Goal: Transaction & Acquisition: Purchase product/service

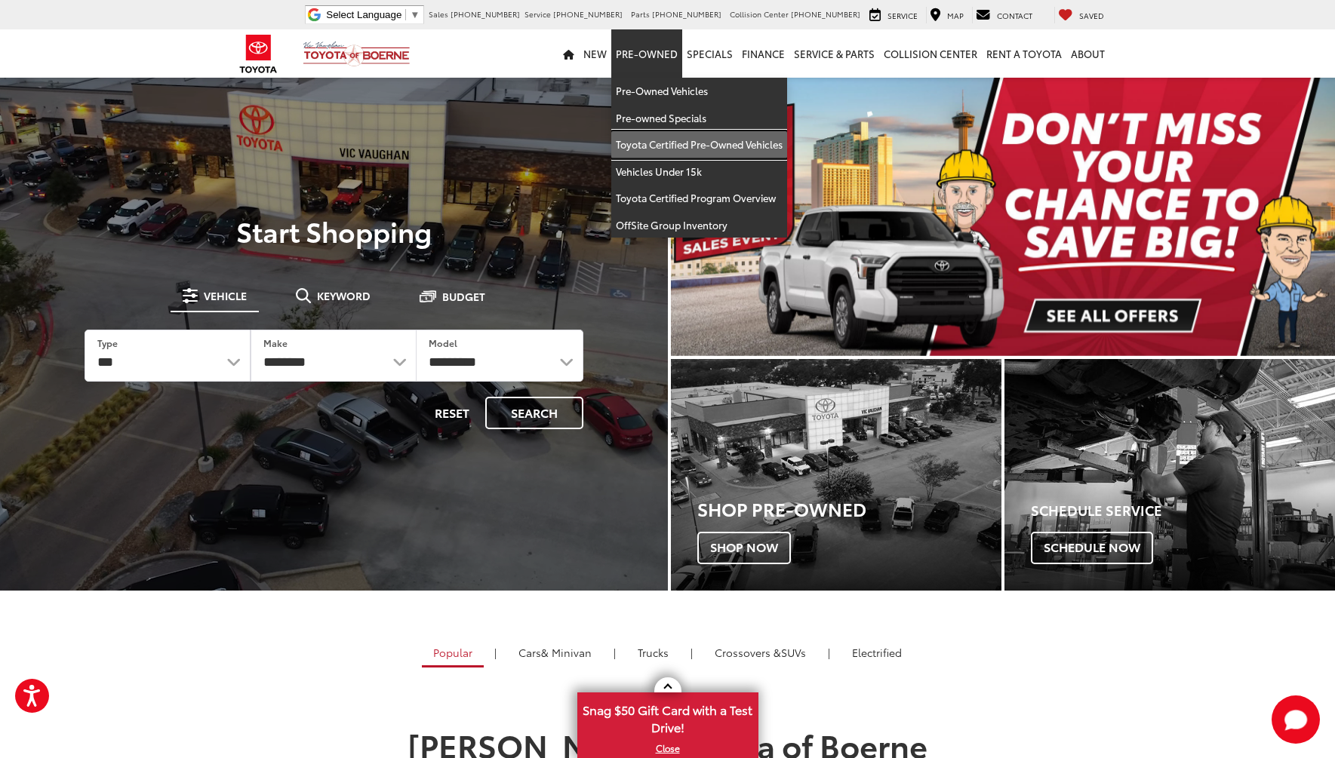
click at [709, 146] on link "Toyota Certified Pre-Owned Vehicles" at bounding box center [699, 144] width 176 height 27
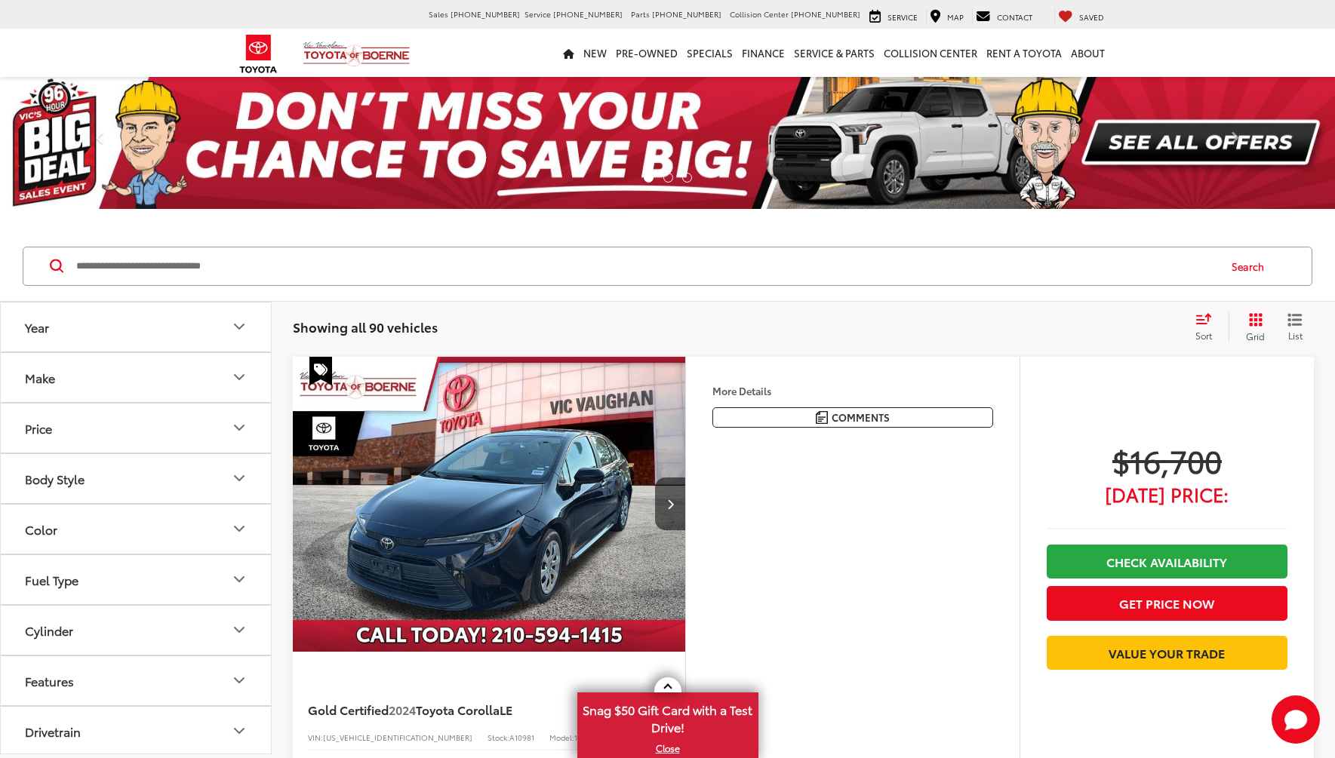
click at [212, 378] on button "Make" at bounding box center [137, 377] width 272 height 49
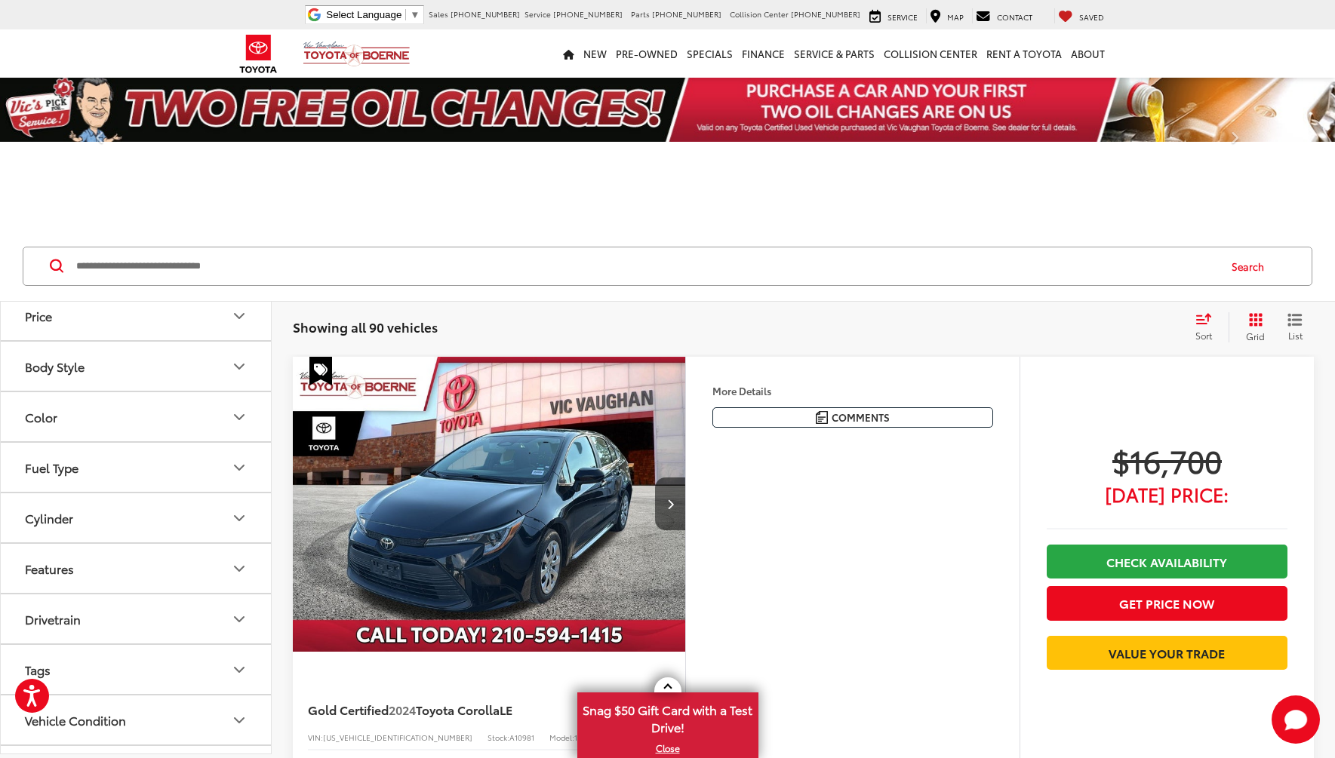
scroll to position [352, 0]
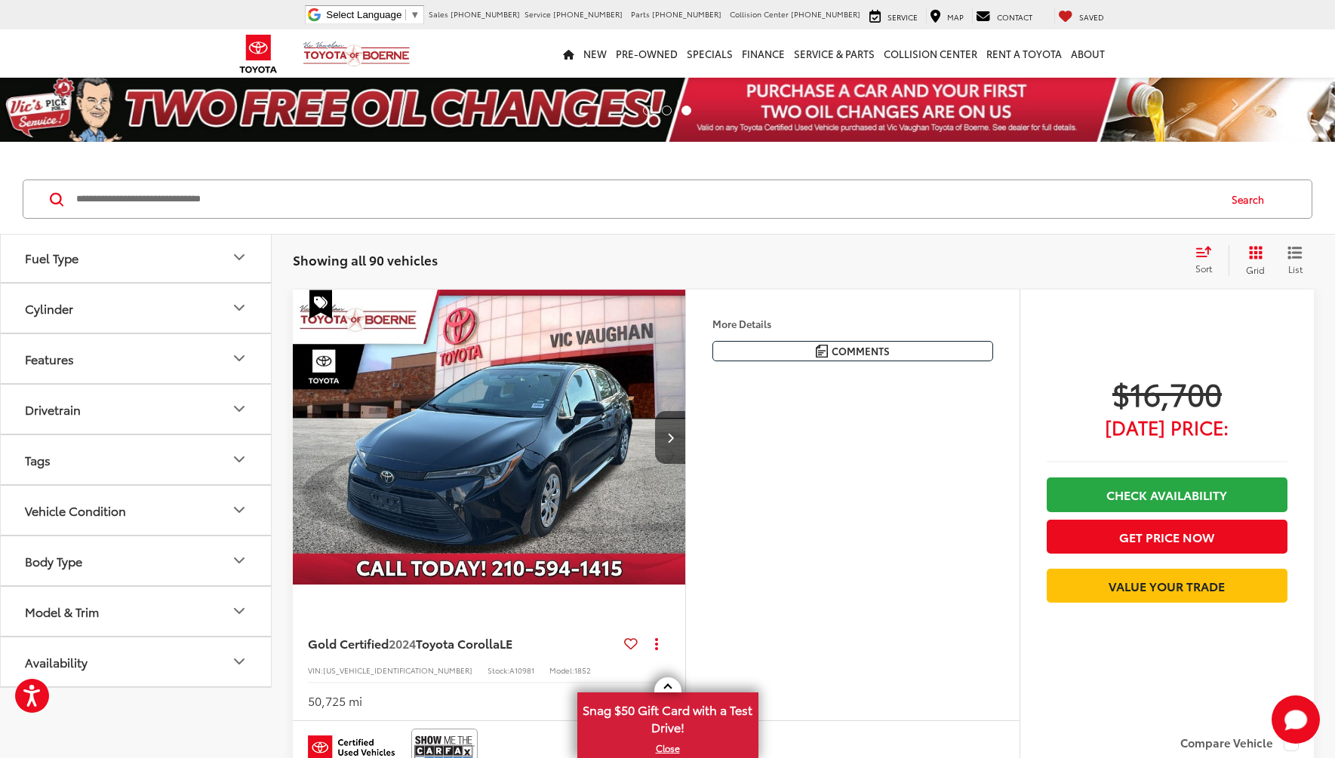
click at [180, 612] on button "Model & Trim" at bounding box center [137, 611] width 272 height 49
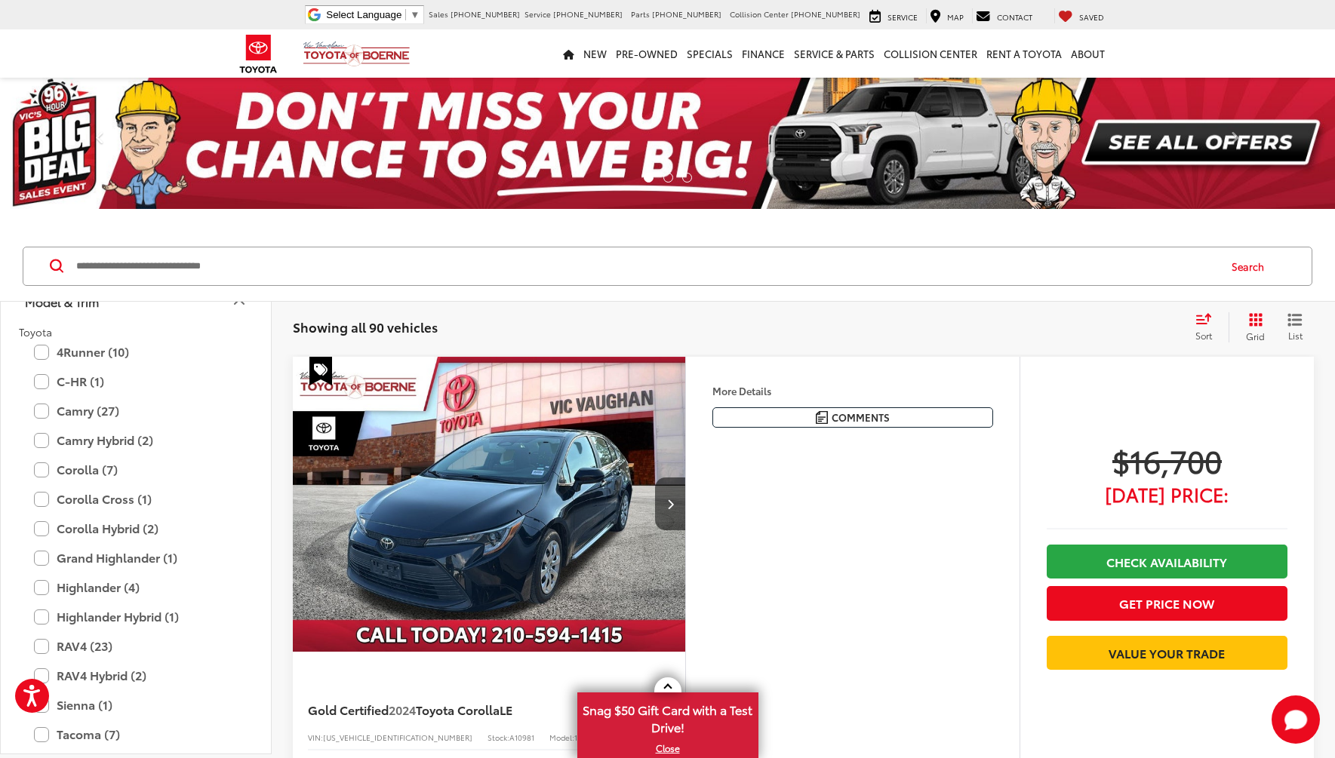
scroll to position [730, 0]
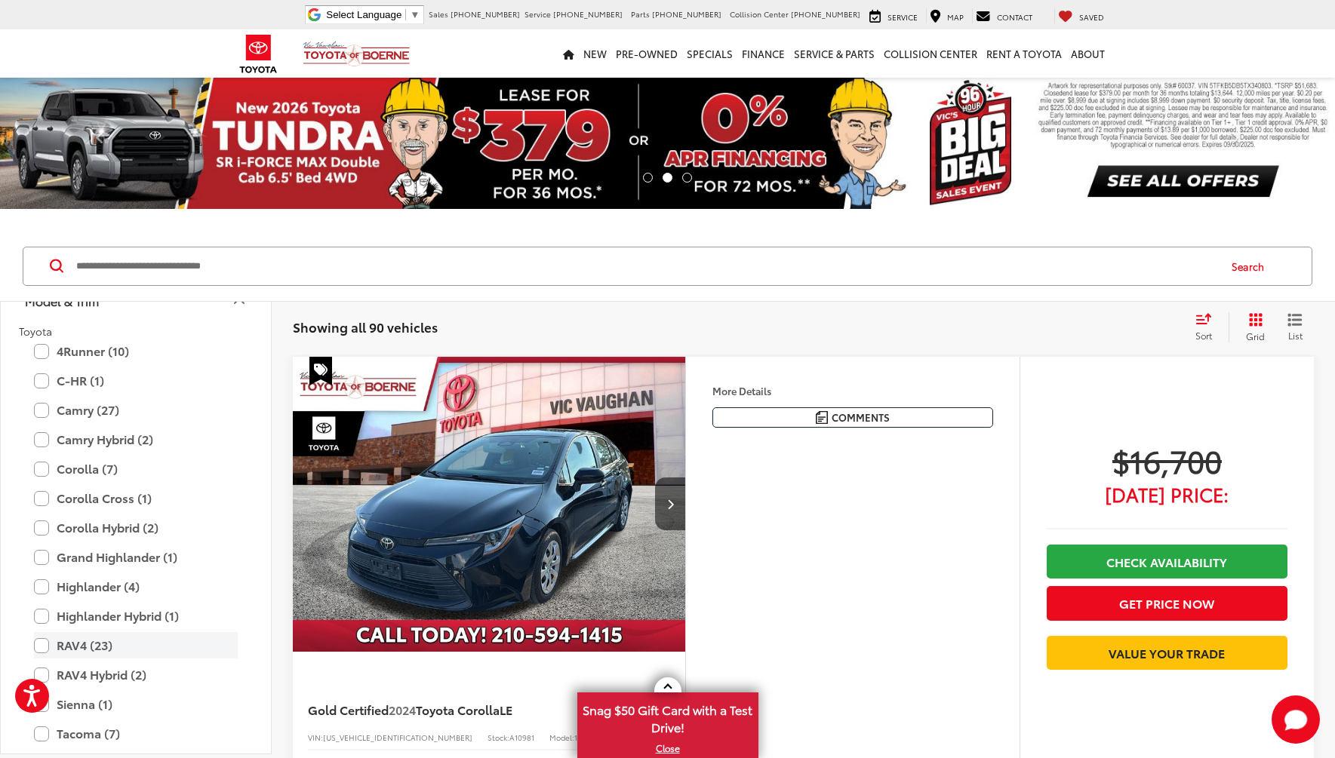
click at [39, 645] on label "RAV4 (23)" at bounding box center [136, 645] width 204 height 26
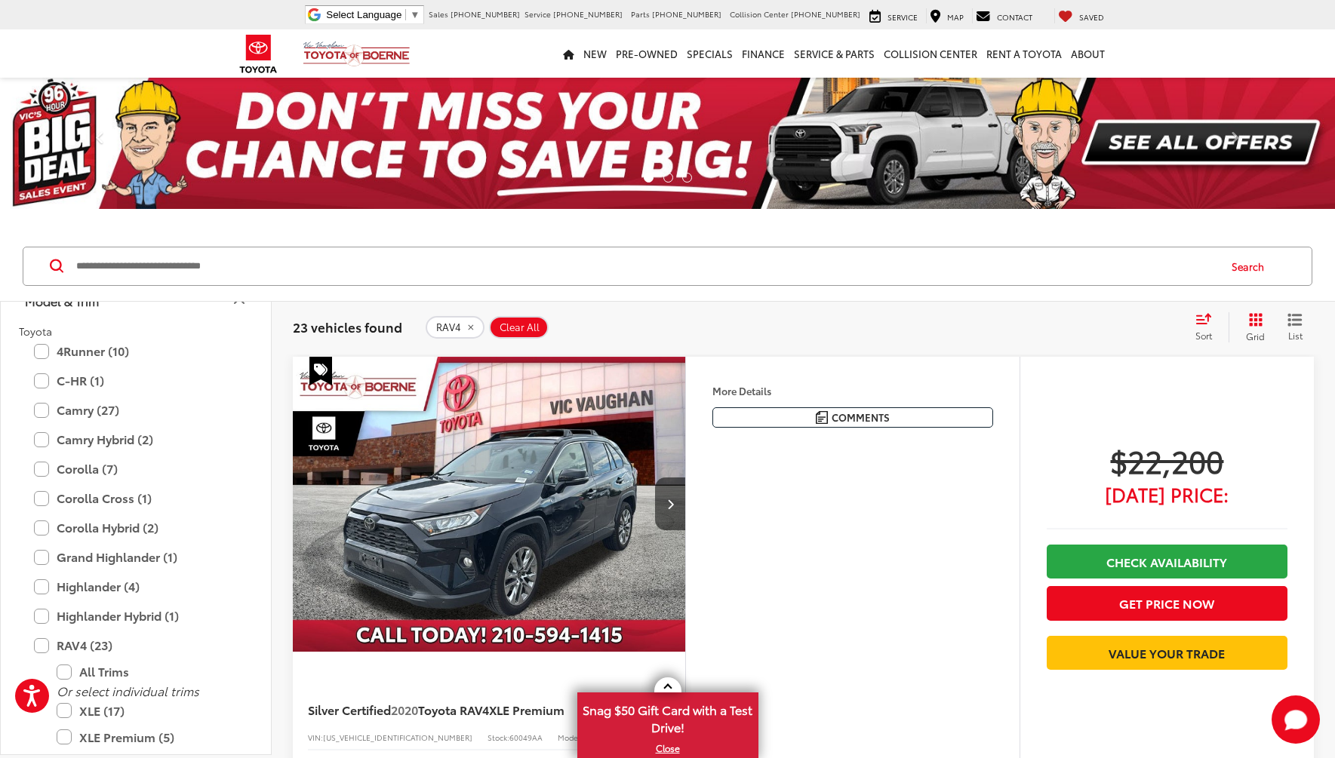
click at [1203, 329] on span "Sort" at bounding box center [1203, 335] width 17 height 13
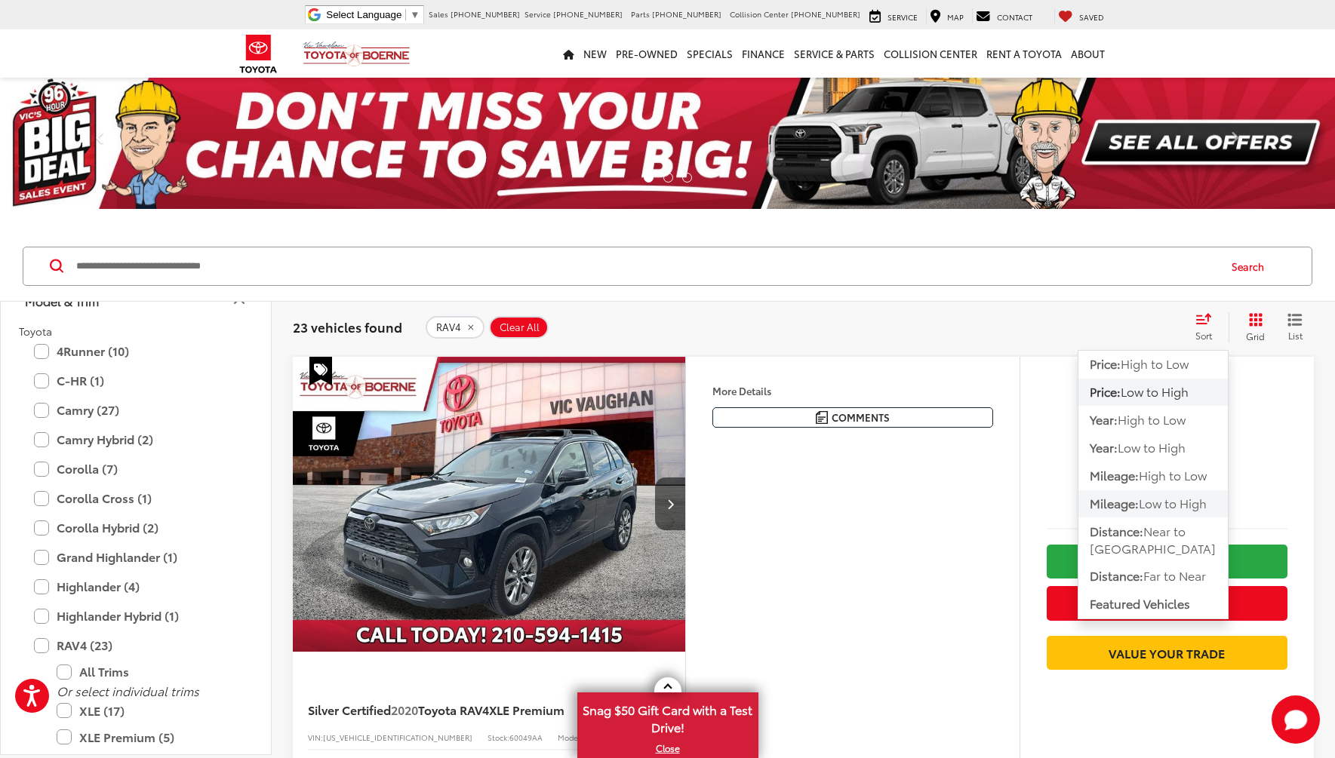
click at [1138, 512] on span "Mileage:" at bounding box center [1113, 502] width 49 height 17
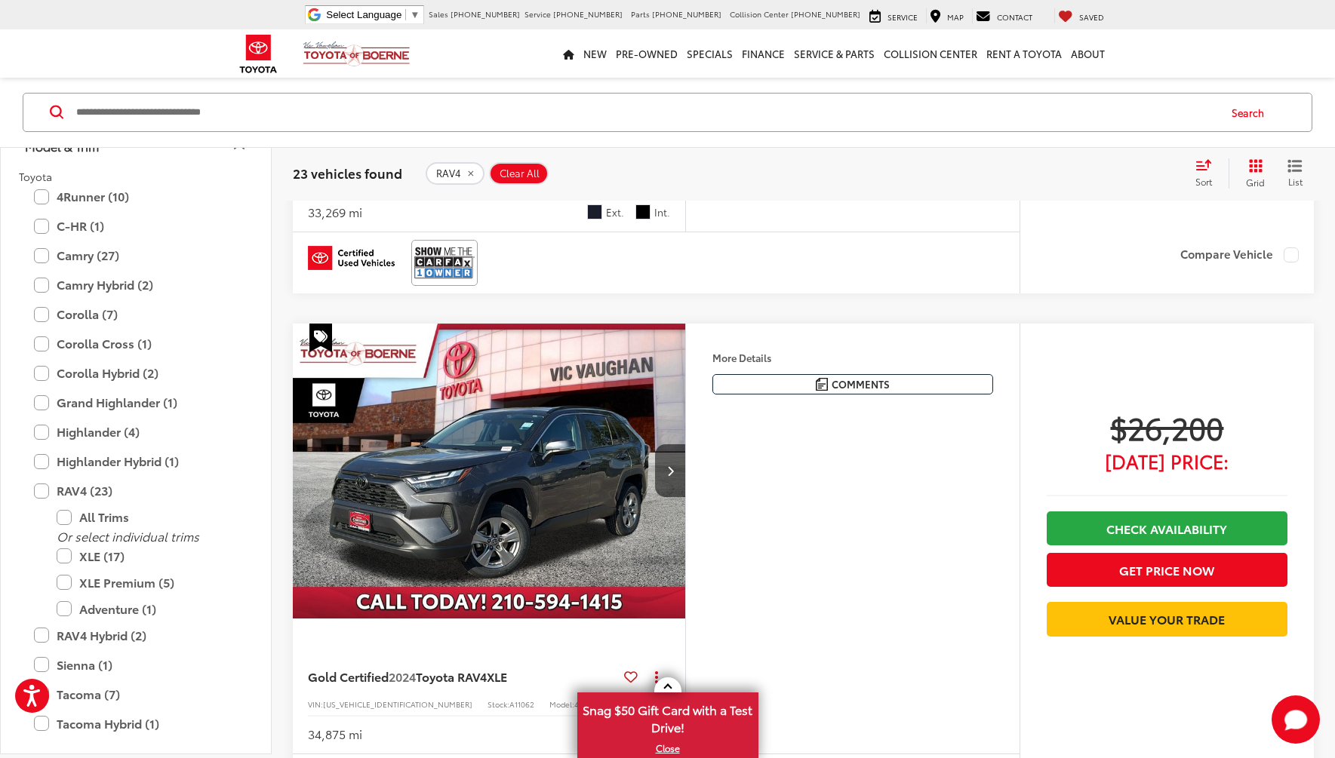
scroll to position [3244, 0]
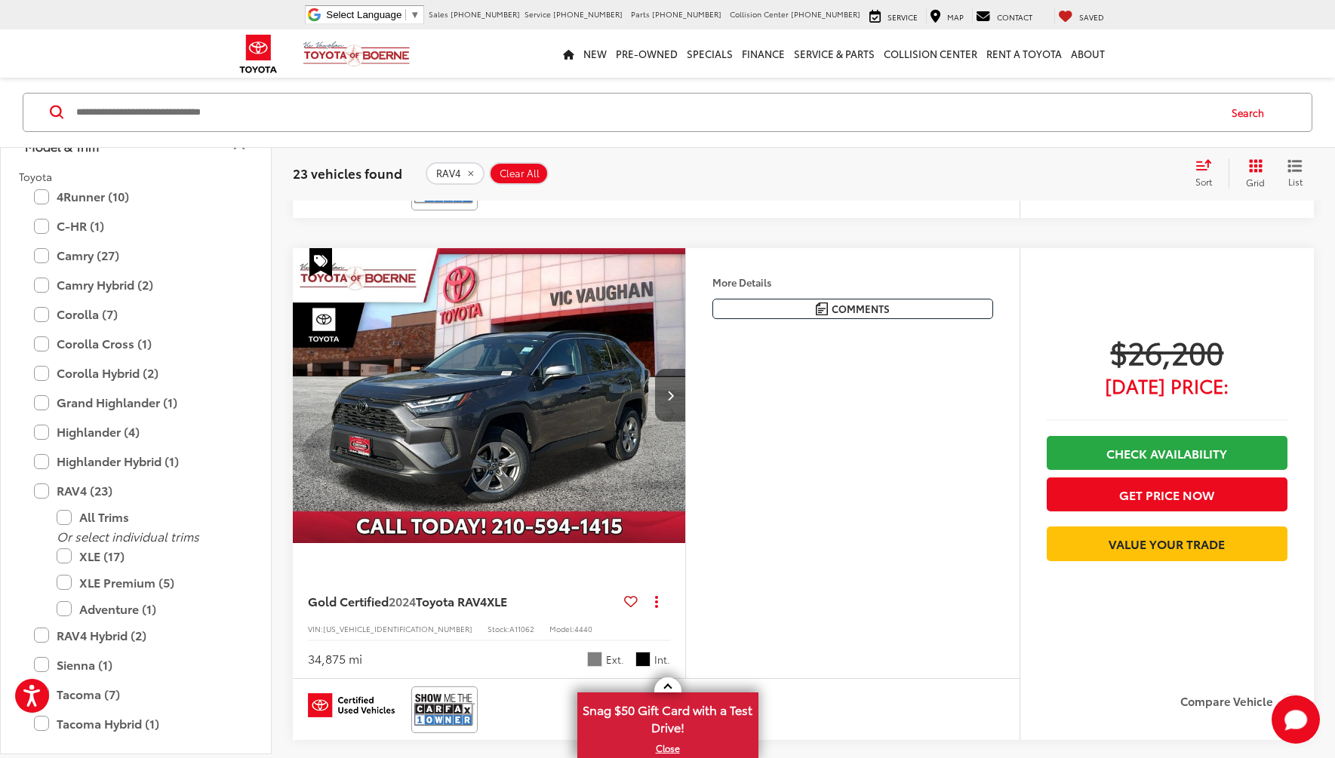
click at [670, 396] on icon "Next image" at bounding box center [670, 395] width 7 height 11
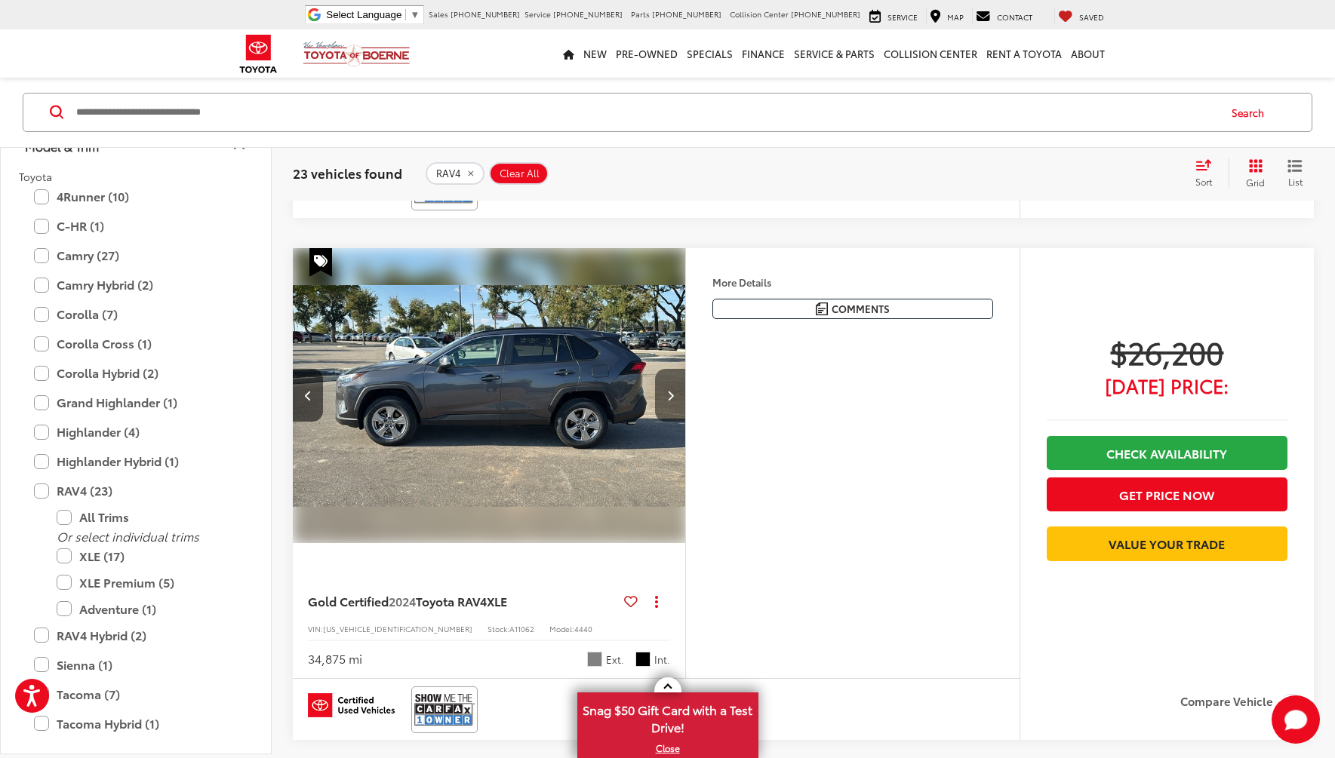
scroll to position [0, 395]
click at [670, 396] on icon "Next image" at bounding box center [670, 395] width 7 height 11
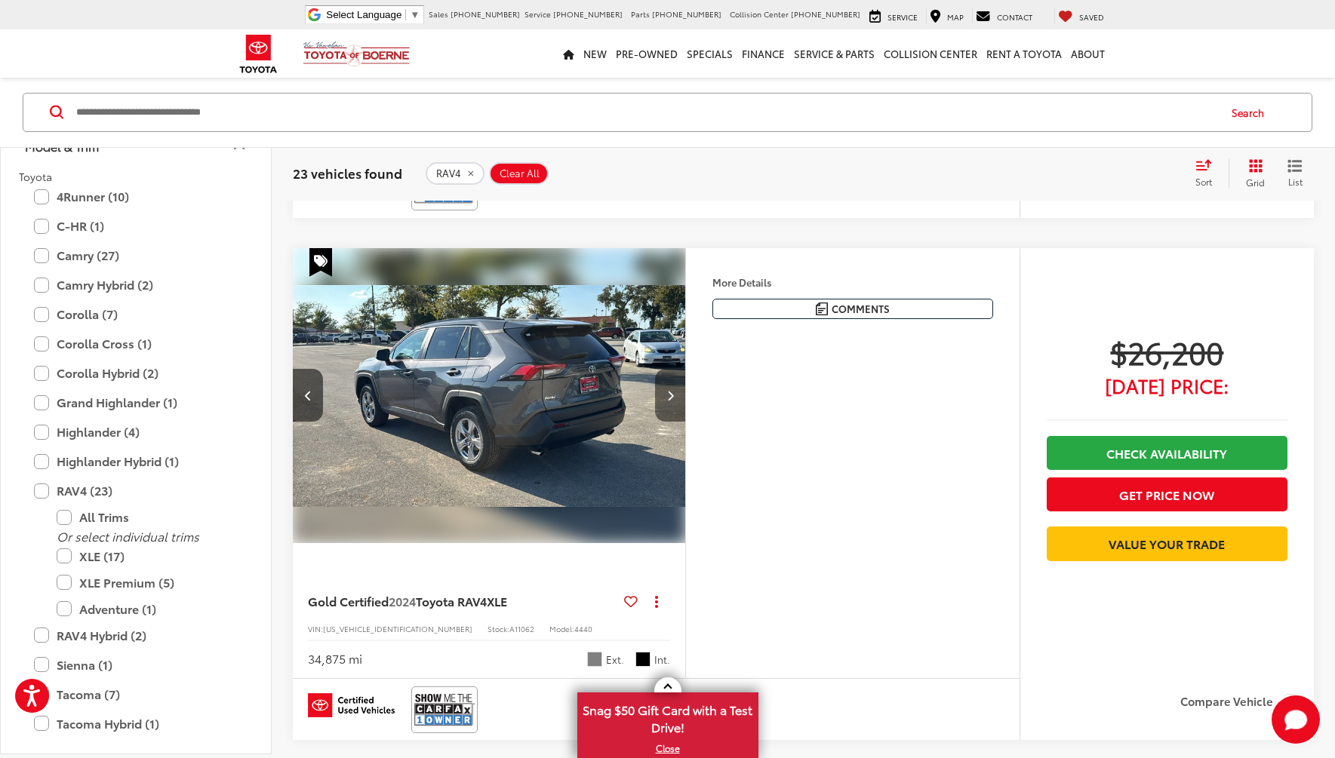
click at [670, 396] on icon "Next image" at bounding box center [670, 395] width 7 height 11
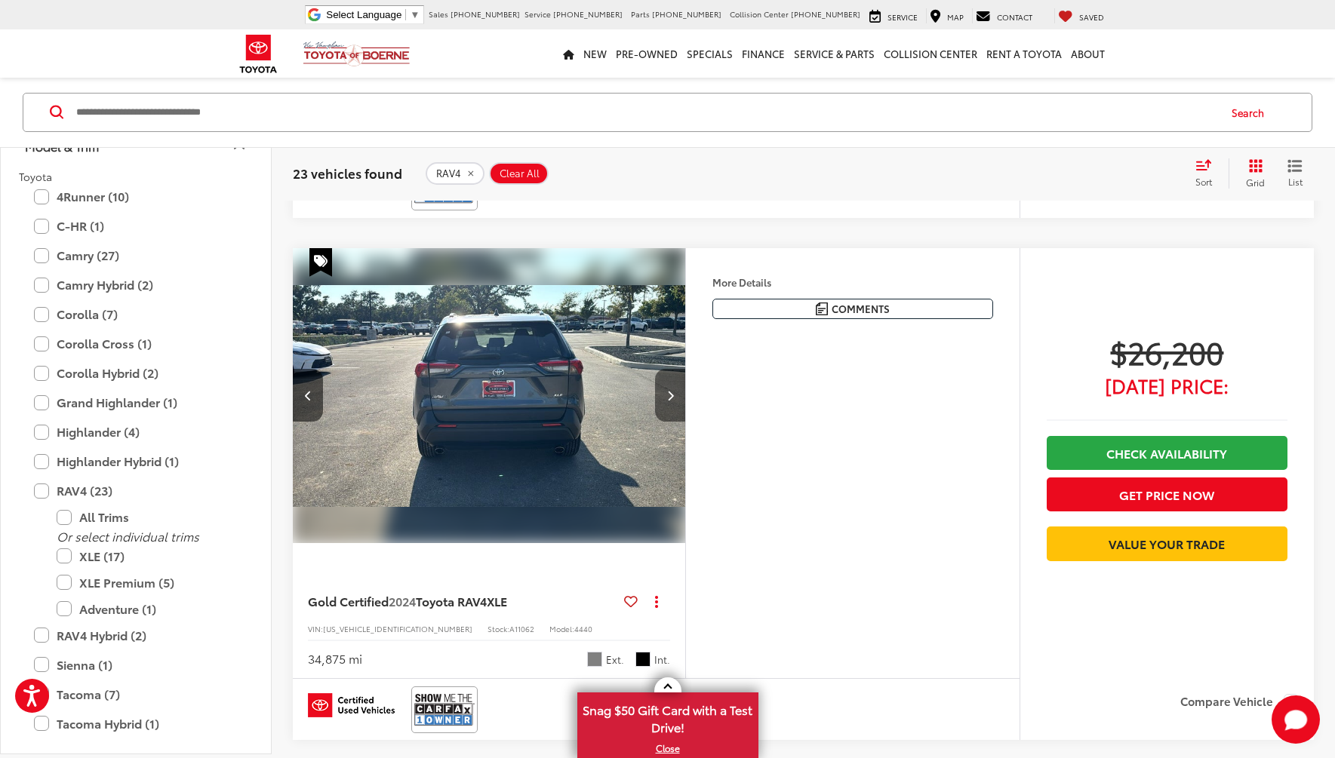
click at [670, 396] on icon "Next image" at bounding box center [670, 395] width 7 height 11
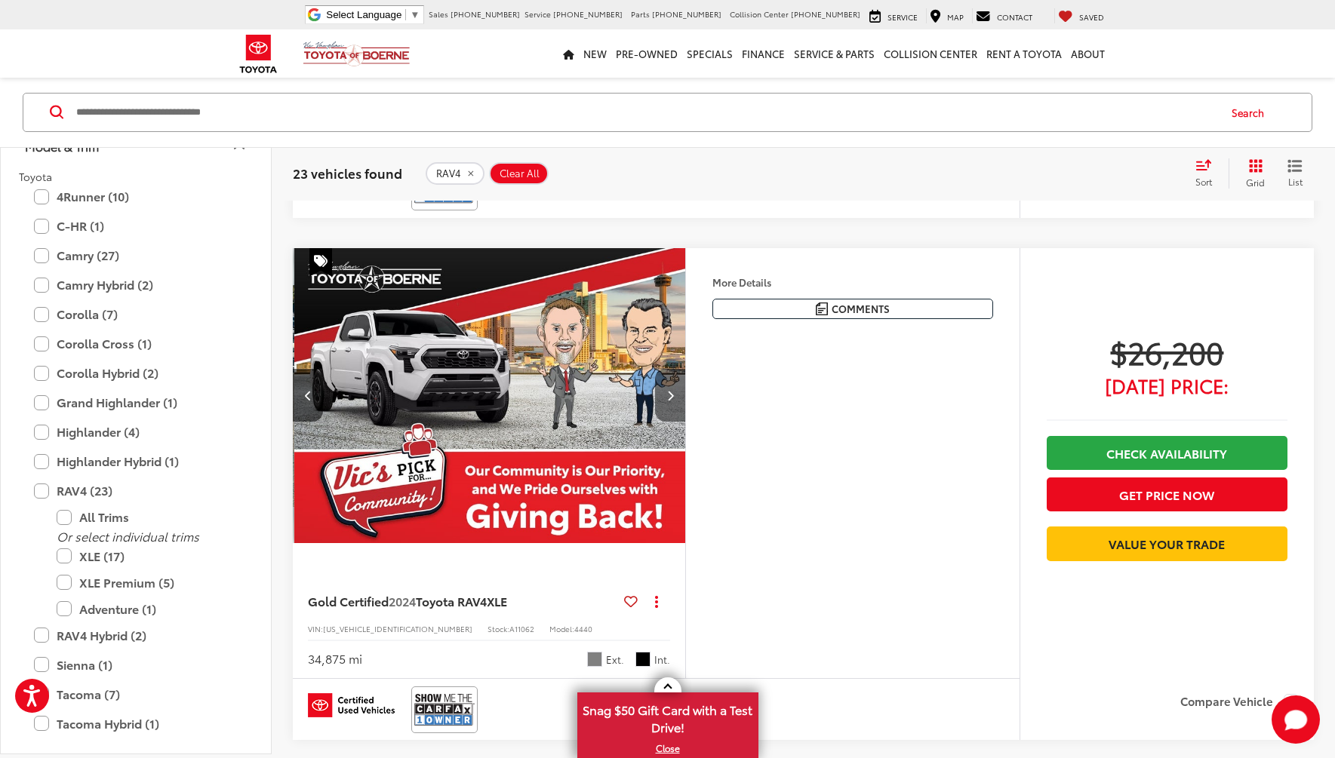
scroll to position [0, 1578]
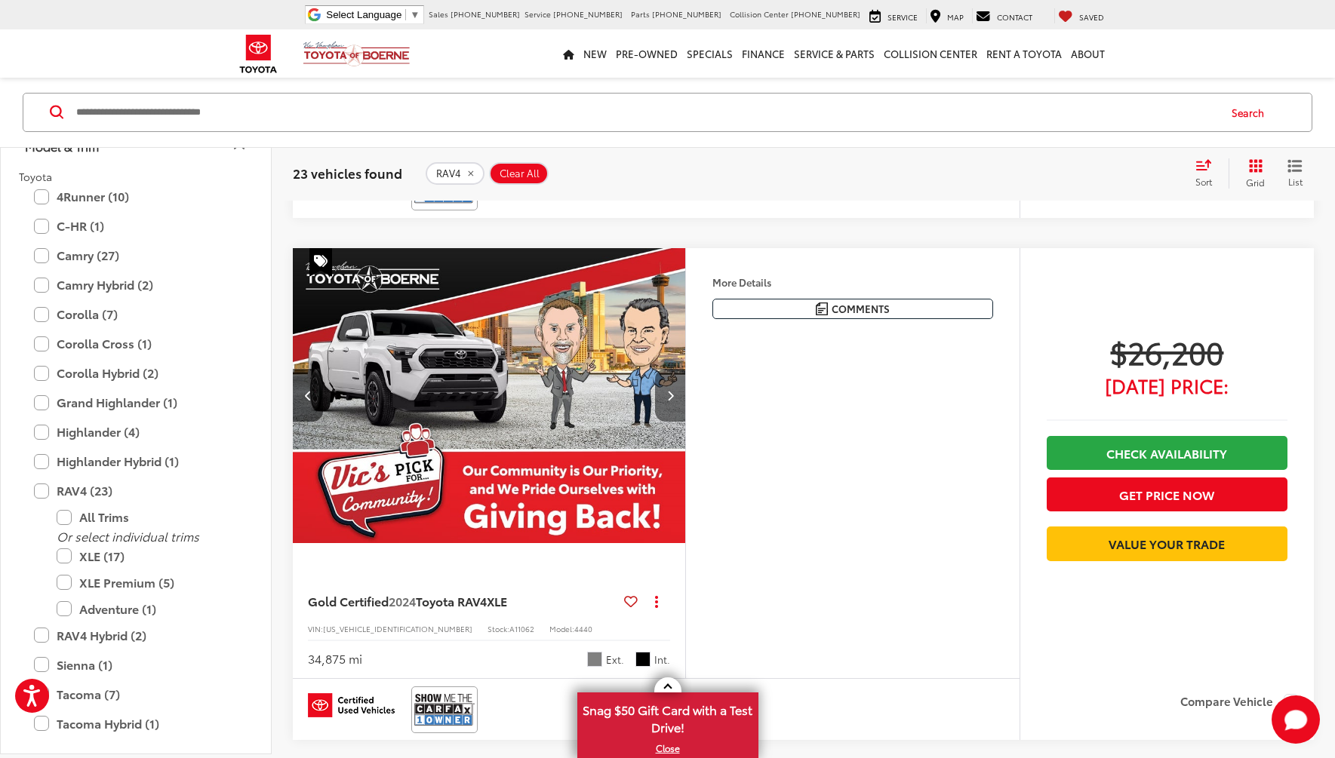
click at [670, 396] on icon "Next image" at bounding box center [670, 395] width 7 height 11
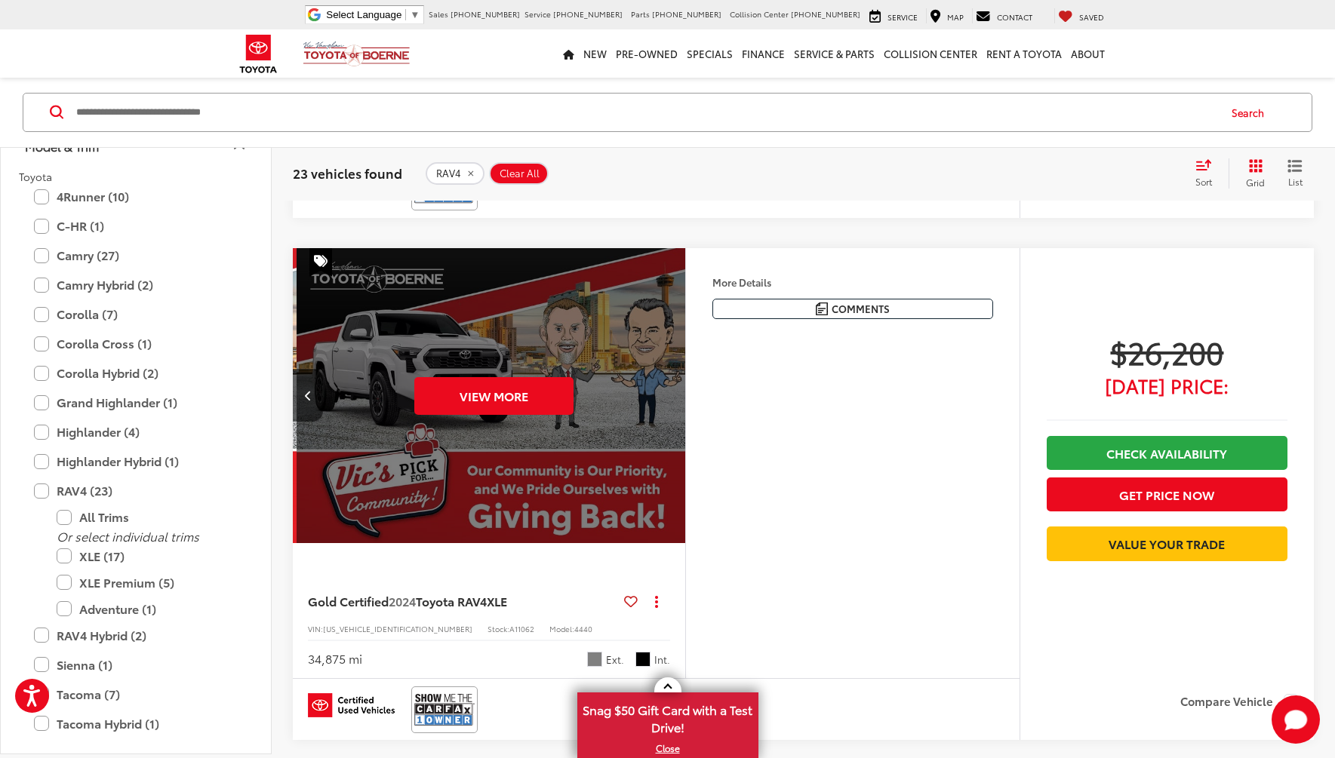
scroll to position [0, 1973]
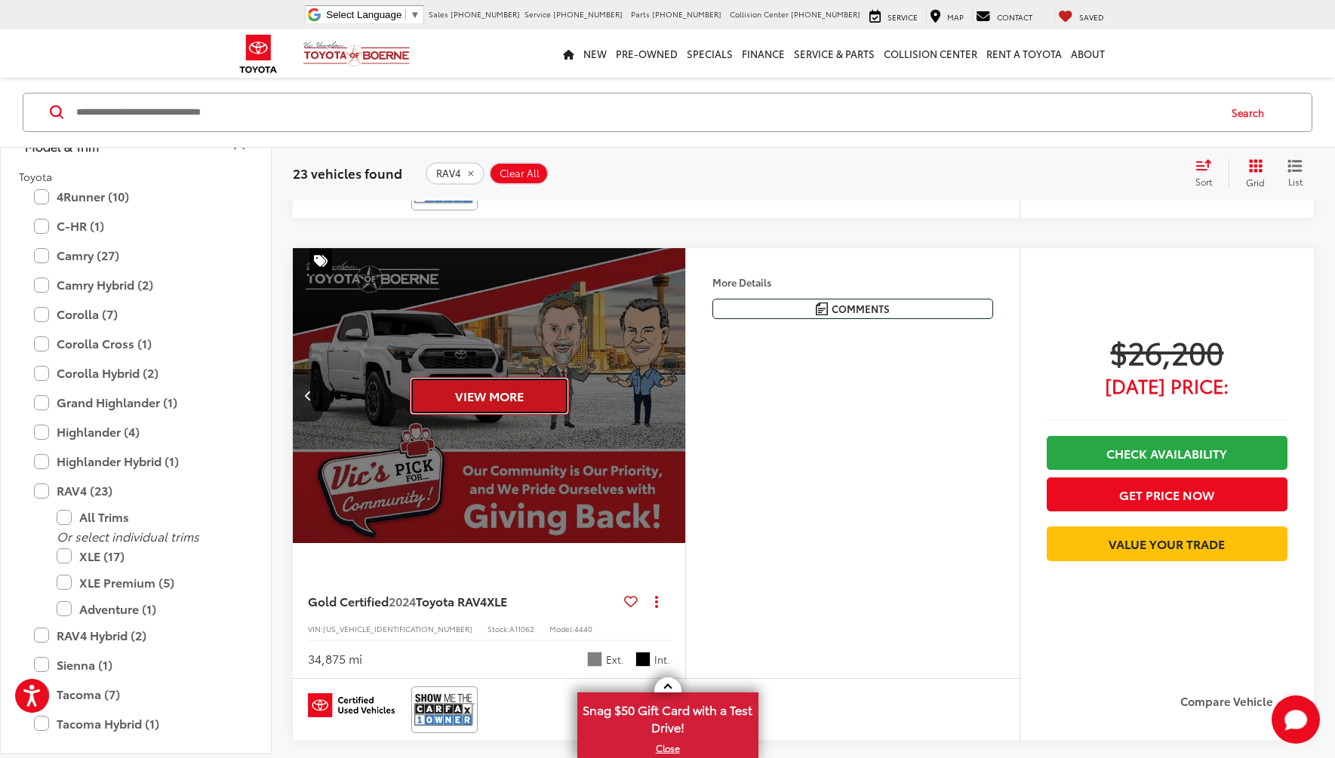
click at [490, 398] on button "View More" at bounding box center [489, 396] width 159 height 38
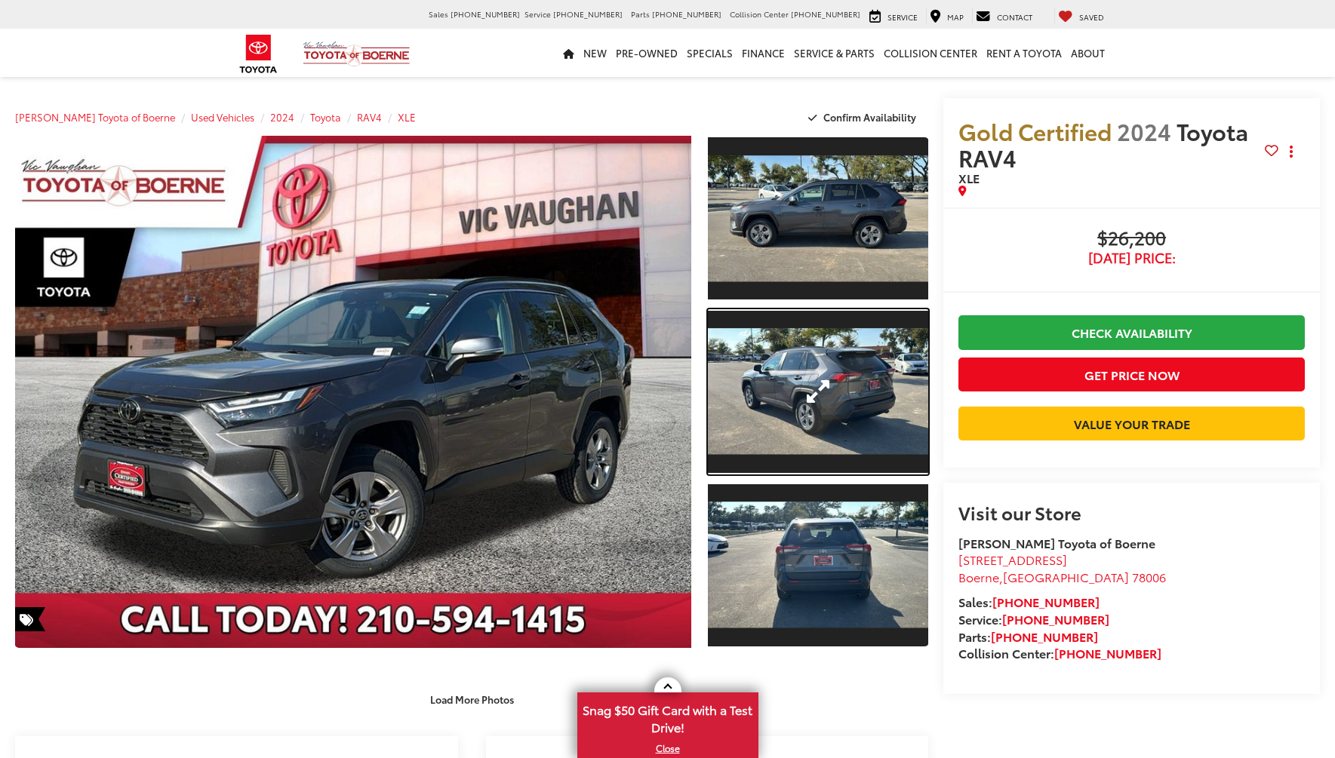
click at [785, 413] on link "Expand Photo 2" at bounding box center [818, 391] width 220 height 165
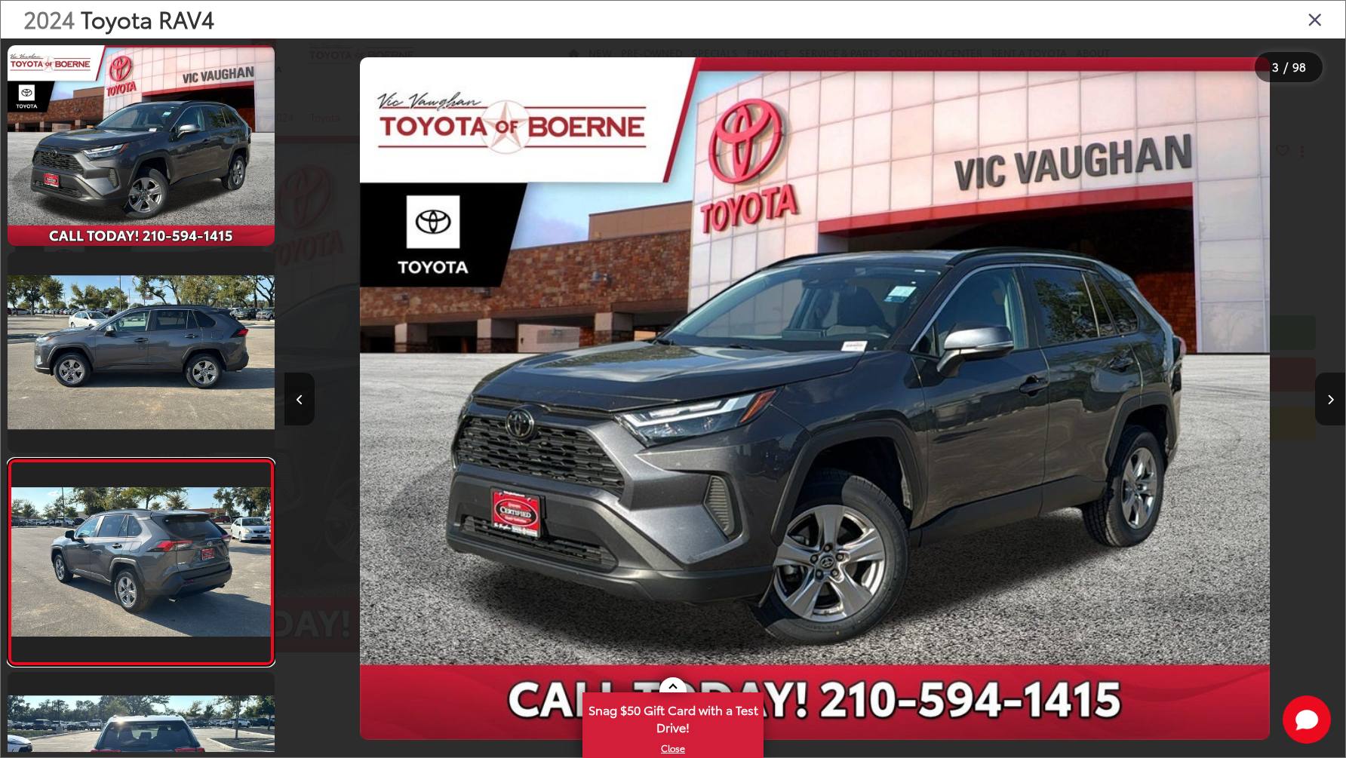
scroll to position [208, 0]
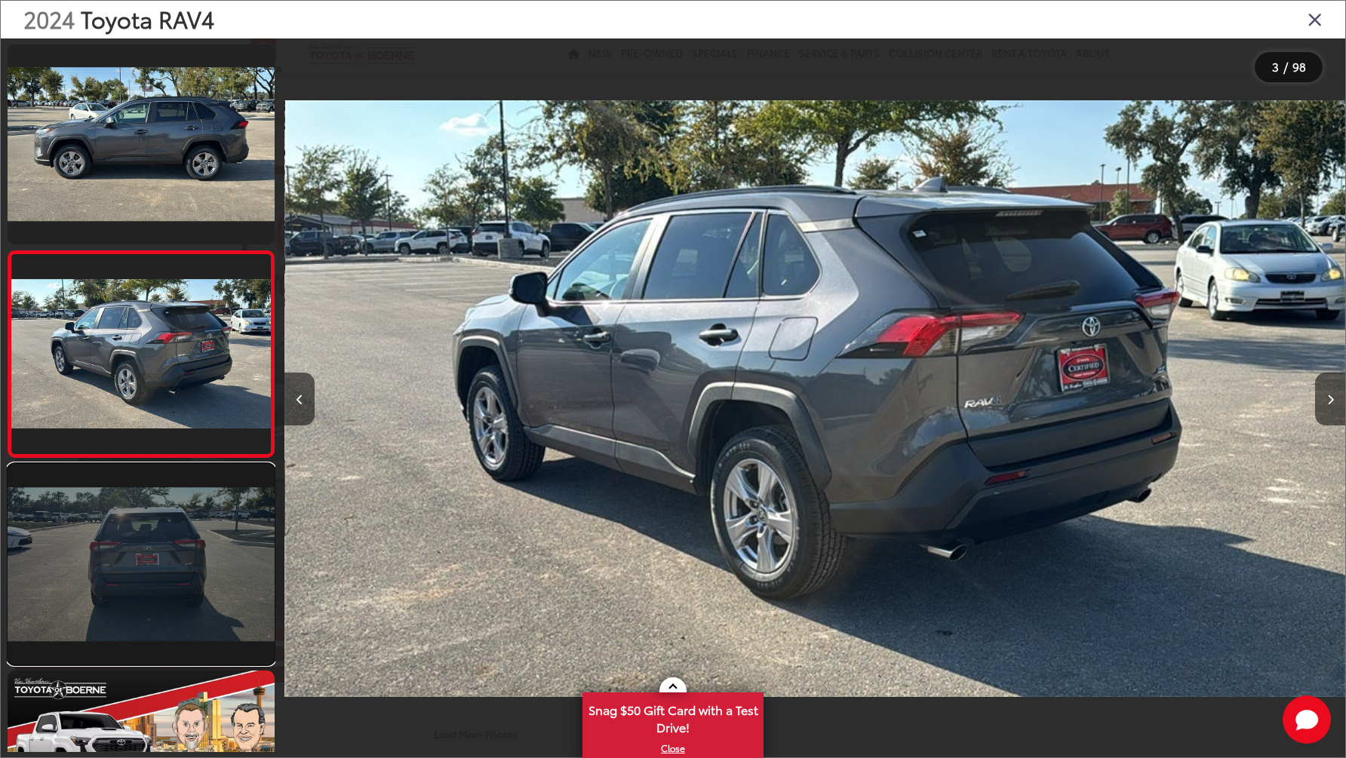
click at [127, 576] on link at bounding box center [141, 564] width 267 height 201
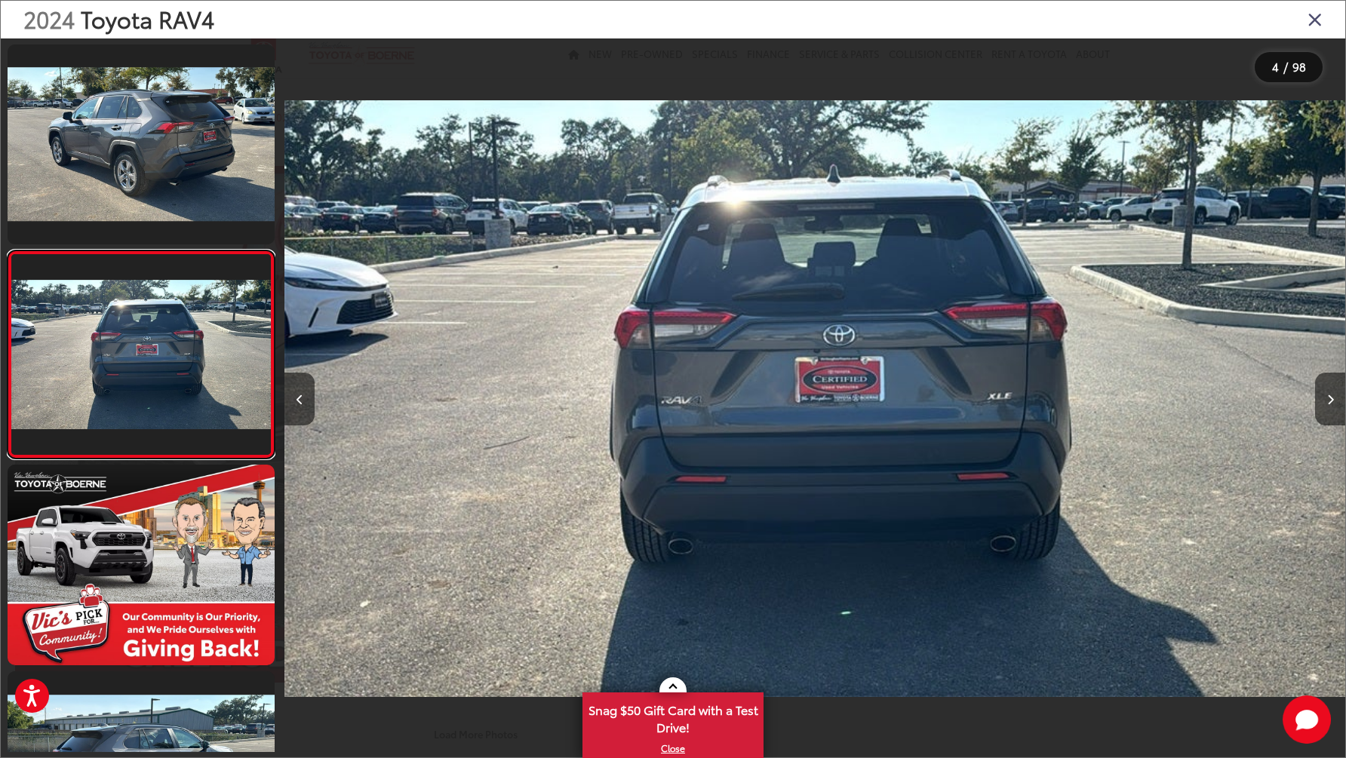
scroll to position [0, 0]
drag, startPoint x: 1330, startPoint y: 401, endPoint x: 1338, endPoint y: 407, distance: 10.1
click at [1332, 403] on icon "Next image" at bounding box center [1330, 400] width 7 height 11
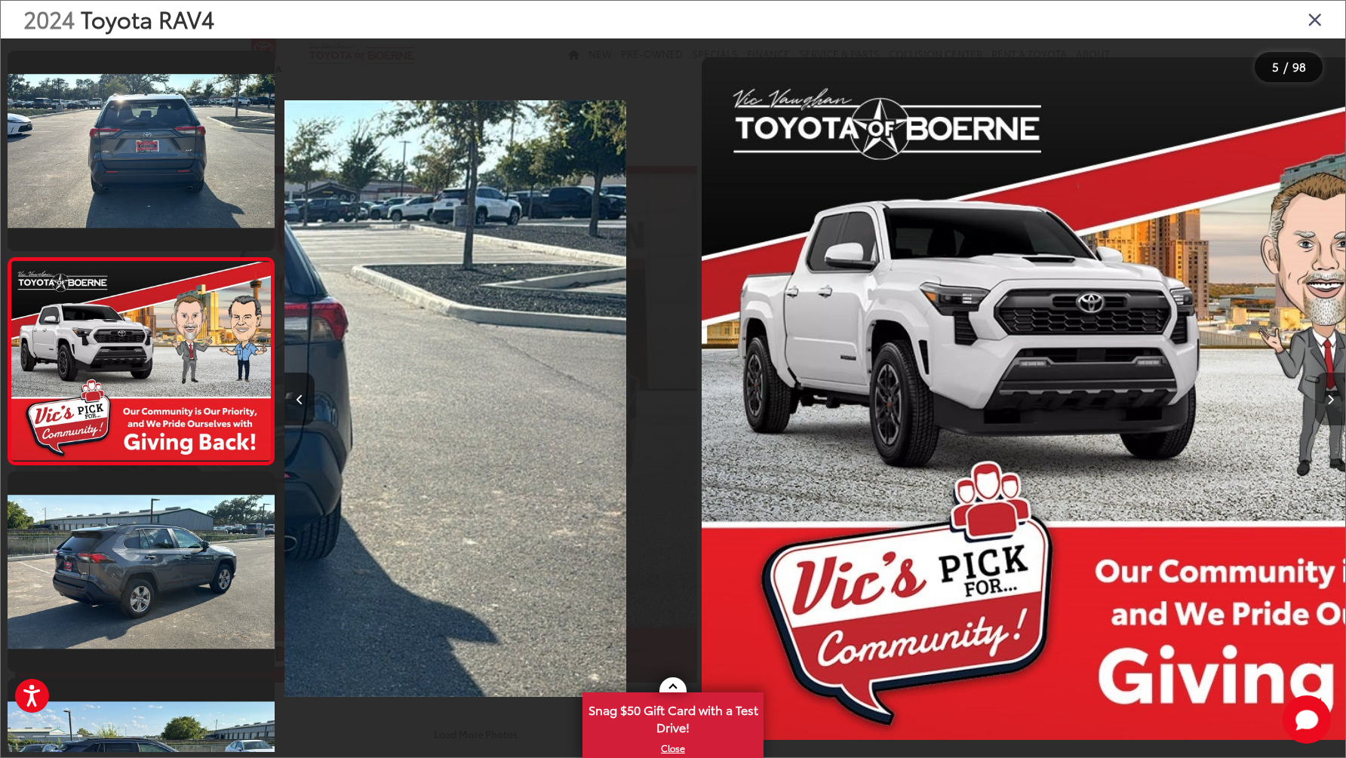
scroll to position [621, 0]
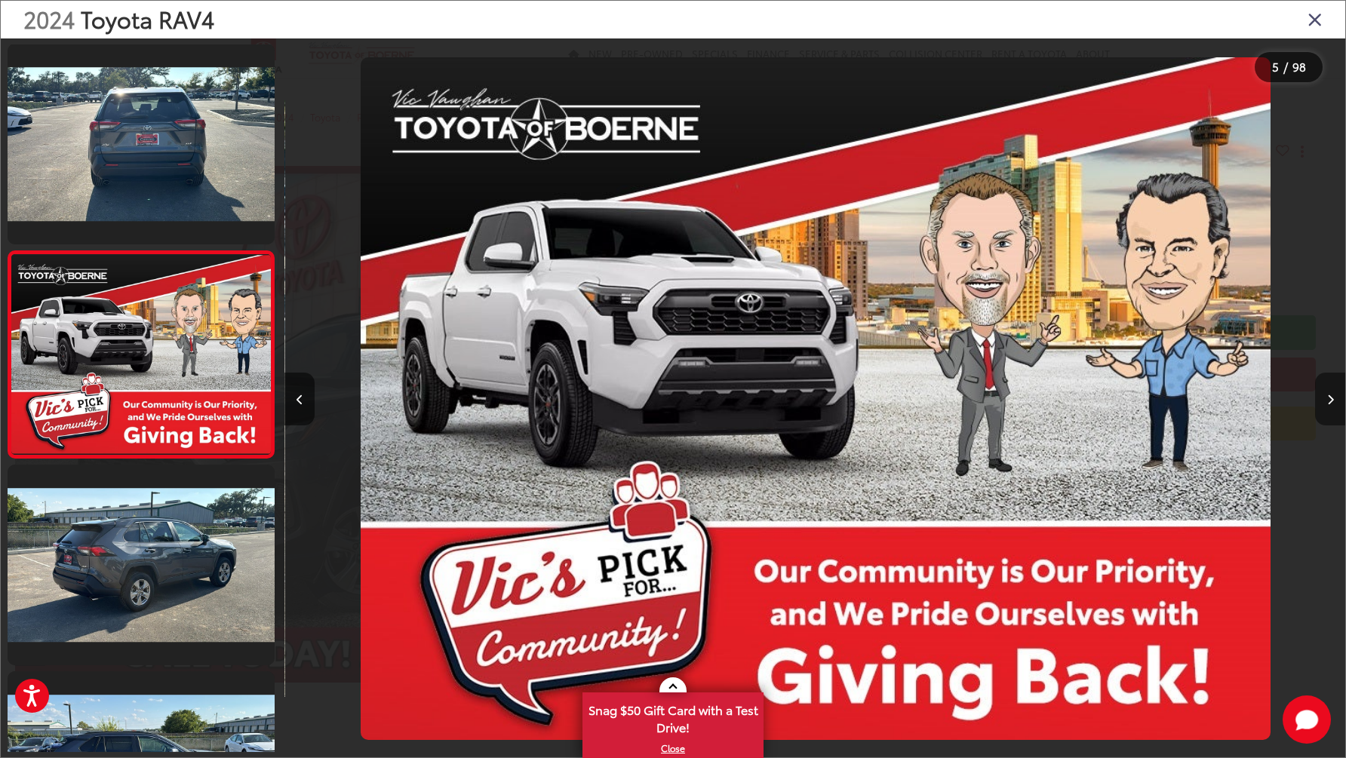
click at [1334, 407] on button "Next image" at bounding box center [1330, 399] width 30 height 53
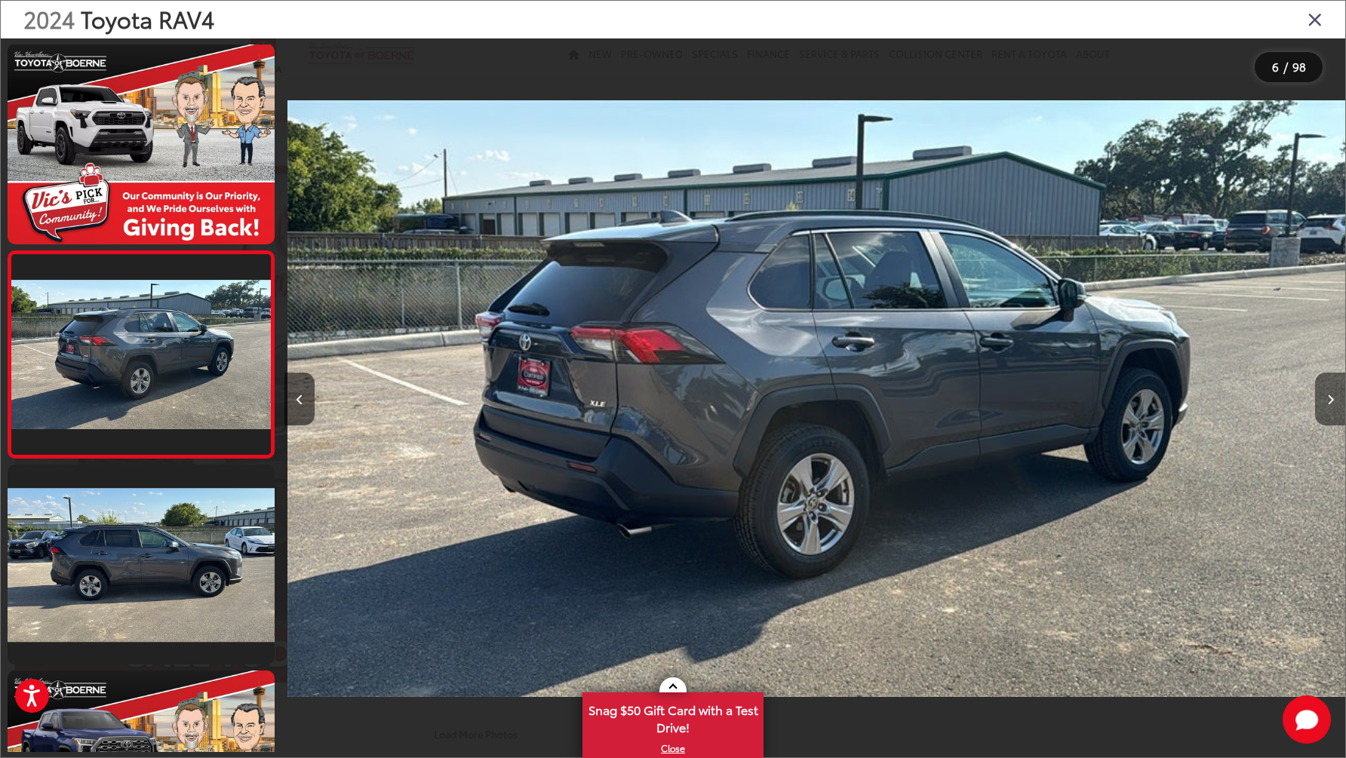
scroll to position [0, 5302]
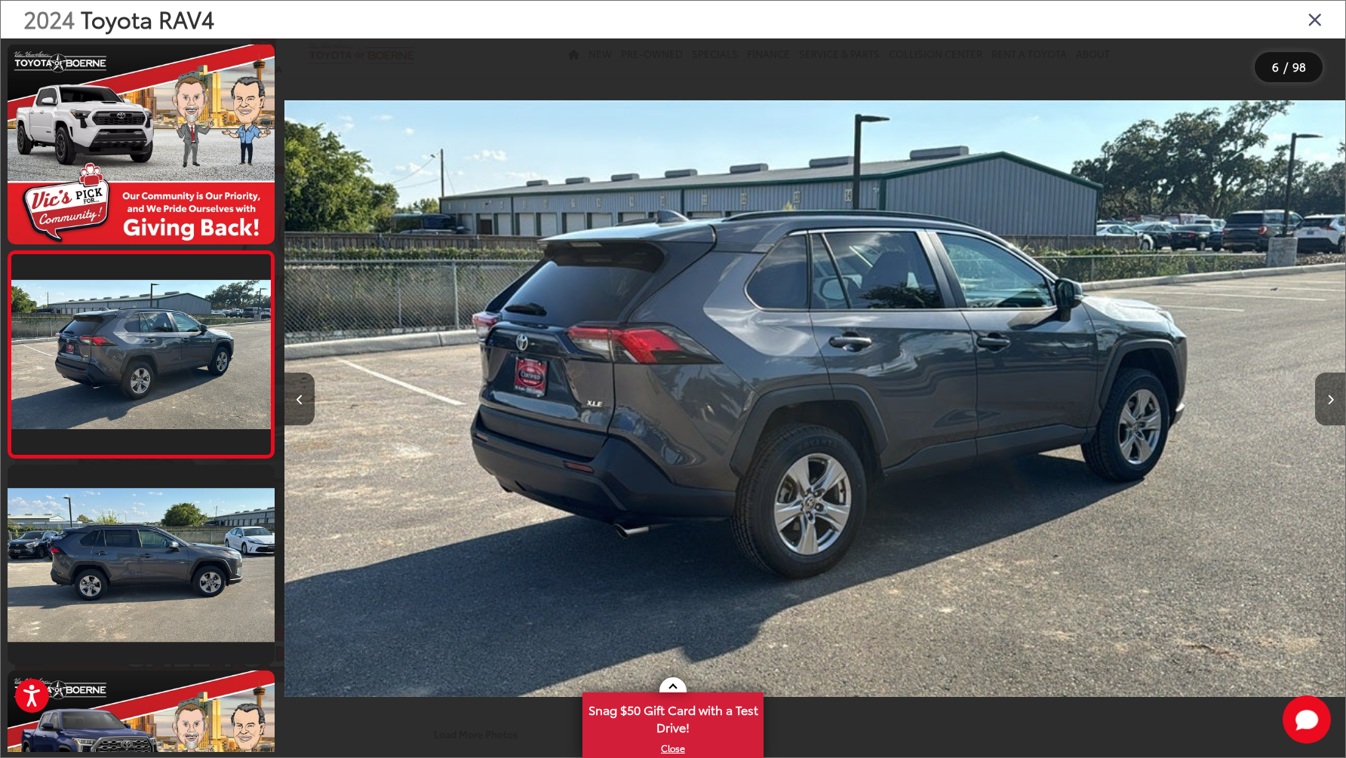
click at [1334, 407] on button "Next image" at bounding box center [1330, 399] width 30 height 53
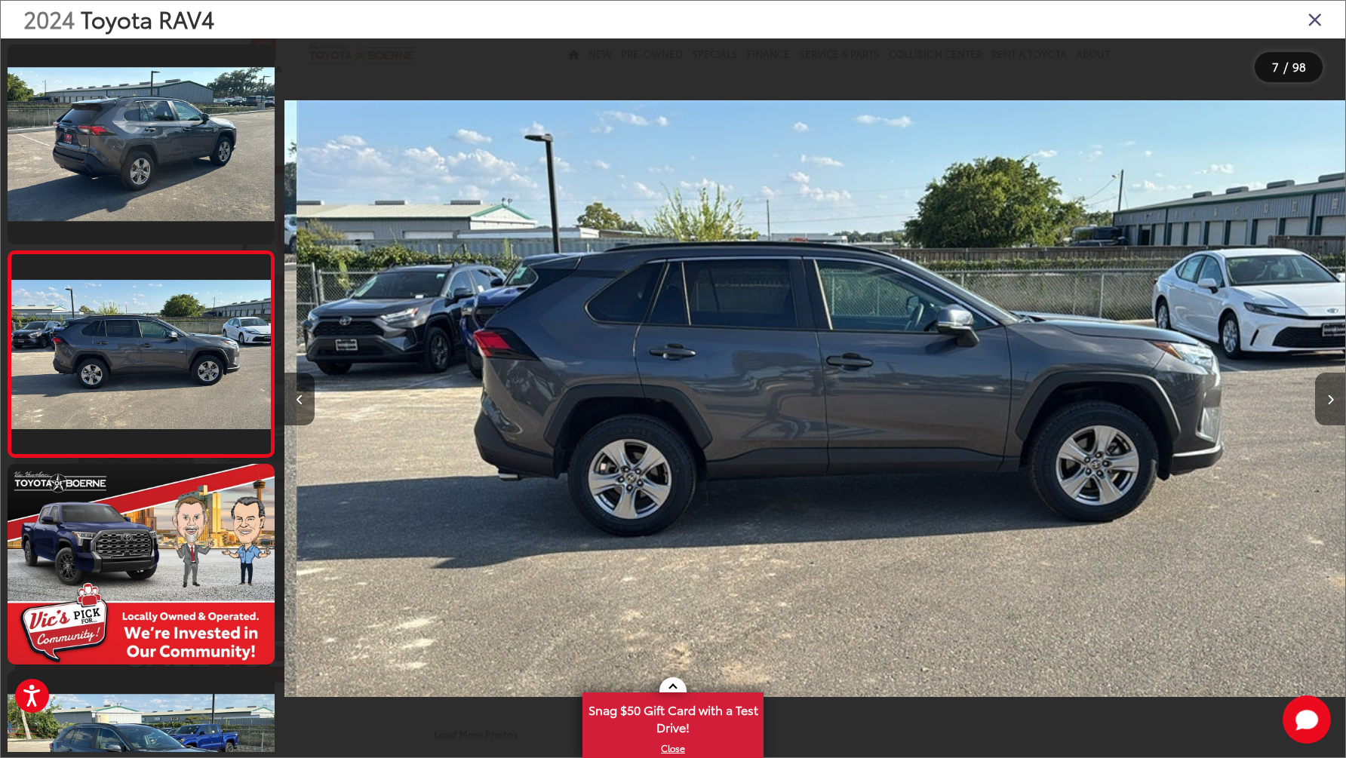
scroll to position [0, 6363]
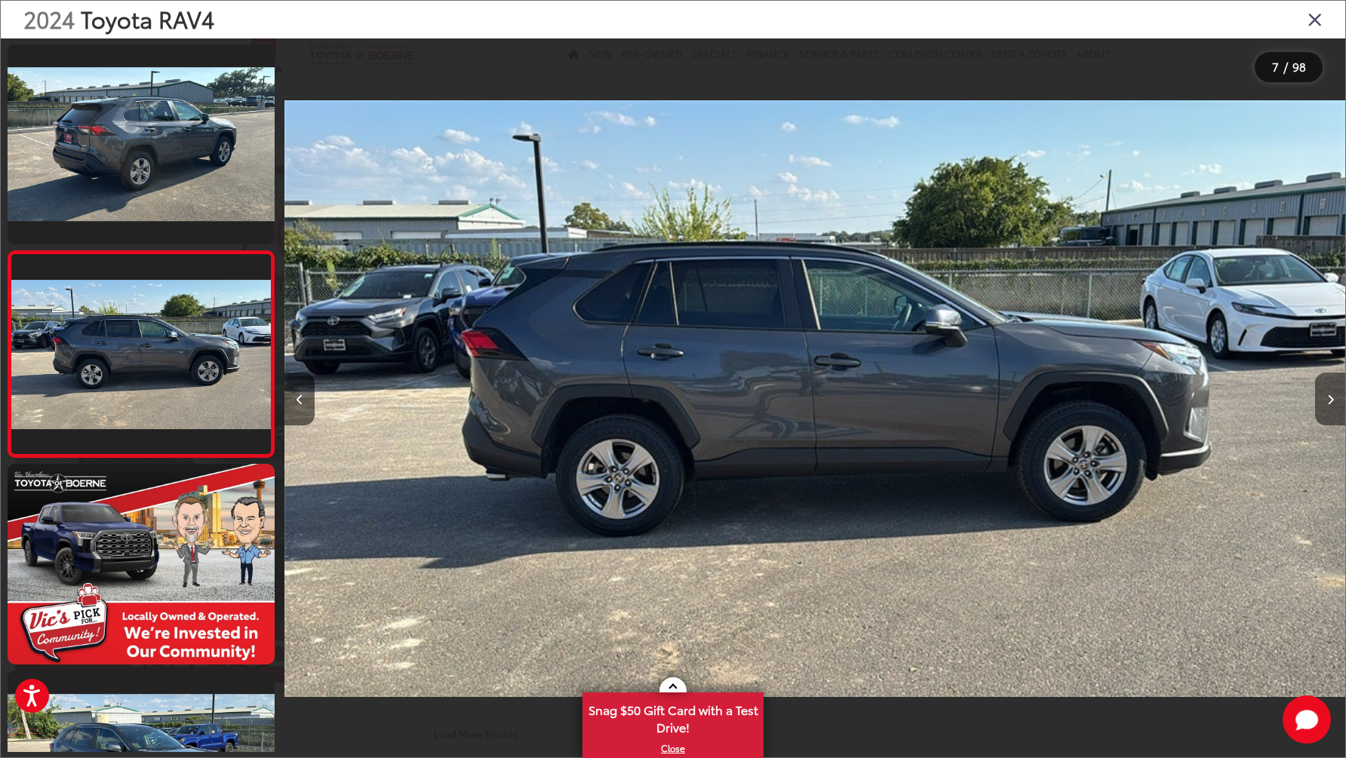
click at [1334, 407] on button "Next image" at bounding box center [1330, 399] width 30 height 53
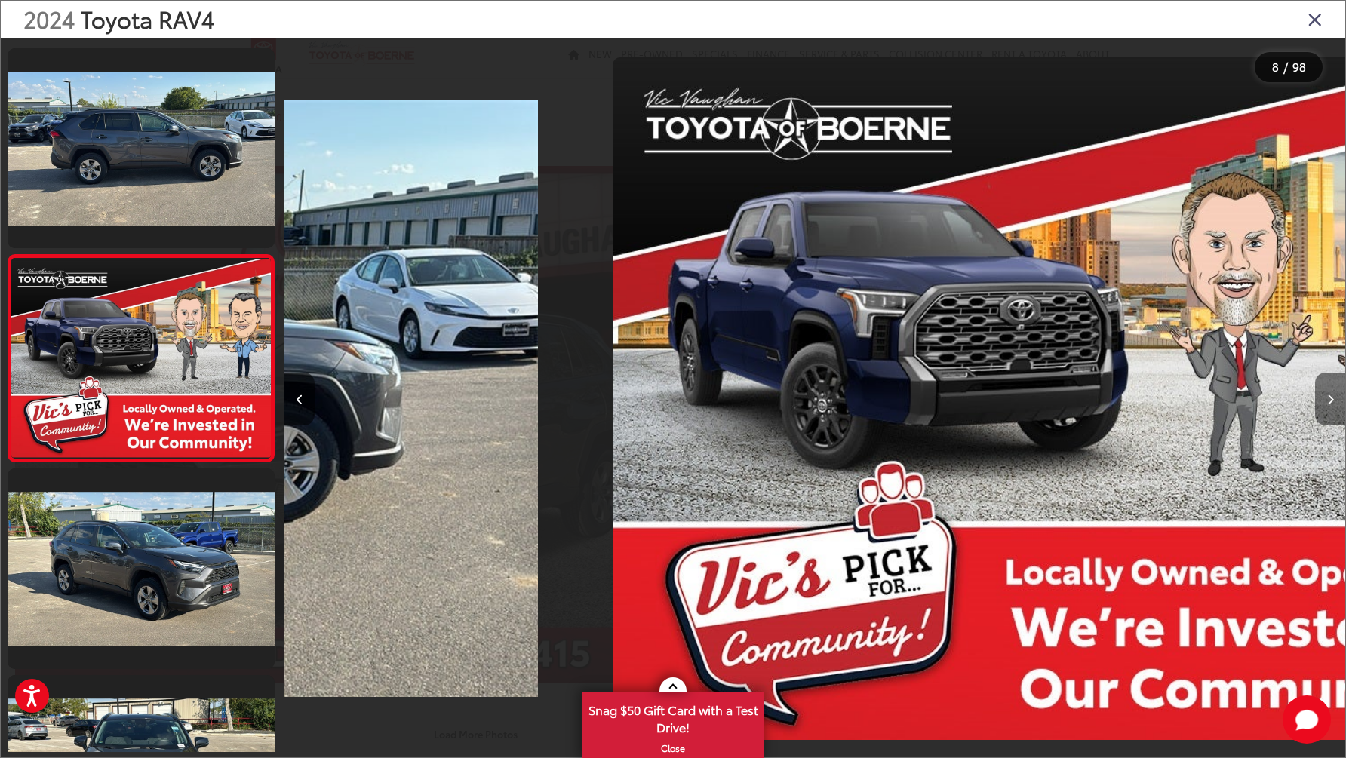
scroll to position [1240, 0]
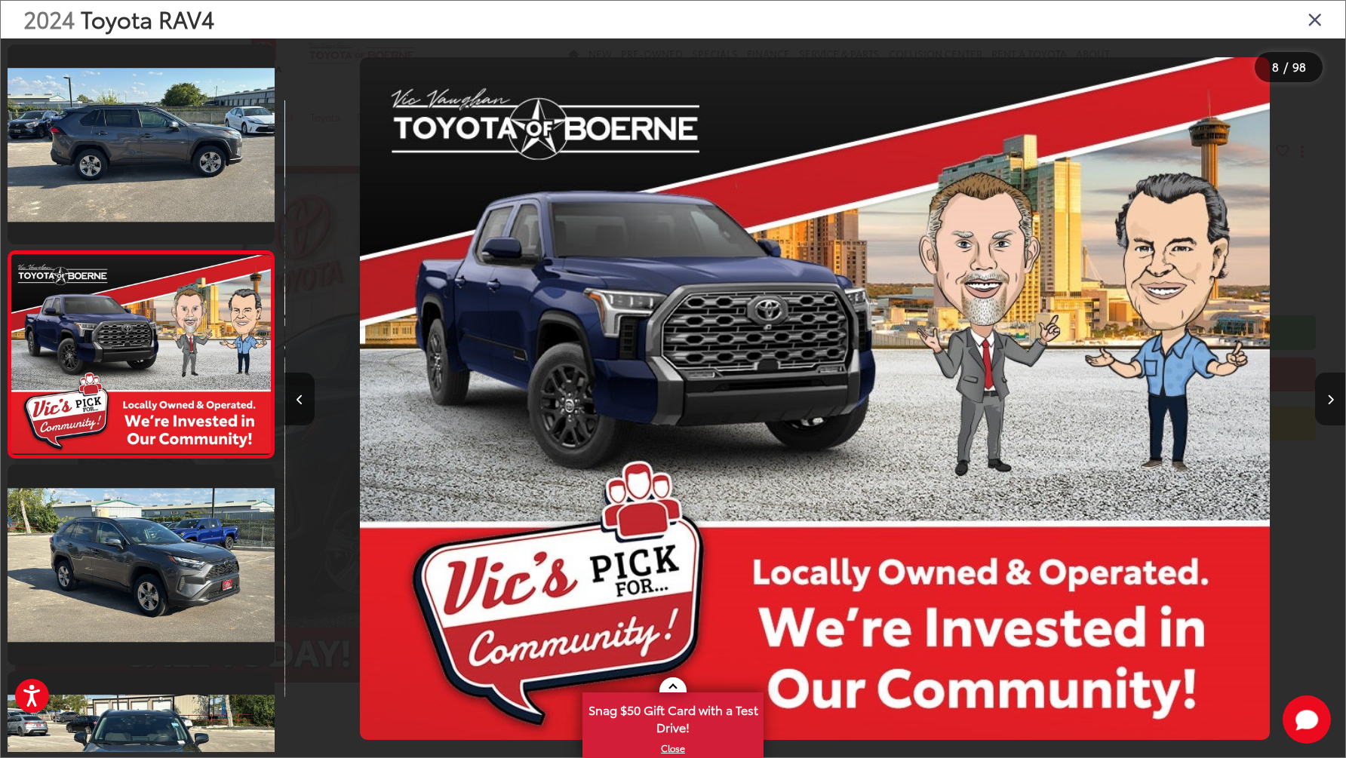
click at [1334, 407] on button "Next image" at bounding box center [1330, 399] width 30 height 53
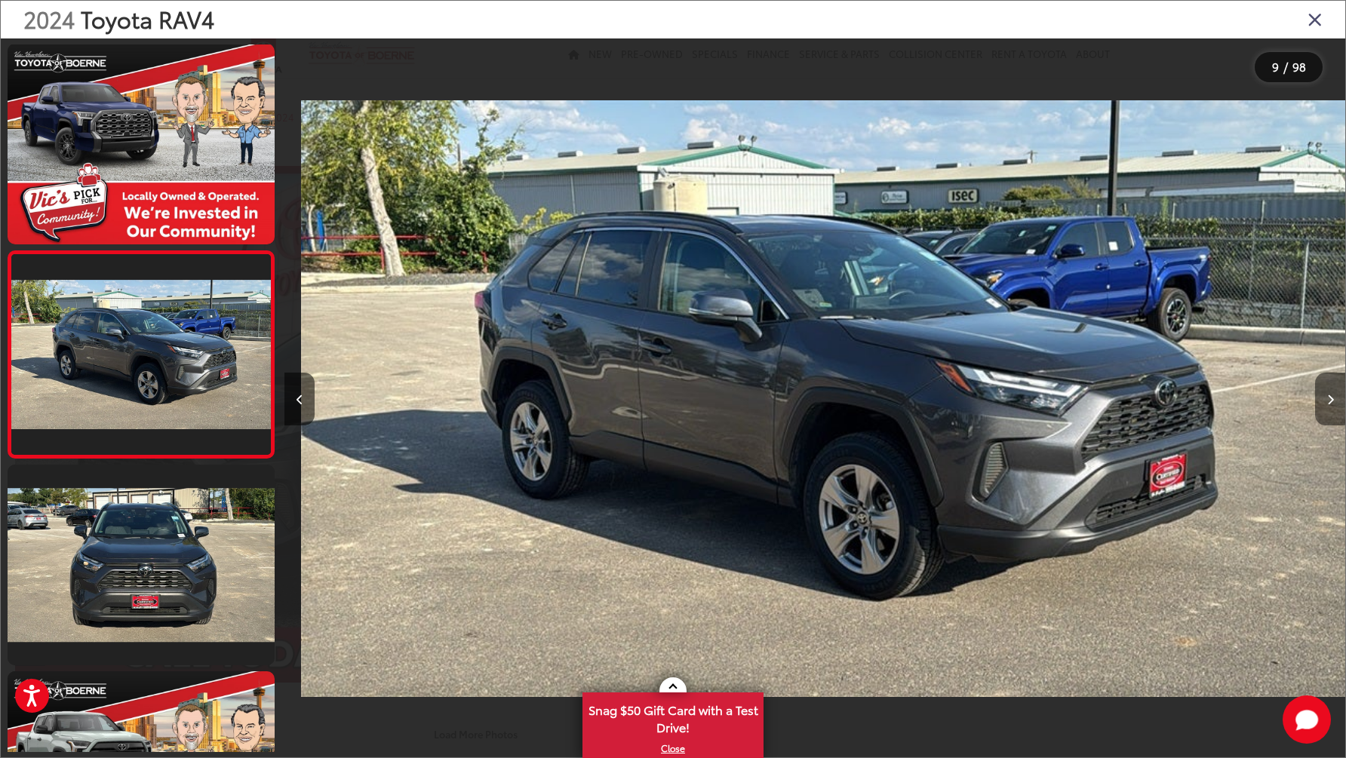
scroll to position [0, 8484]
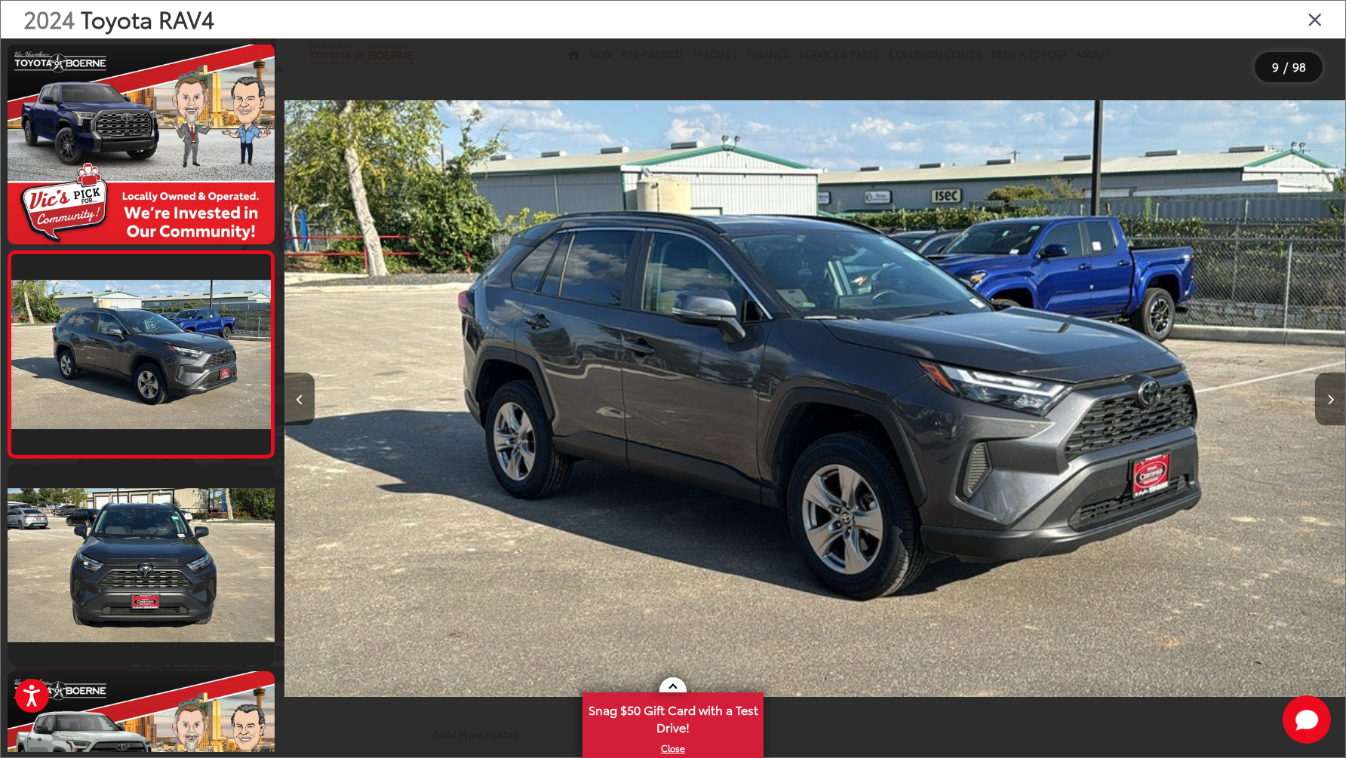
click at [1334, 407] on button "Next image" at bounding box center [1330, 399] width 30 height 53
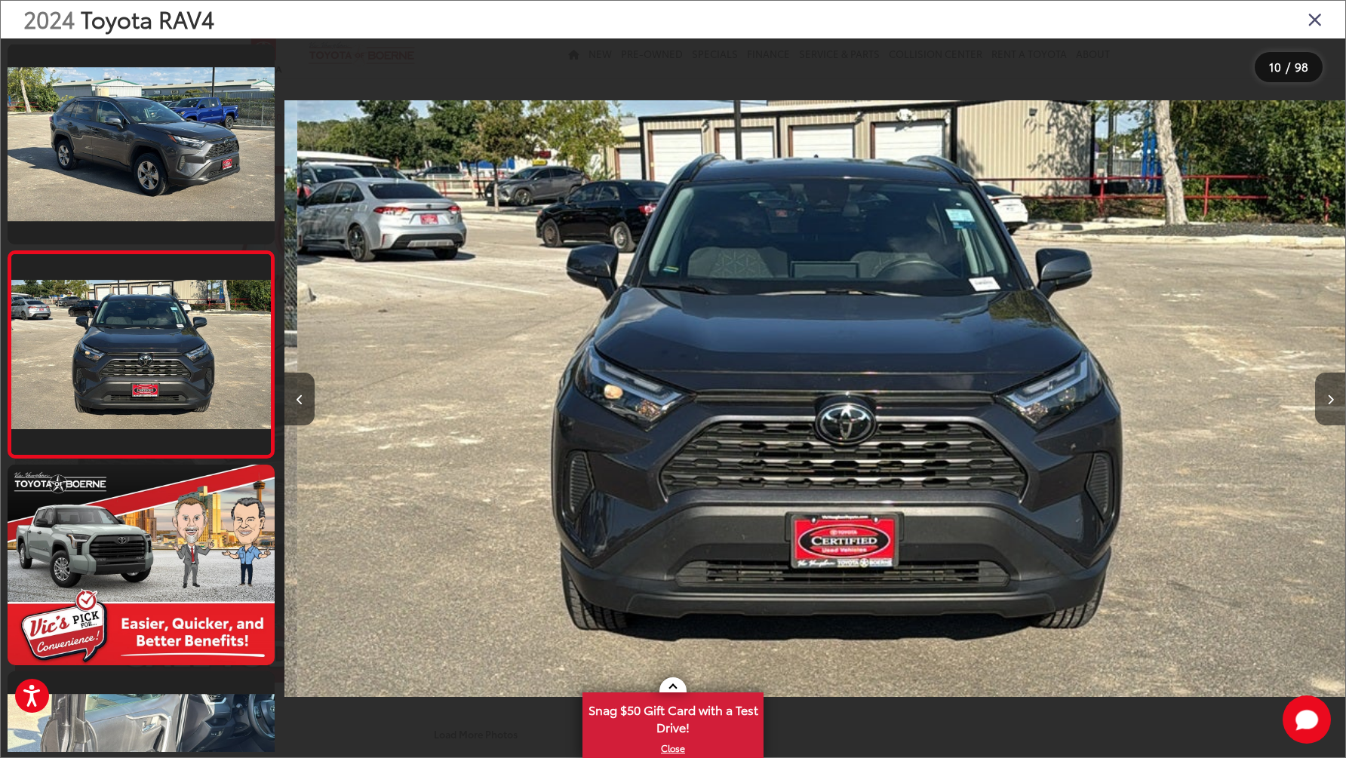
scroll to position [0, 9543]
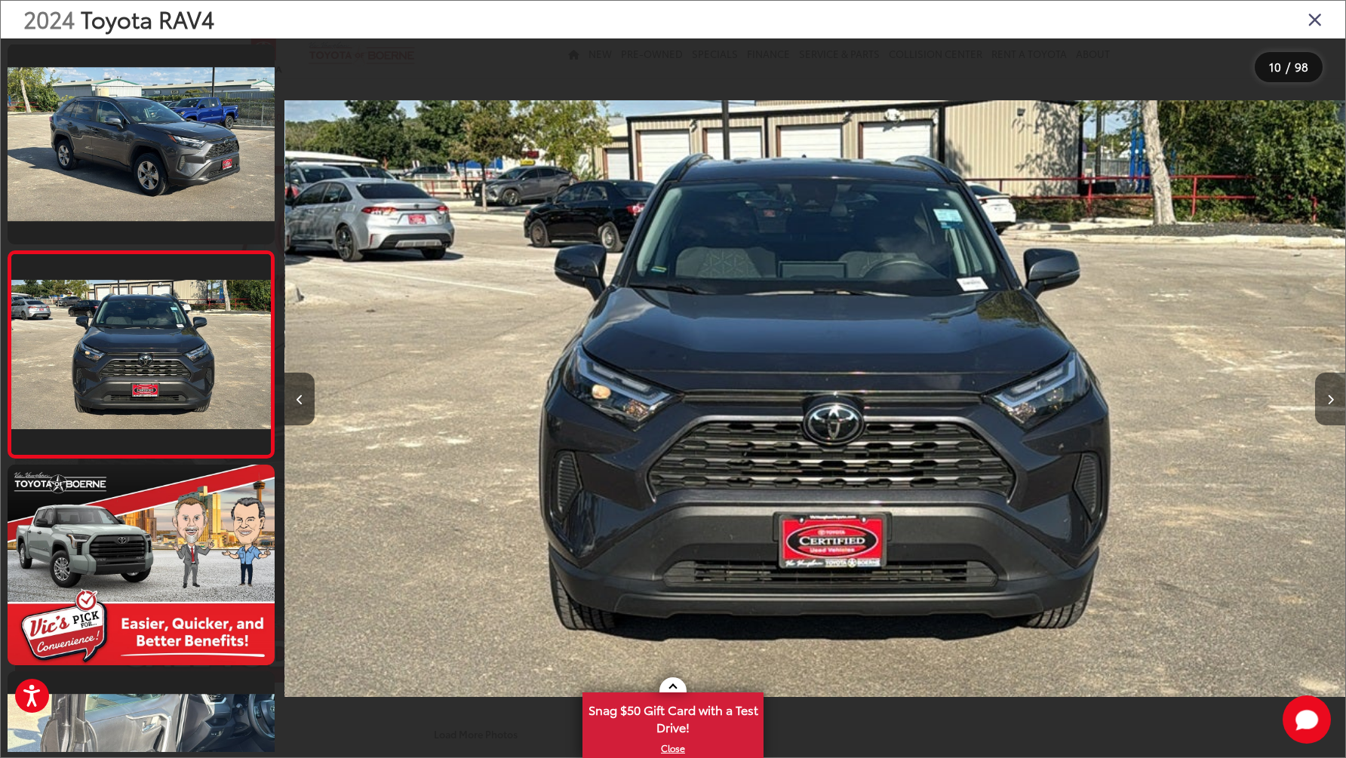
click at [1334, 407] on button "Next image" at bounding box center [1330, 399] width 30 height 53
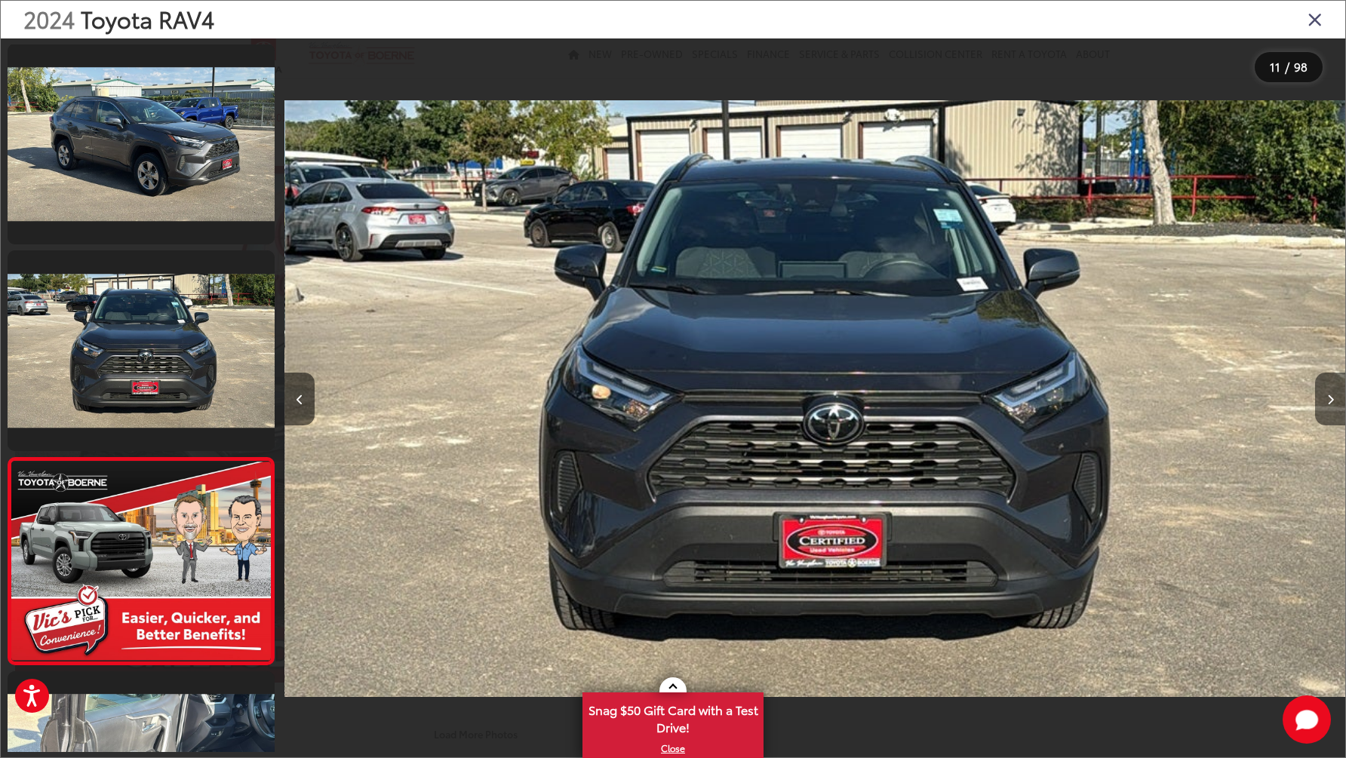
scroll to position [0, 0]
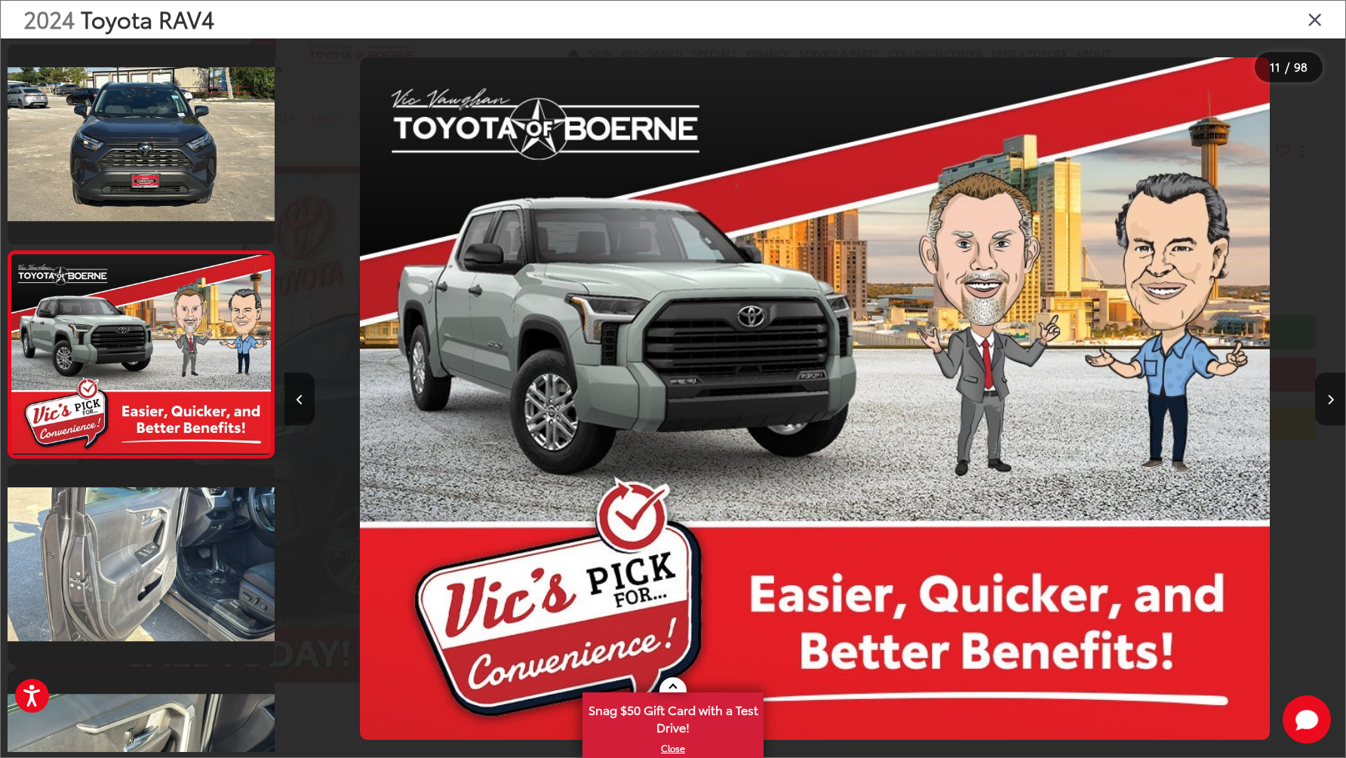
click at [1334, 407] on button "Next image" at bounding box center [1330, 399] width 30 height 53
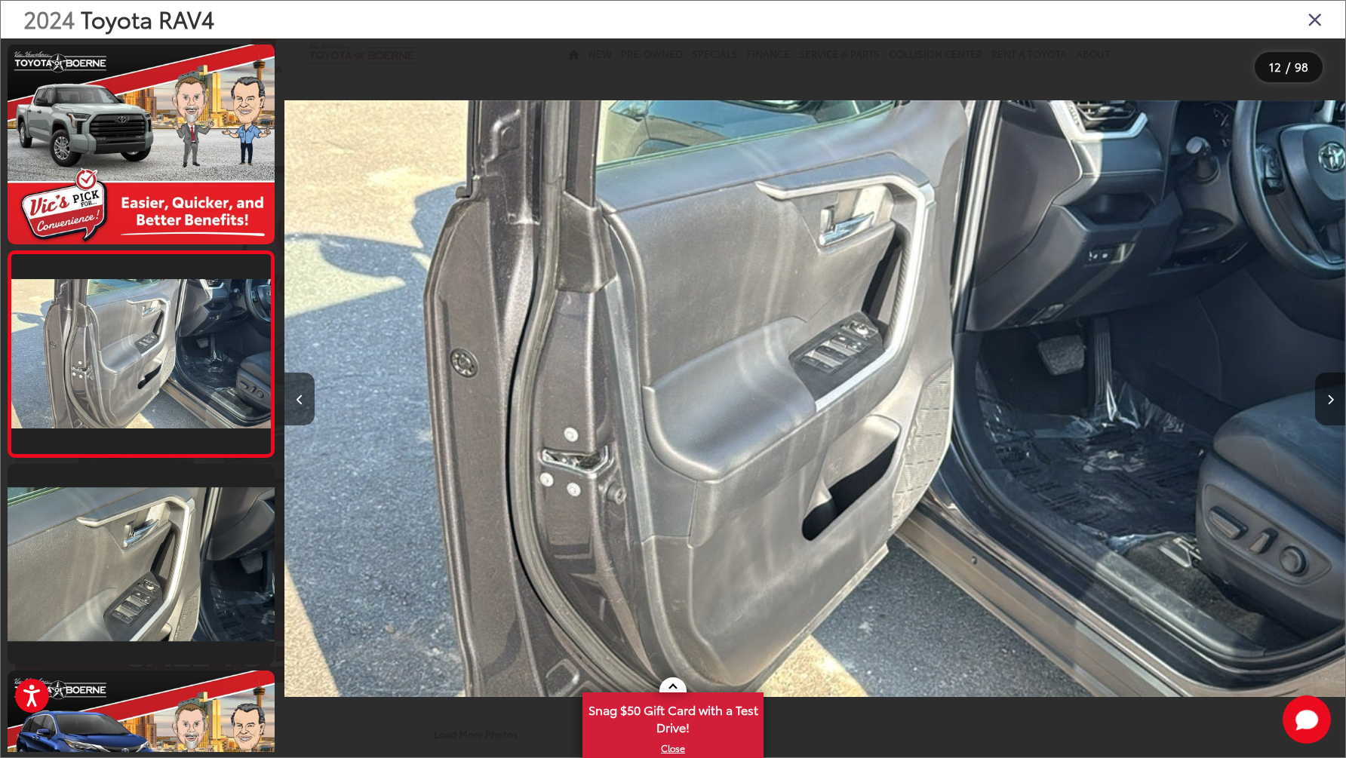
click at [1334, 407] on button "Next image" at bounding box center [1330, 399] width 30 height 53
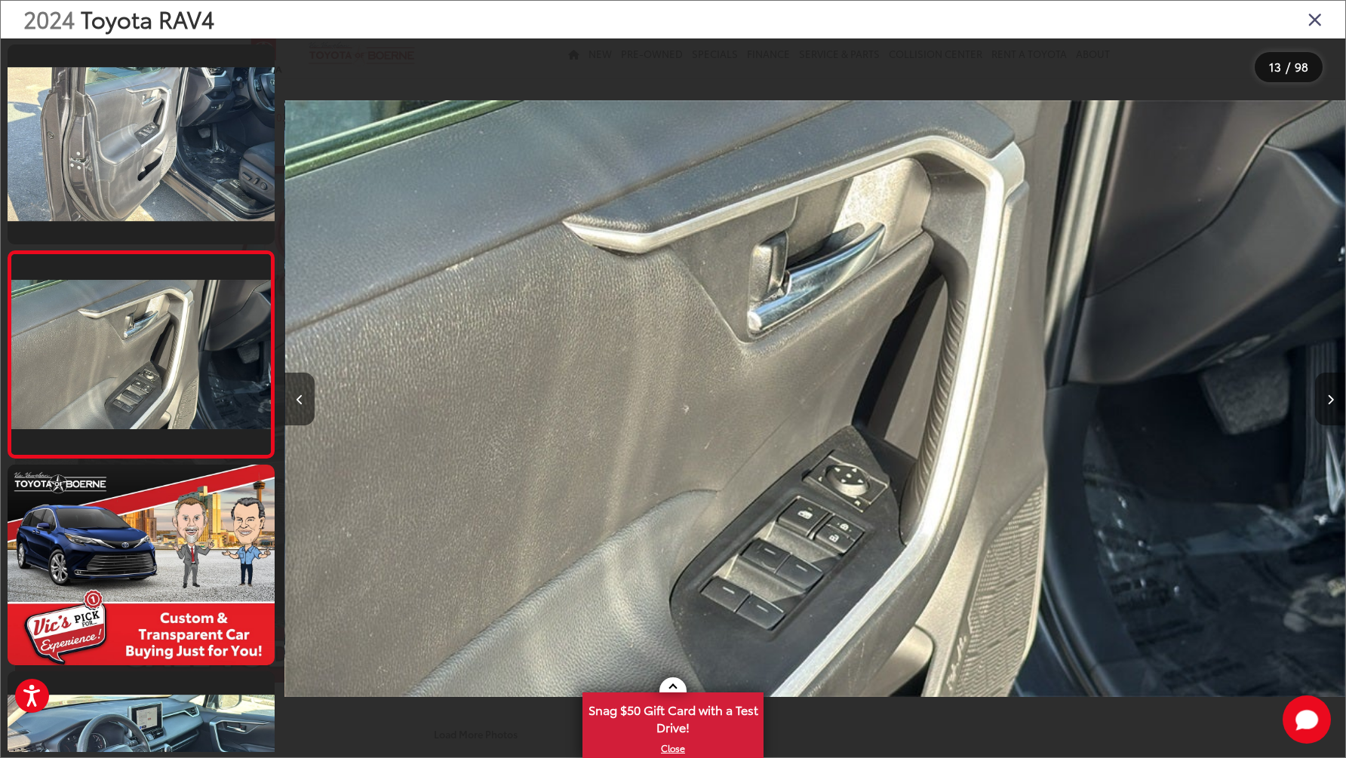
click at [1334, 407] on button "Next image" at bounding box center [1330, 399] width 30 height 53
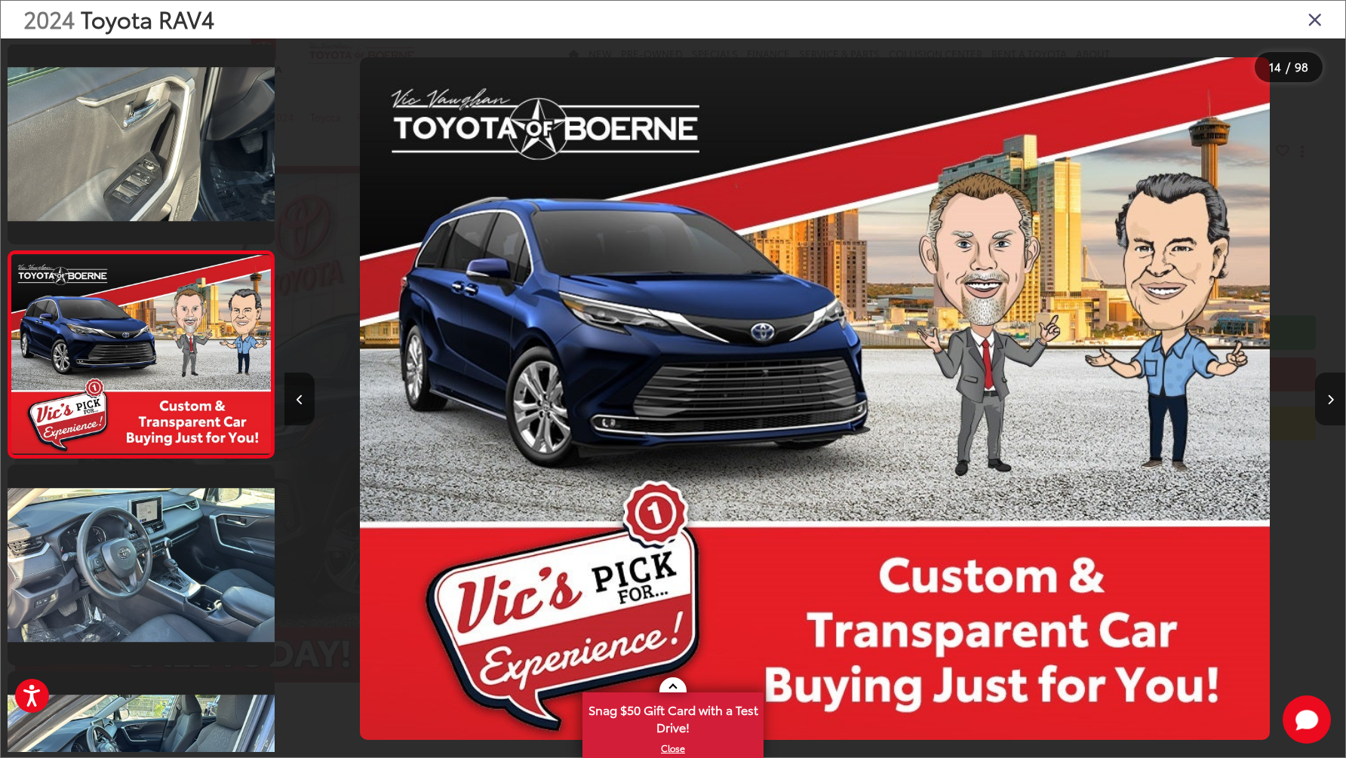
click at [1334, 407] on button "Next image" at bounding box center [1330, 399] width 30 height 53
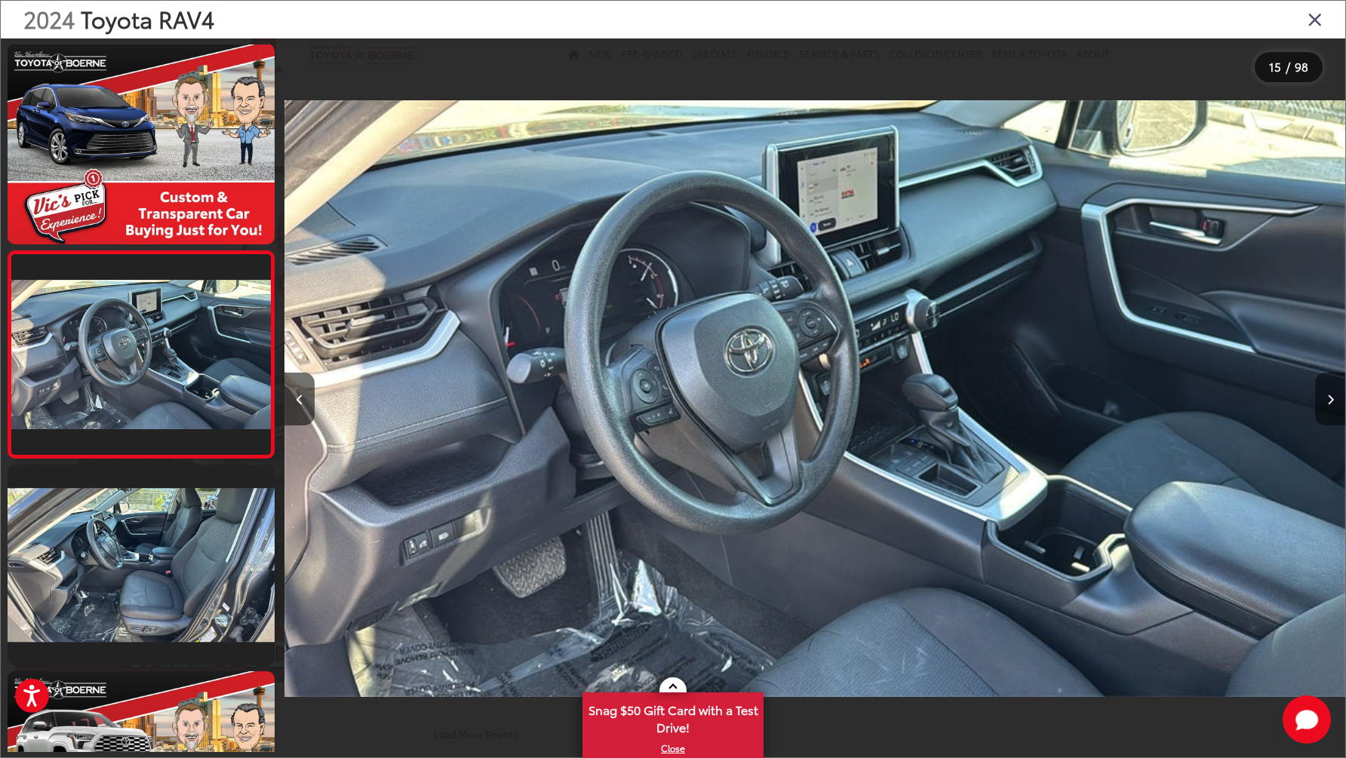
click at [1326, 399] on button "Next image" at bounding box center [1330, 399] width 30 height 53
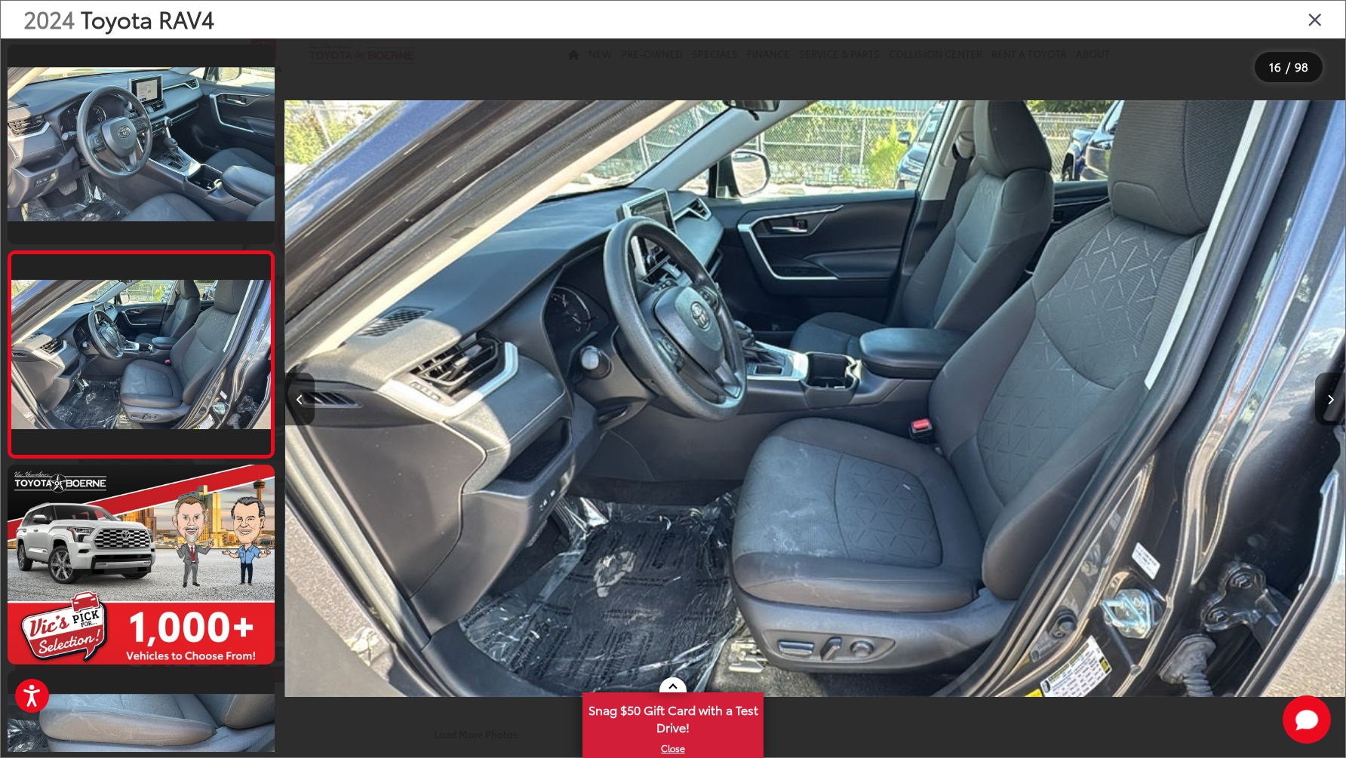
click at [1326, 399] on button "Next image" at bounding box center [1330, 399] width 30 height 53
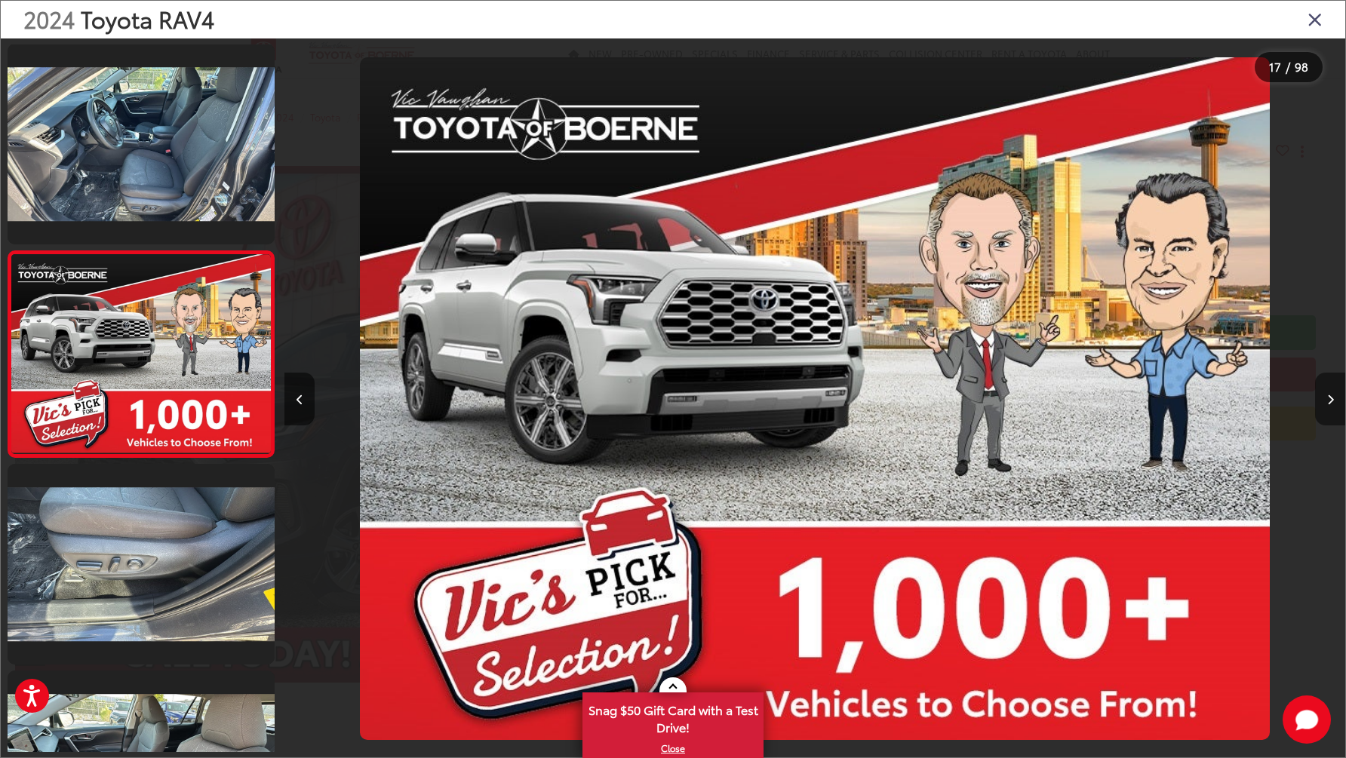
click at [1326, 399] on button "Next image" at bounding box center [1330, 399] width 30 height 53
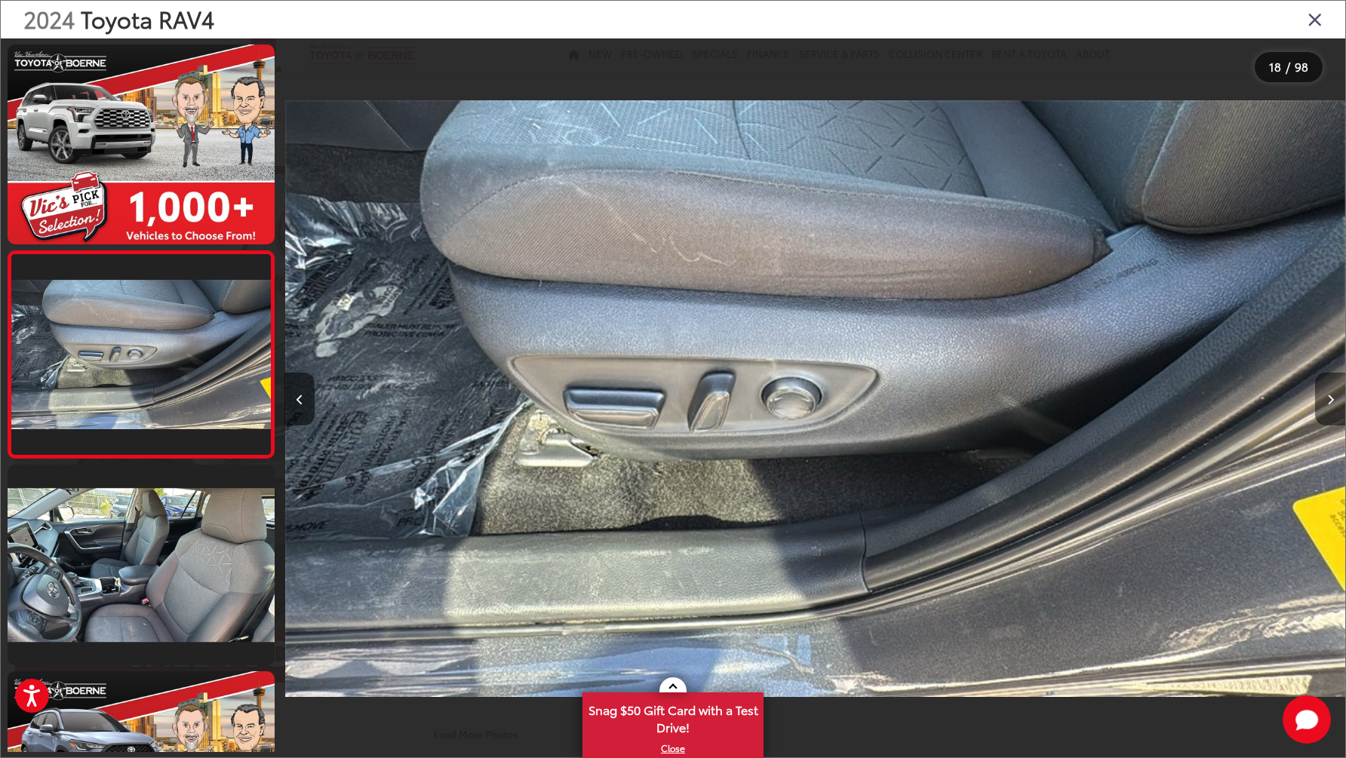
click at [1326, 399] on button "Next image" at bounding box center [1330, 399] width 30 height 53
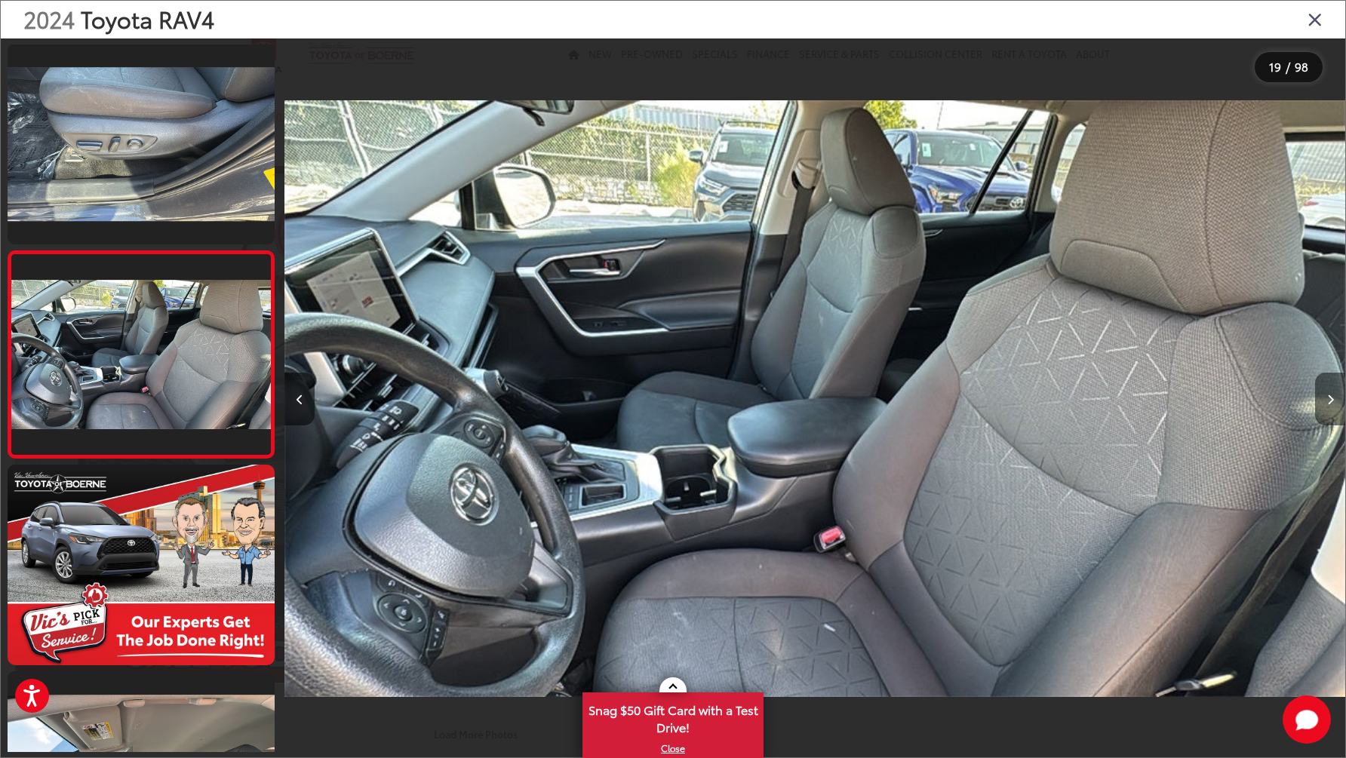
click at [1326, 399] on button "Next image" at bounding box center [1330, 399] width 30 height 53
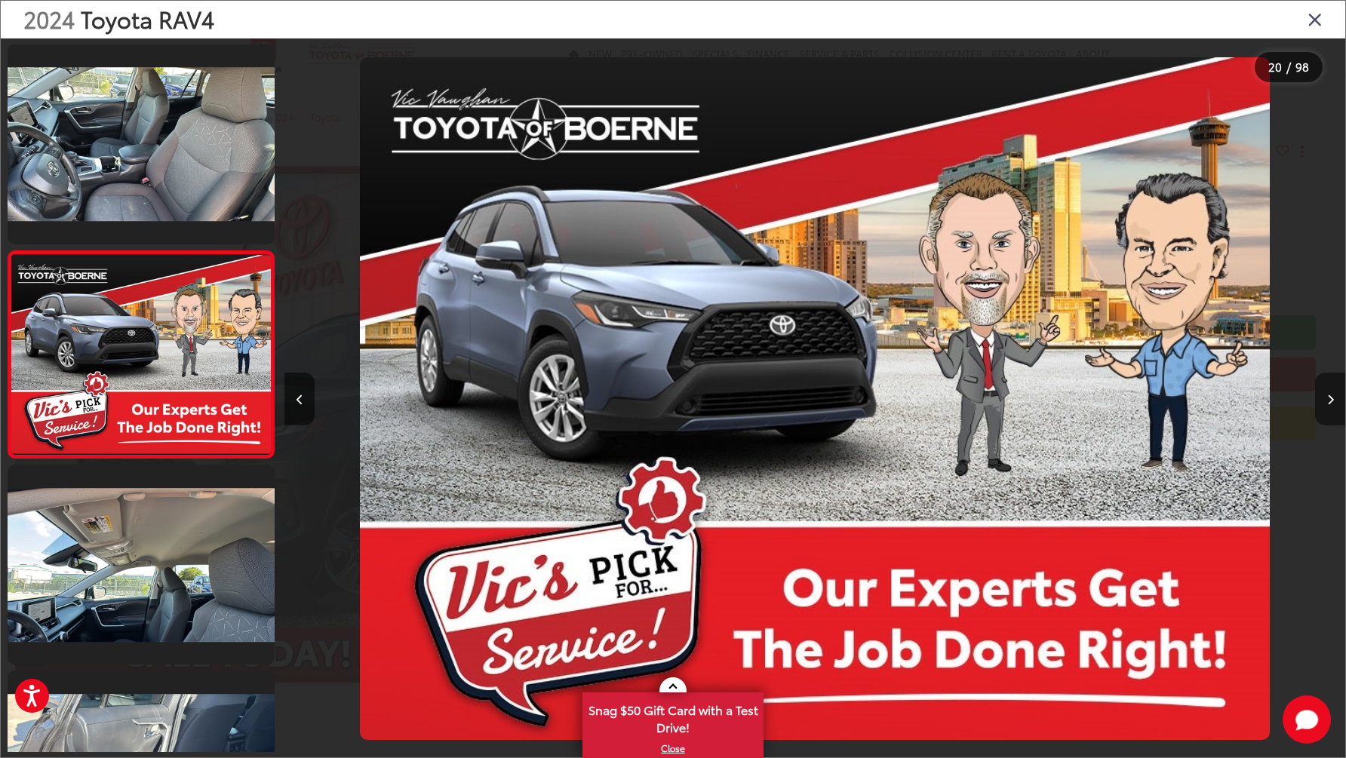
click at [1326, 399] on button "Next image" at bounding box center [1330, 399] width 30 height 53
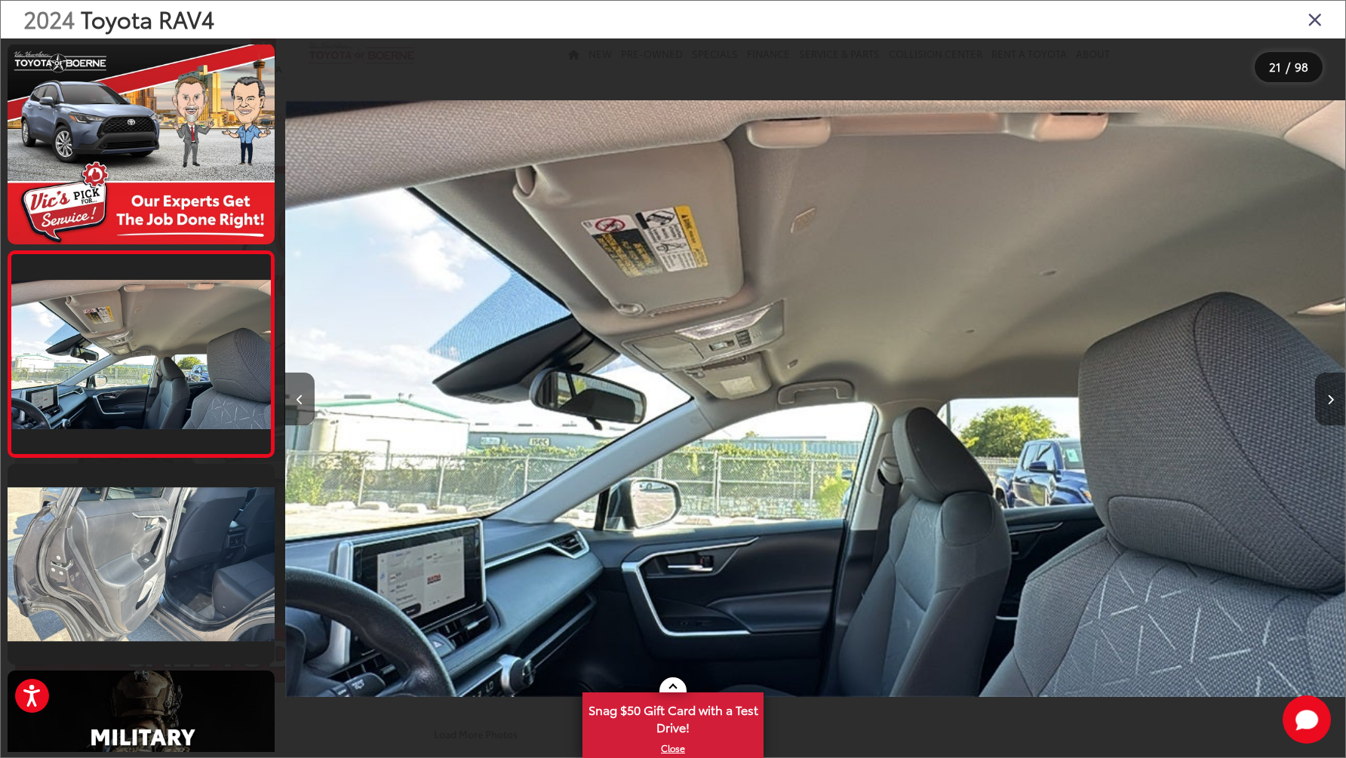
click at [1326, 399] on button "Next image" at bounding box center [1330, 399] width 30 height 53
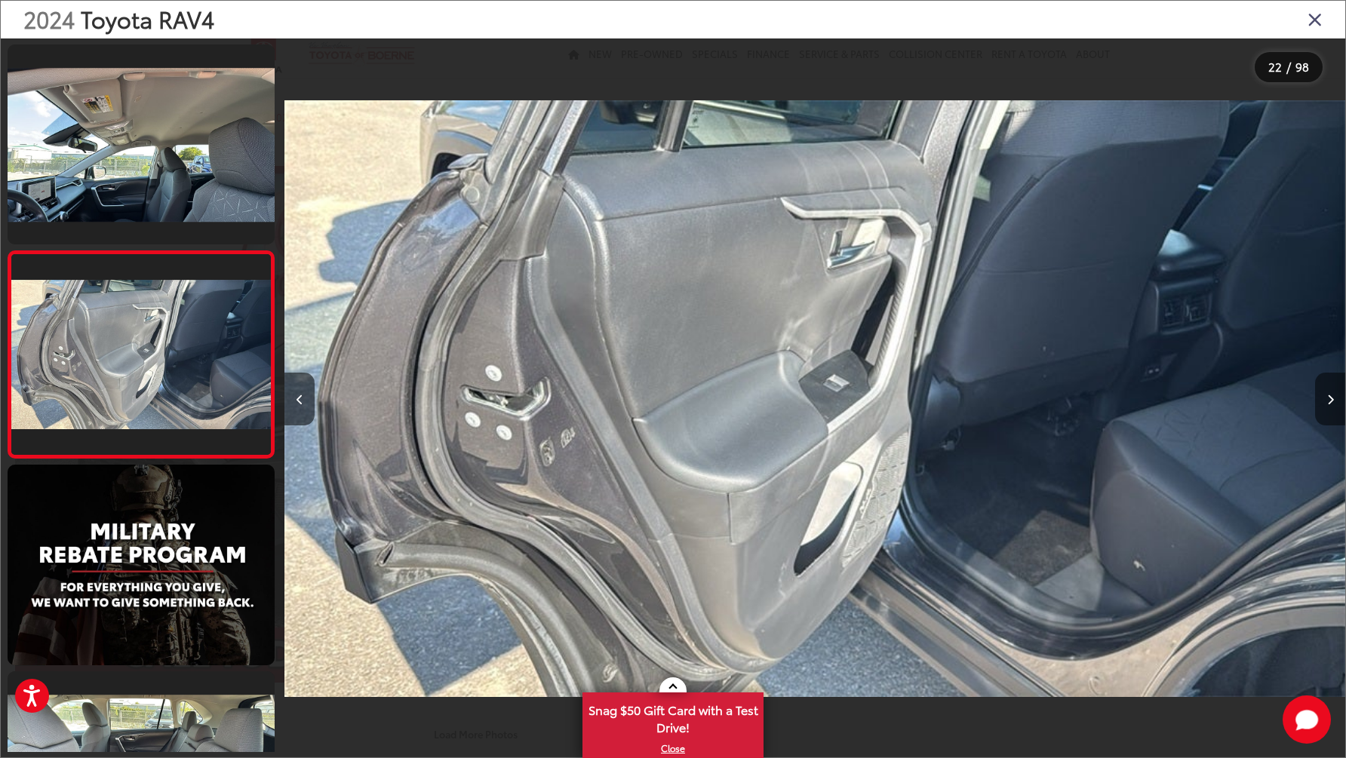
click at [1326, 399] on button "Next image" at bounding box center [1330, 399] width 30 height 53
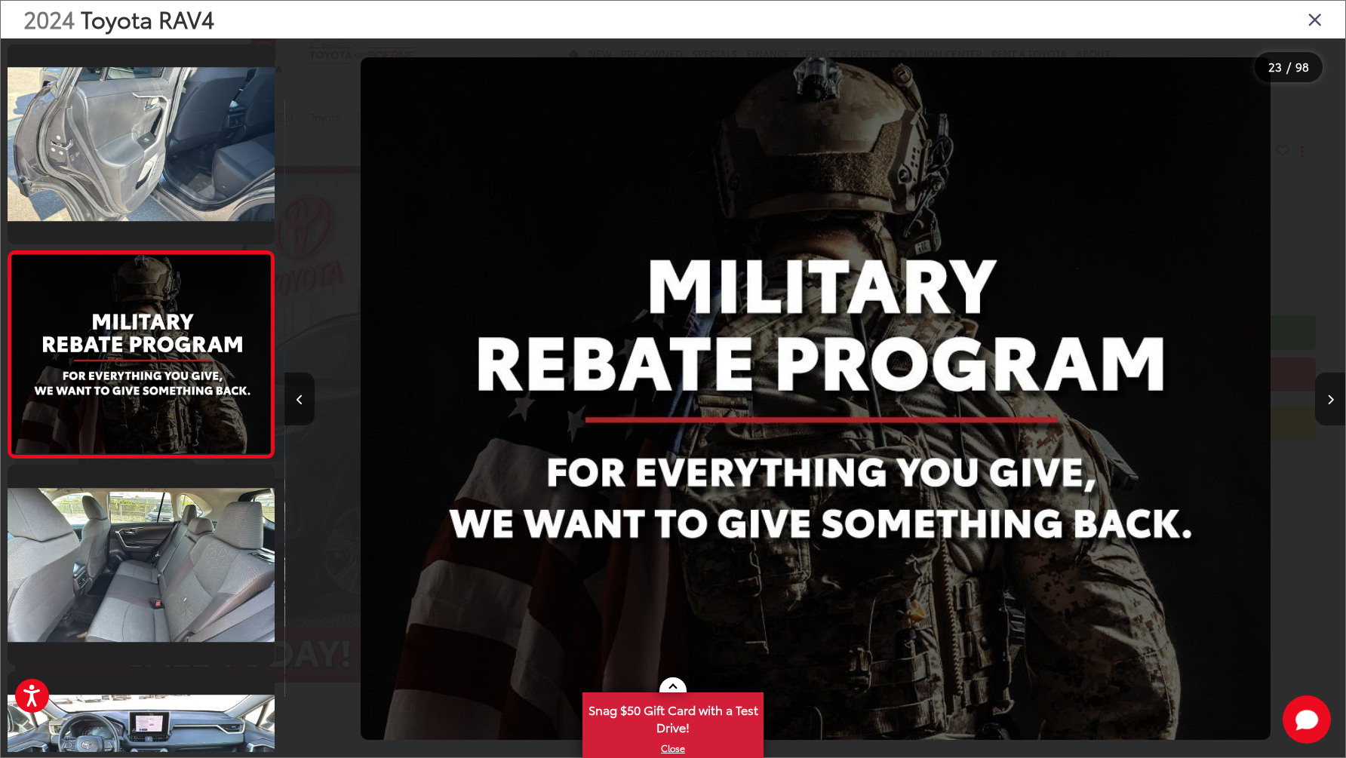
click at [1326, 399] on button "Next image" at bounding box center [1330, 399] width 30 height 53
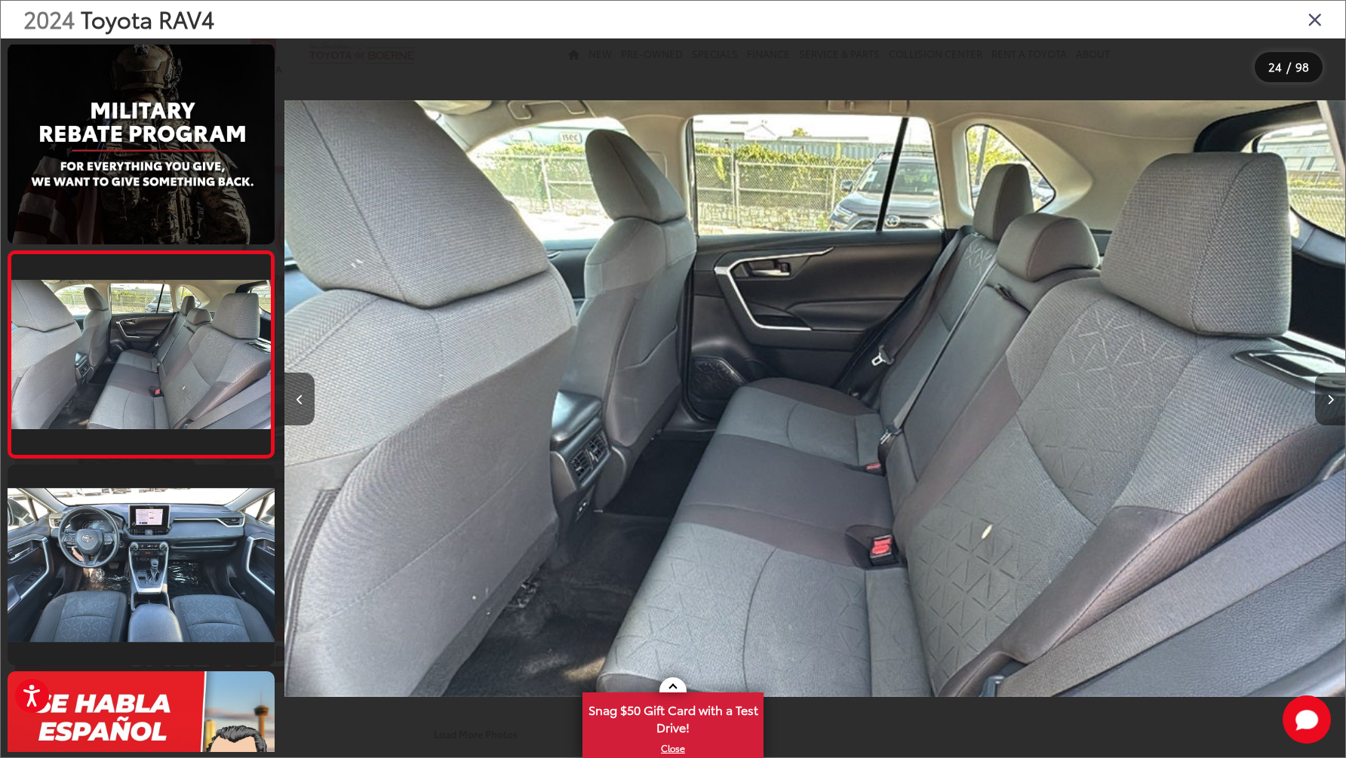
click at [1326, 399] on button "Next image" at bounding box center [1330, 399] width 30 height 53
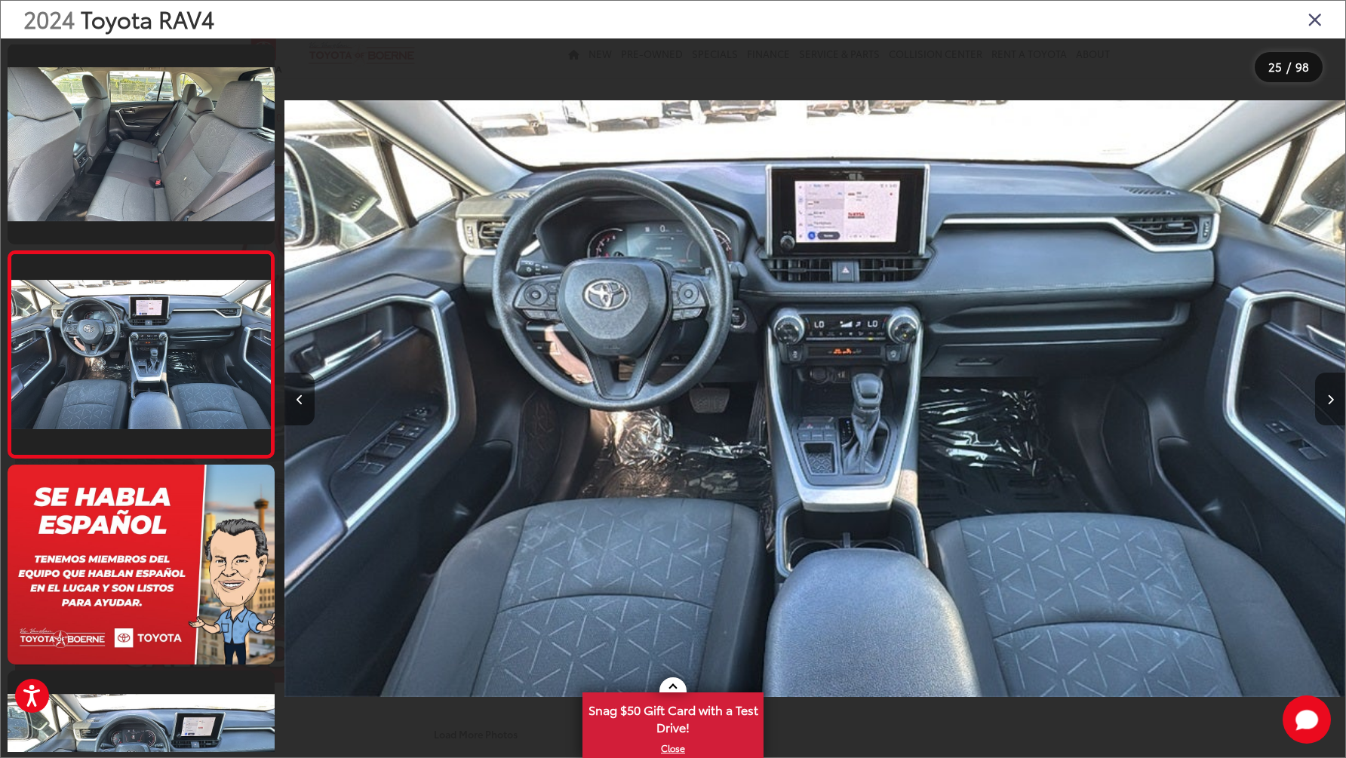
click at [1326, 399] on button "Next image" at bounding box center [1330, 399] width 30 height 53
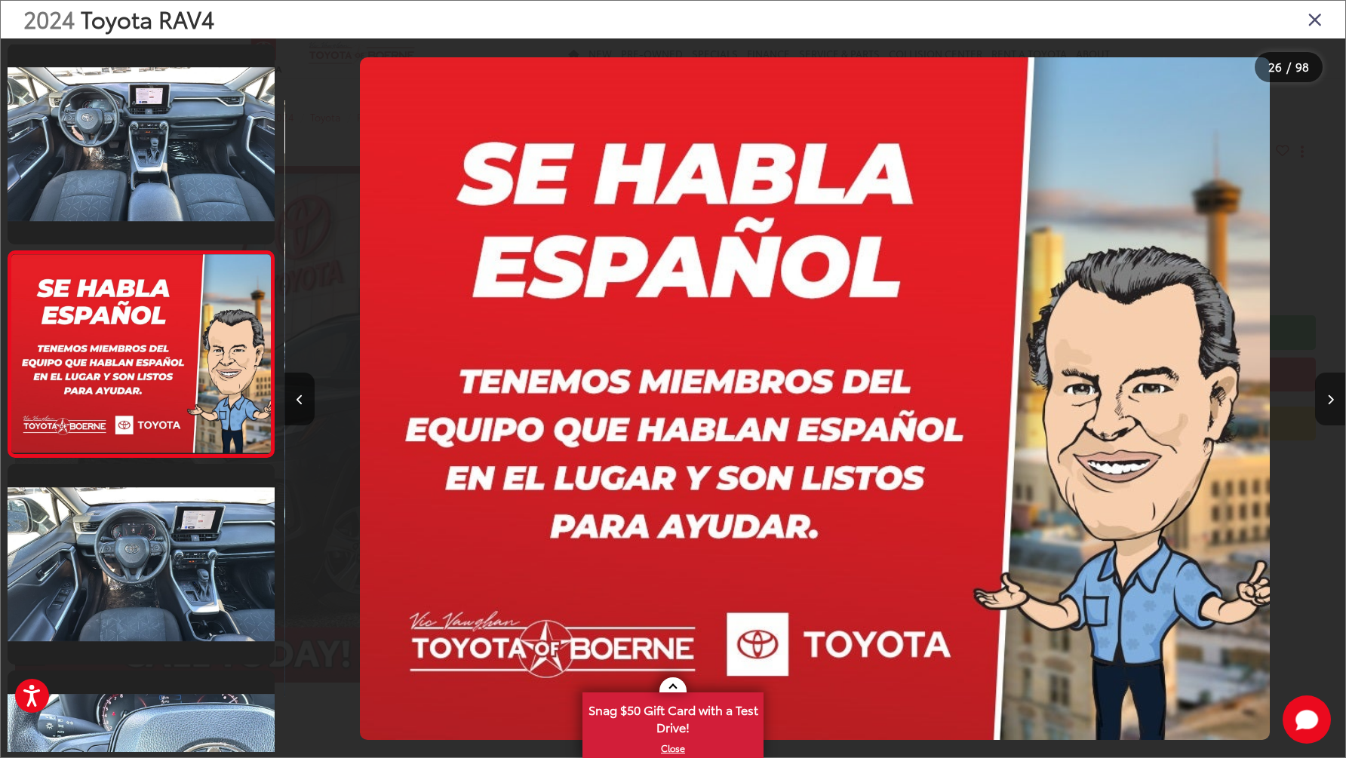
click at [1326, 399] on button "Next image" at bounding box center [1330, 399] width 30 height 53
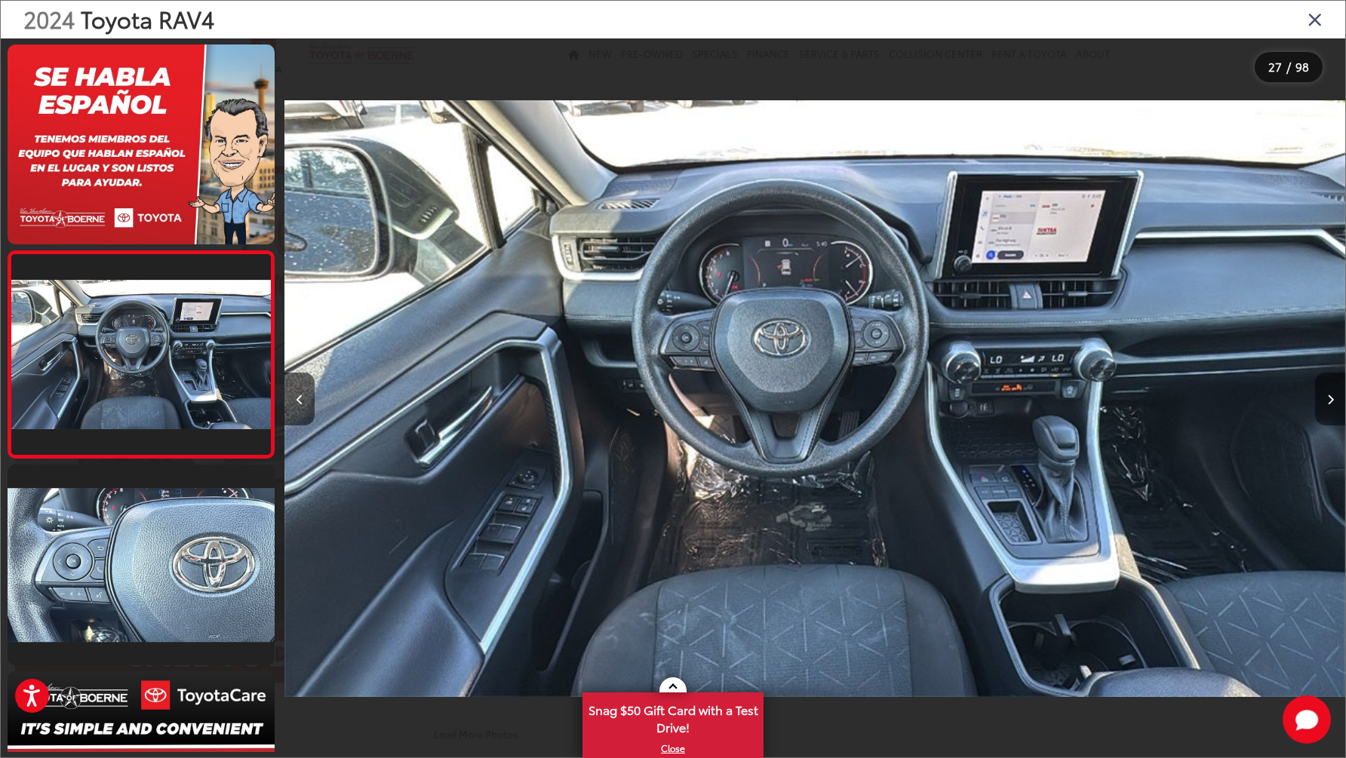
click at [1326, 399] on button "Next image" at bounding box center [1330, 399] width 30 height 53
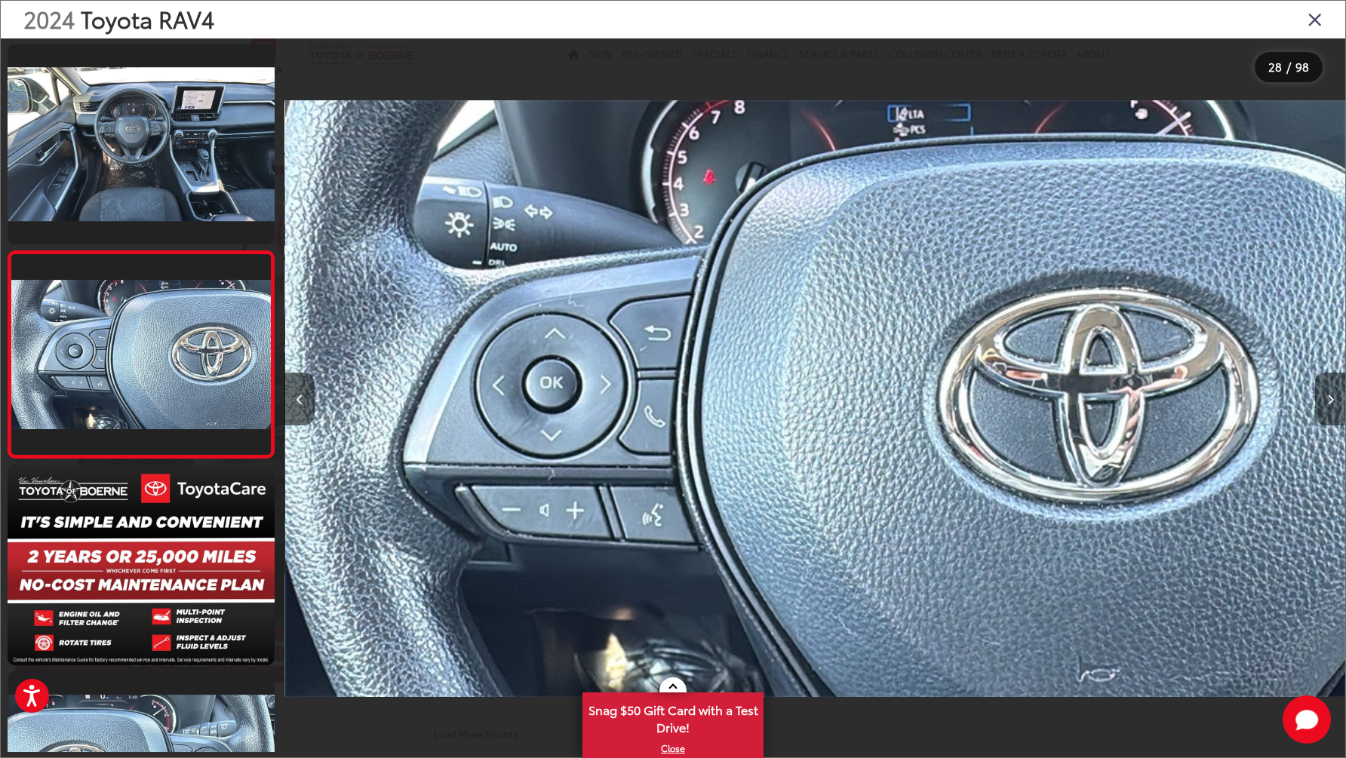
click at [1326, 399] on button "Next image" at bounding box center [1330, 399] width 30 height 53
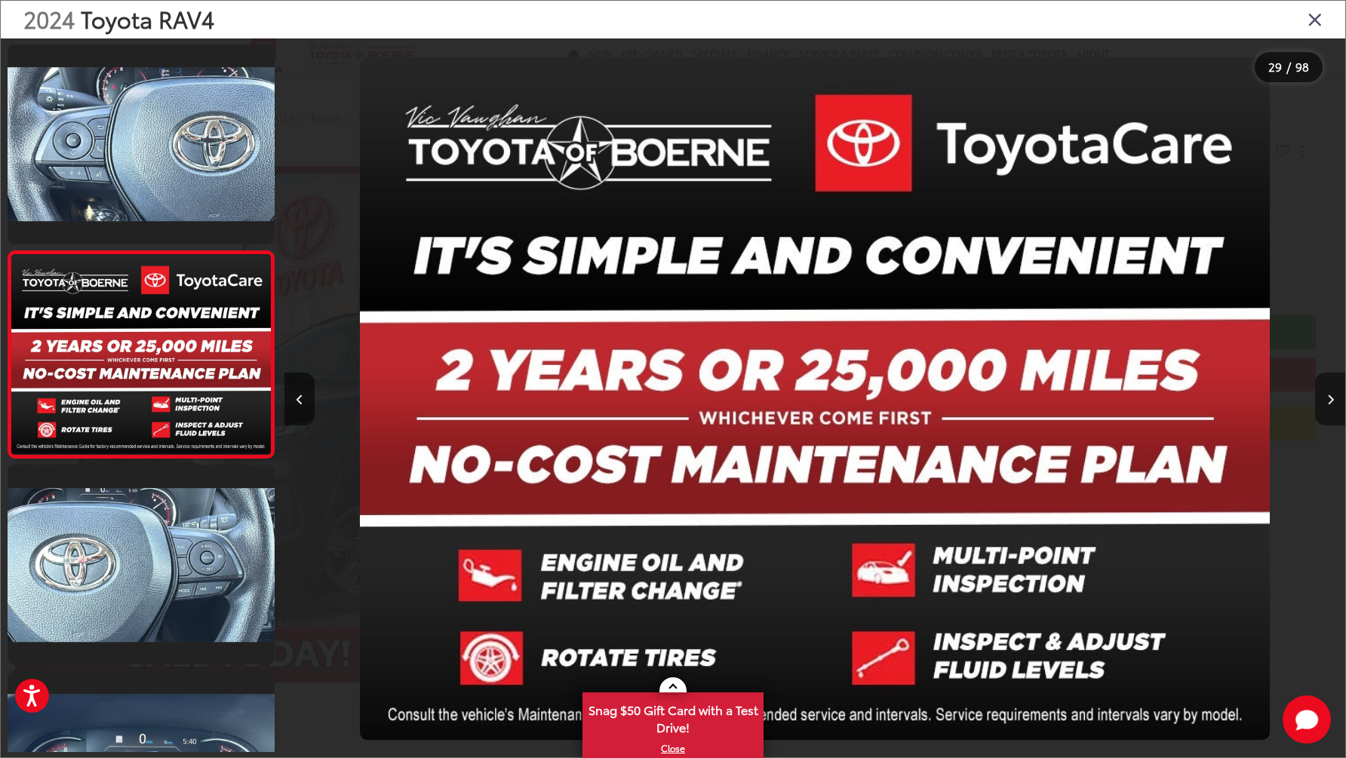
click at [1326, 399] on button "Next image" at bounding box center [1330, 399] width 30 height 53
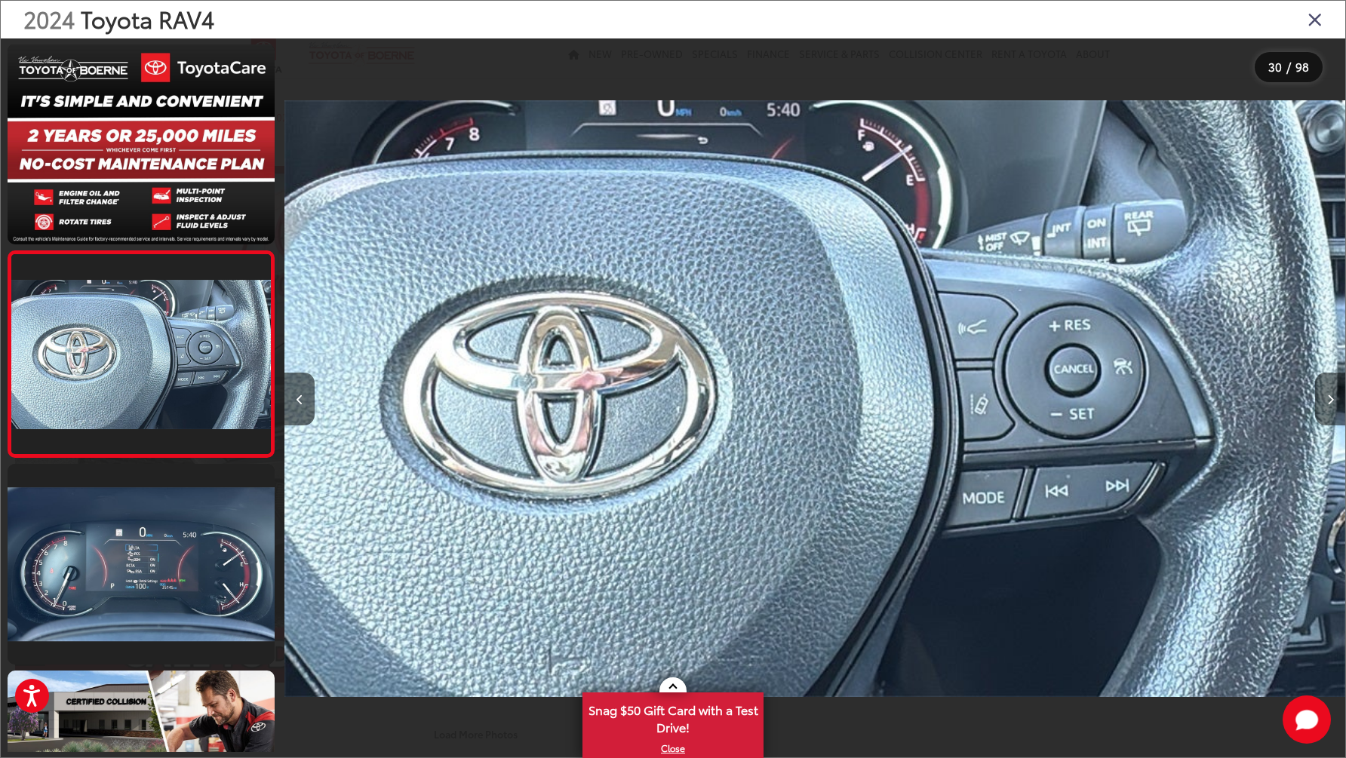
click at [1326, 399] on button "Next image" at bounding box center [1330, 399] width 30 height 53
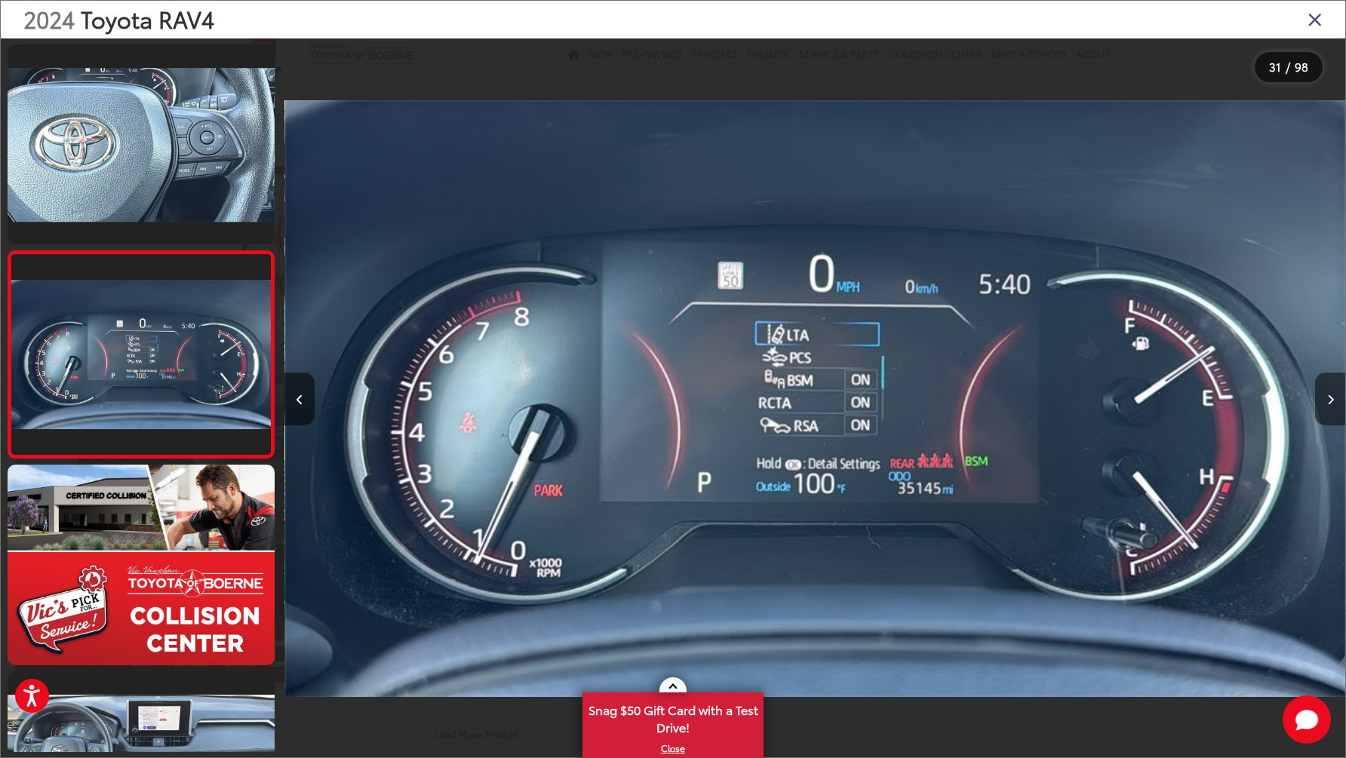
click at [1326, 398] on button "Next image" at bounding box center [1330, 399] width 30 height 53
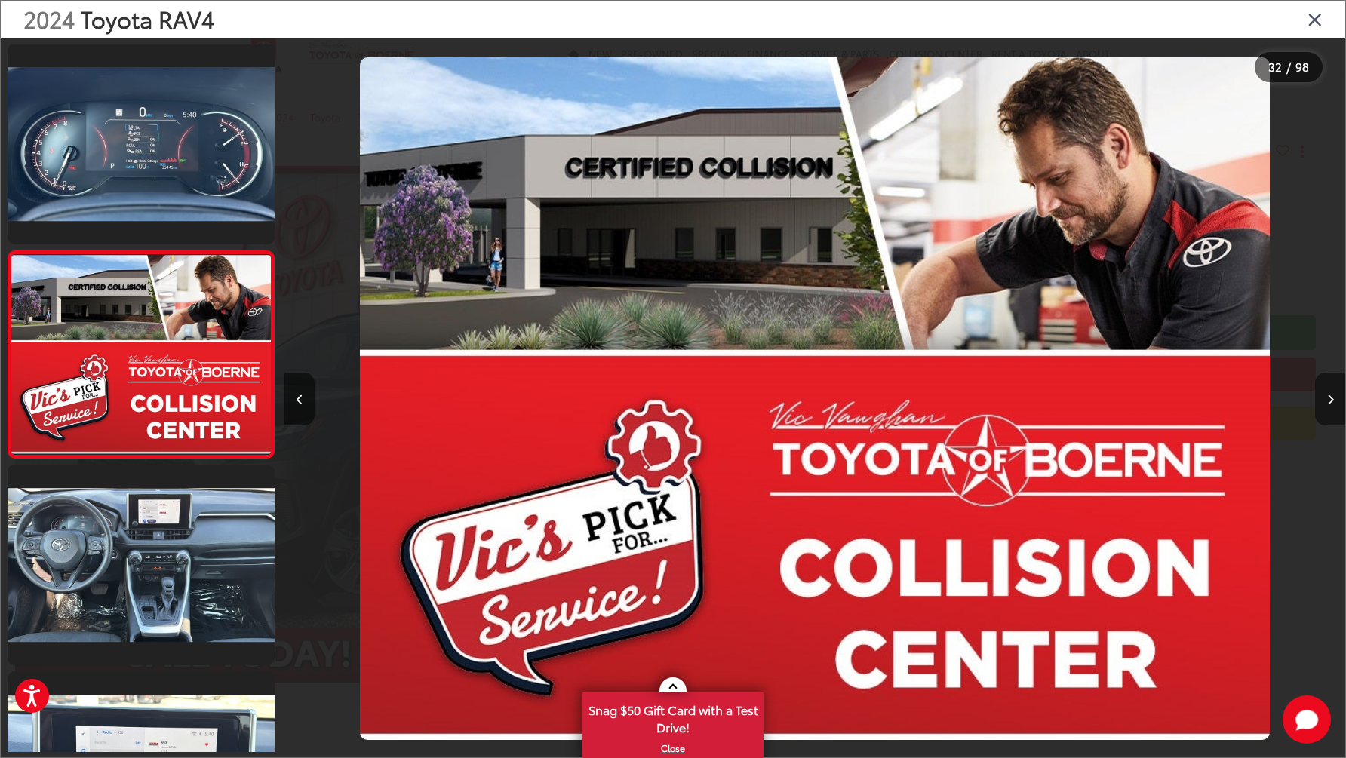
click at [1326, 398] on button "Next image" at bounding box center [1330, 399] width 30 height 53
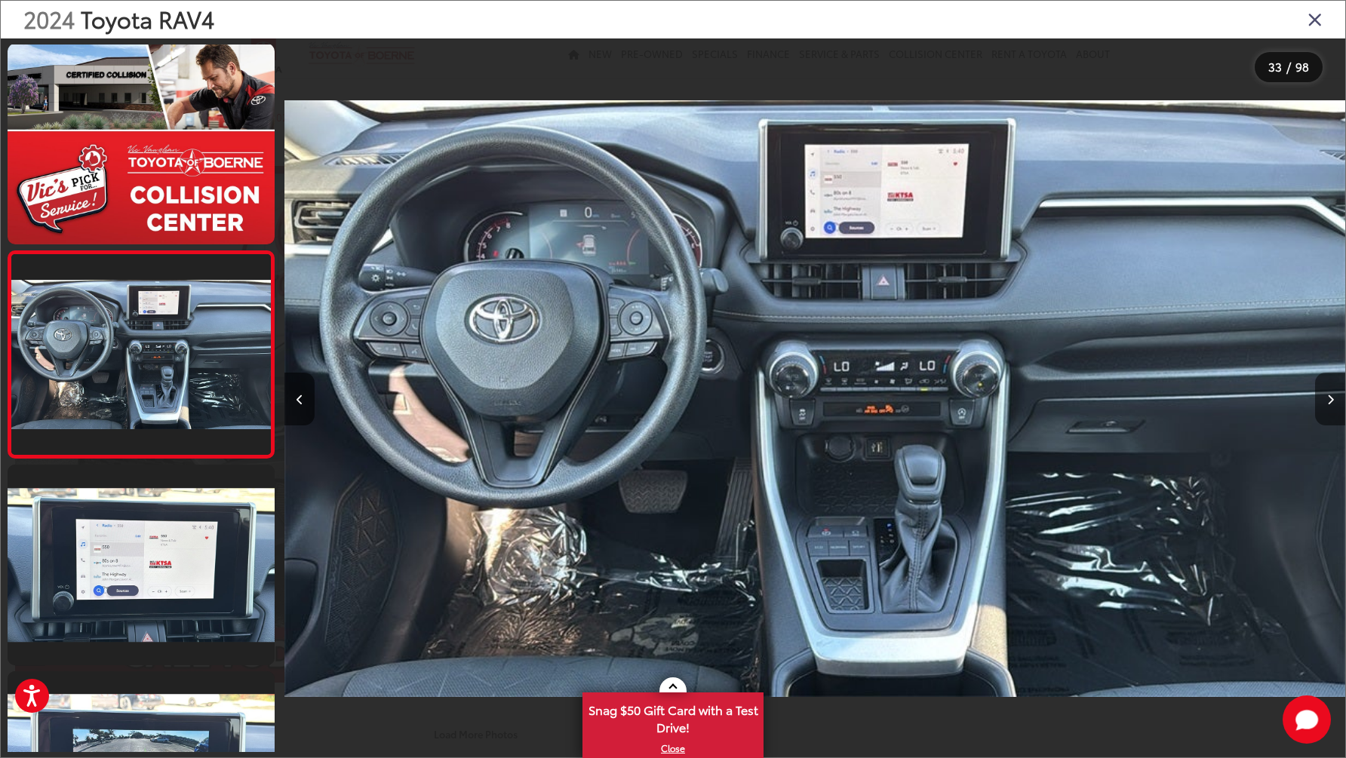
click at [1326, 398] on button "Next image" at bounding box center [1330, 399] width 30 height 53
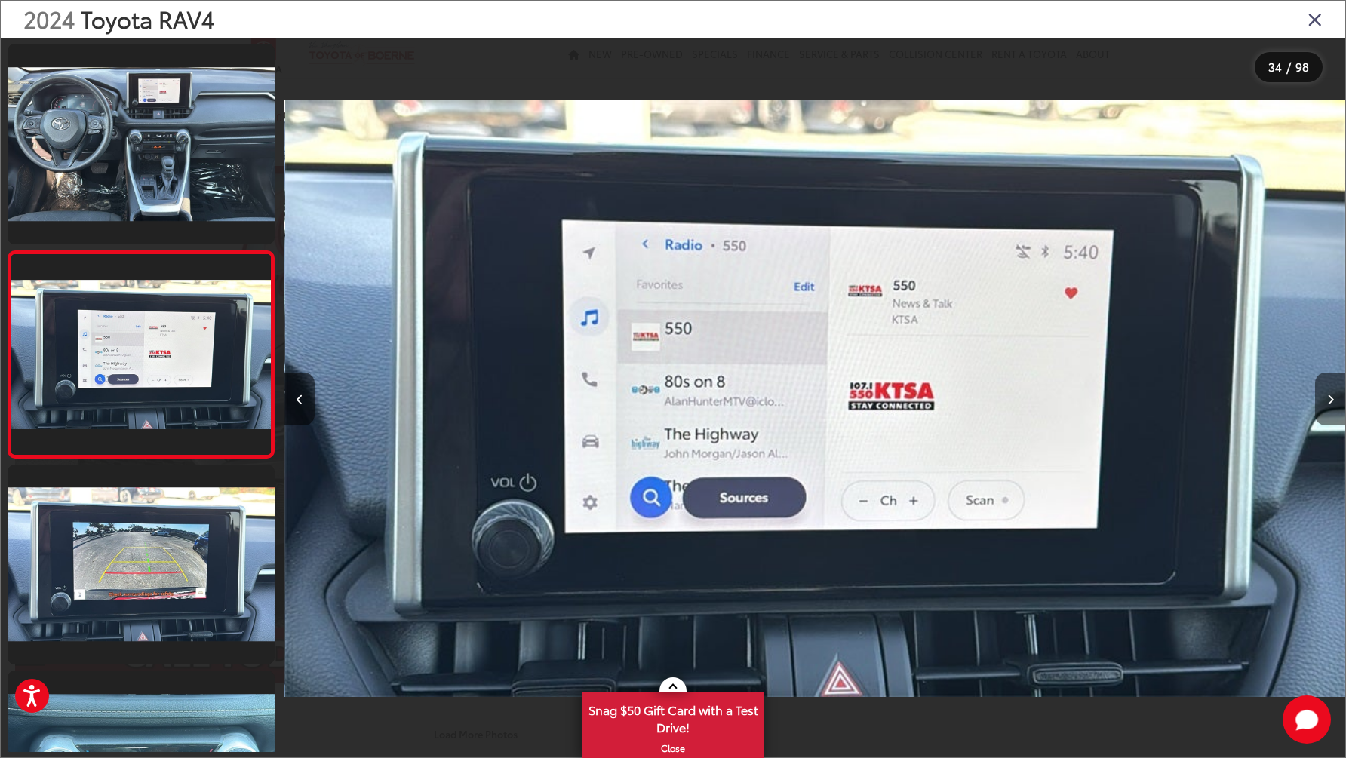
click at [1326, 398] on button "Next image" at bounding box center [1330, 399] width 30 height 53
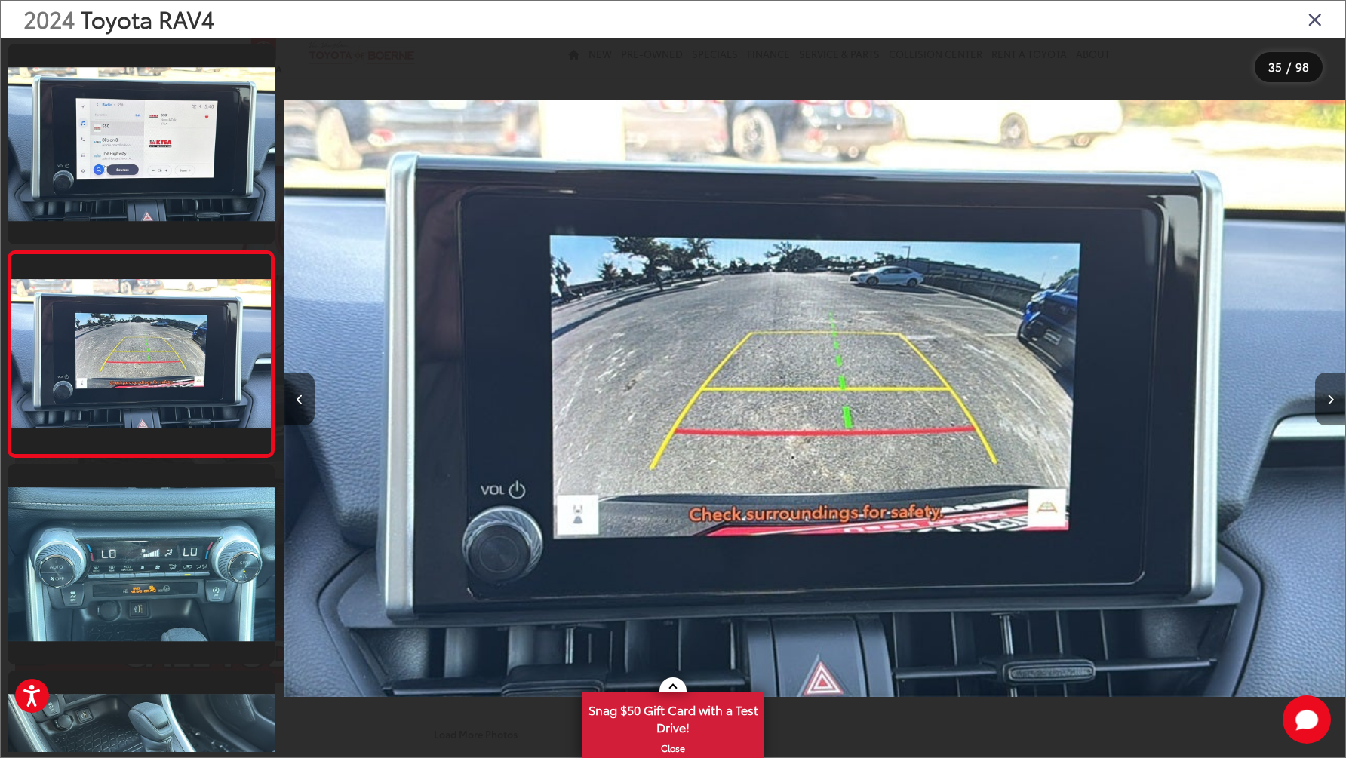
click at [1326, 398] on button "Next image" at bounding box center [1330, 399] width 30 height 53
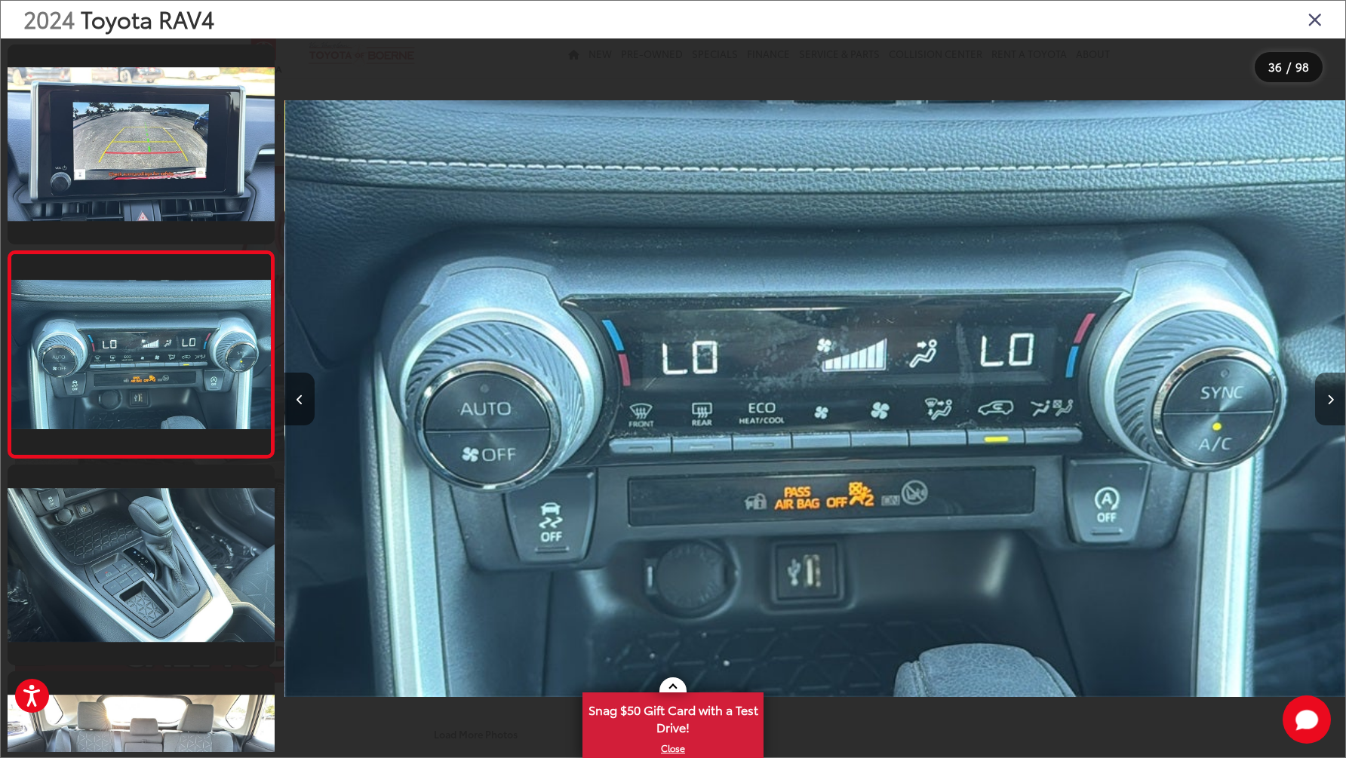
click at [1326, 398] on button "Next image" at bounding box center [1330, 399] width 30 height 53
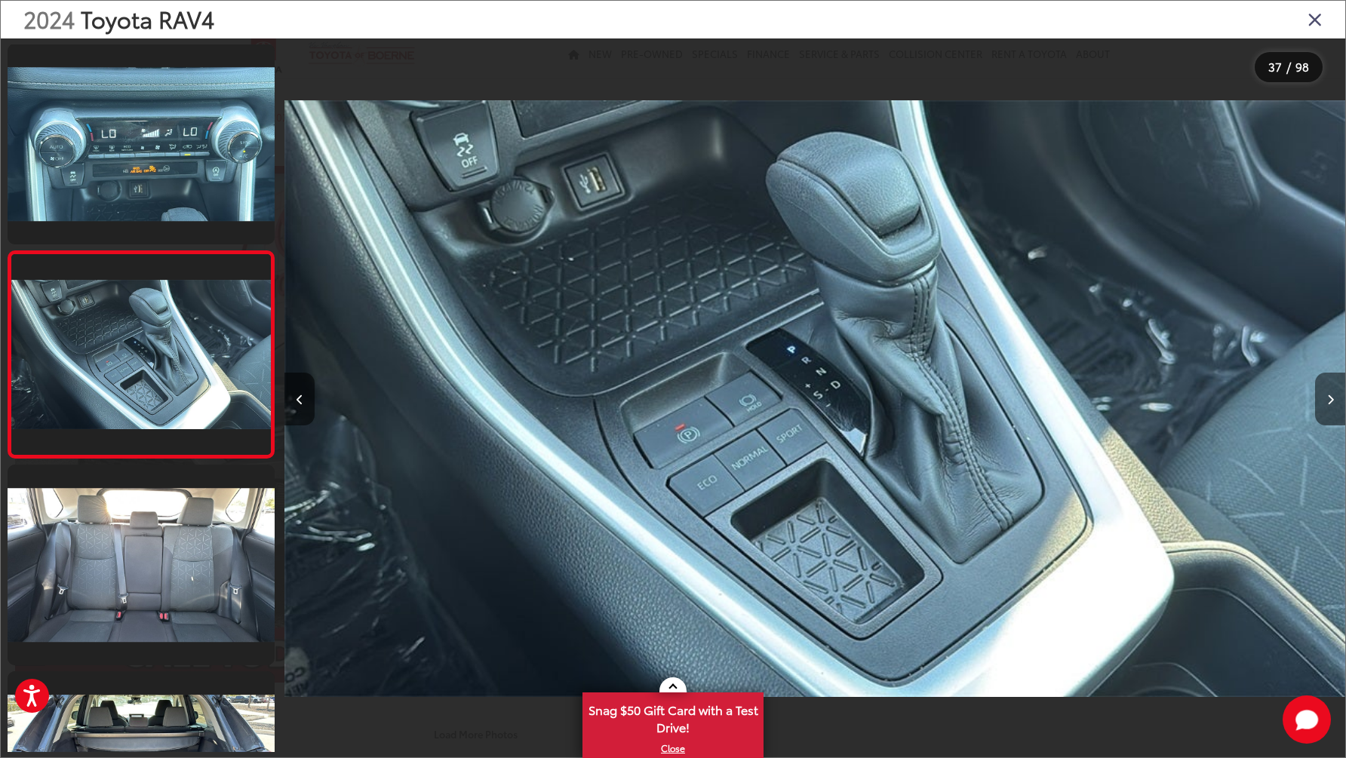
click at [1326, 398] on button "Next image" at bounding box center [1330, 399] width 30 height 53
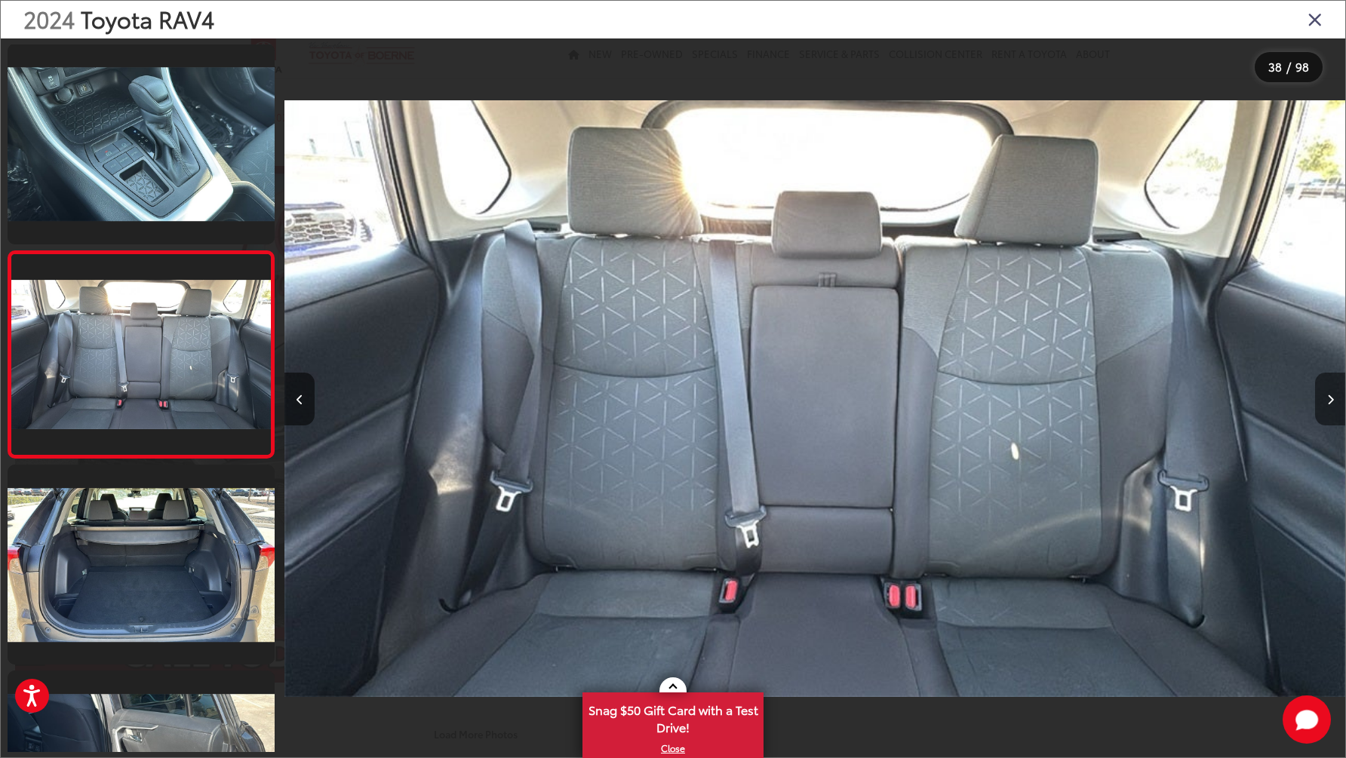
click at [1326, 398] on button "Next image" at bounding box center [1330, 399] width 30 height 53
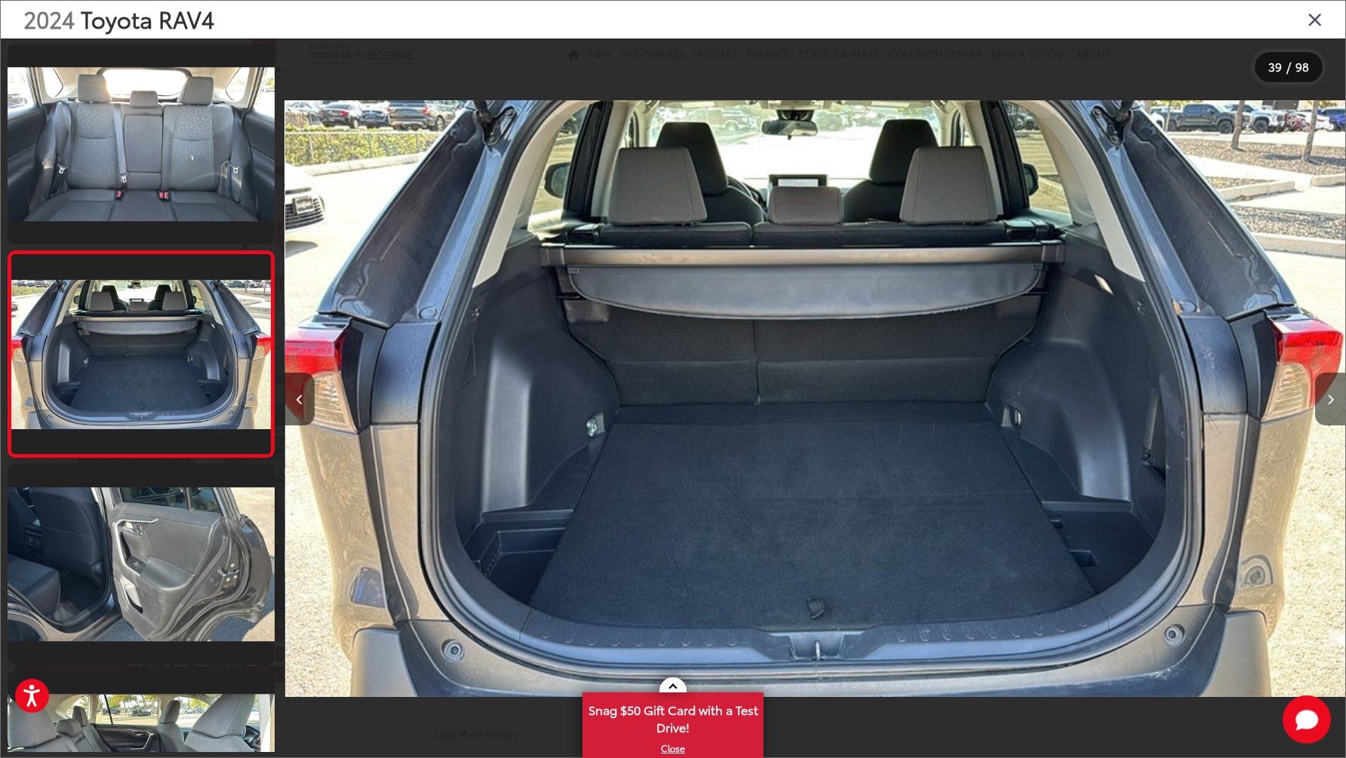
click at [1326, 398] on button "Next image" at bounding box center [1330, 399] width 30 height 53
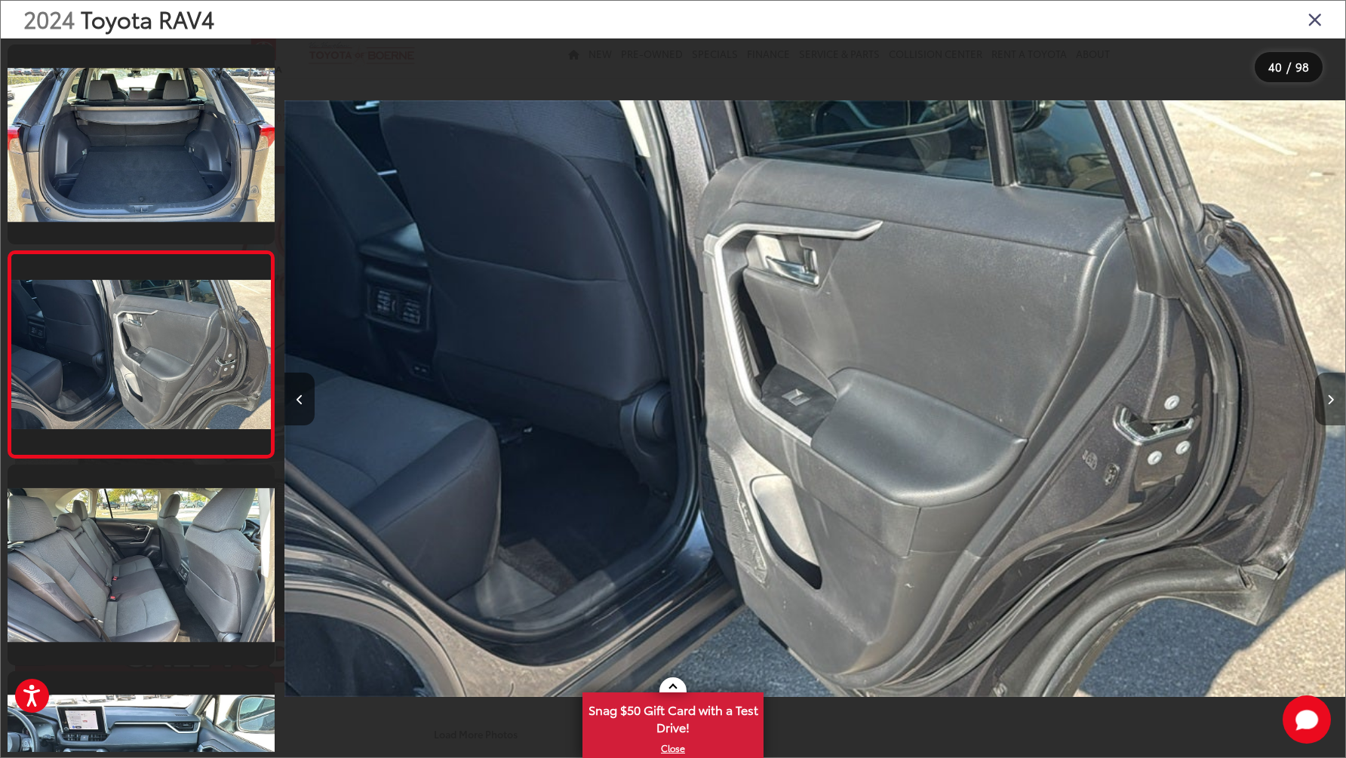
click at [1326, 398] on button "Next image" at bounding box center [1330, 399] width 30 height 53
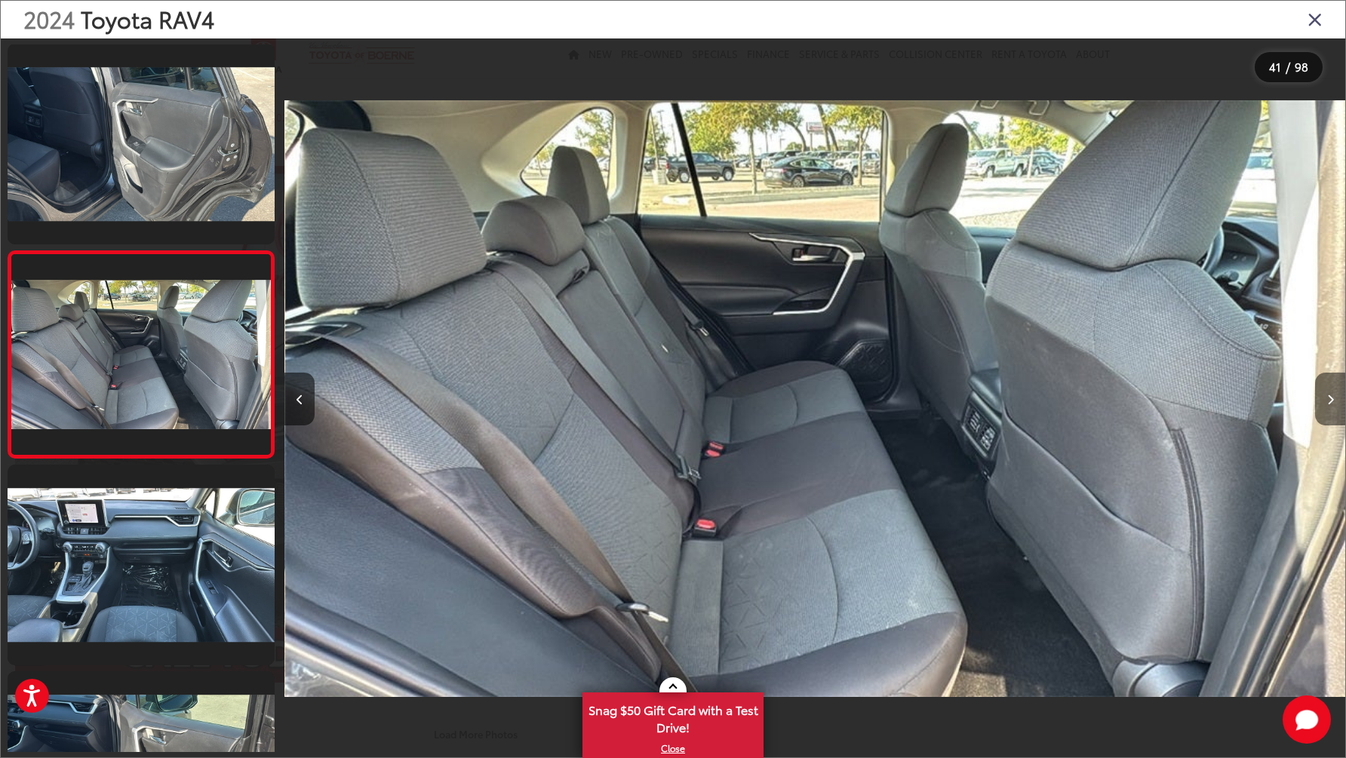
click at [1326, 398] on button "Next image" at bounding box center [1330, 399] width 30 height 53
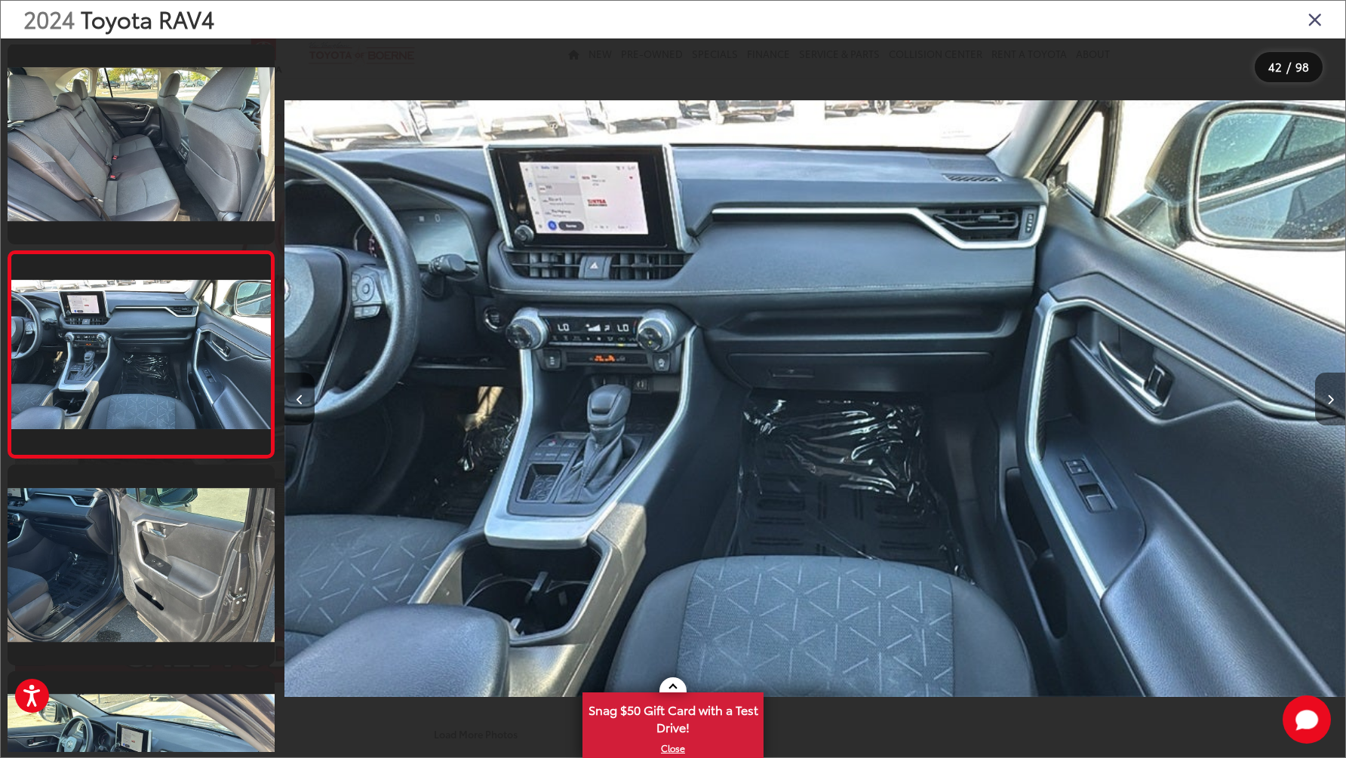
click at [1326, 398] on button "Next image" at bounding box center [1330, 399] width 30 height 53
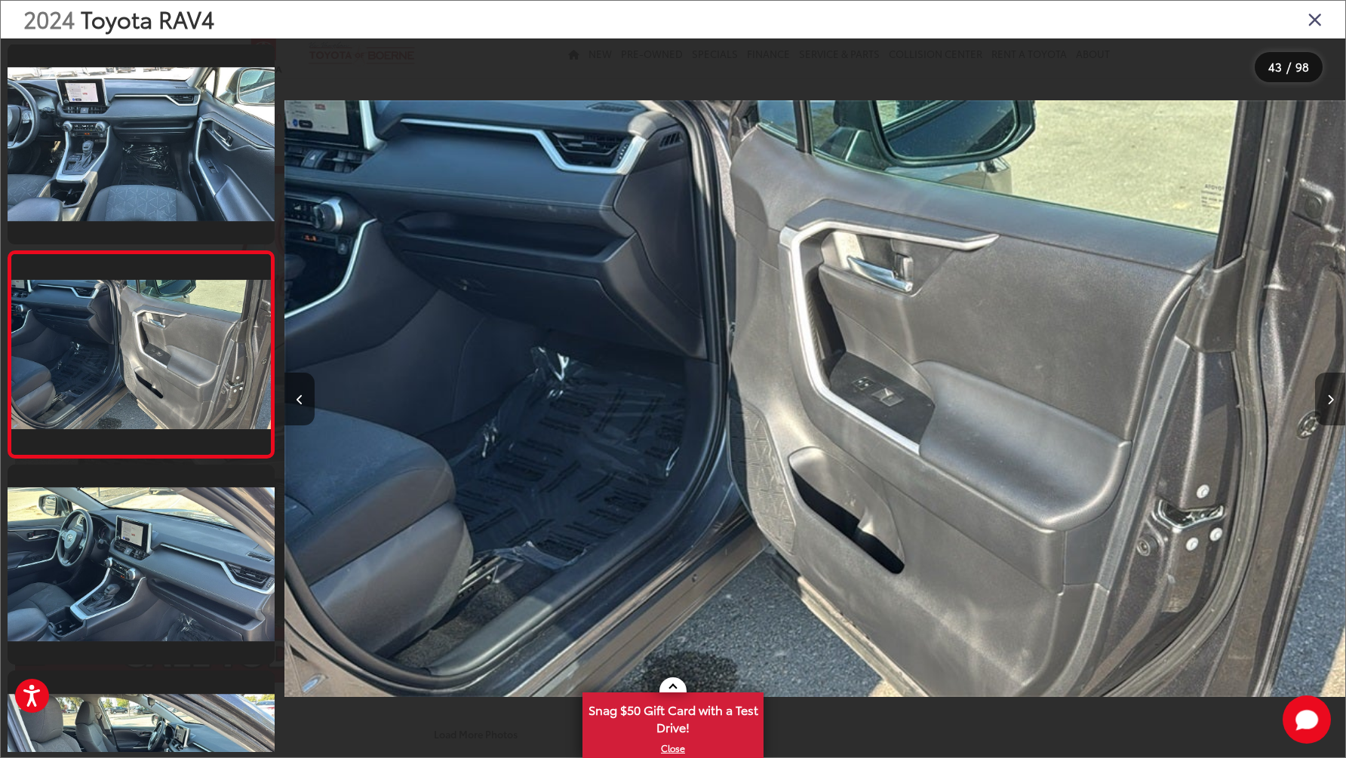
click at [1326, 398] on button "Next image" at bounding box center [1330, 399] width 30 height 53
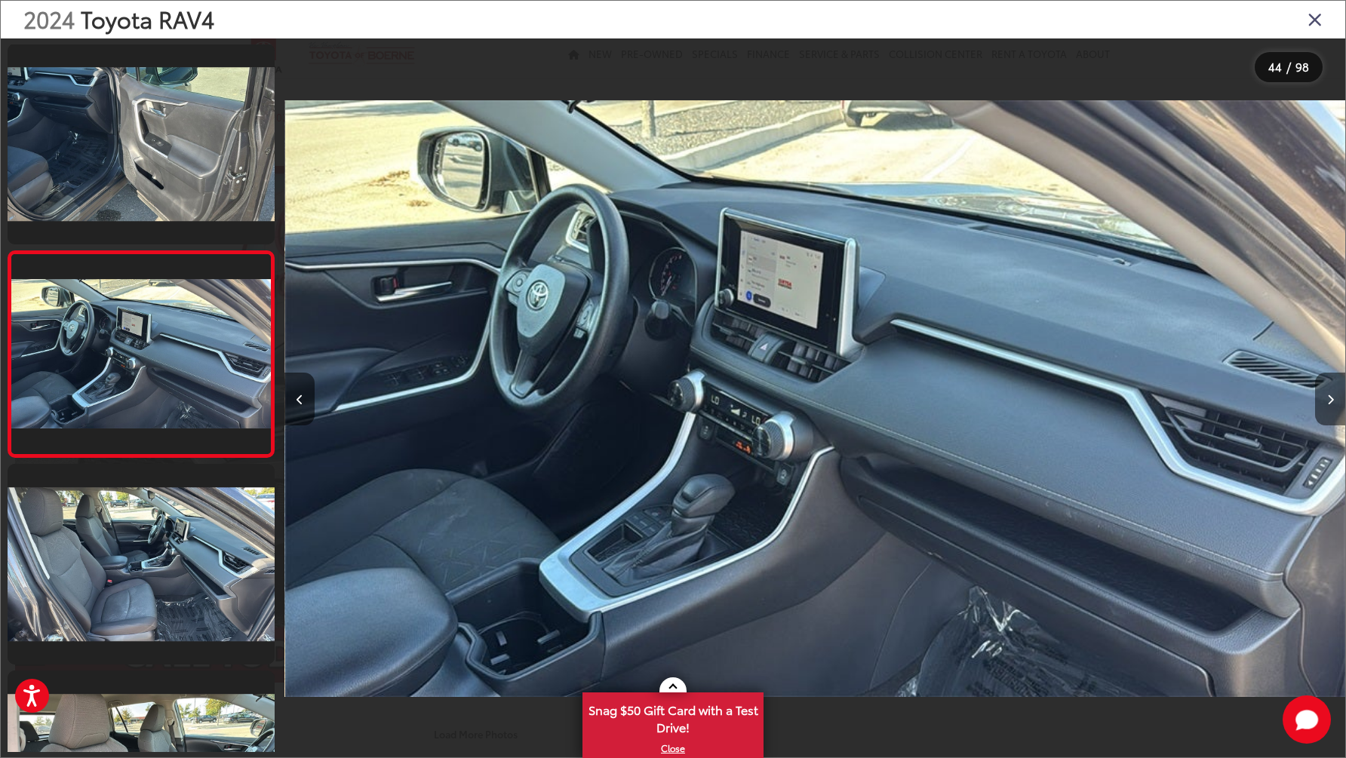
click at [1326, 398] on button "Next image" at bounding box center [1330, 399] width 30 height 53
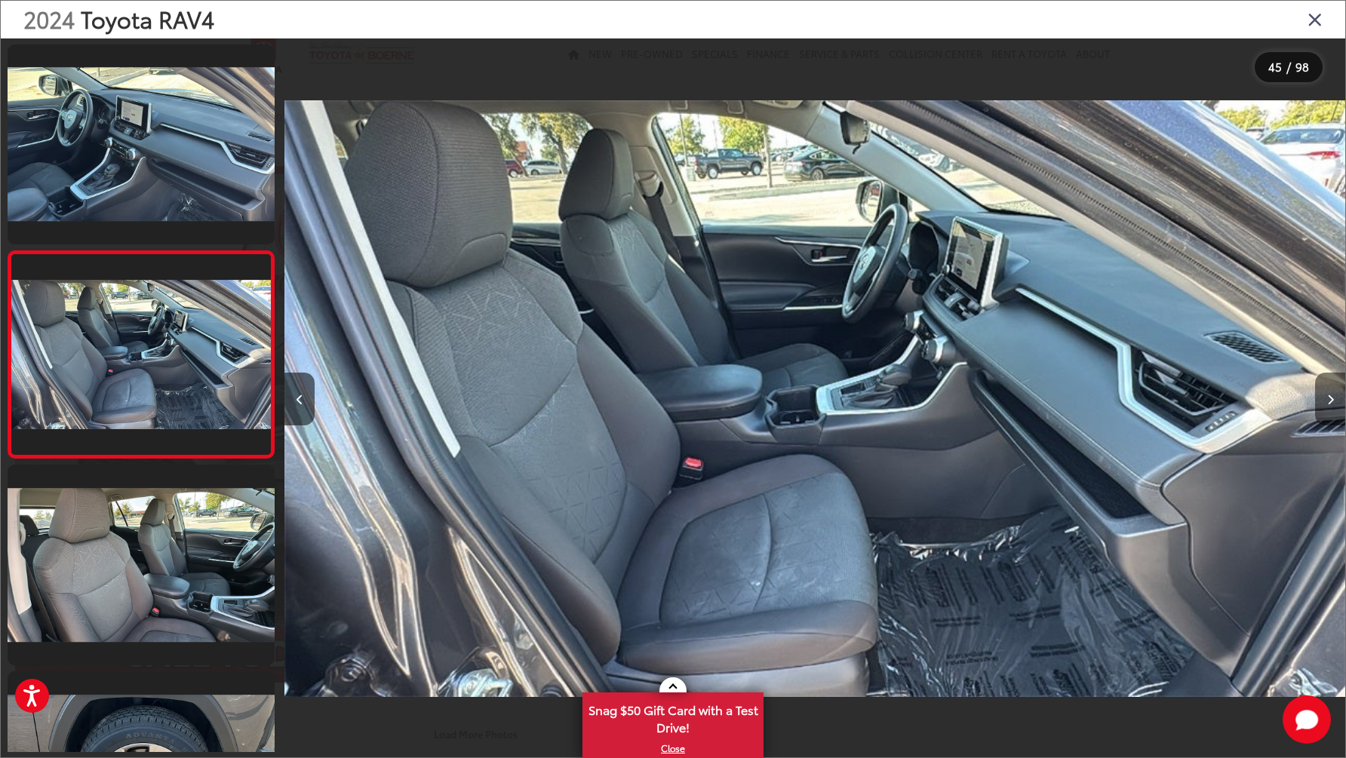
click at [1326, 398] on button "Next image" at bounding box center [1330, 399] width 30 height 53
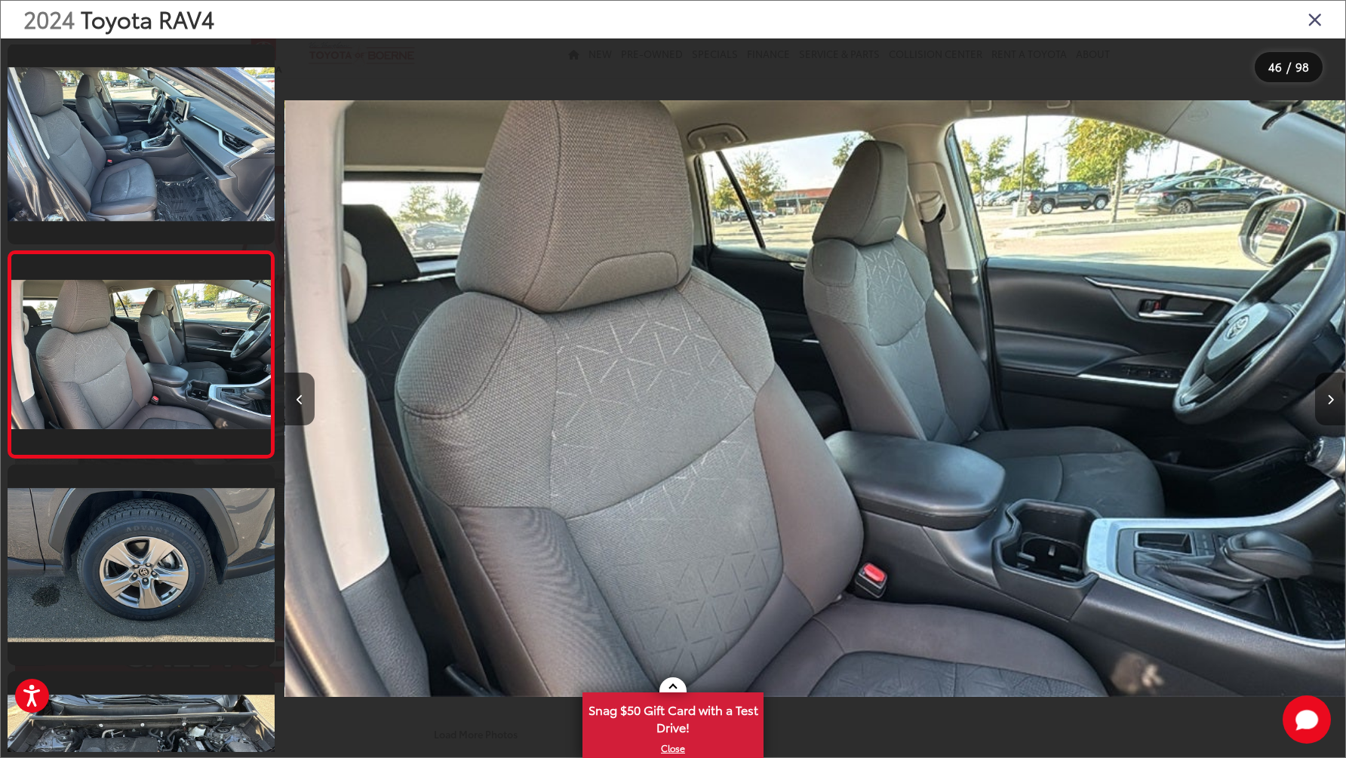
click at [1326, 398] on button "Next image" at bounding box center [1330, 399] width 30 height 53
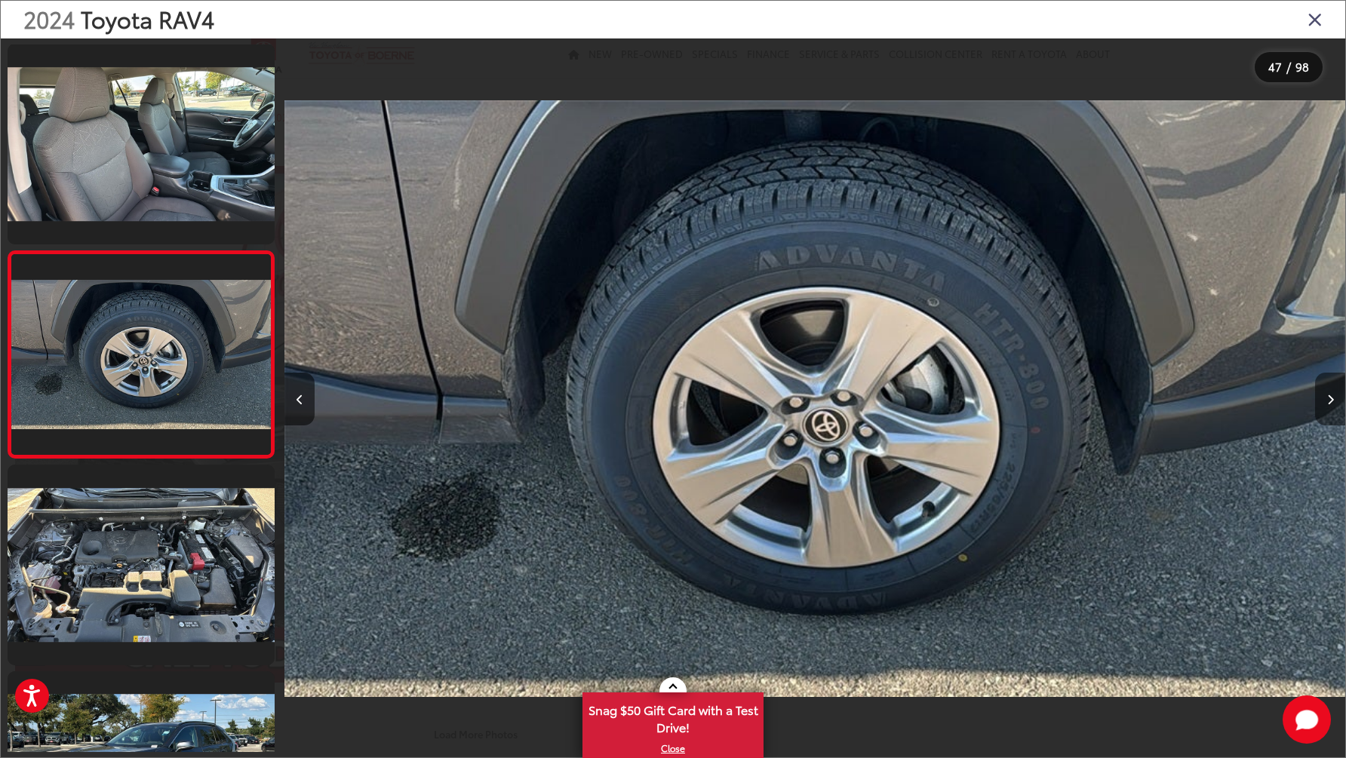
click at [1326, 398] on button "Next image" at bounding box center [1330, 399] width 30 height 53
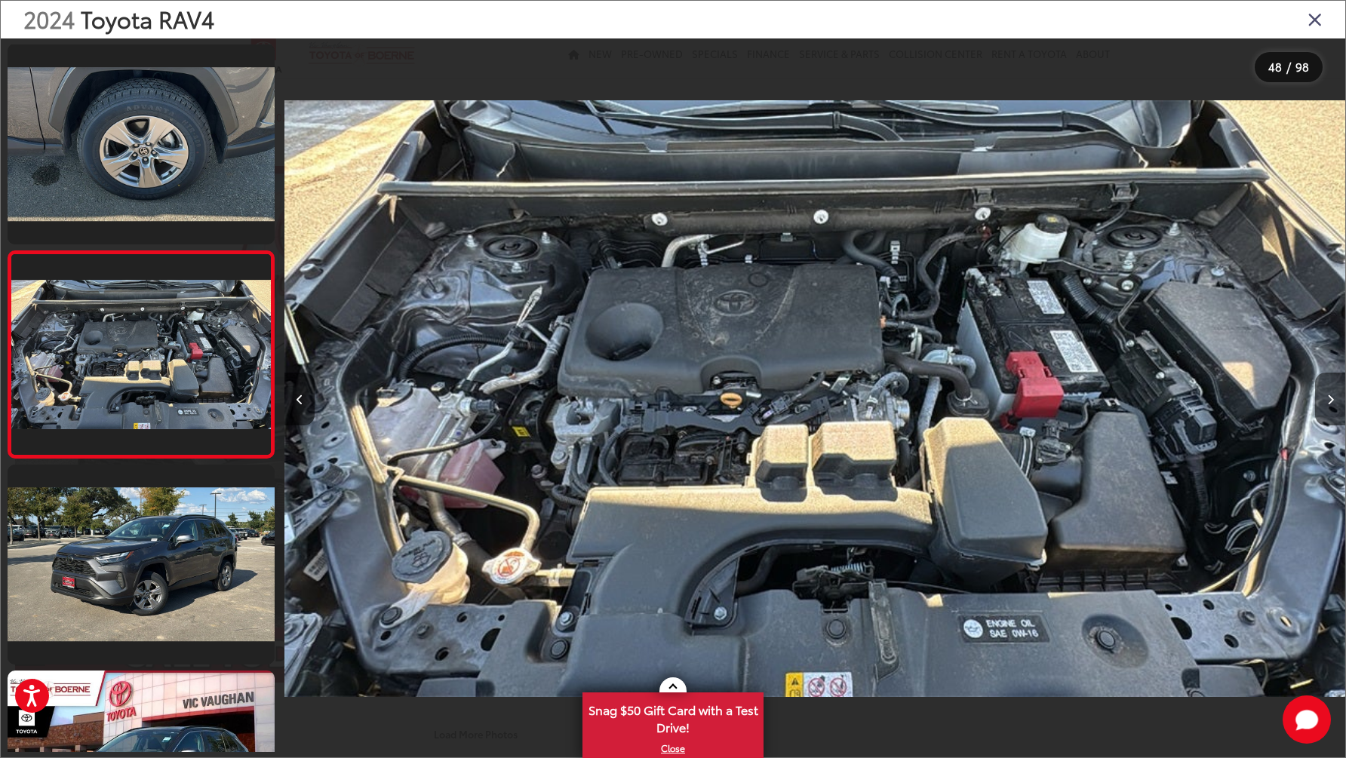
click at [1313, 21] on icon "Close gallery" at bounding box center [1314, 19] width 15 height 20
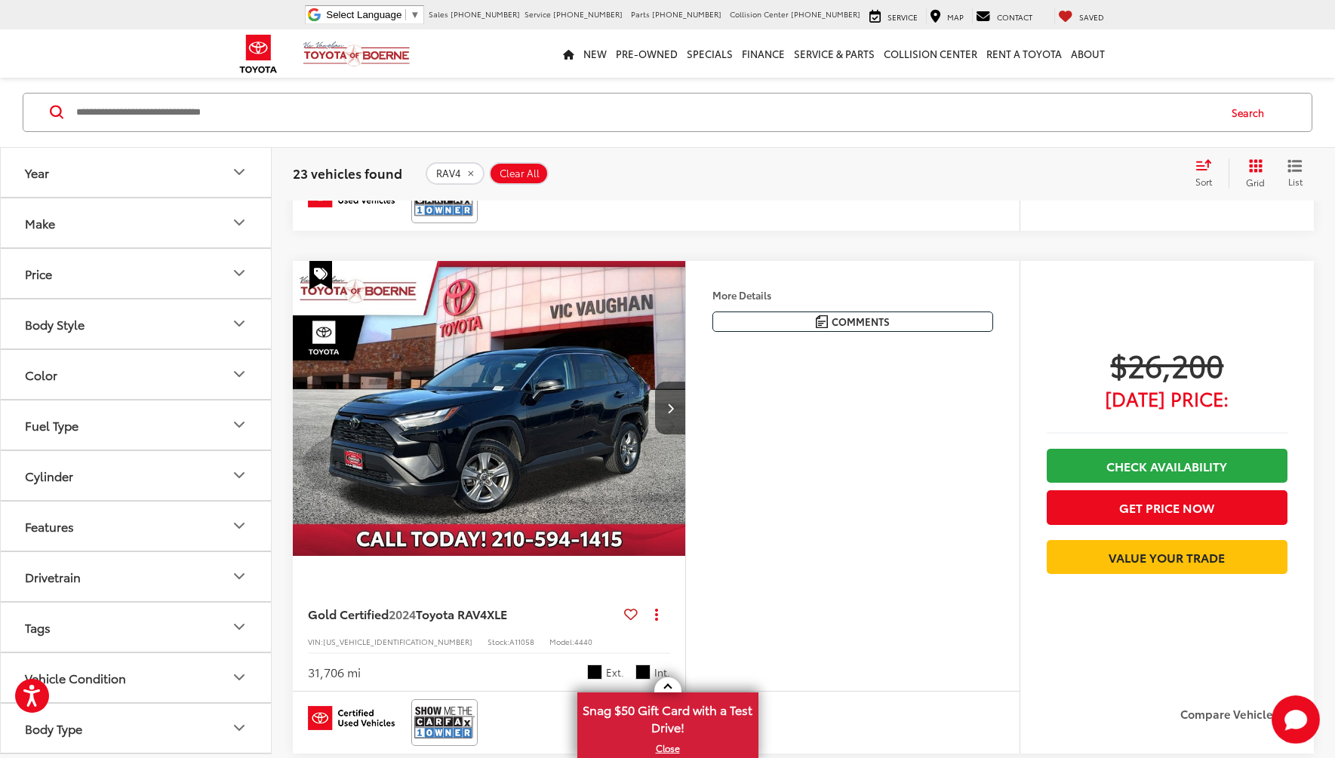
scroll to position [2192, 0]
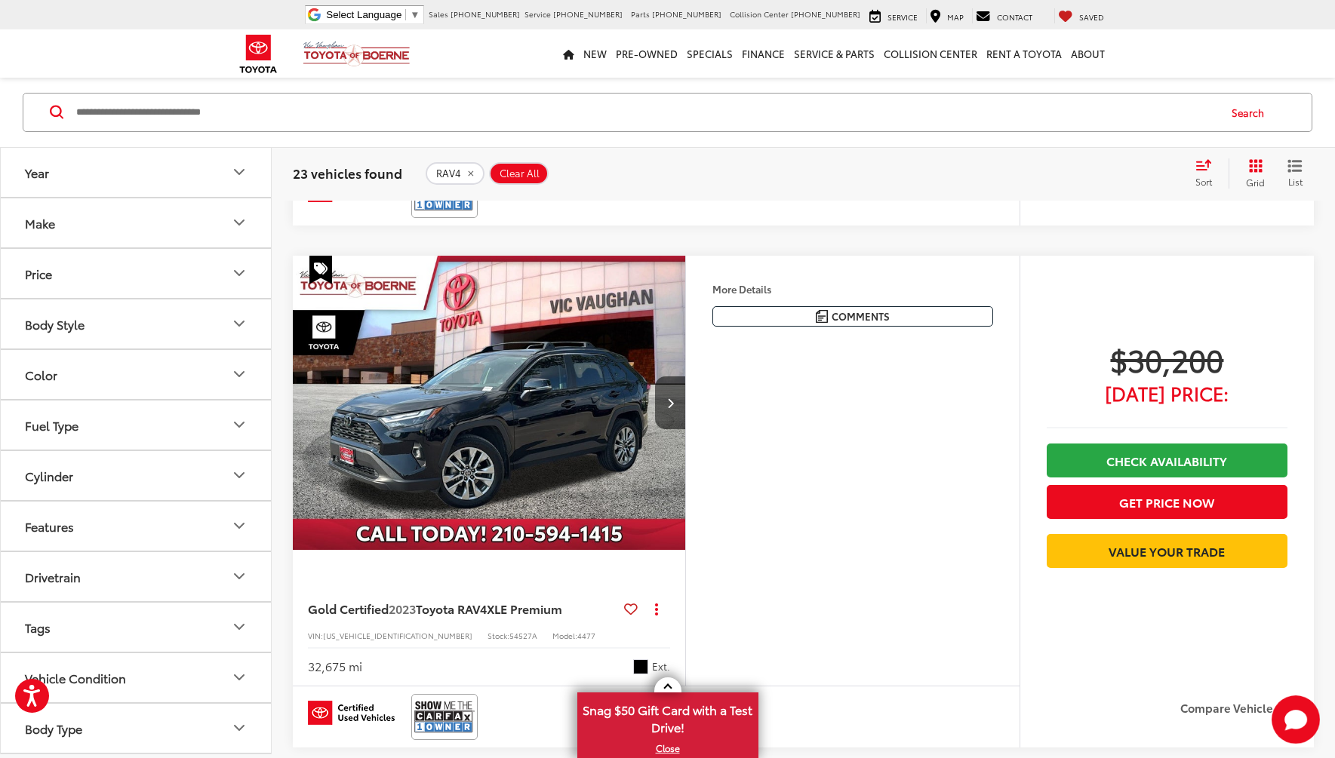
click at [232, 378] on icon "Color" at bounding box center [239, 374] width 18 height 18
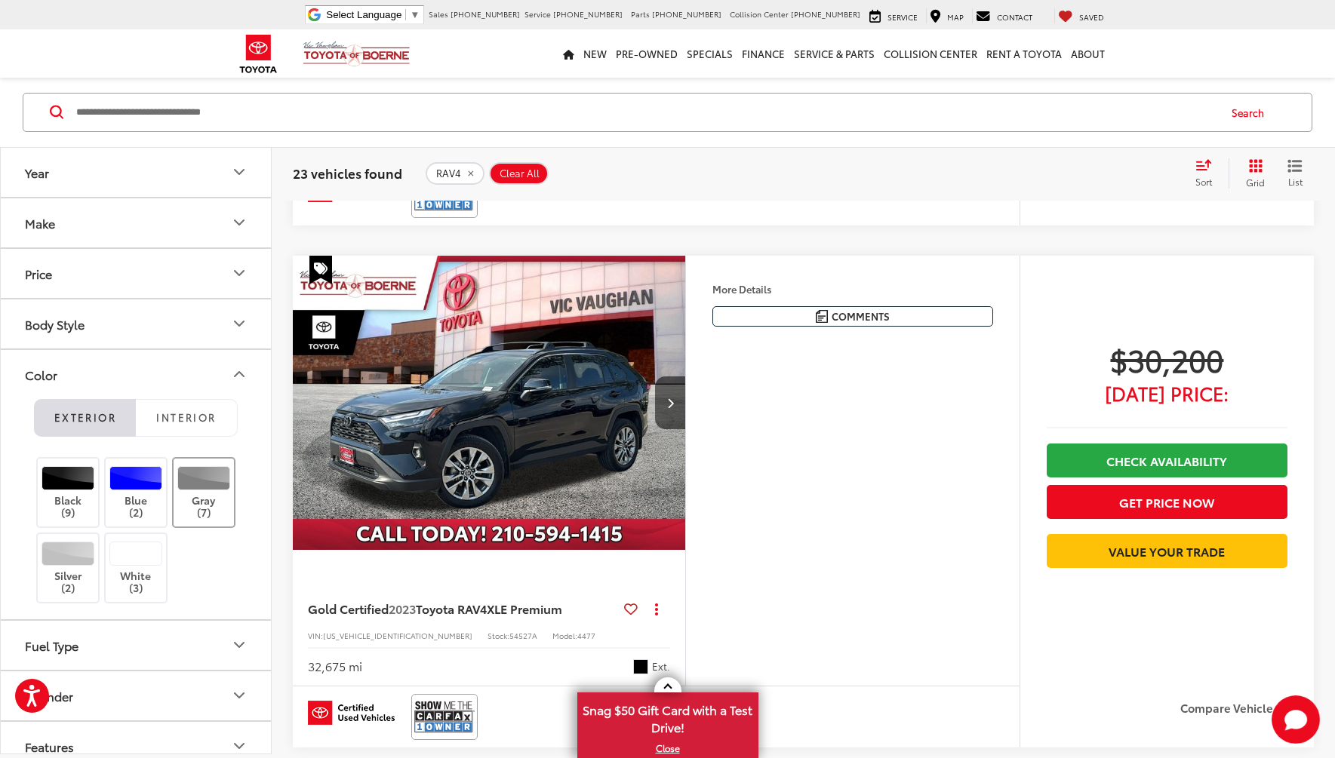
click at [206, 497] on label "Gray (7)" at bounding box center [204, 492] width 61 height 54
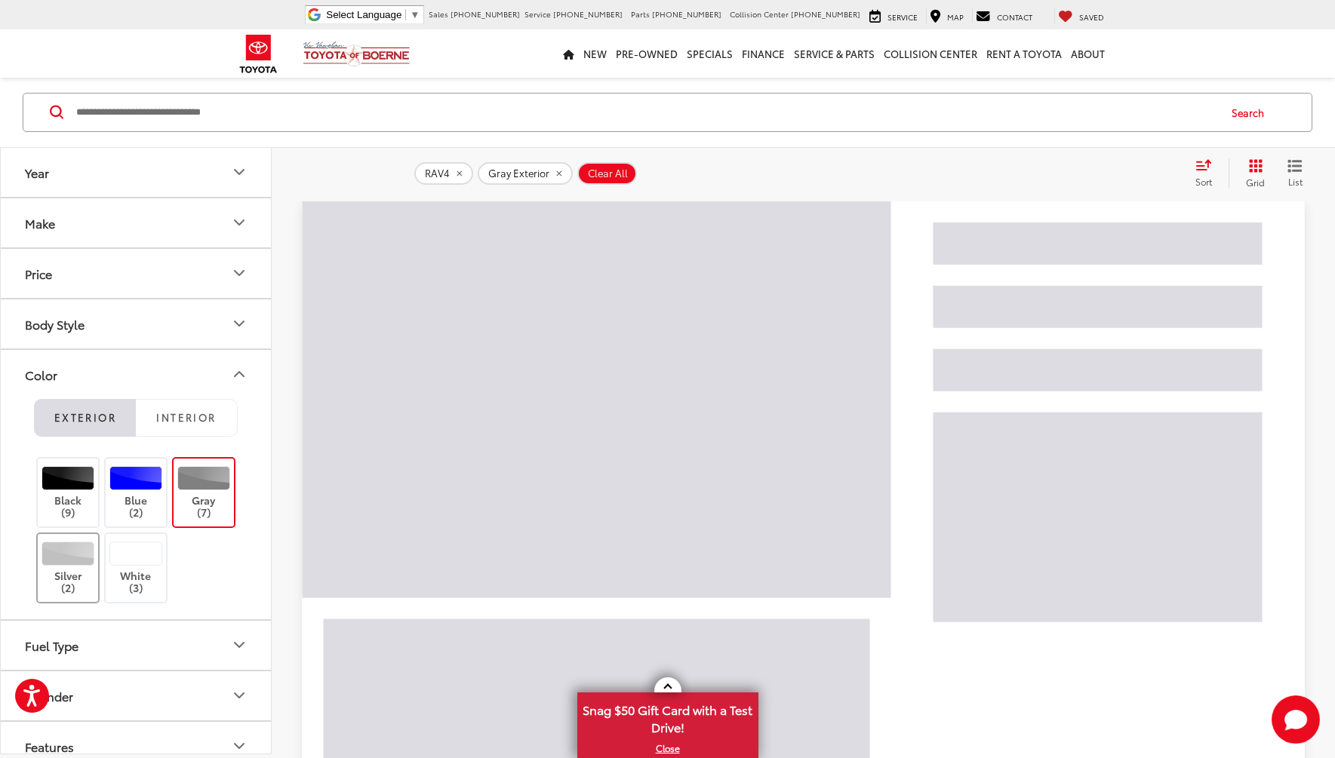
scroll to position [154, 0]
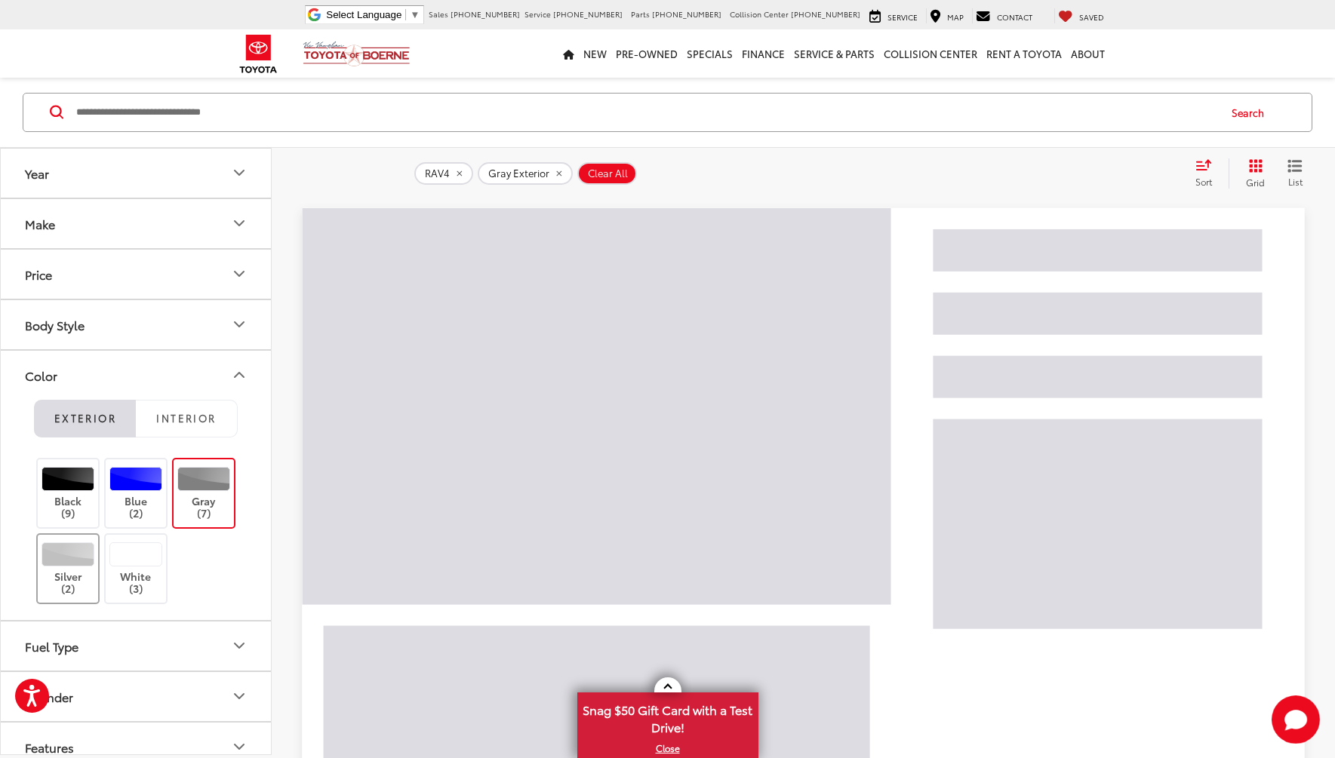
click at [81, 569] on label "Silver (2)" at bounding box center [68, 569] width 61 height 54
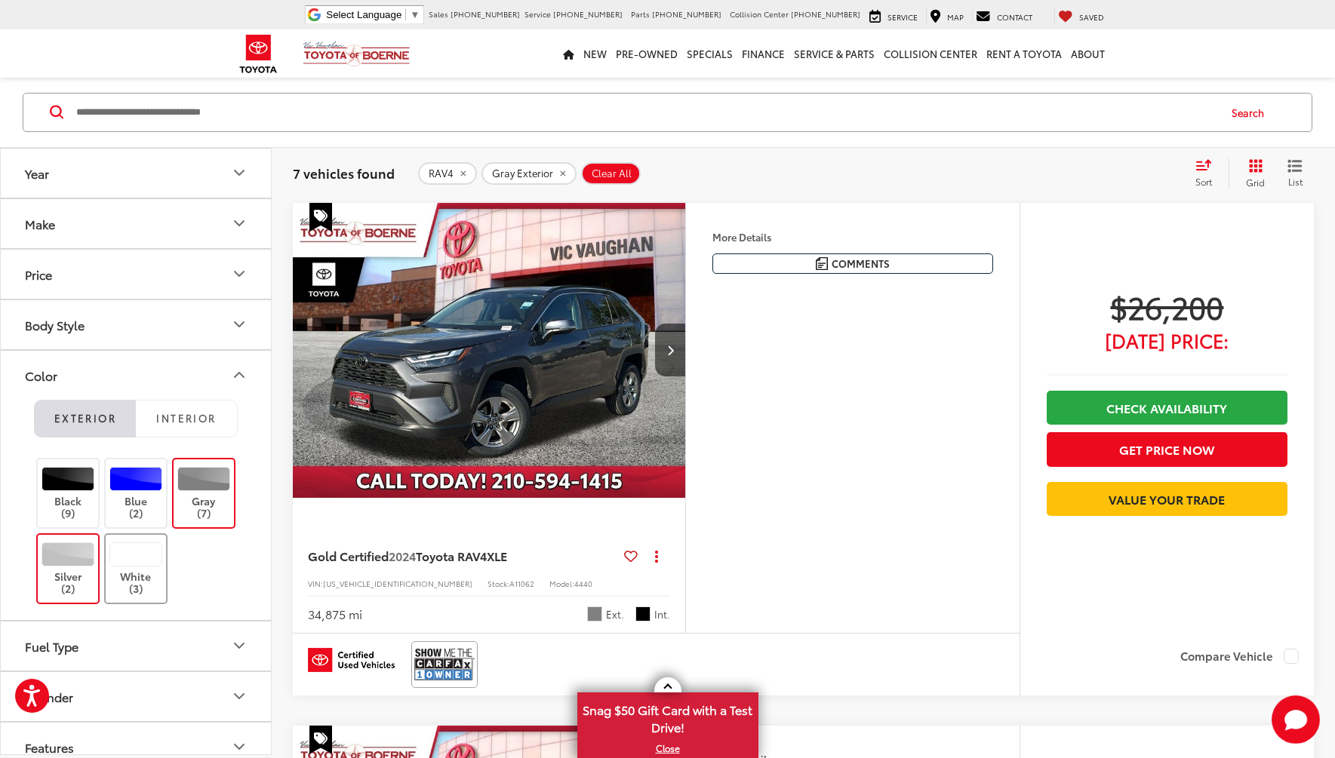
click at [142, 556] on div at bounding box center [136, 554] width 54 height 24
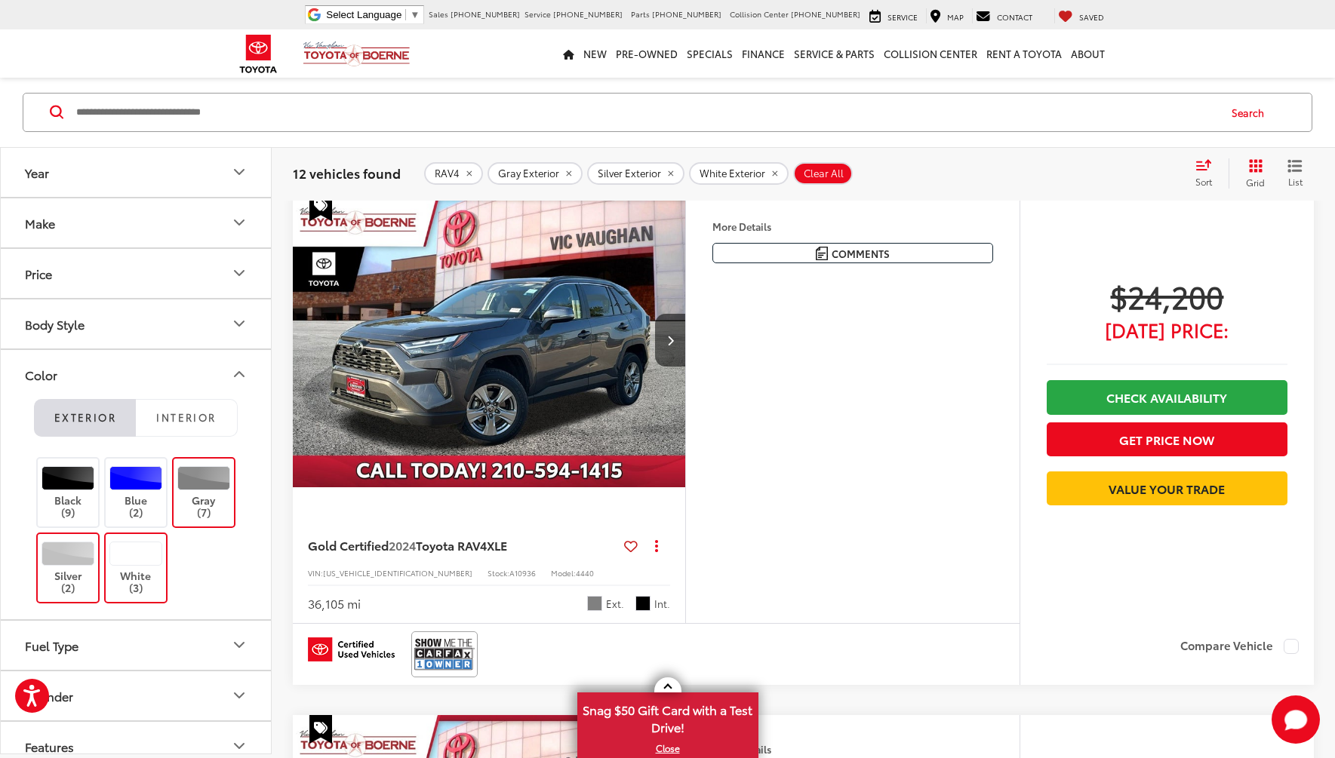
scroll to position [1142, 0]
click at [468, 390] on img "2024 Toyota RAV4 XLE 0" at bounding box center [489, 341] width 395 height 296
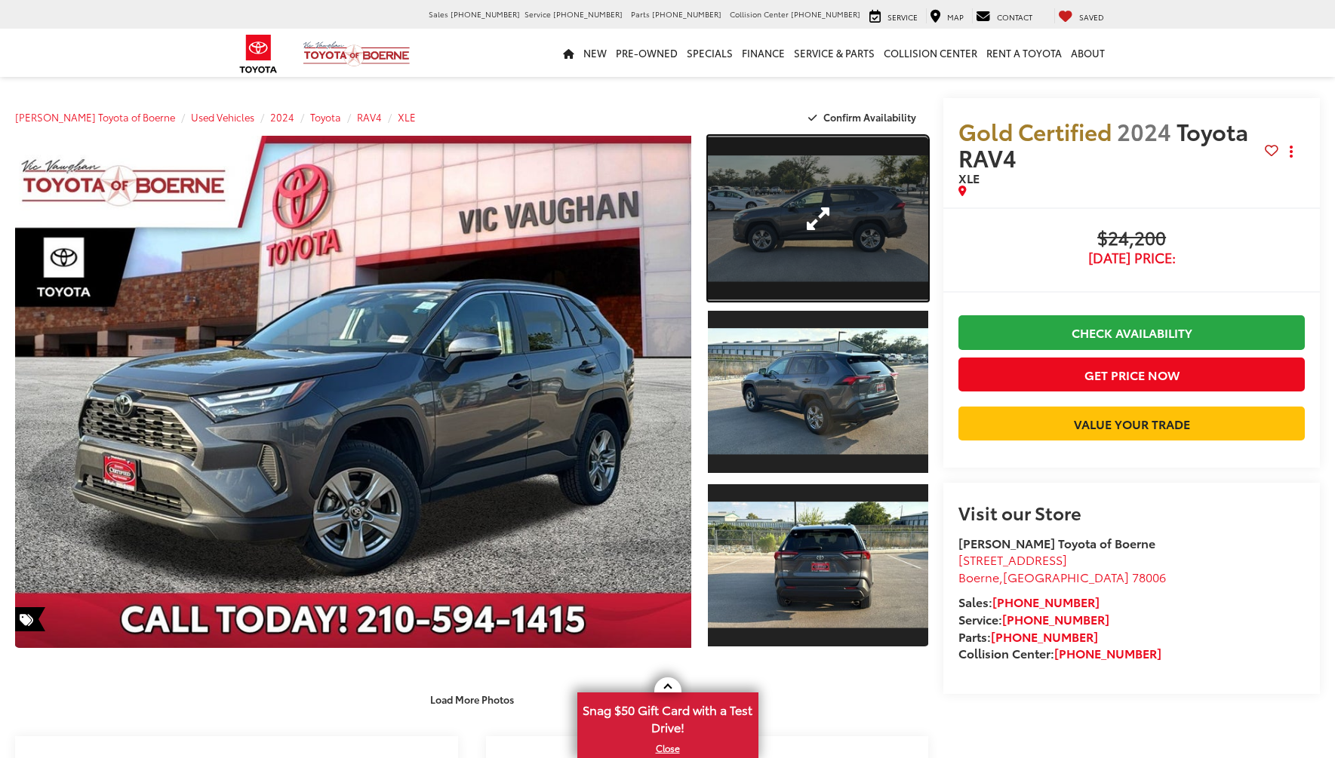
click at [791, 235] on link "Expand Photo 1" at bounding box center [818, 218] width 220 height 165
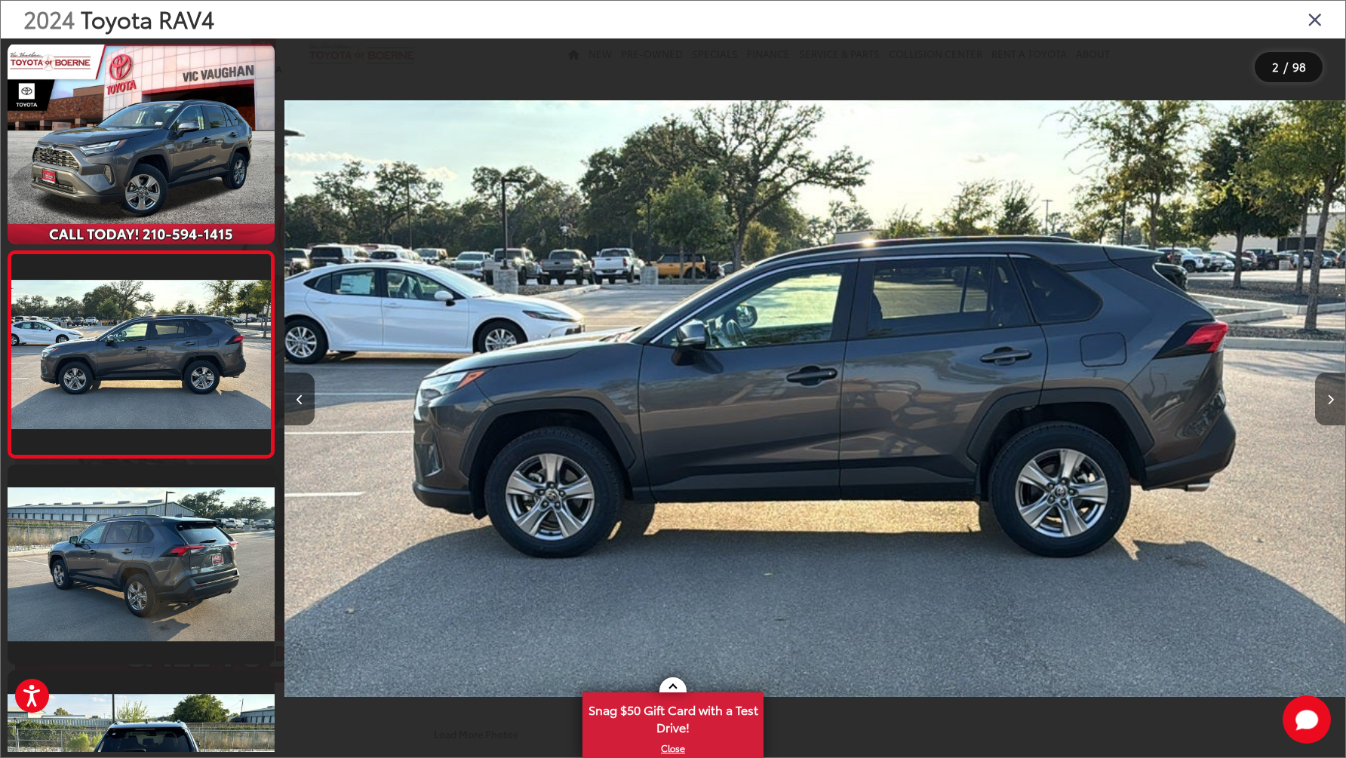
click at [1334, 402] on button "Next image" at bounding box center [1330, 399] width 30 height 53
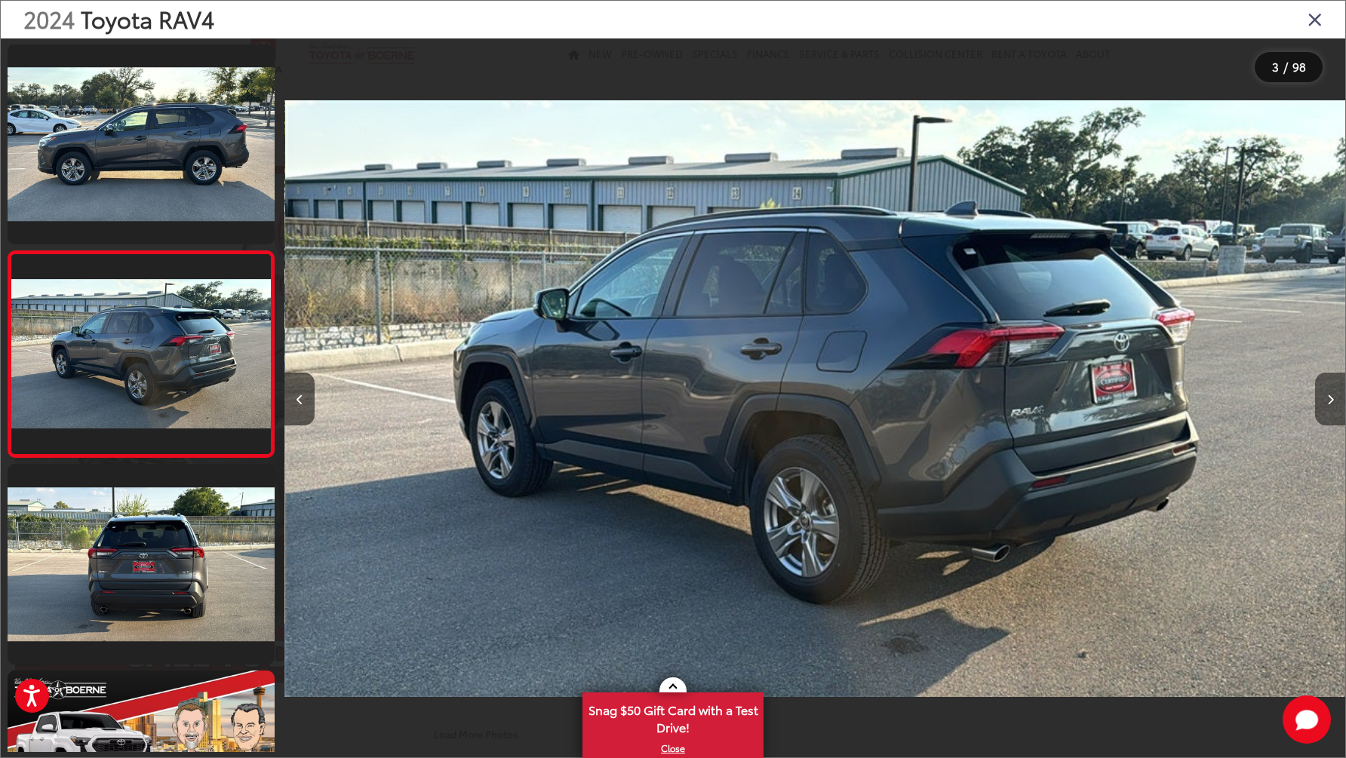
click at [1334, 404] on button "Next image" at bounding box center [1330, 399] width 30 height 53
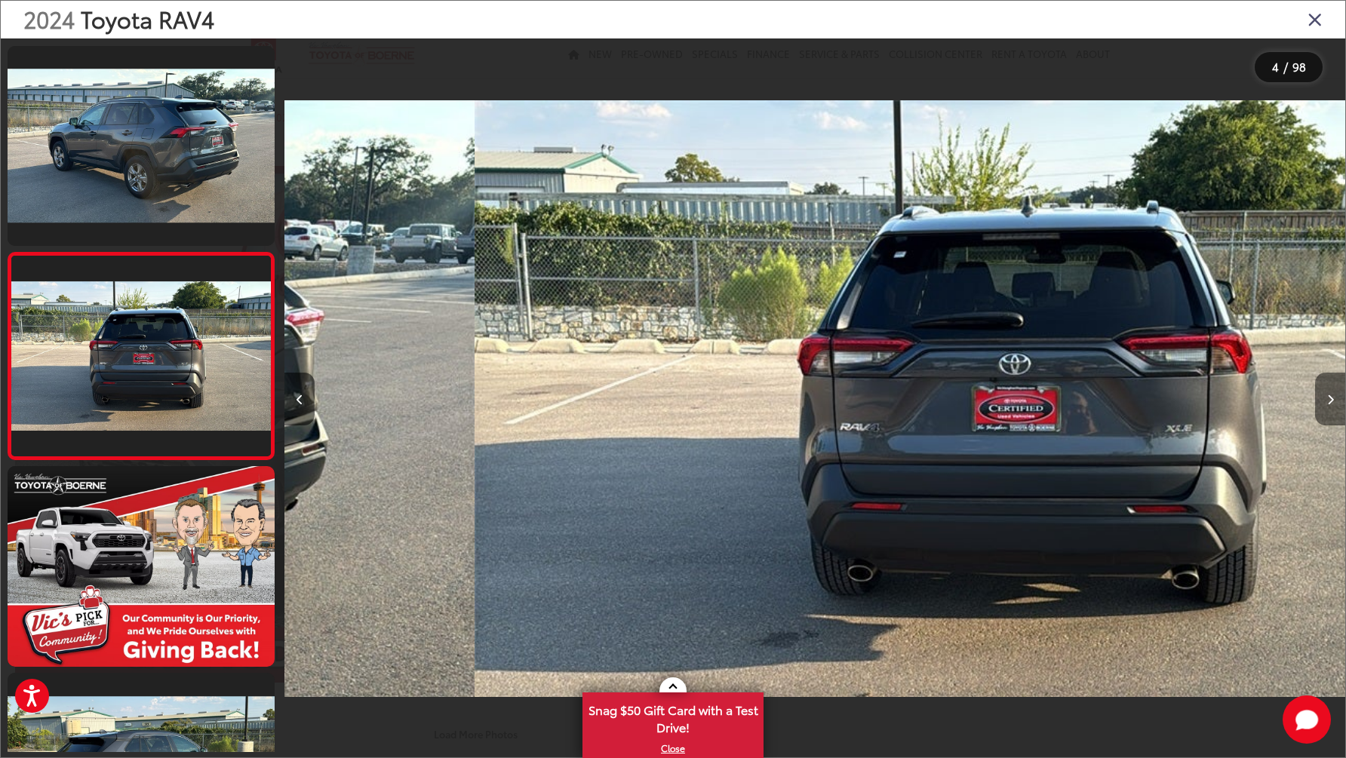
scroll to position [414, 0]
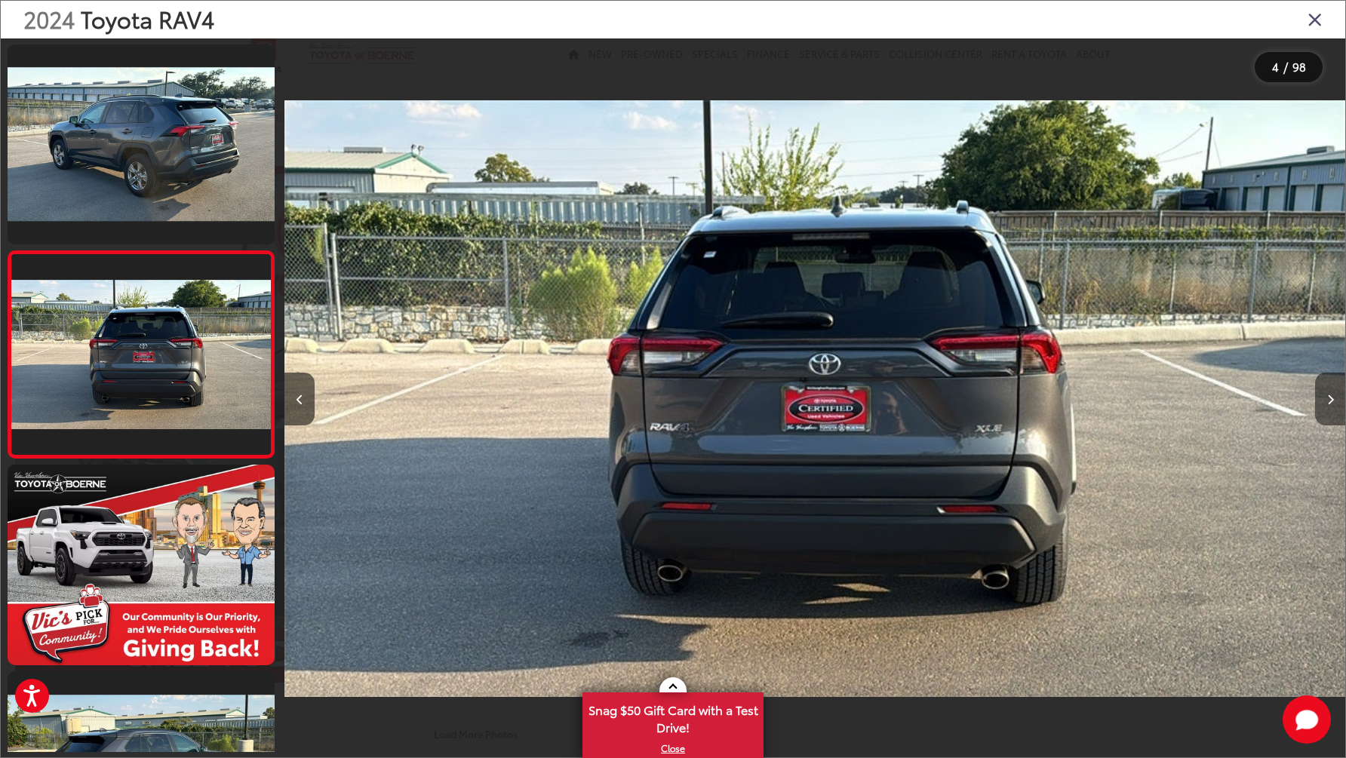
click at [1334, 403] on button "Next image" at bounding box center [1330, 399] width 30 height 53
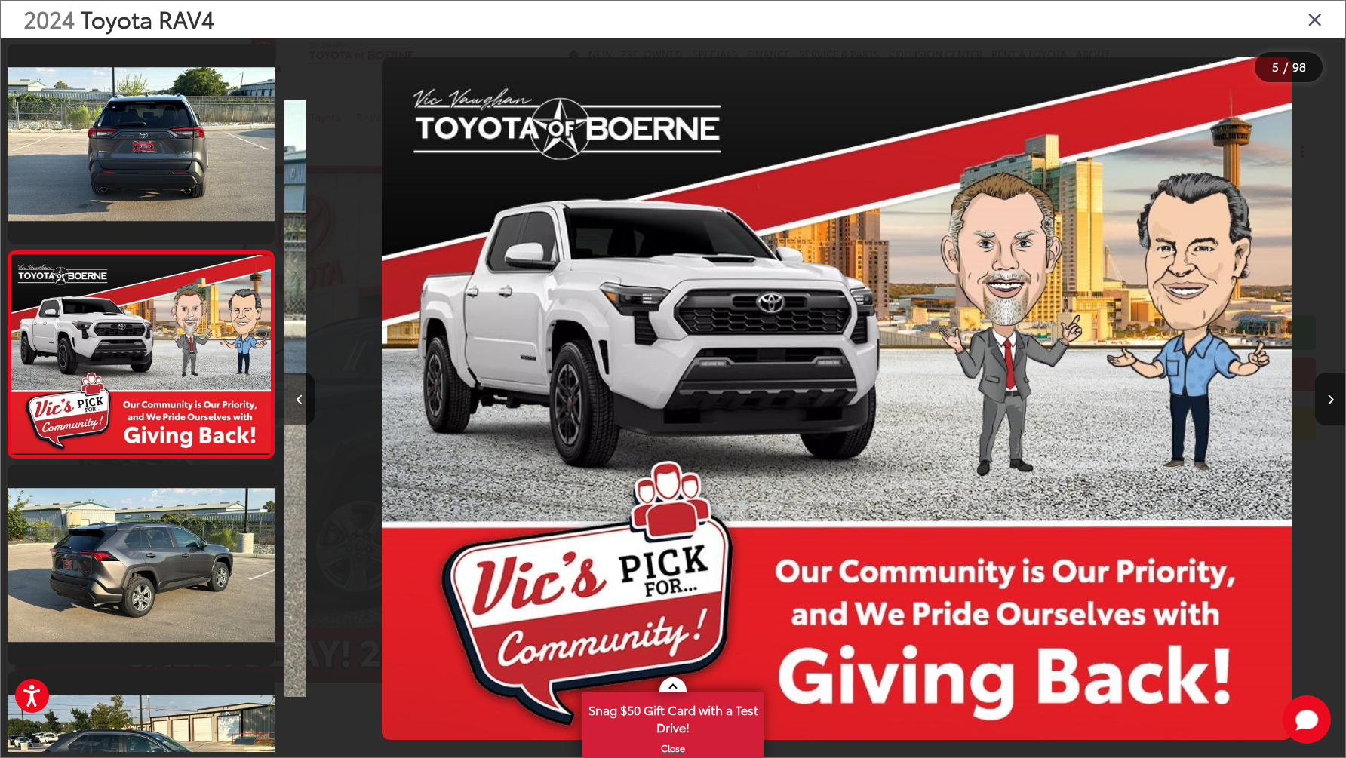
scroll to position [0, 4241]
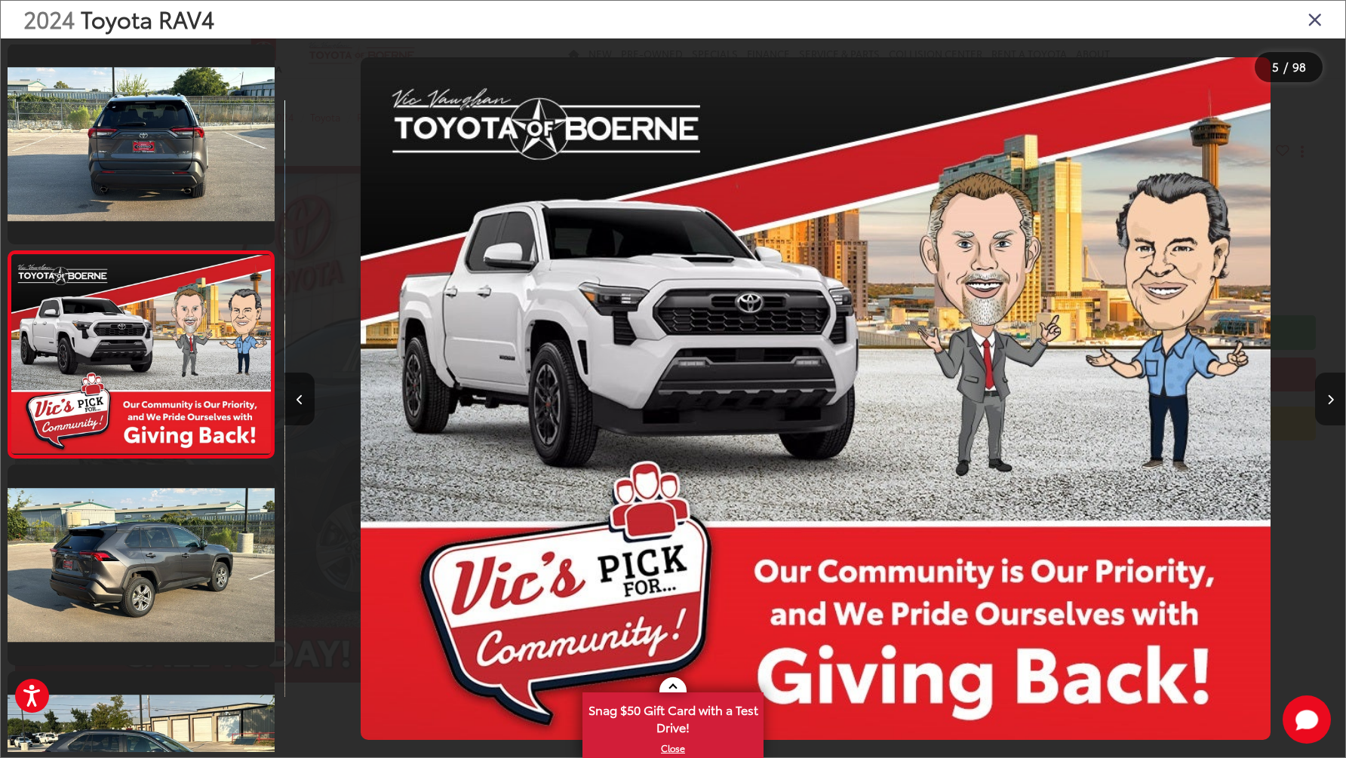
click at [1329, 401] on icon "Next image" at bounding box center [1330, 400] width 7 height 11
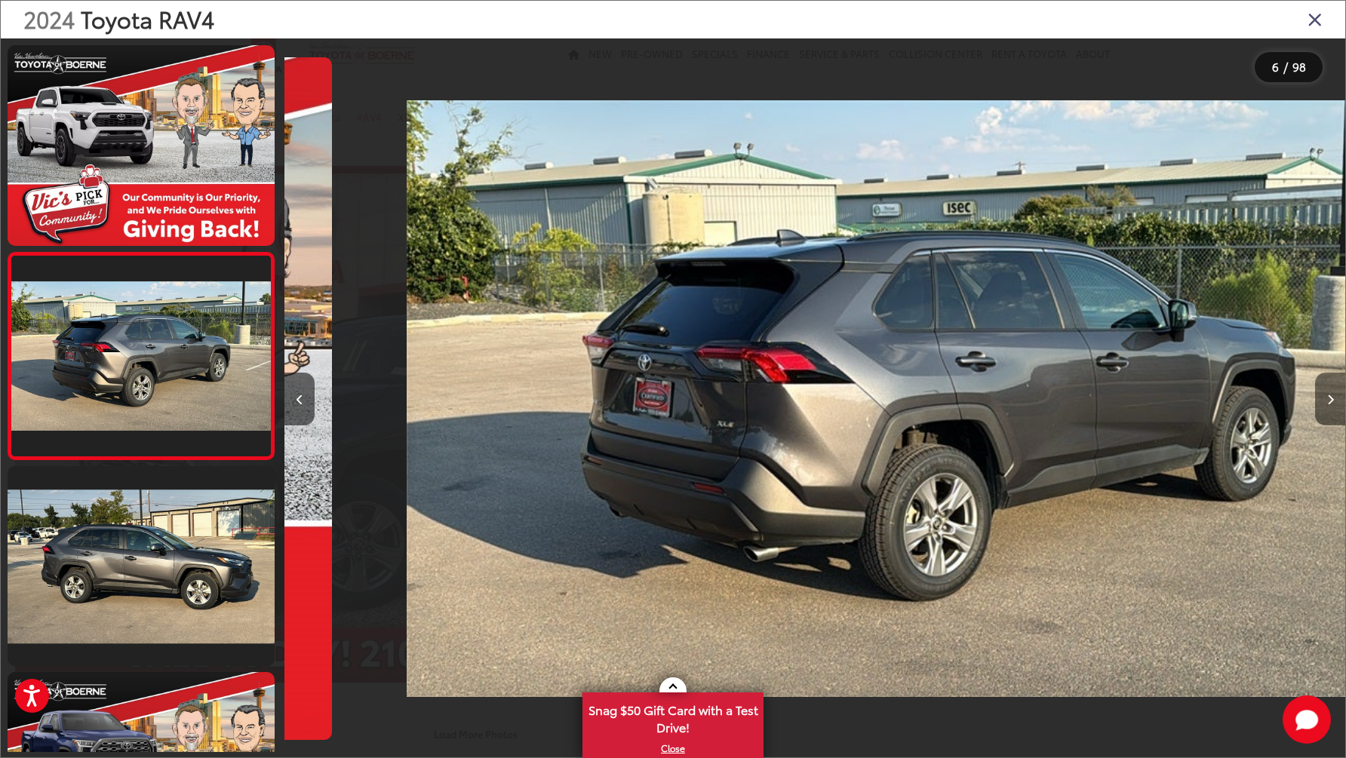
scroll to position [828, 0]
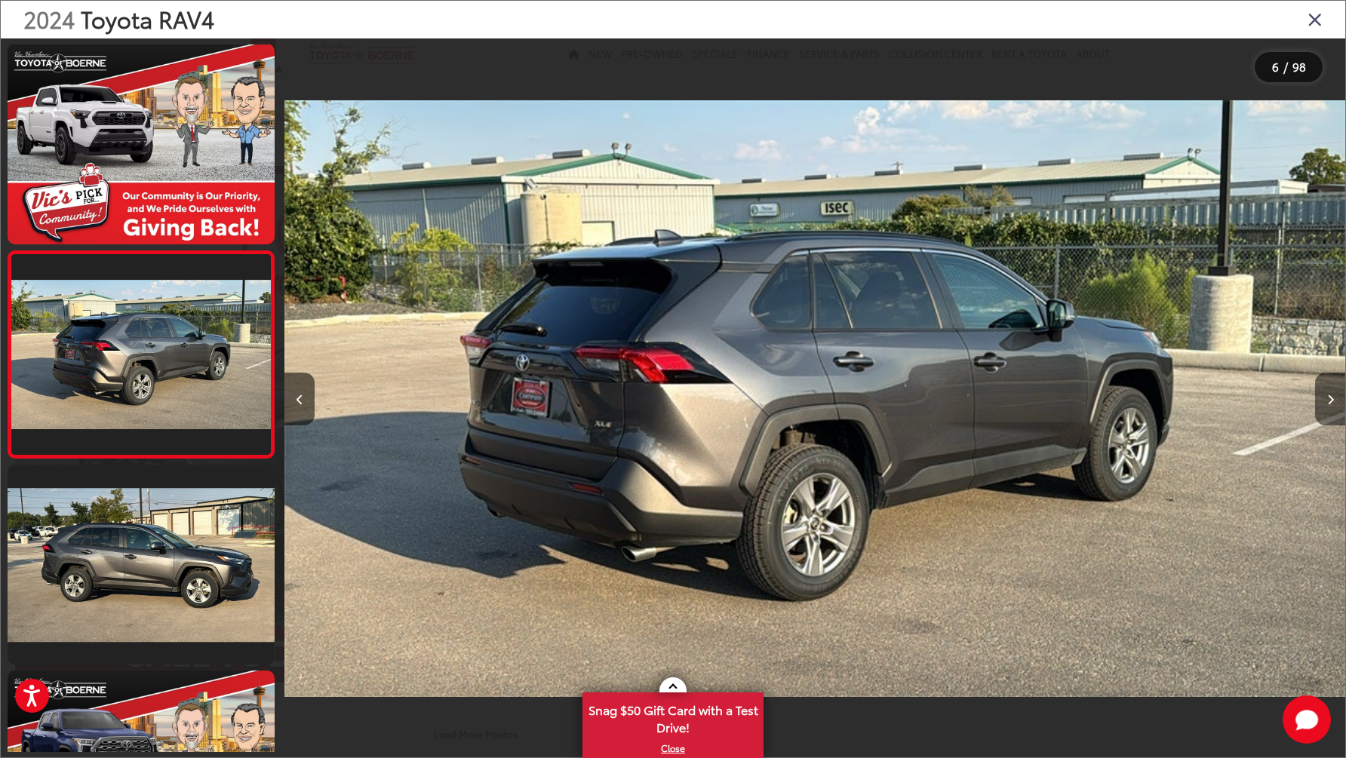
click at [1327, 398] on icon "Next image" at bounding box center [1330, 400] width 7 height 11
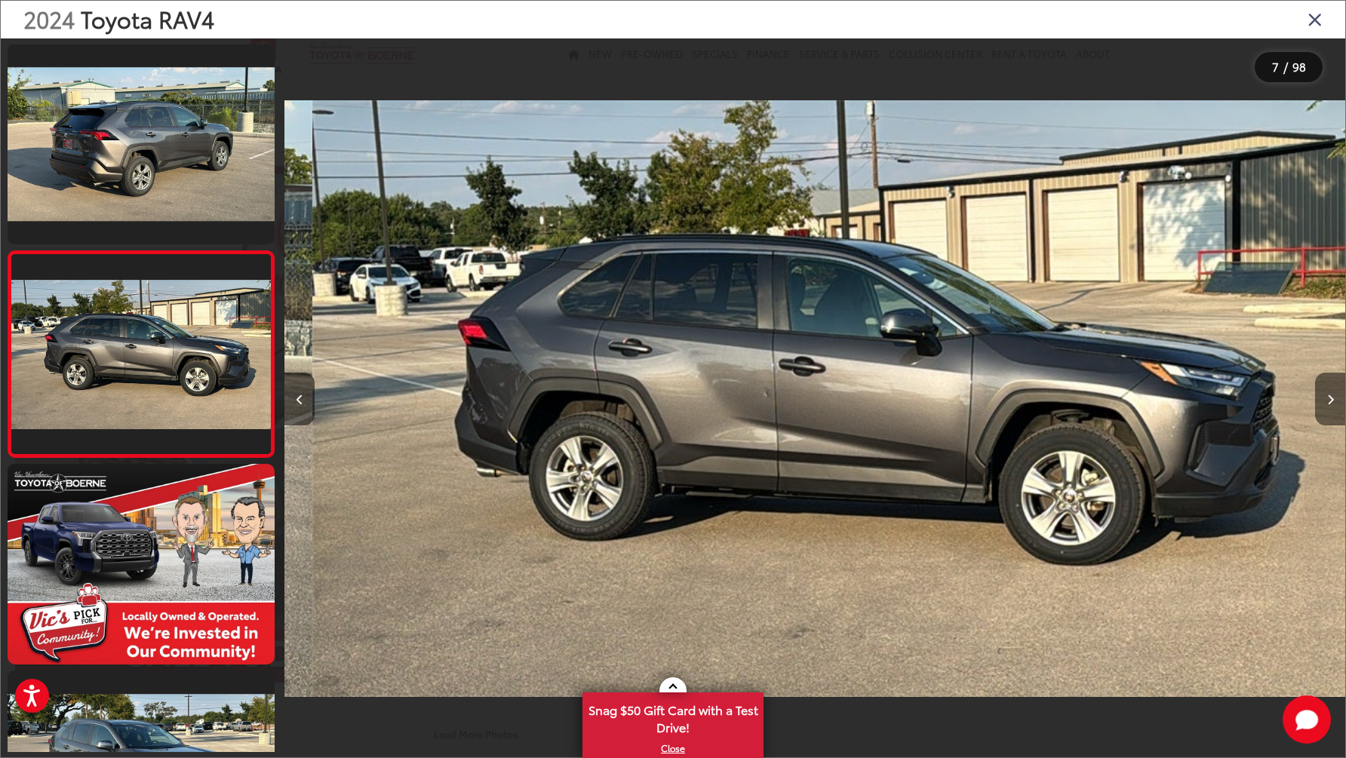
scroll to position [0, 6363]
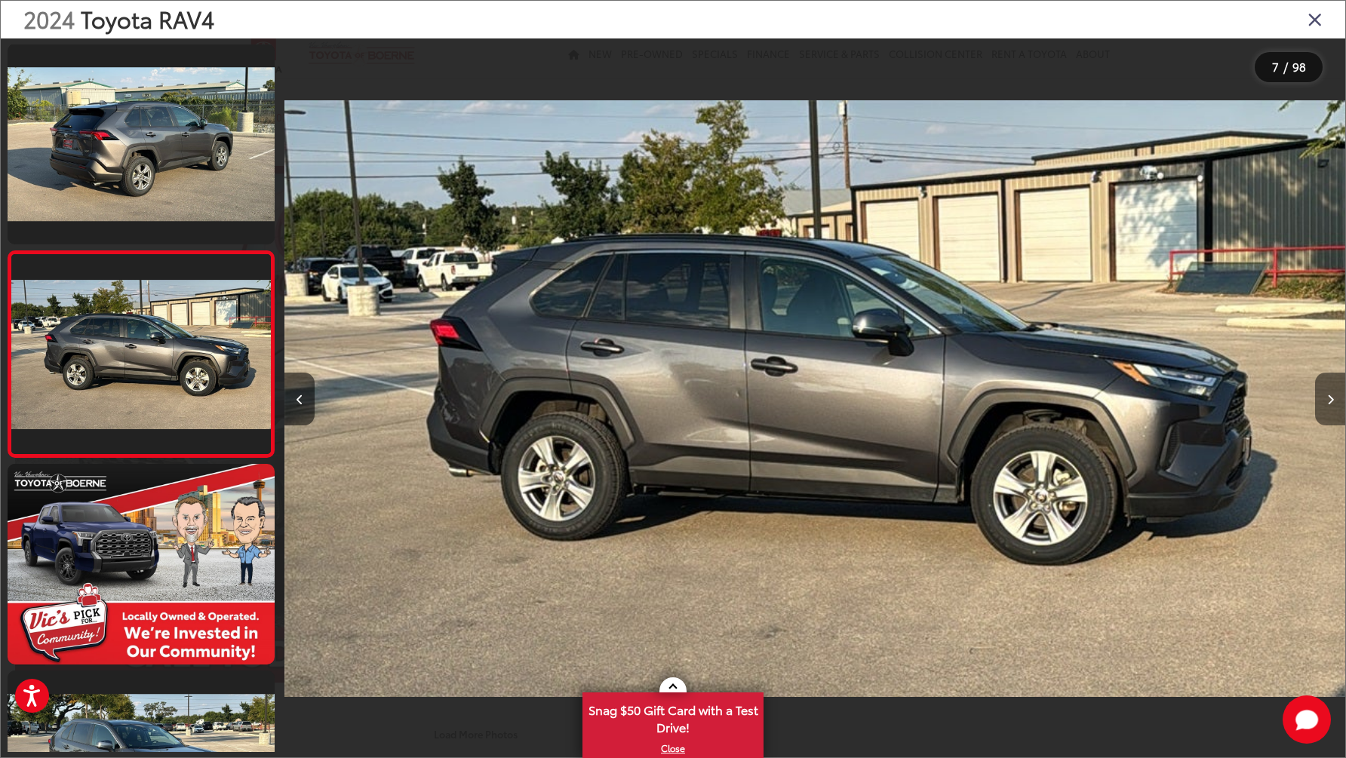
click at [1325, 395] on button "Next image" at bounding box center [1330, 399] width 30 height 53
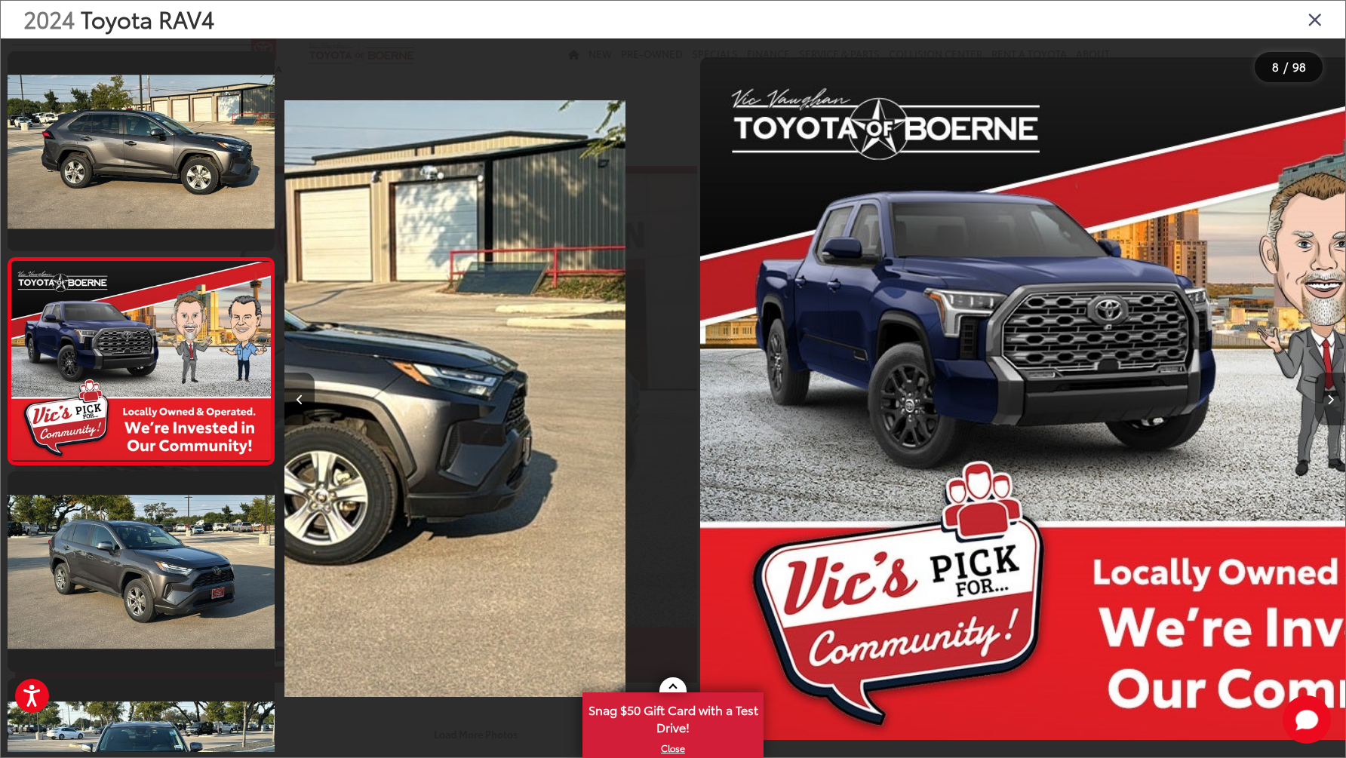
scroll to position [1240, 0]
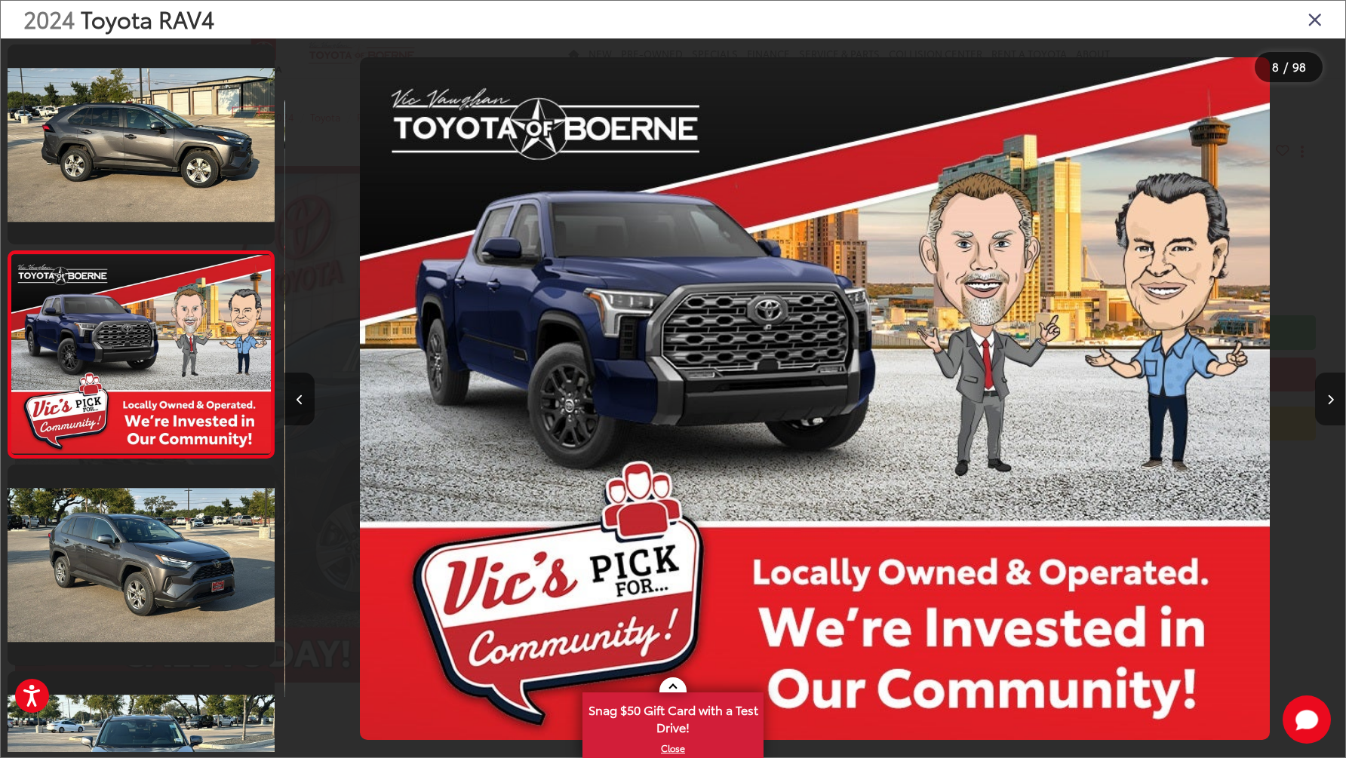
click at [1325, 395] on button "Next image" at bounding box center [1330, 399] width 30 height 53
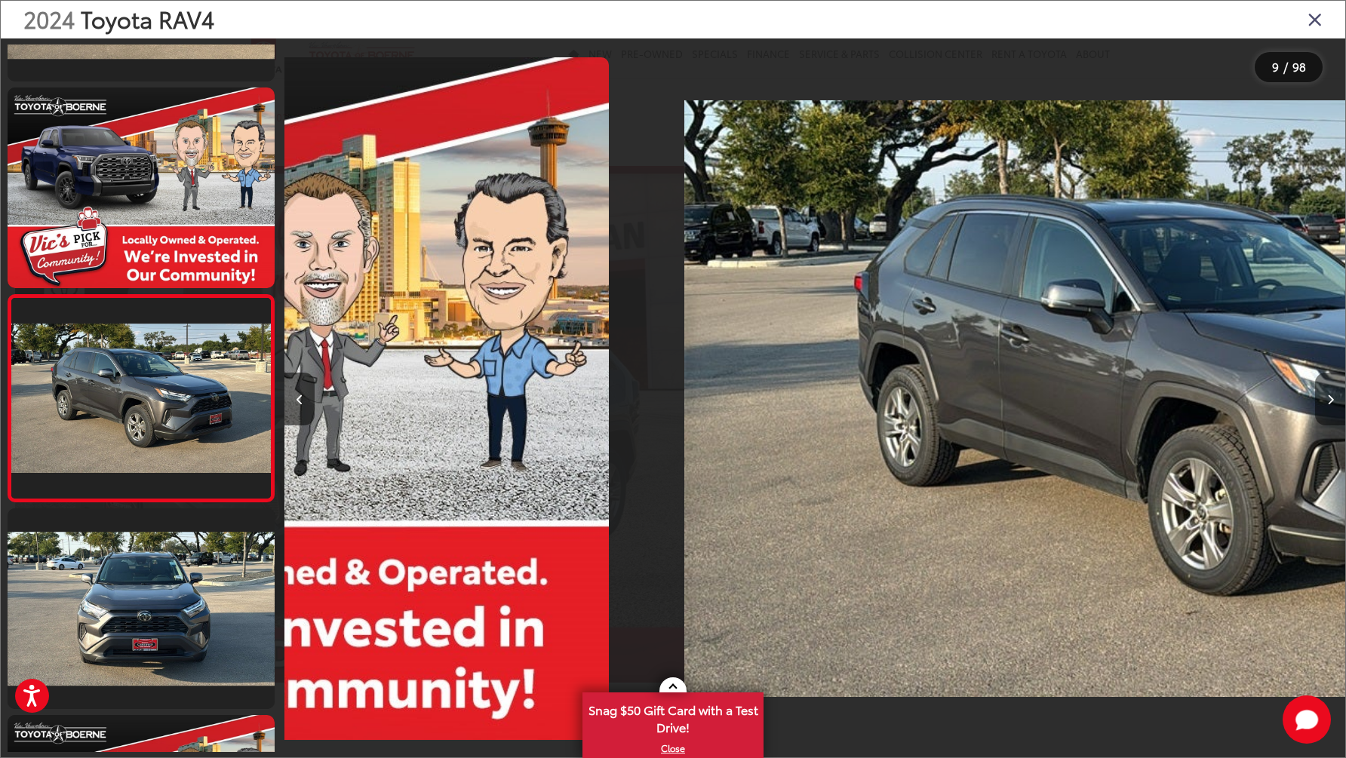
scroll to position [0, 0]
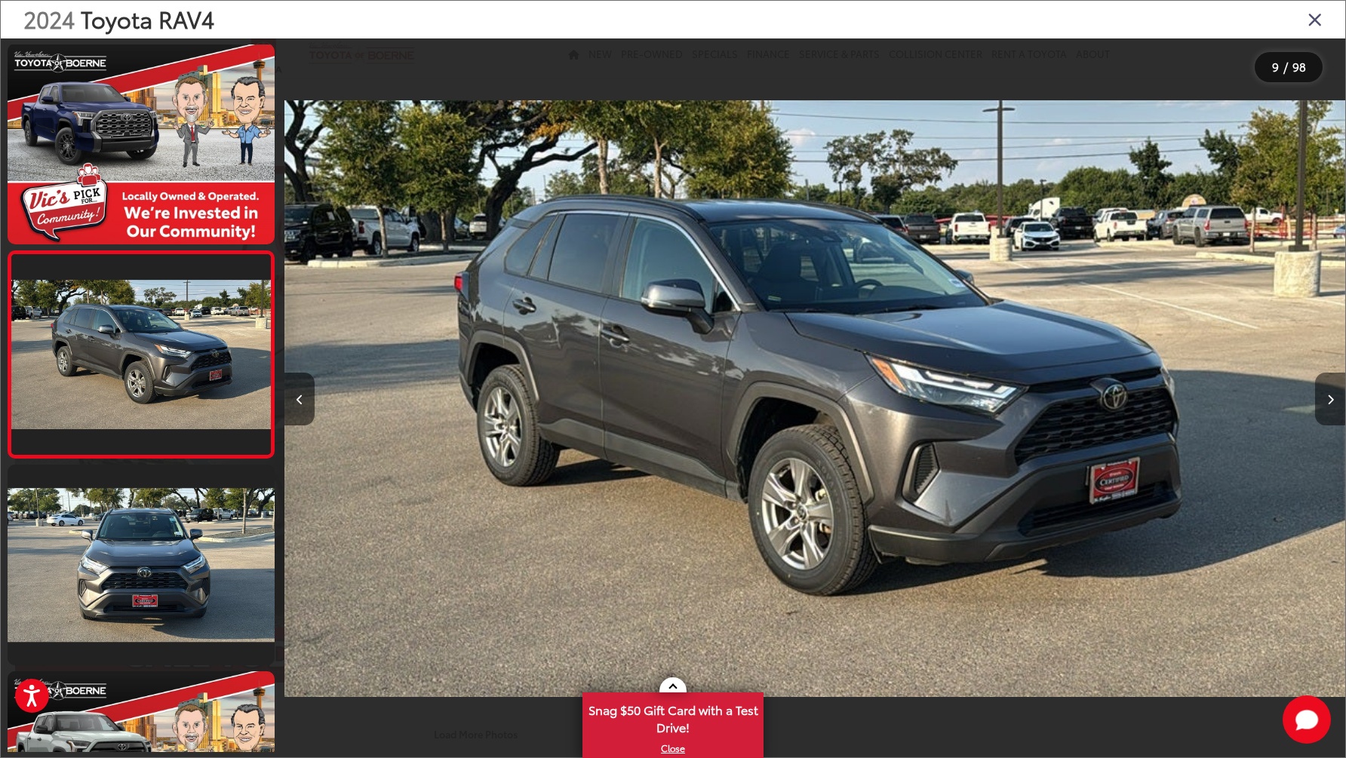
click at [1325, 395] on button "Next image" at bounding box center [1330, 399] width 30 height 53
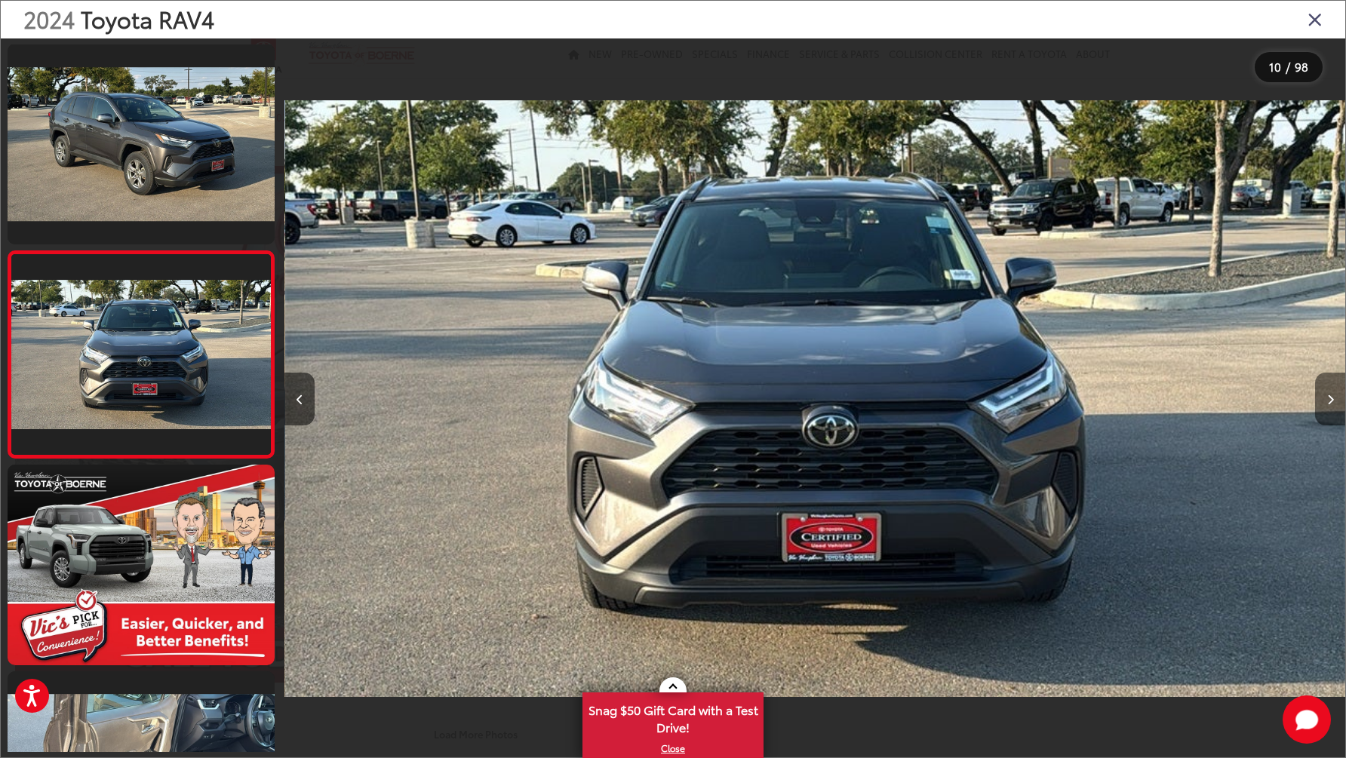
click at [1325, 395] on button "Next image" at bounding box center [1330, 399] width 30 height 53
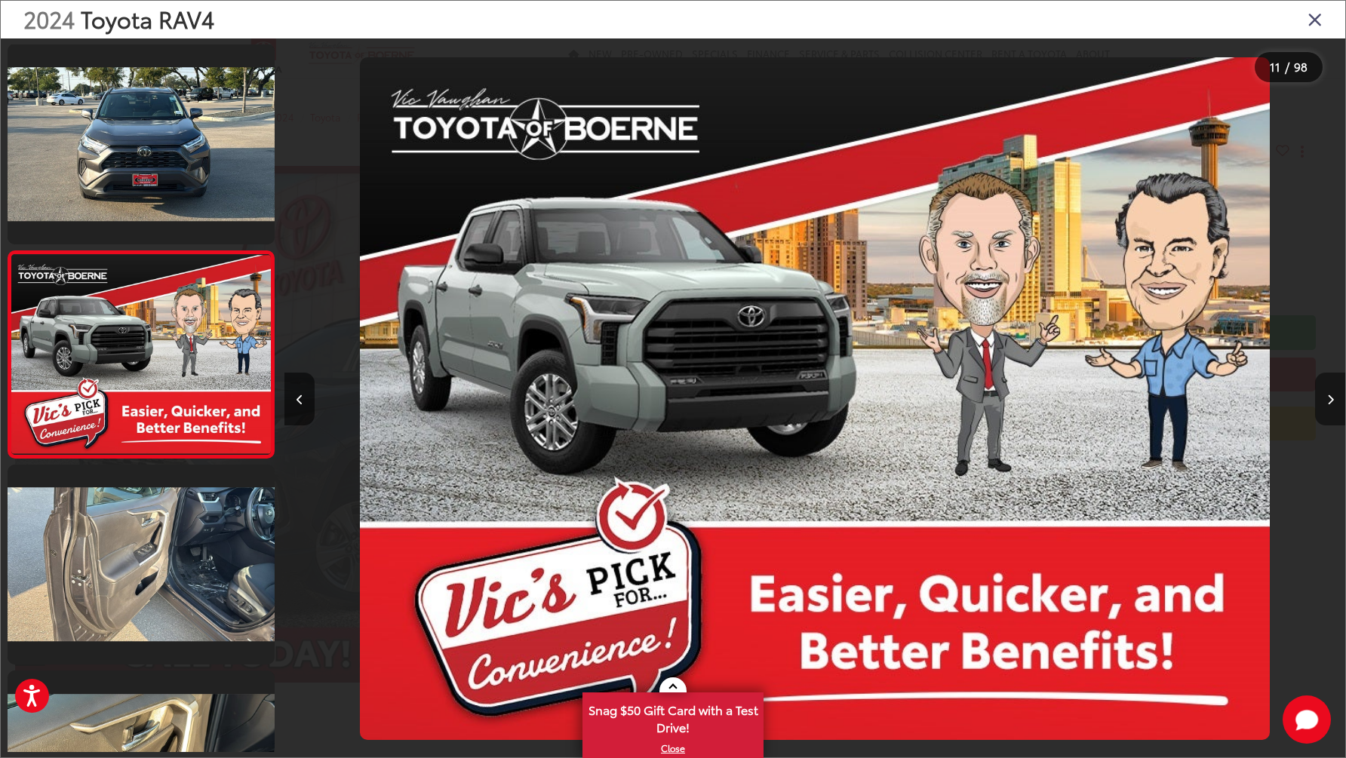
click at [1325, 395] on button "Next image" at bounding box center [1330, 399] width 30 height 53
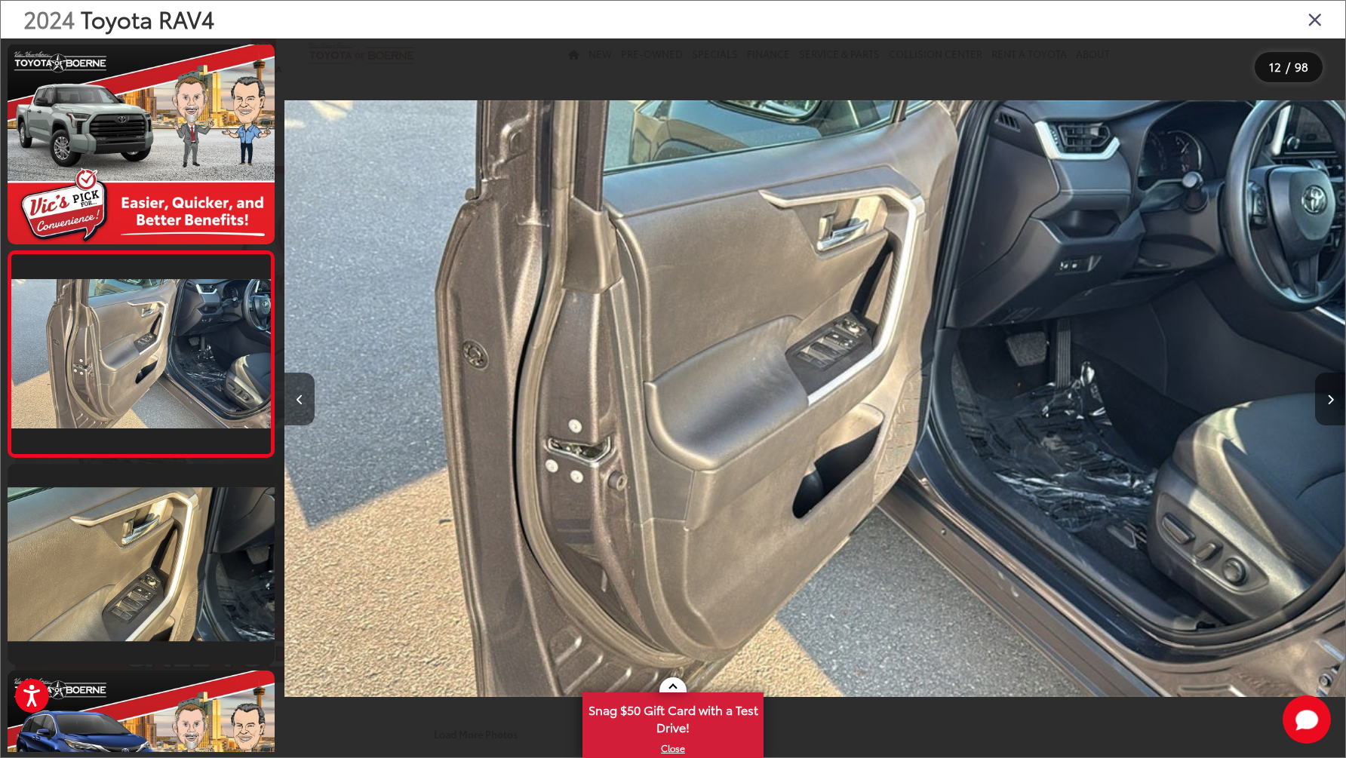
click at [1325, 395] on button "Next image" at bounding box center [1330, 399] width 30 height 53
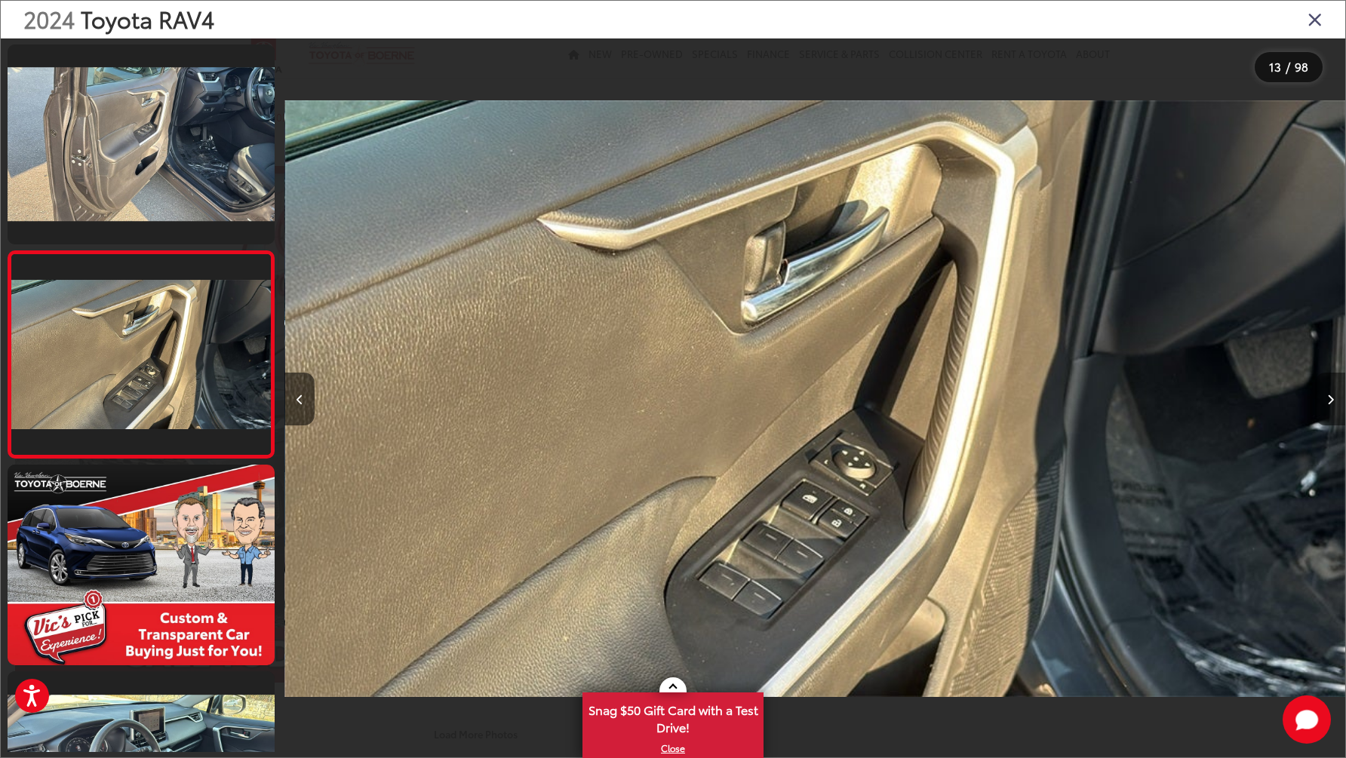
click at [1325, 395] on button "Next image" at bounding box center [1330, 399] width 30 height 53
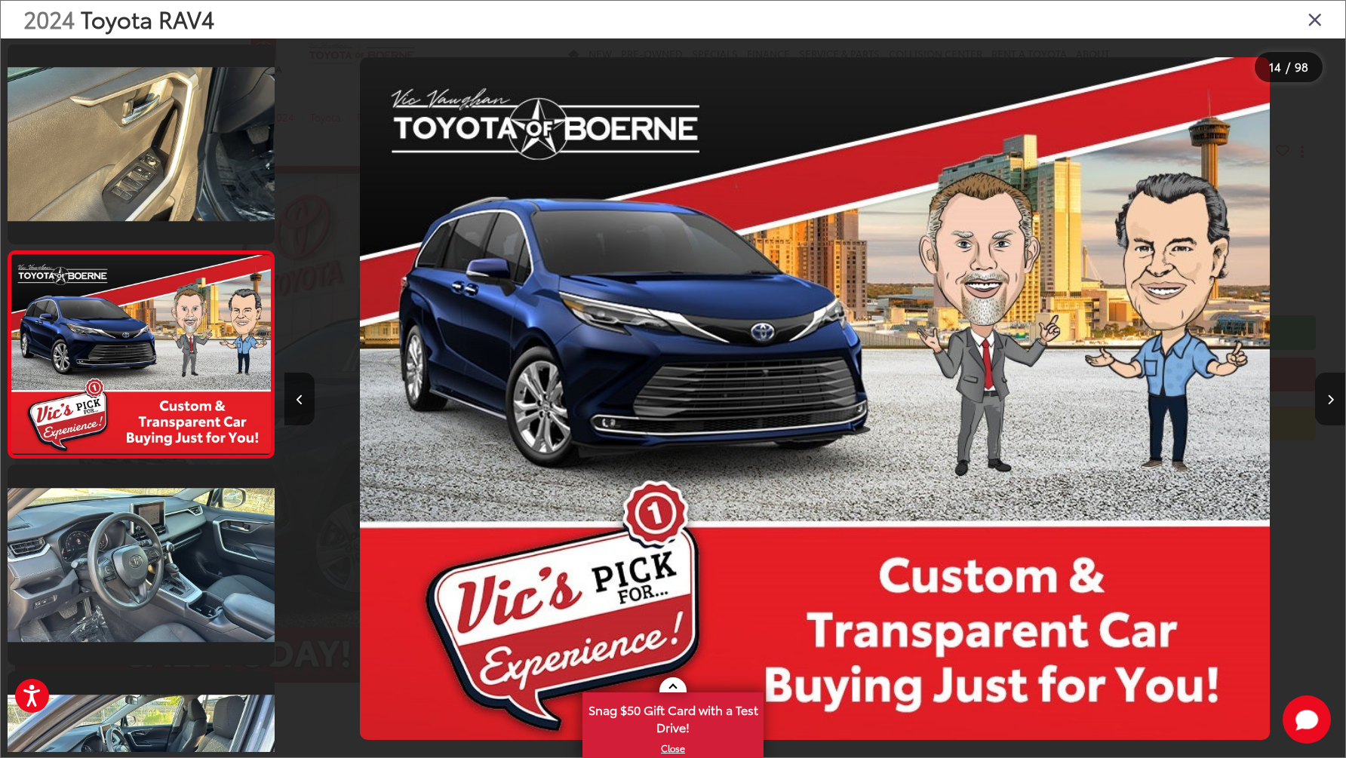
click at [1325, 395] on button "Next image" at bounding box center [1330, 399] width 30 height 53
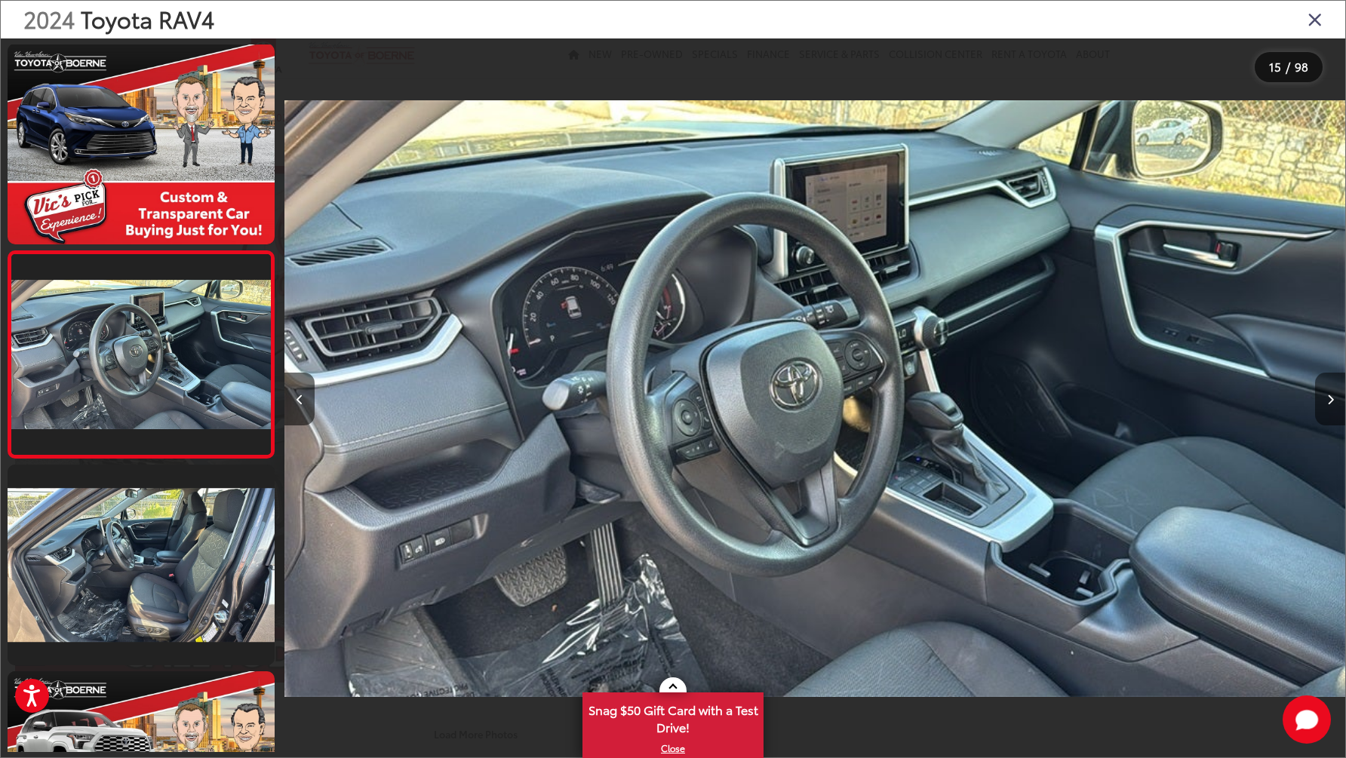
click at [1325, 395] on button "Next image" at bounding box center [1330, 399] width 30 height 53
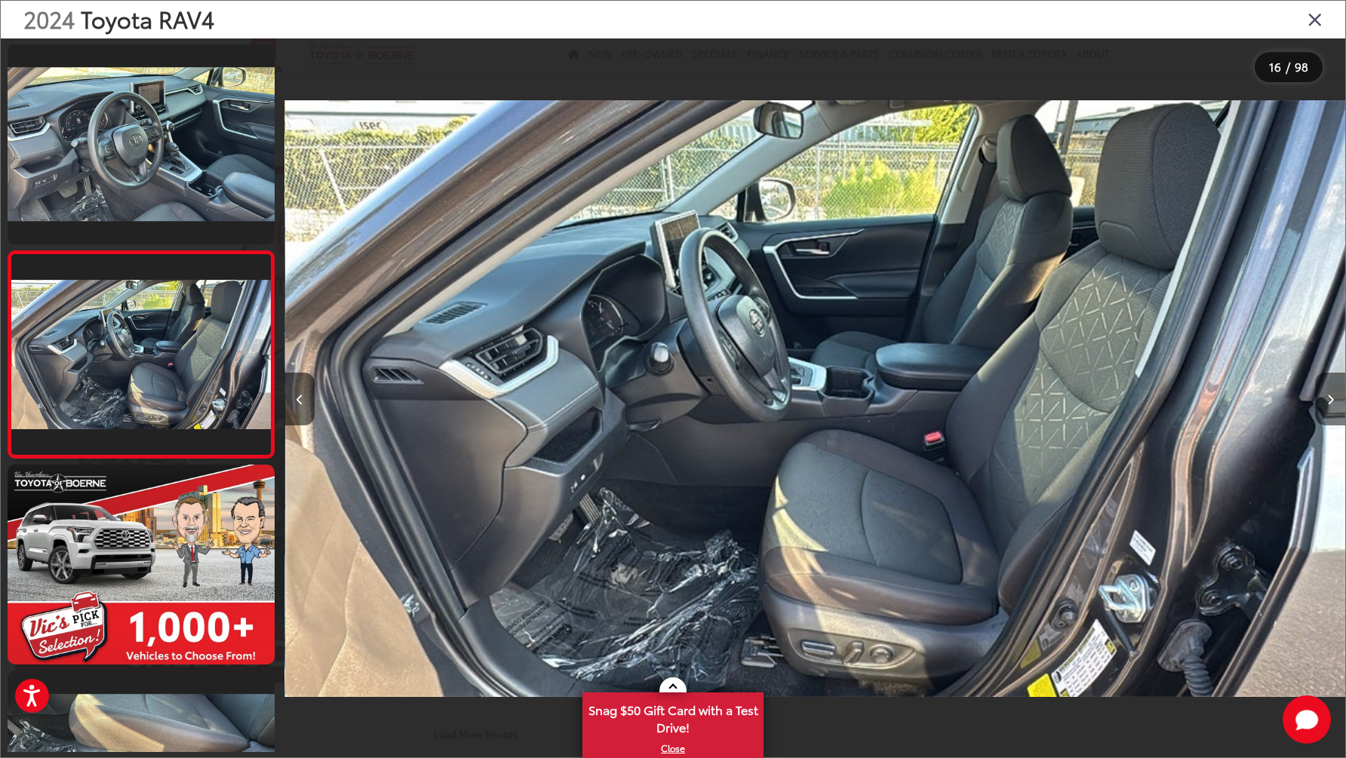
click at [1325, 395] on button "Next image" at bounding box center [1330, 399] width 30 height 53
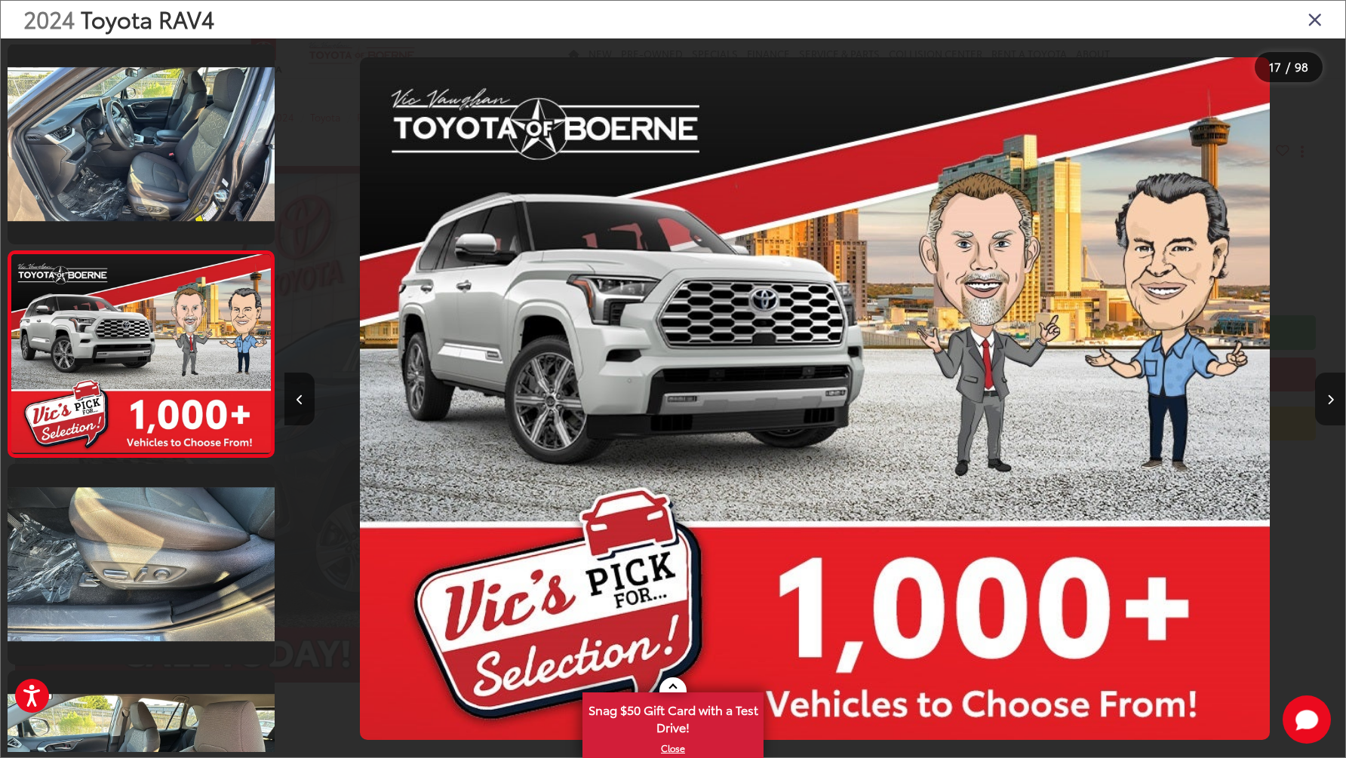
click at [1325, 395] on button "Next image" at bounding box center [1330, 399] width 30 height 53
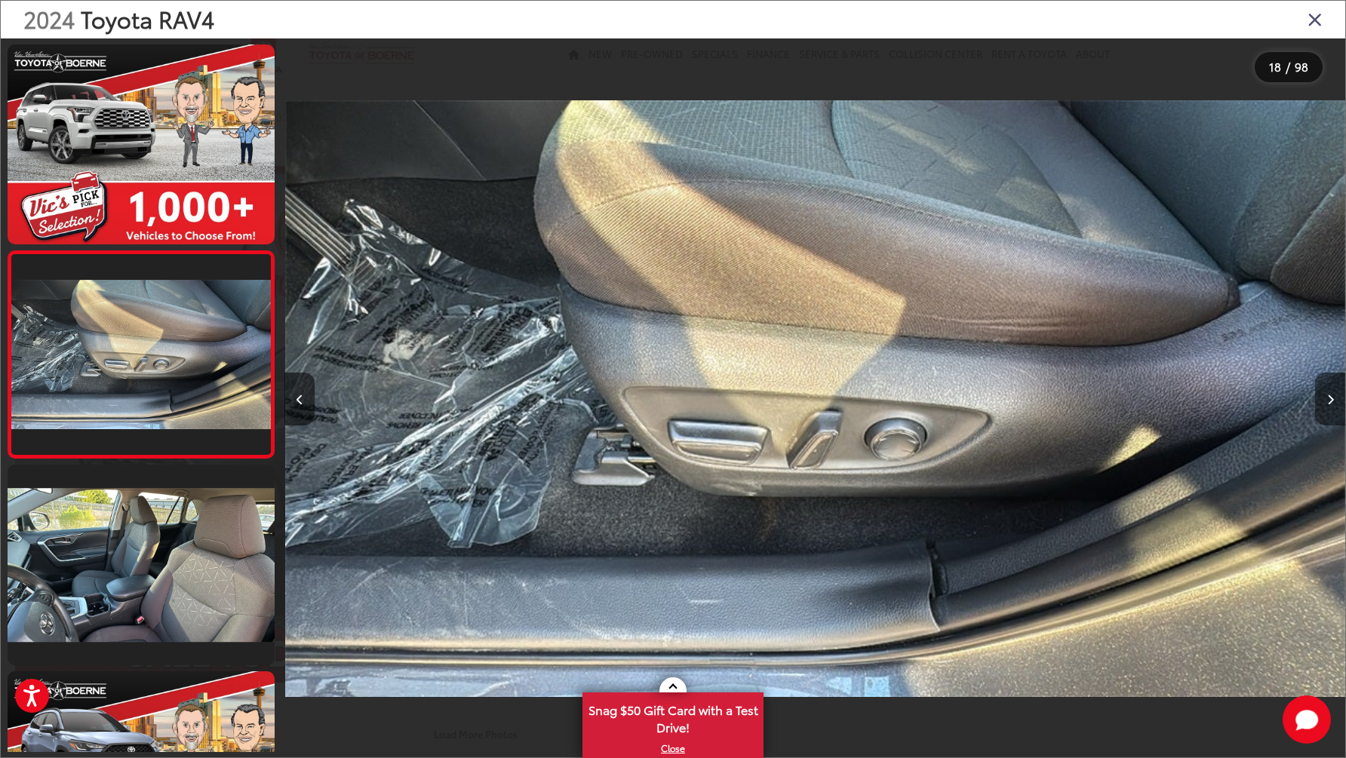
click at [1325, 395] on button "Next image" at bounding box center [1330, 399] width 30 height 53
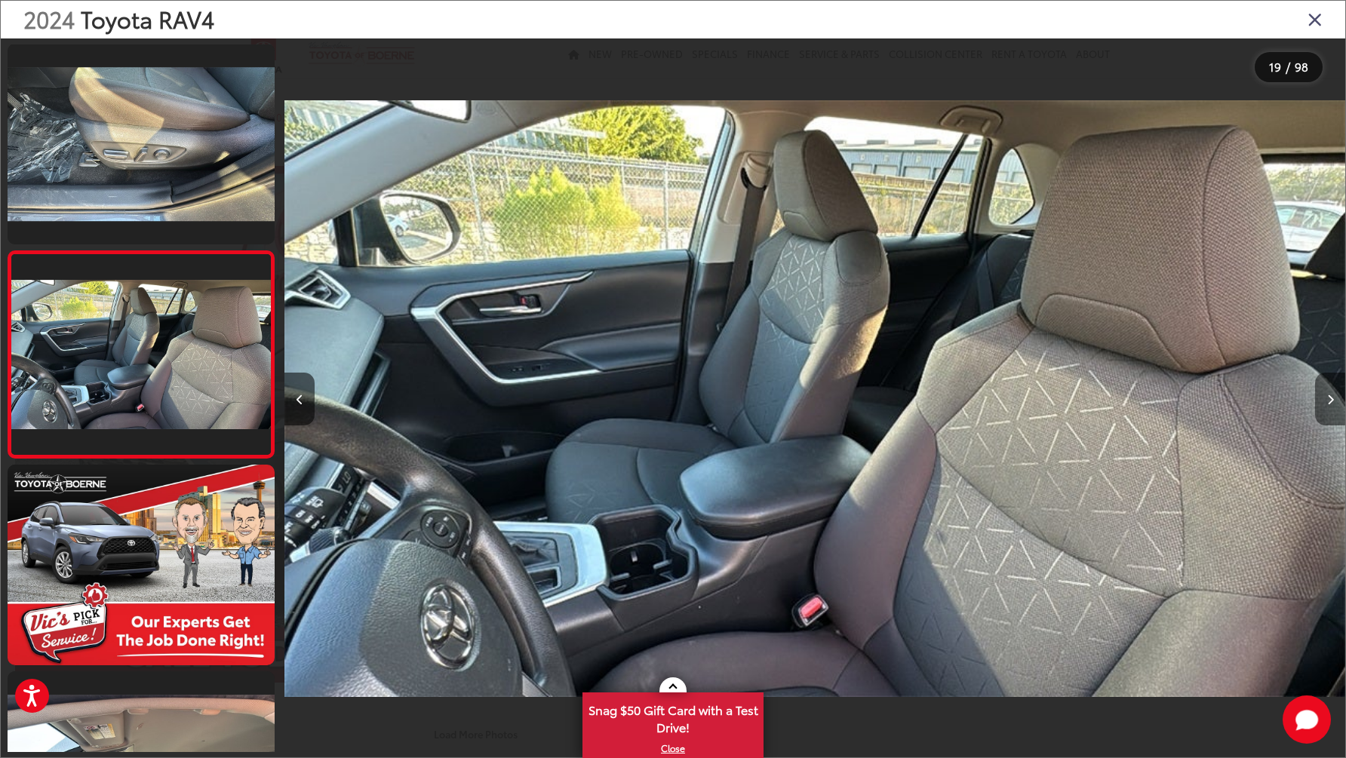
click at [1325, 395] on button "Next image" at bounding box center [1330, 399] width 30 height 53
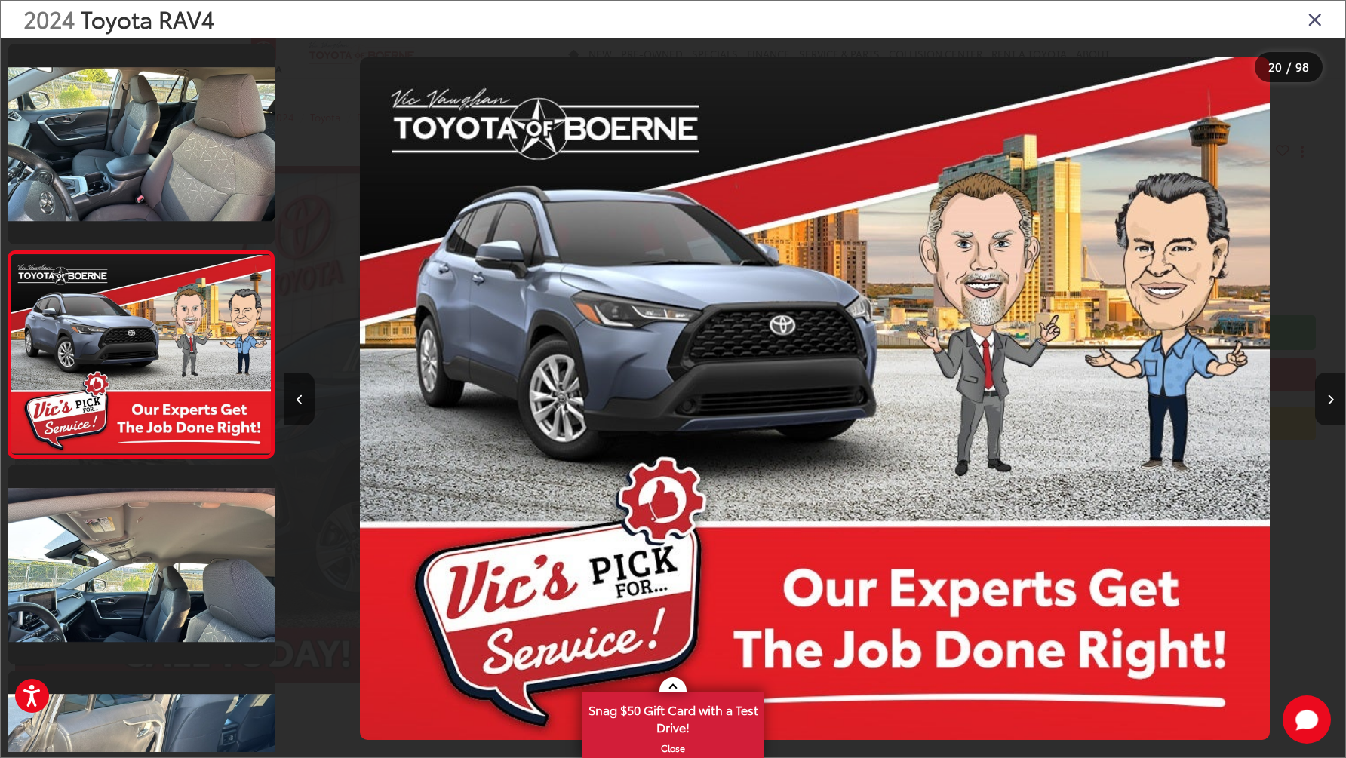
click at [1325, 395] on button "Next image" at bounding box center [1330, 399] width 30 height 53
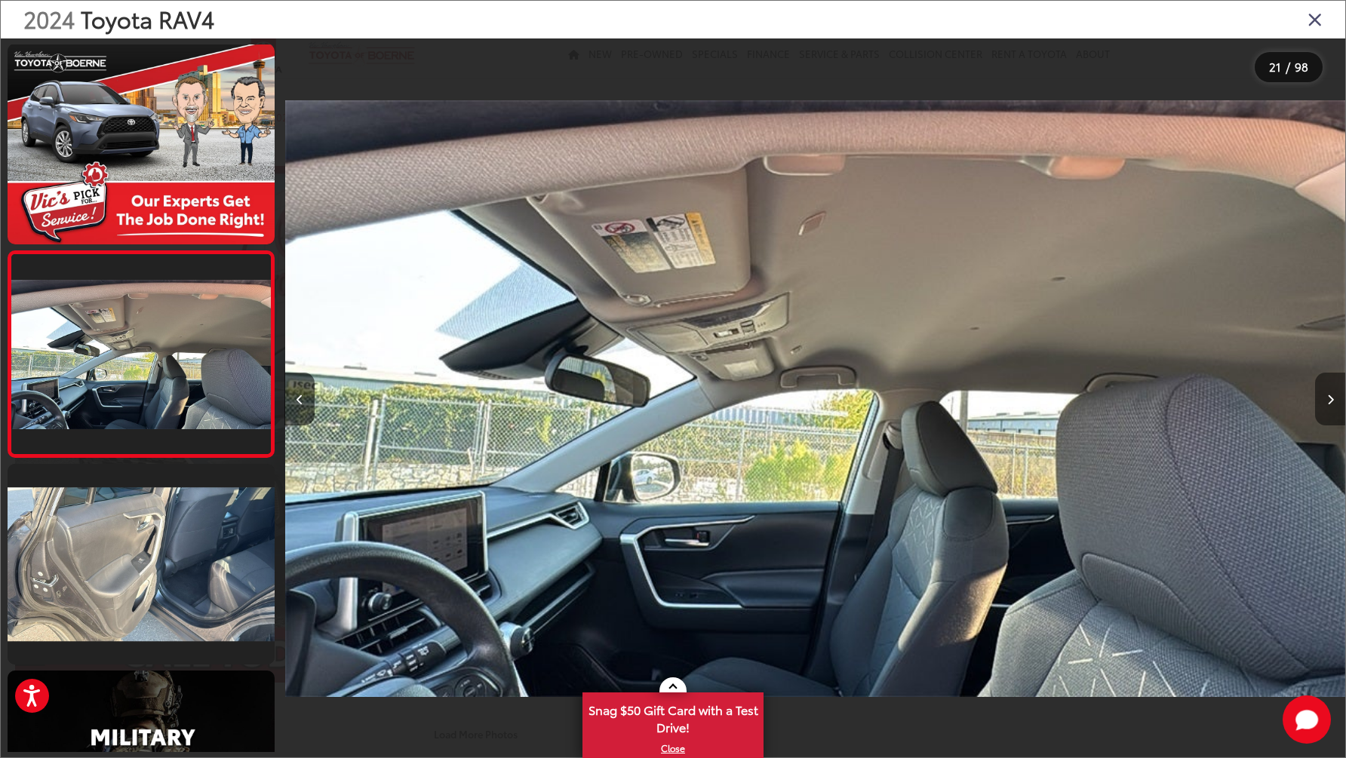
click at [1325, 395] on button "Next image" at bounding box center [1330, 399] width 30 height 53
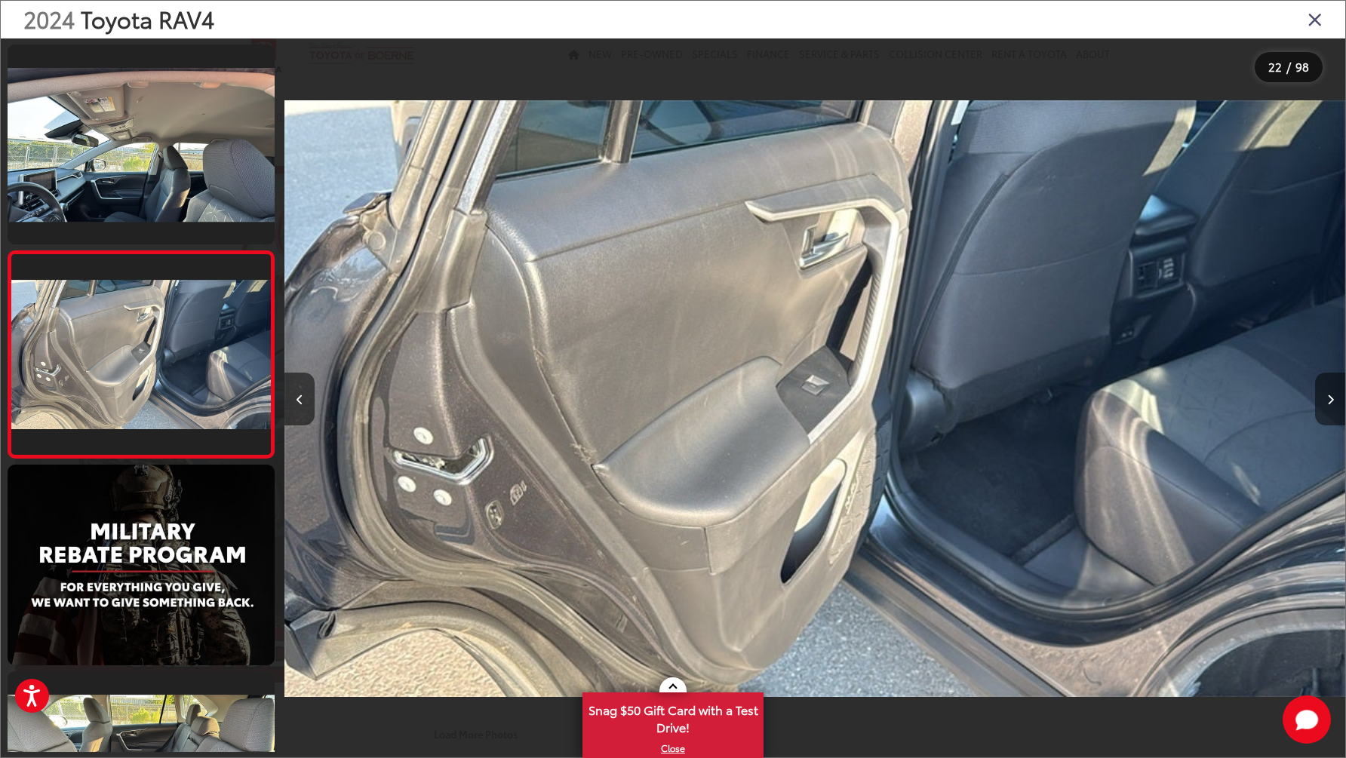
click at [1325, 395] on button "Next image" at bounding box center [1330, 399] width 30 height 53
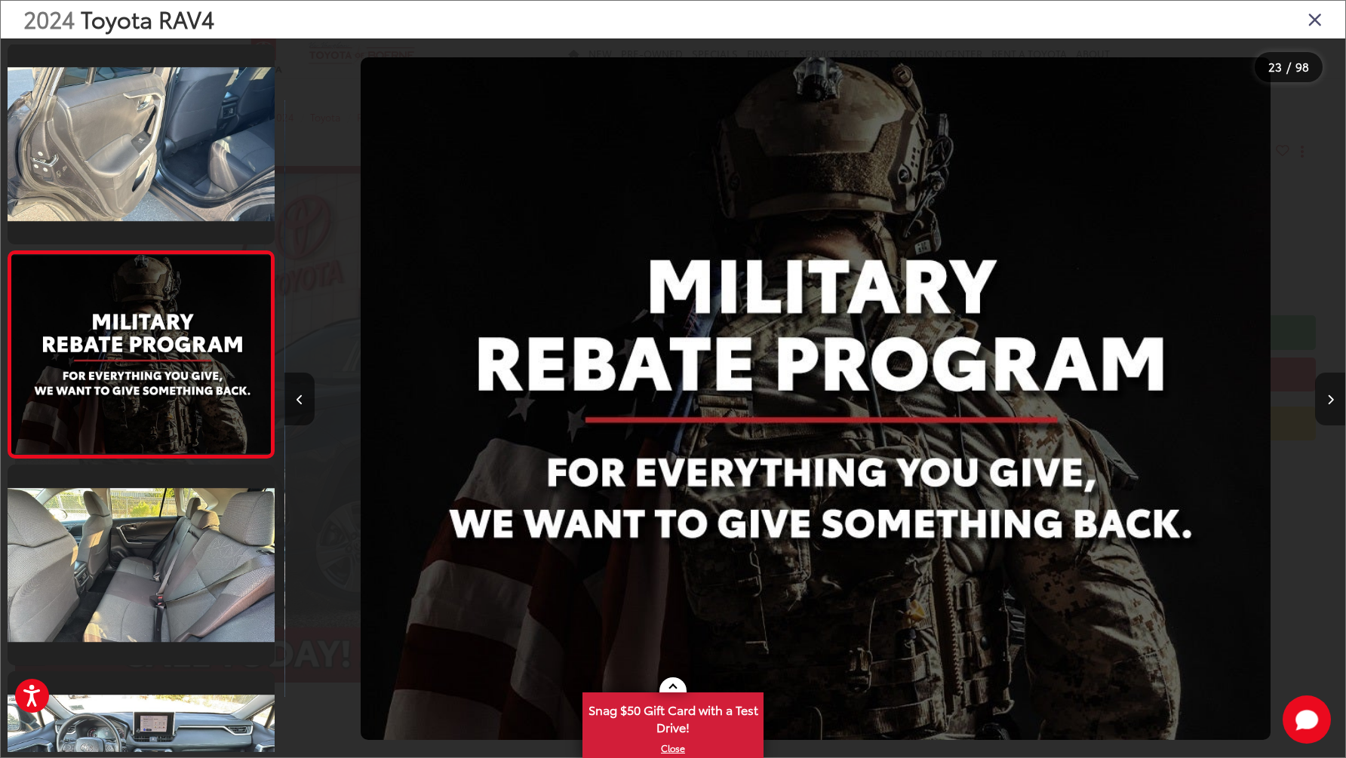
click at [1325, 395] on button "Next image" at bounding box center [1330, 399] width 30 height 53
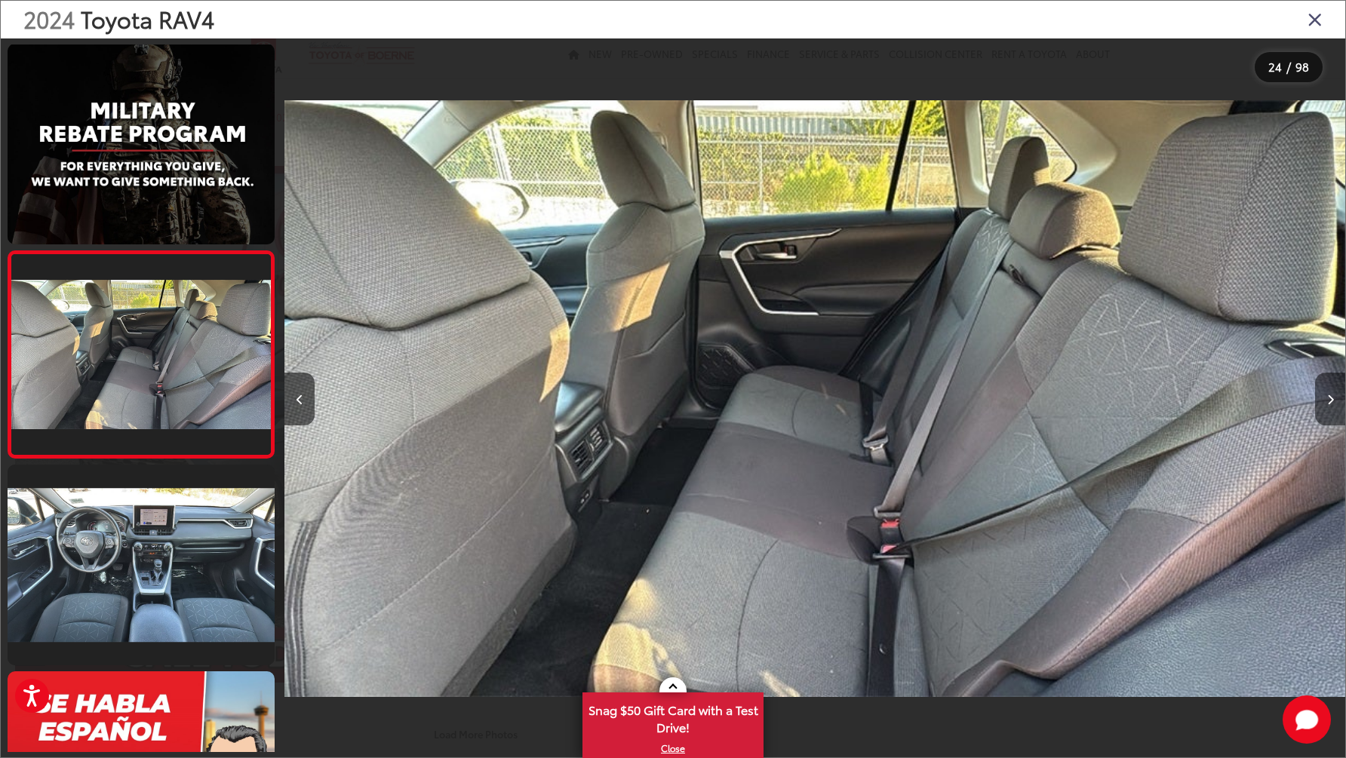
click at [1325, 395] on button "Next image" at bounding box center [1330, 399] width 30 height 53
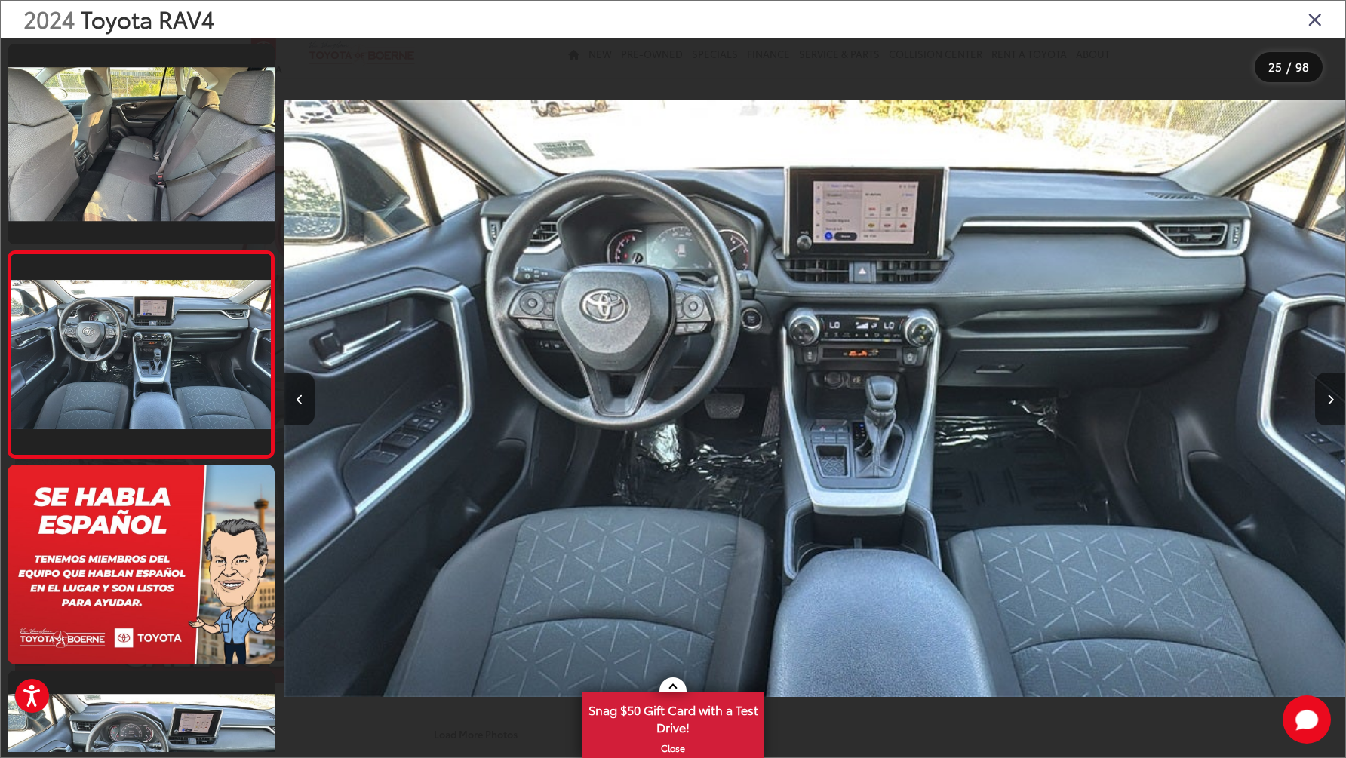
click at [1325, 395] on button "Next image" at bounding box center [1330, 399] width 30 height 53
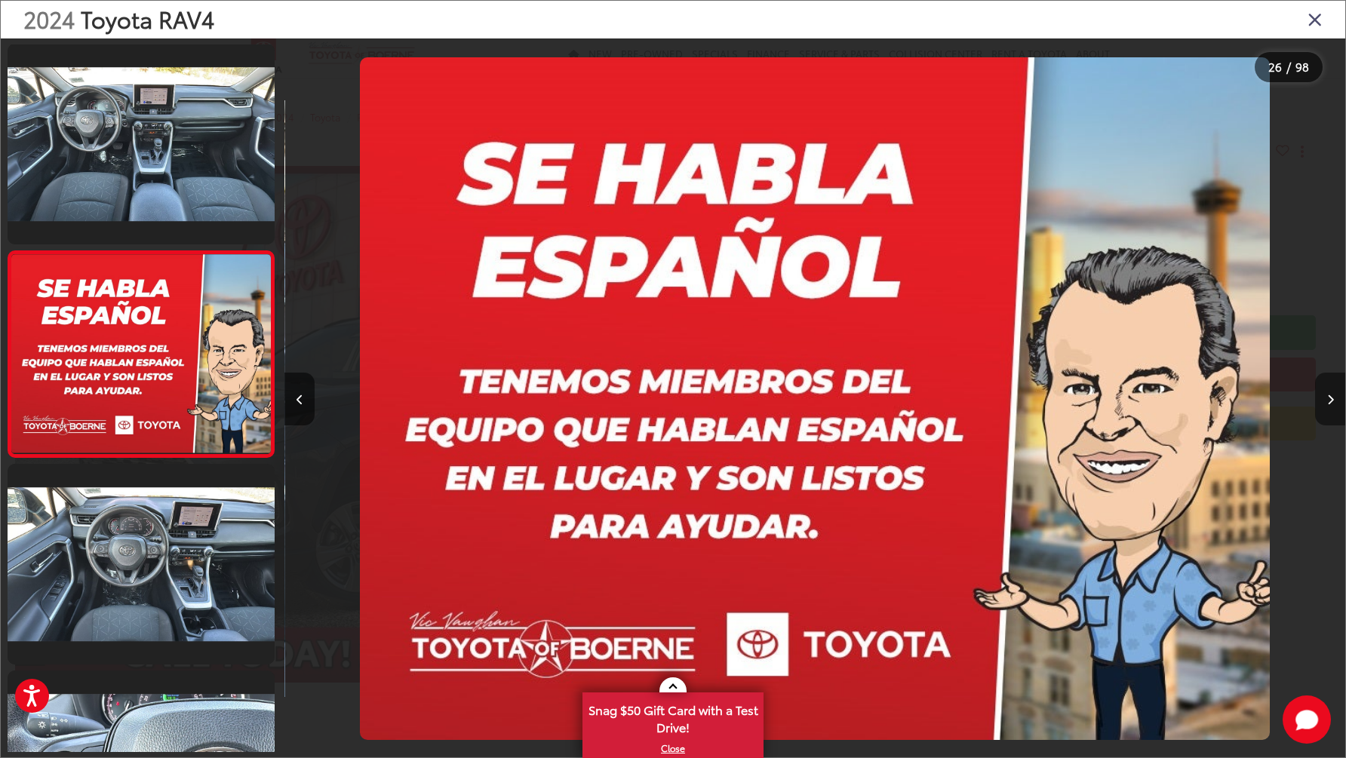
click at [1325, 395] on button "Next image" at bounding box center [1330, 399] width 30 height 53
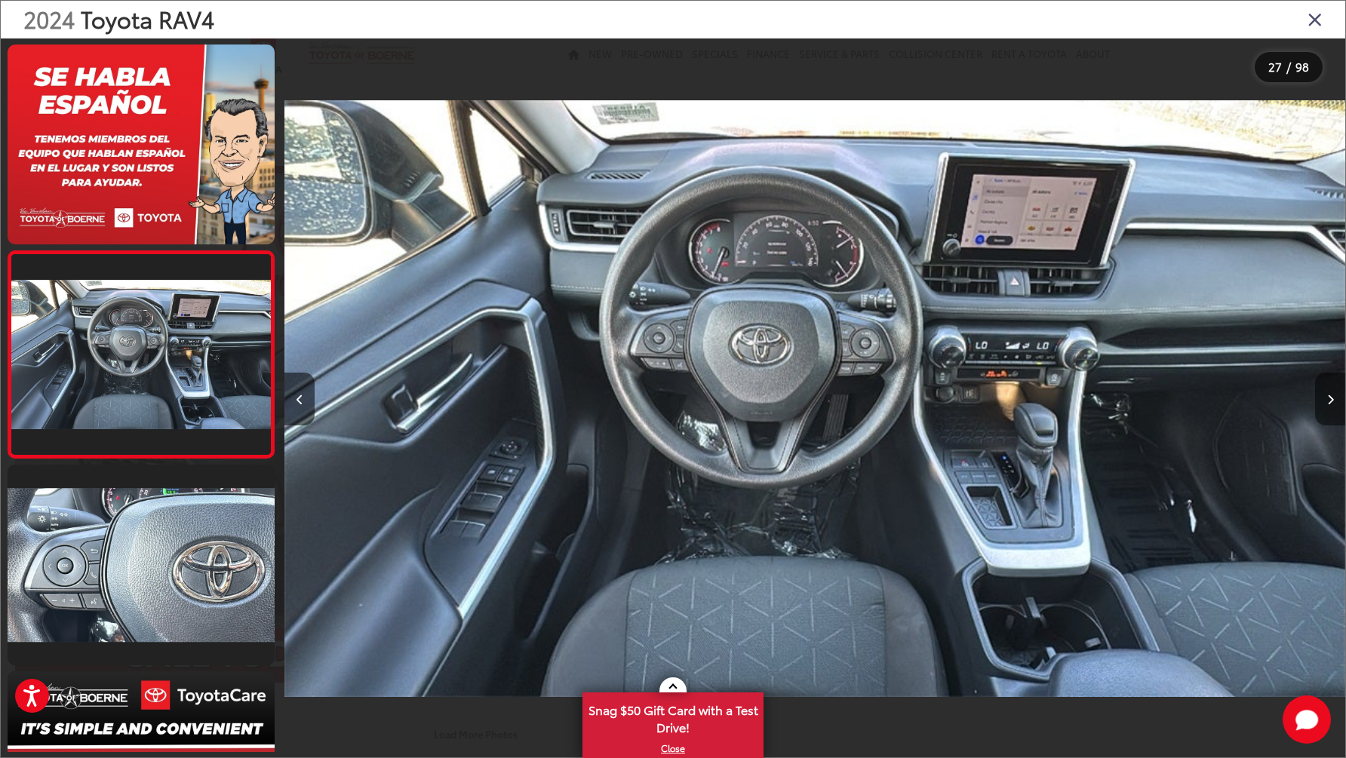
click at [1320, 398] on button "Next image" at bounding box center [1330, 399] width 30 height 53
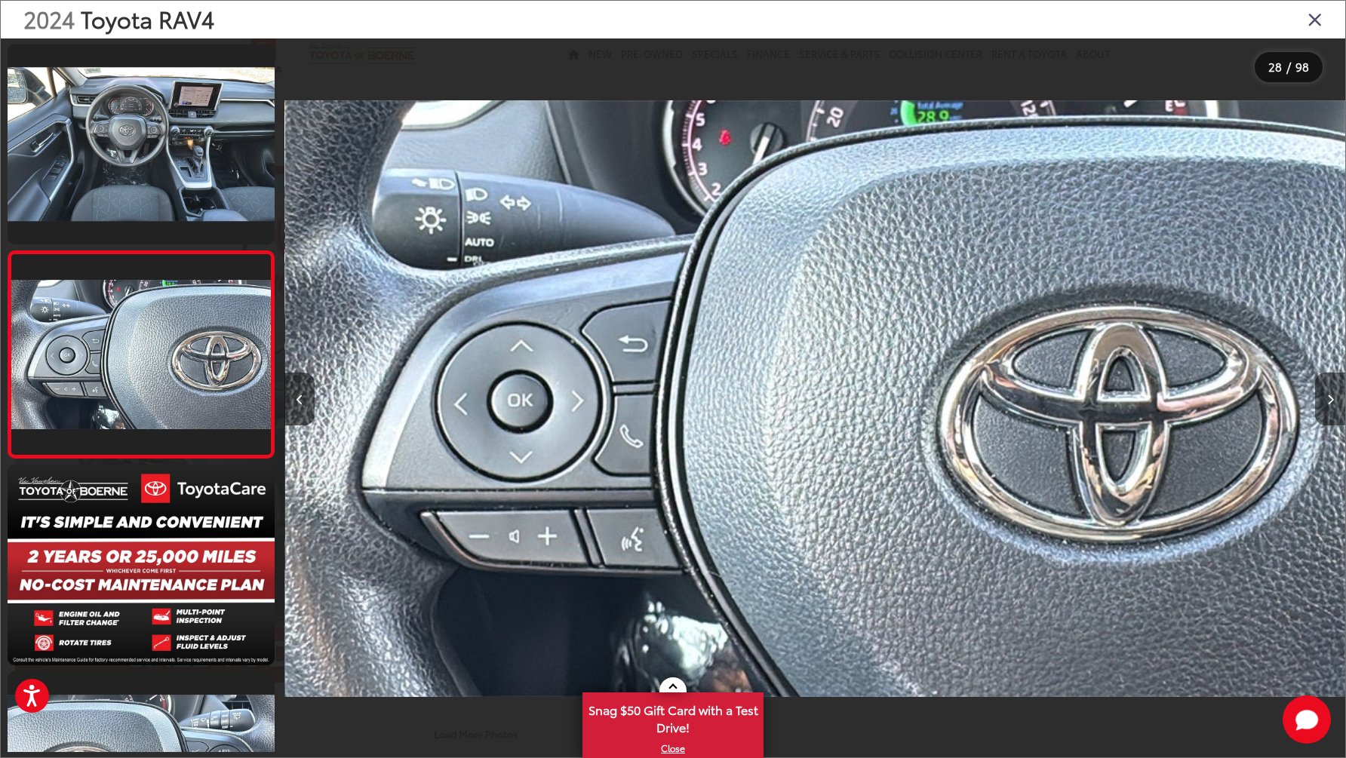
click at [1320, 398] on button "Next image" at bounding box center [1330, 399] width 30 height 53
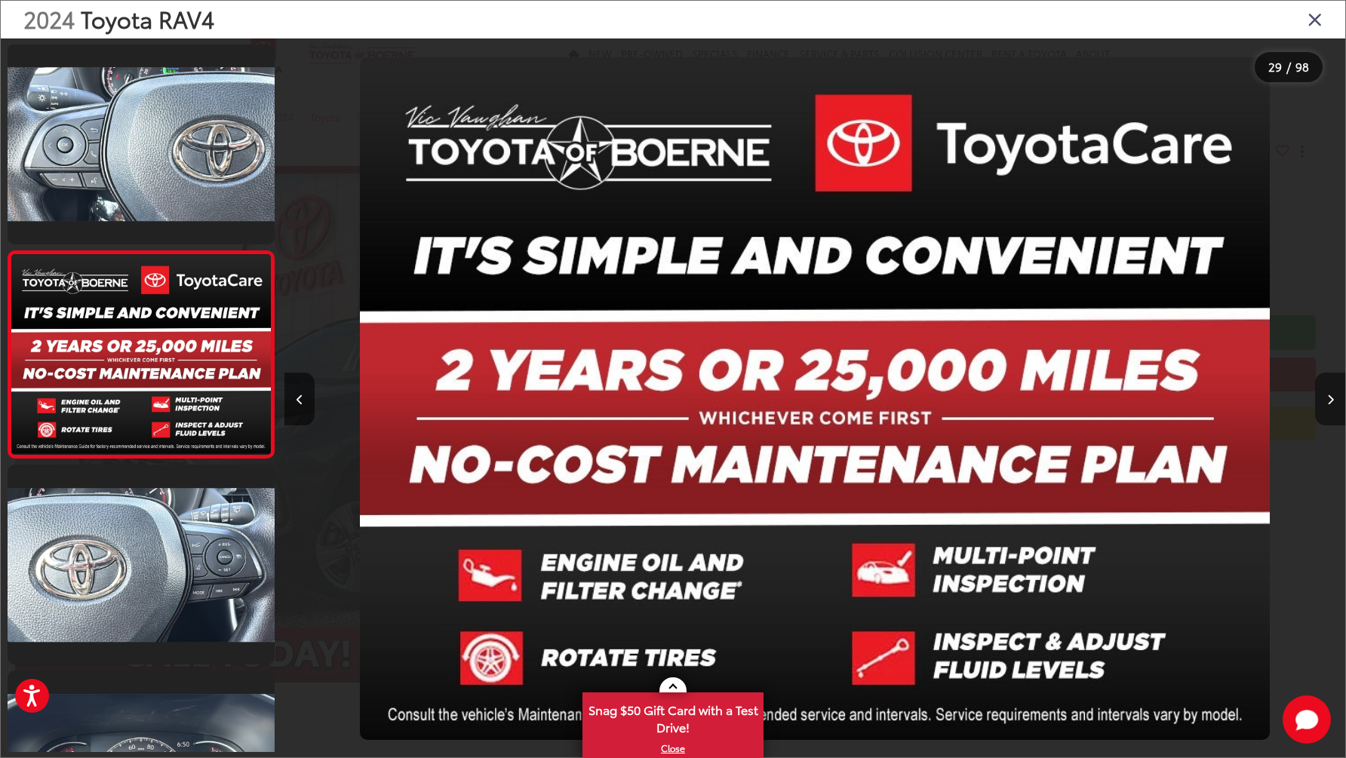
click at [1320, 399] on button "Next image" at bounding box center [1330, 399] width 30 height 53
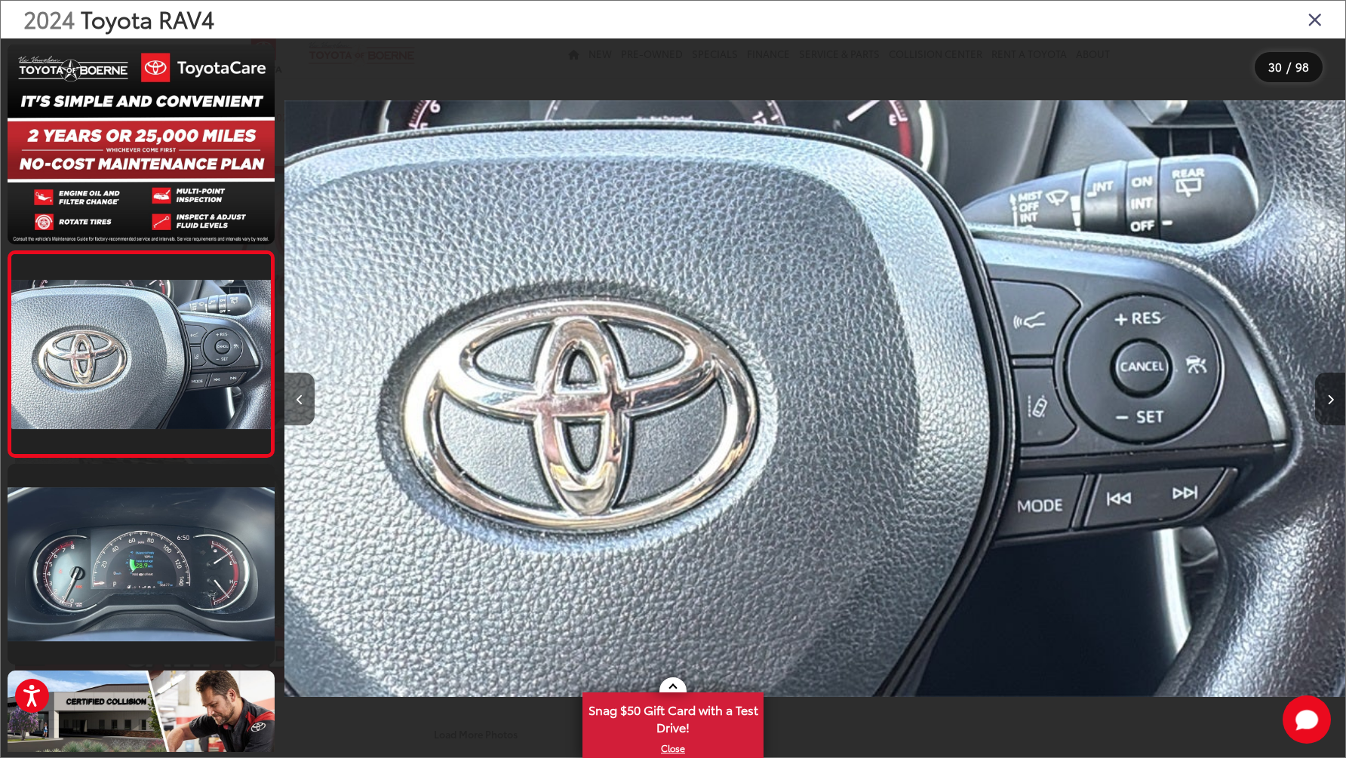
click at [1313, 399] on div at bounding box center [1212, 398] width 265 height 720
click at [1334, 404] on button "Next image" at bounding box center [1330, 399] width 30 height 53
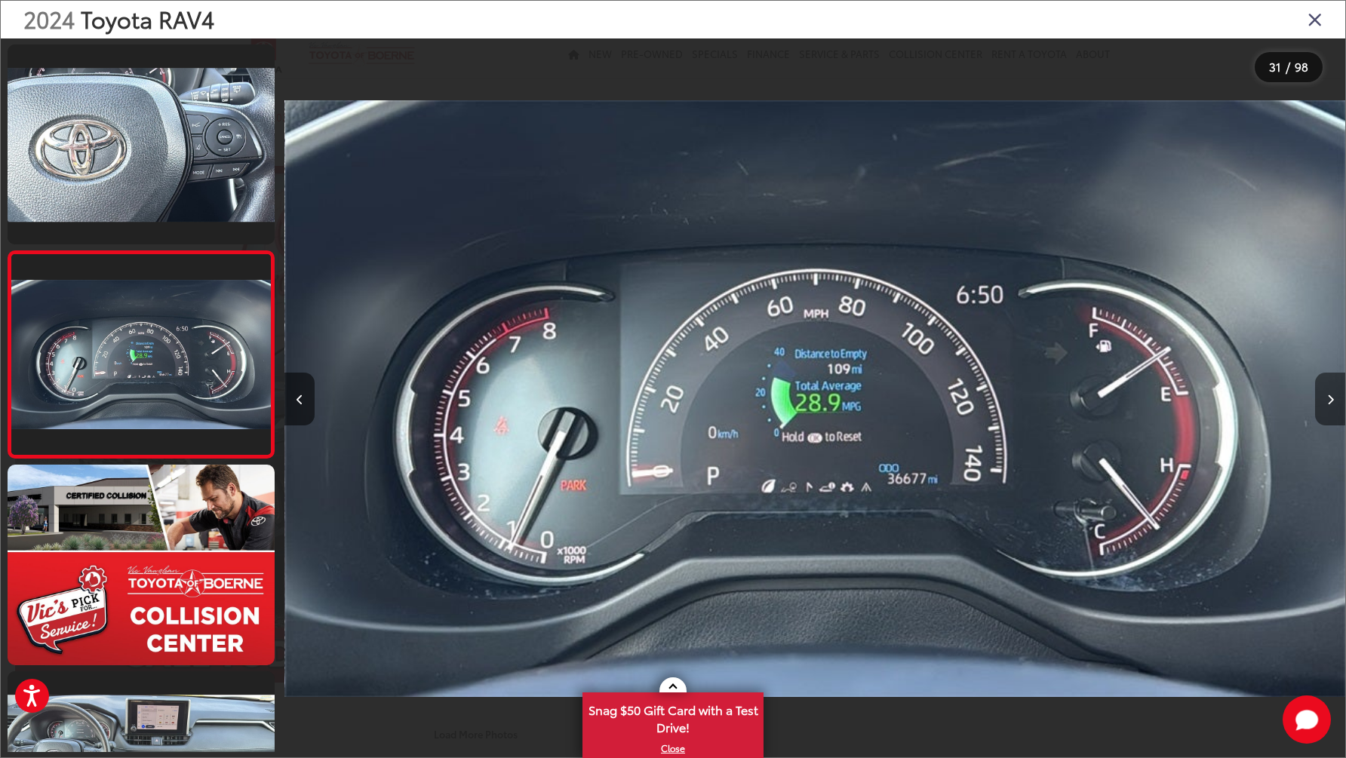
click at [1334, 405] on button "Next image" at bounding box center [1330, 399] width 30 height 53
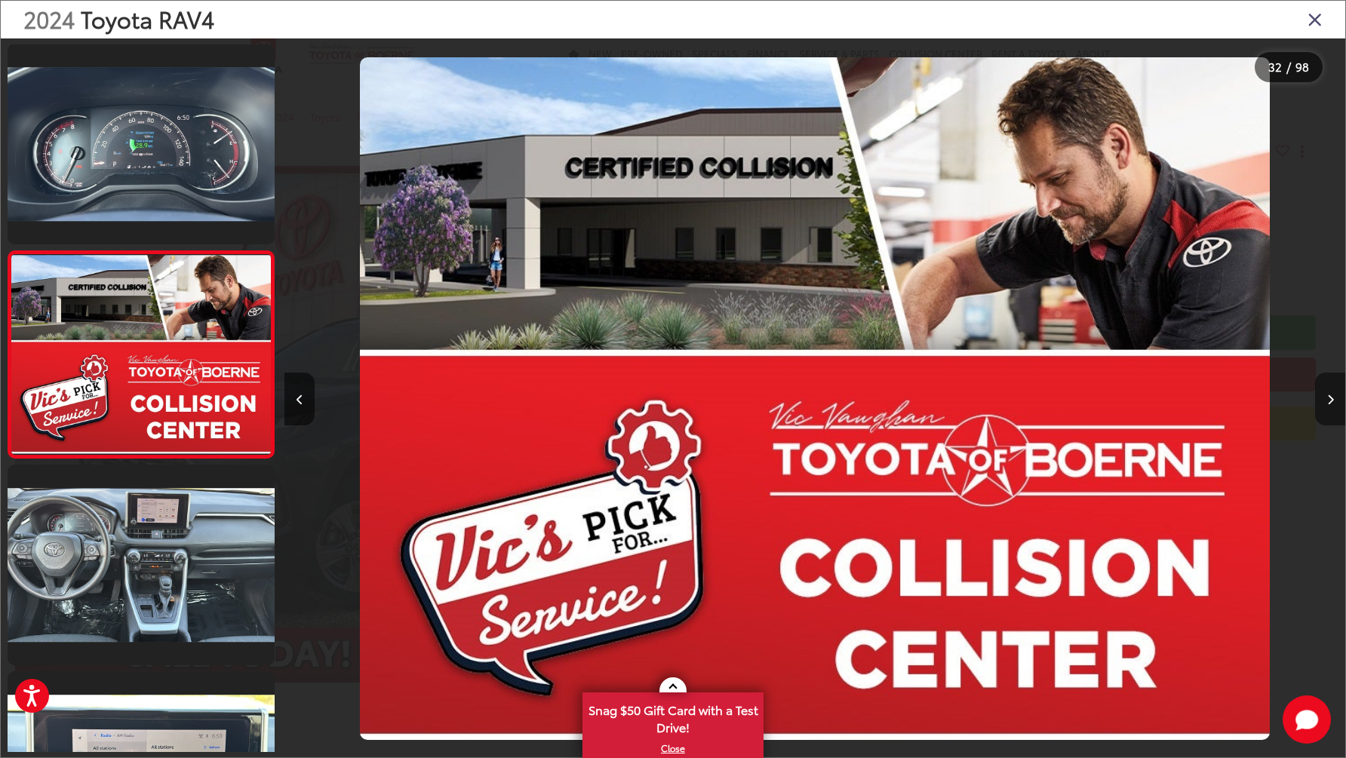
click at [1334, 405] on button "Next image" at bounding box center [1330, 399] width 30 height 53
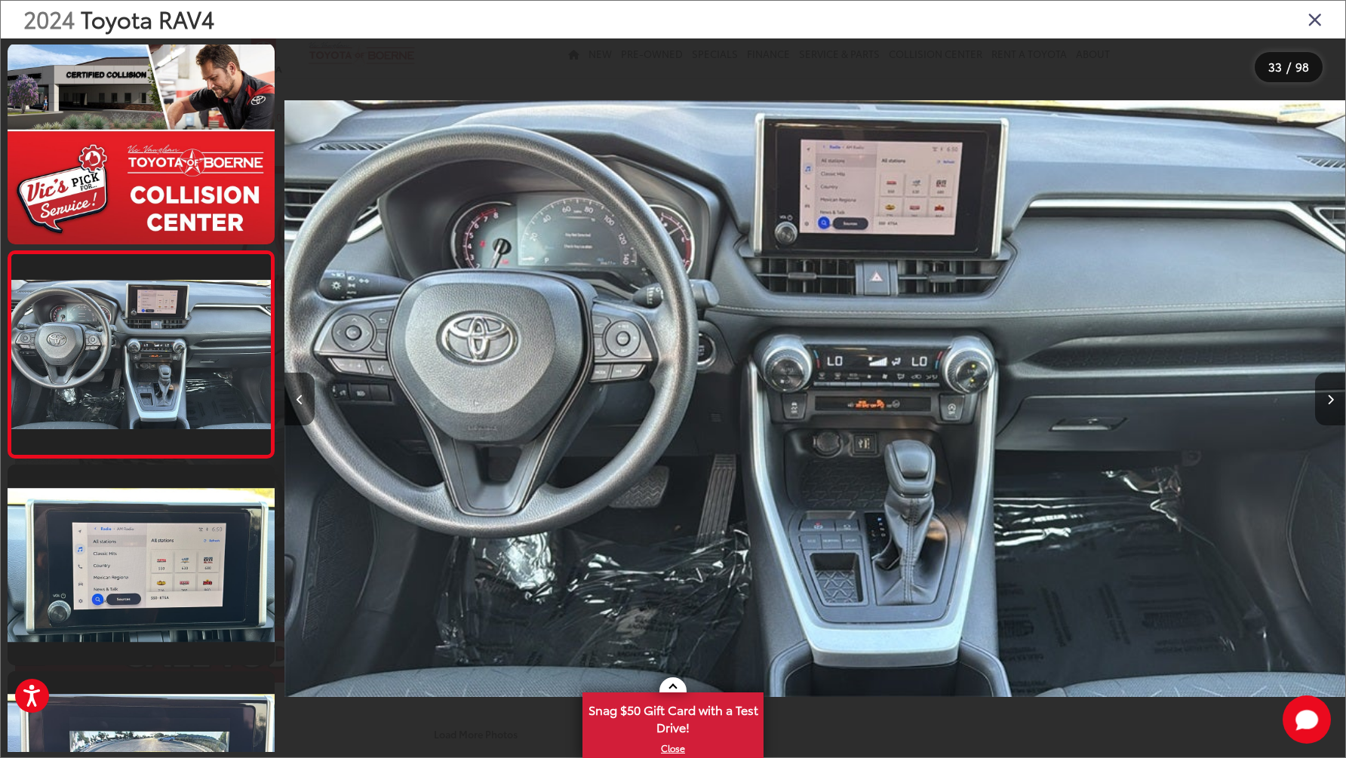
click at [1334, 405] on button "Next image" at bounding box center [1330, 399] width 30 height 53
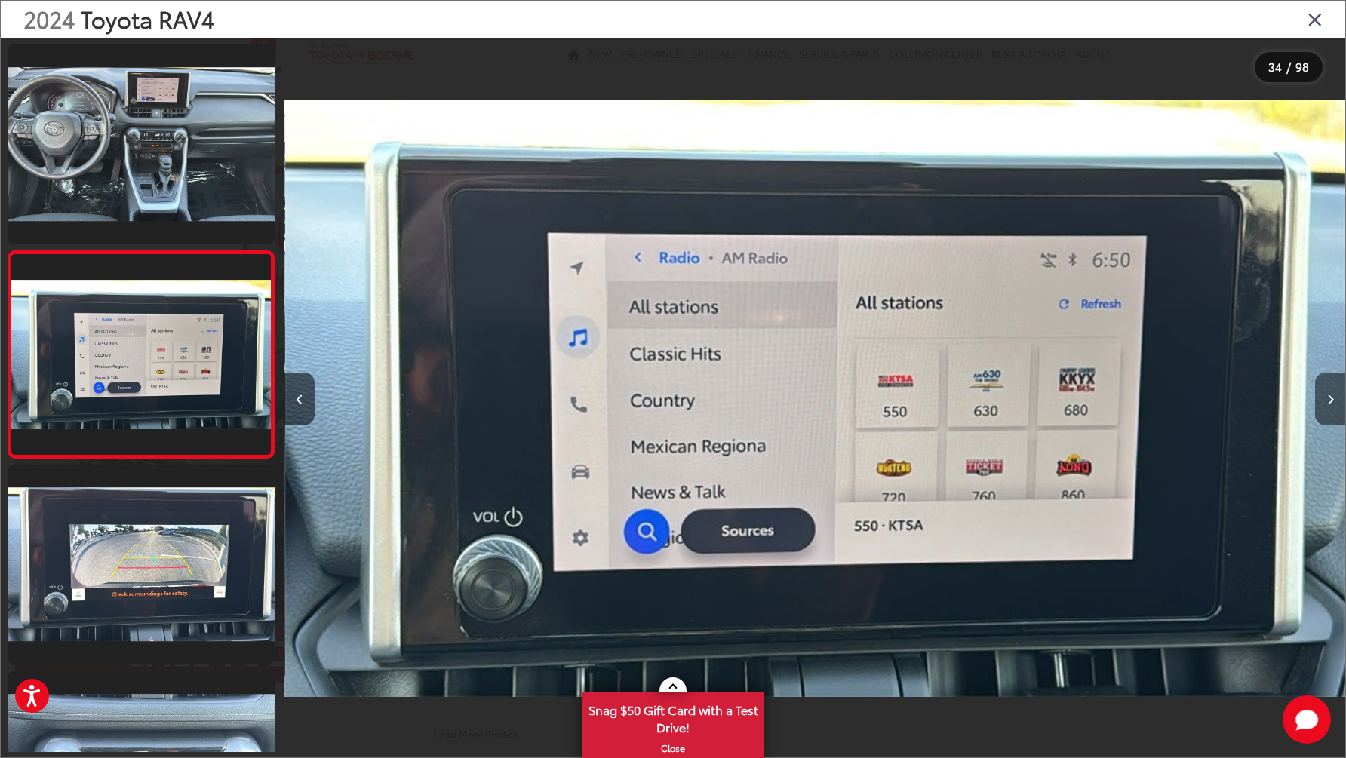
click at [1330, 404] on icon "Next image" at bounding box center [1330, 400] width 7 height 11
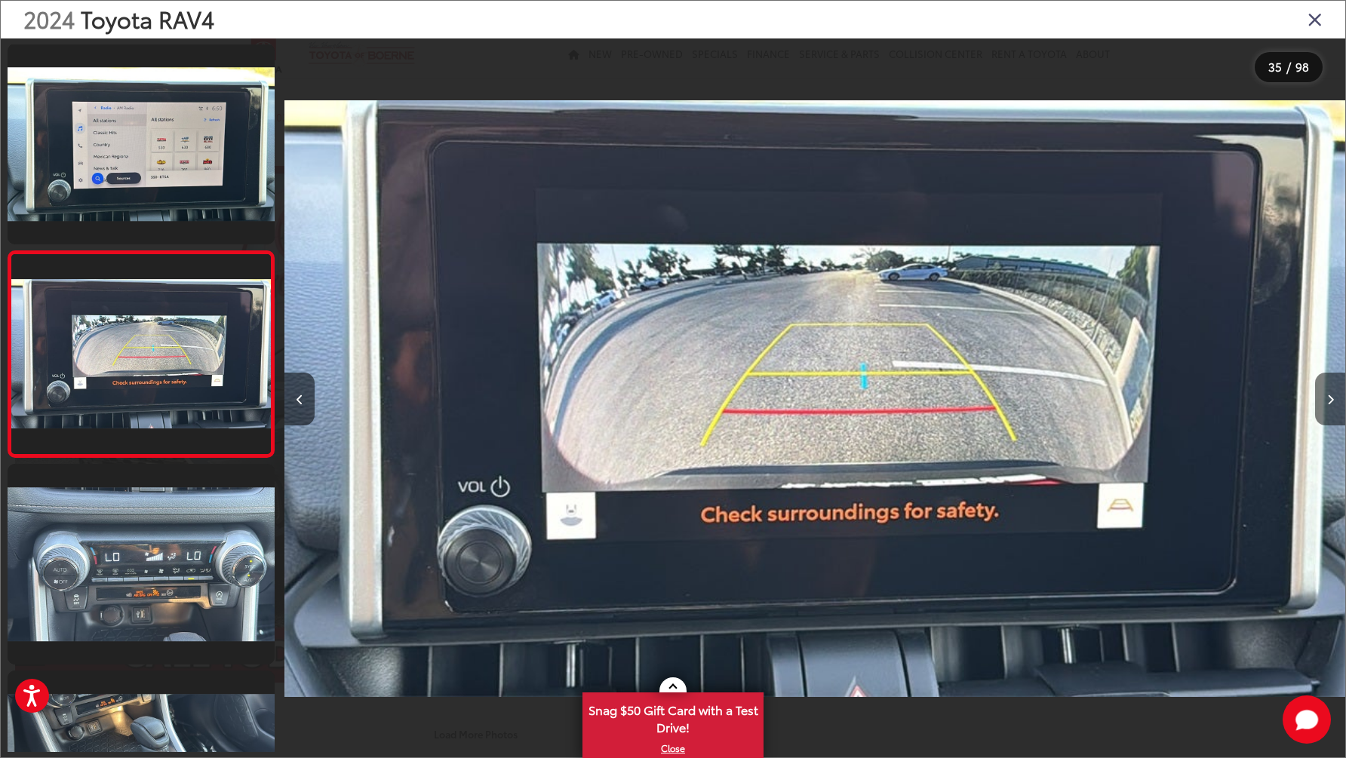
click at [1330, 404] on icon "Next image" at bounding box center [1330, 400] width 7 height 11
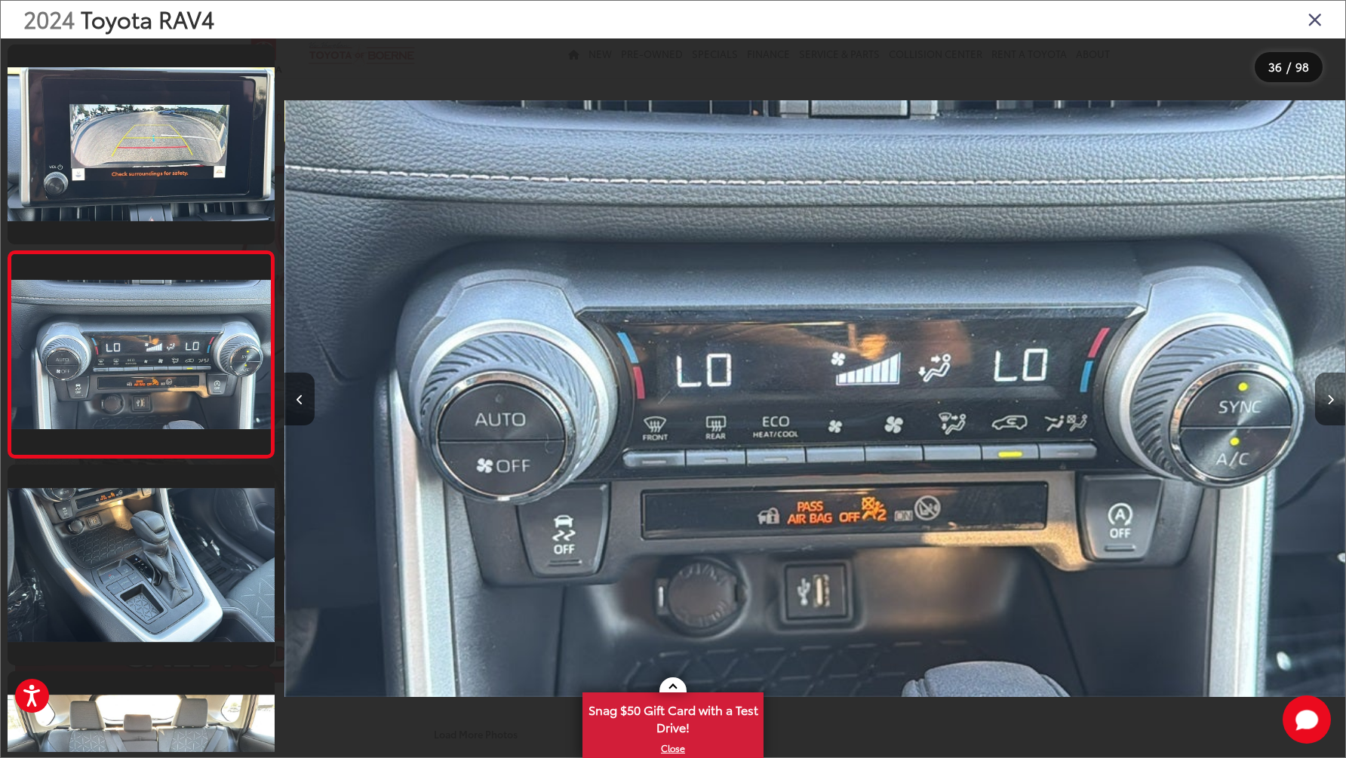
click at [1330, 404] on icon "Next image" at bounding box center [1330, 400] width 7 height 11
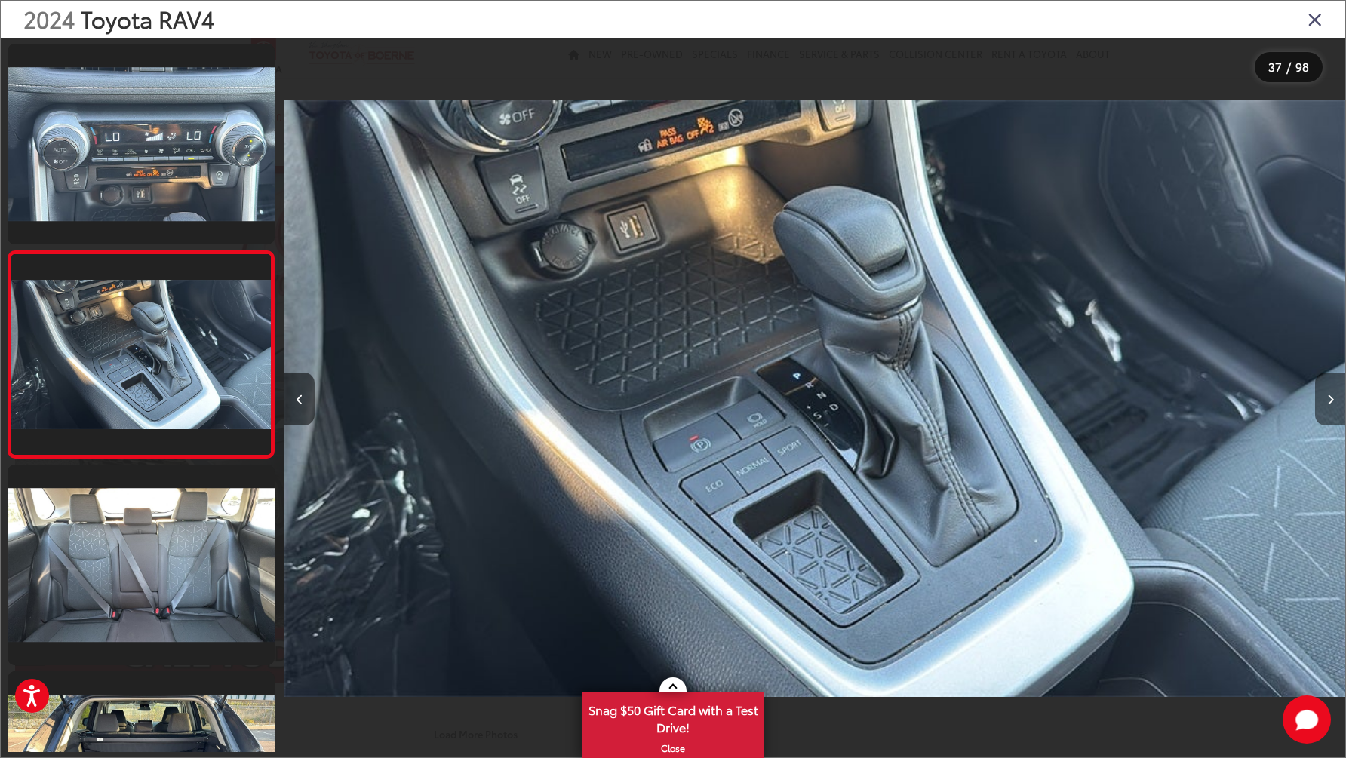
click at [1330, 404] on icon "Next image" at bounding box center [1330, 400] width 7 height 11
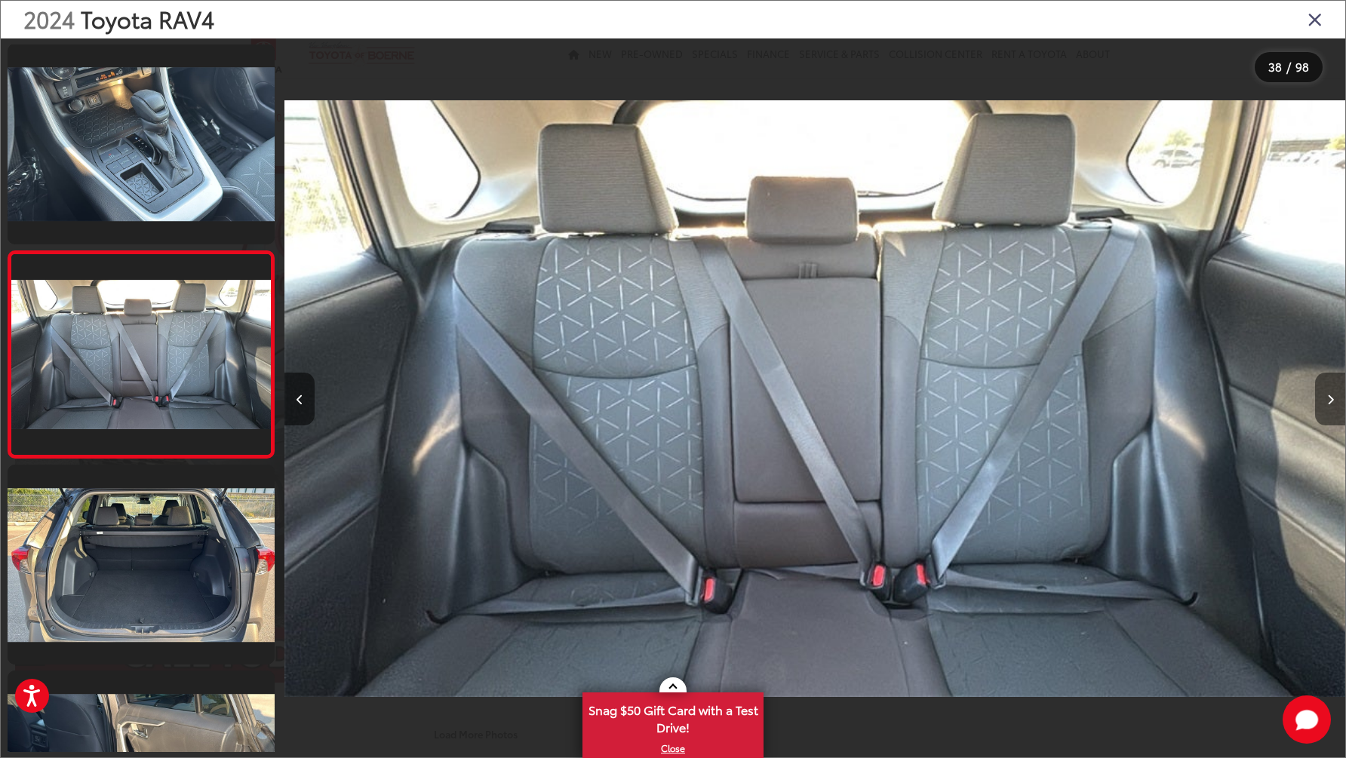
click at [1330, 404] on icon "Next image" at bounding box center [1330, 400] width 7 height 11
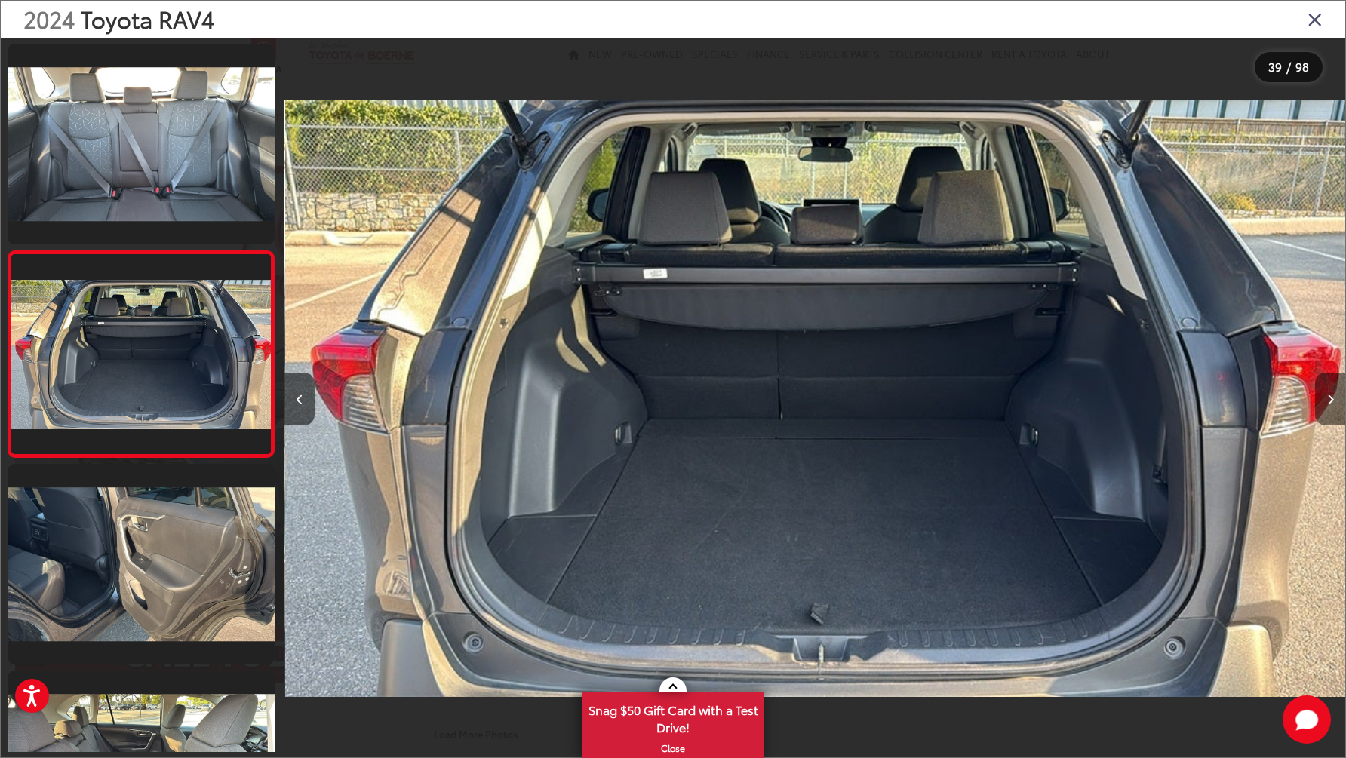
click at [1330, 404] on icon "Next image" at bounding box center [1330, 400] width 7 height 11
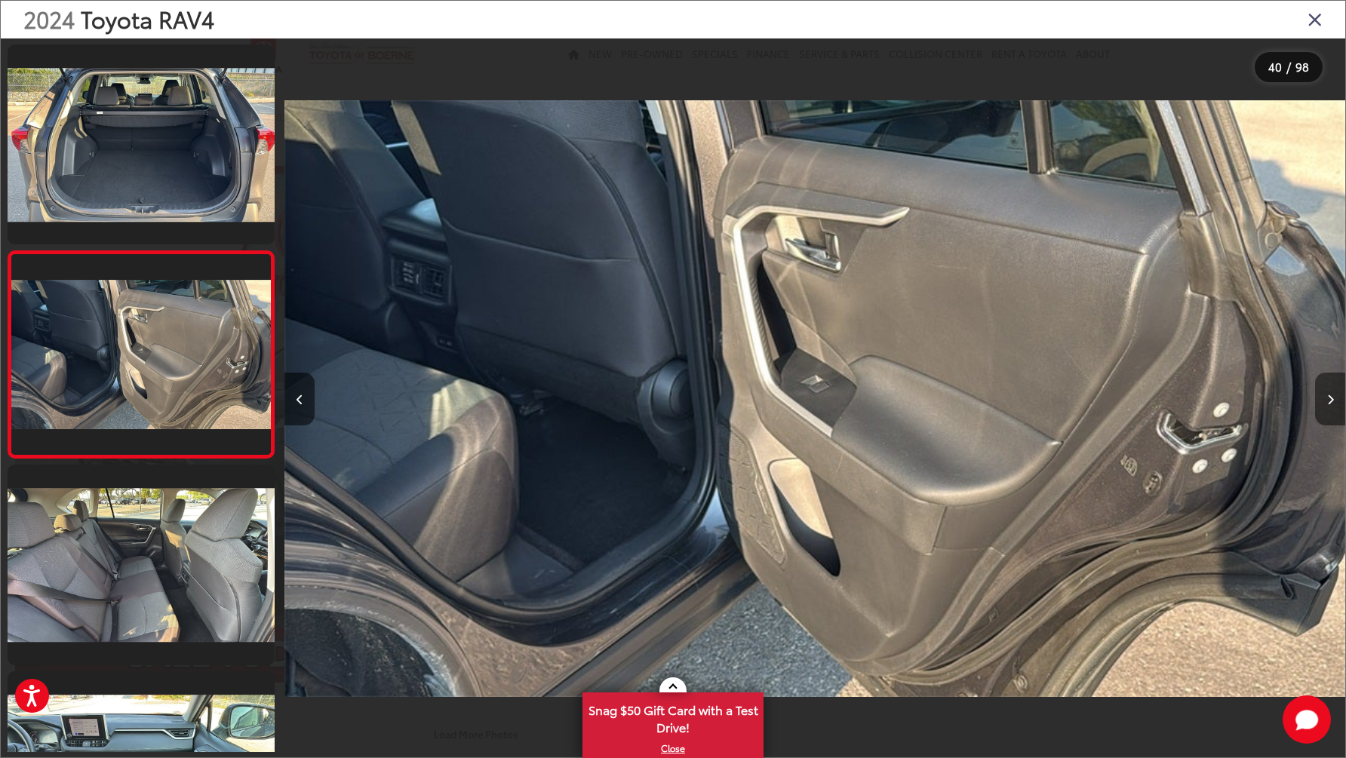
click at [1330, 404] on icon "Next image" at bounding box center [1330, 400] width 7 height 11
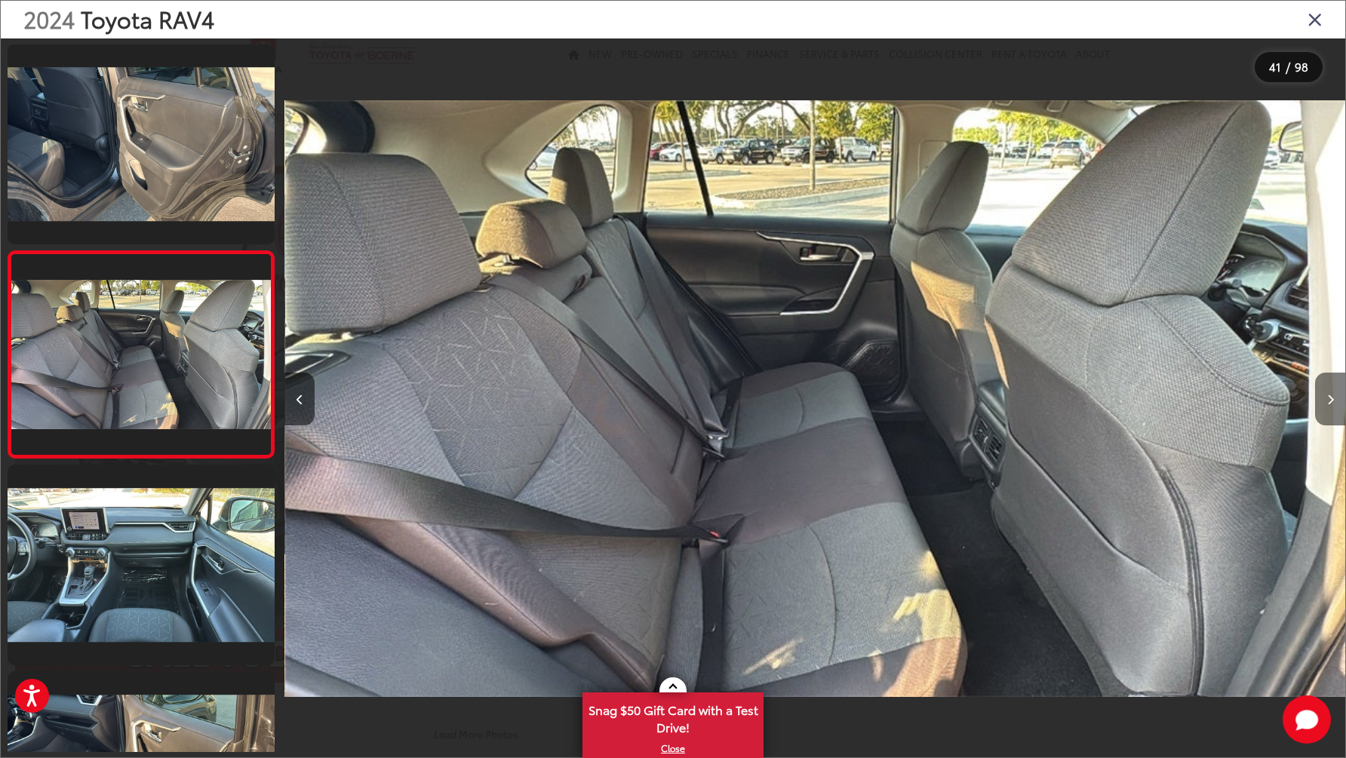
click at [1330, 404] on icon "Next image" at bounding box center [1330, 400] width 7 height 11
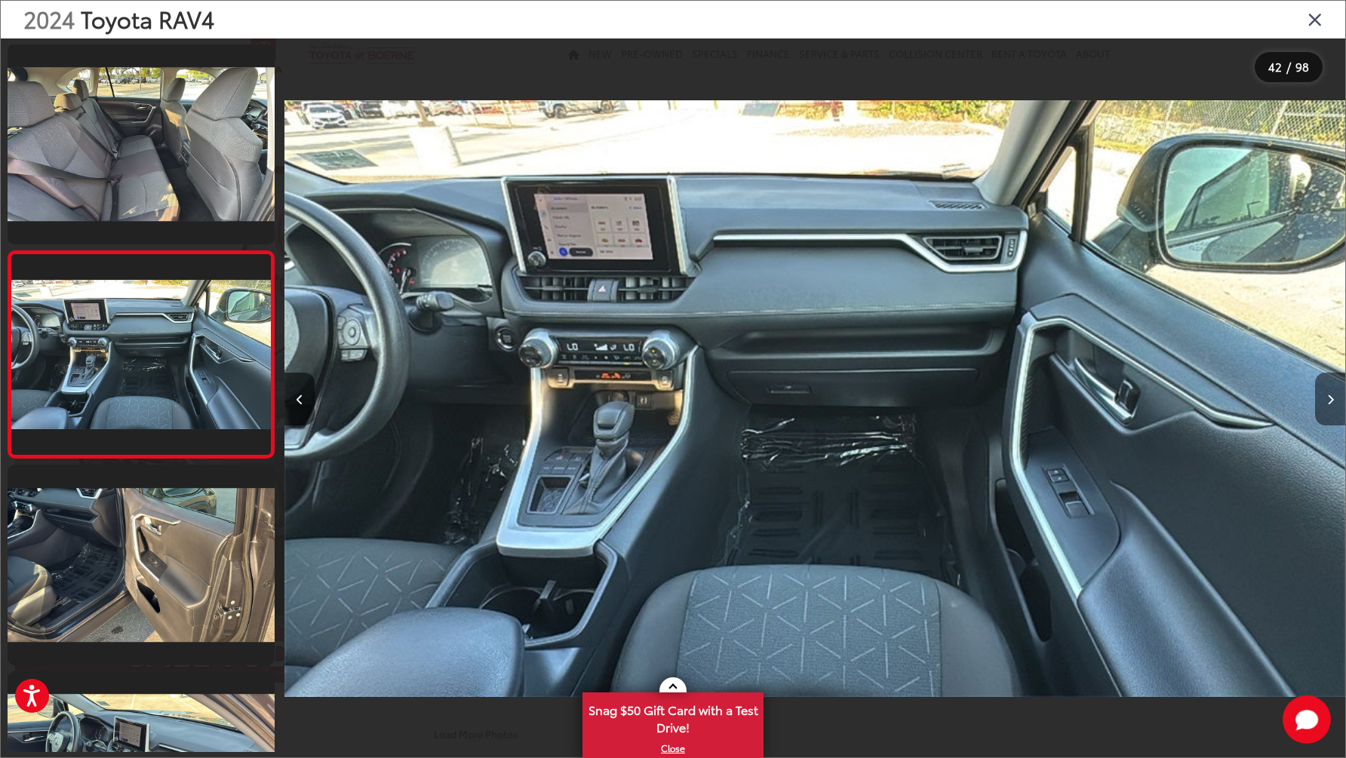
click at [1330, 404] on icon "Next image" at bounding box center [1330, 400] width 7 height 11
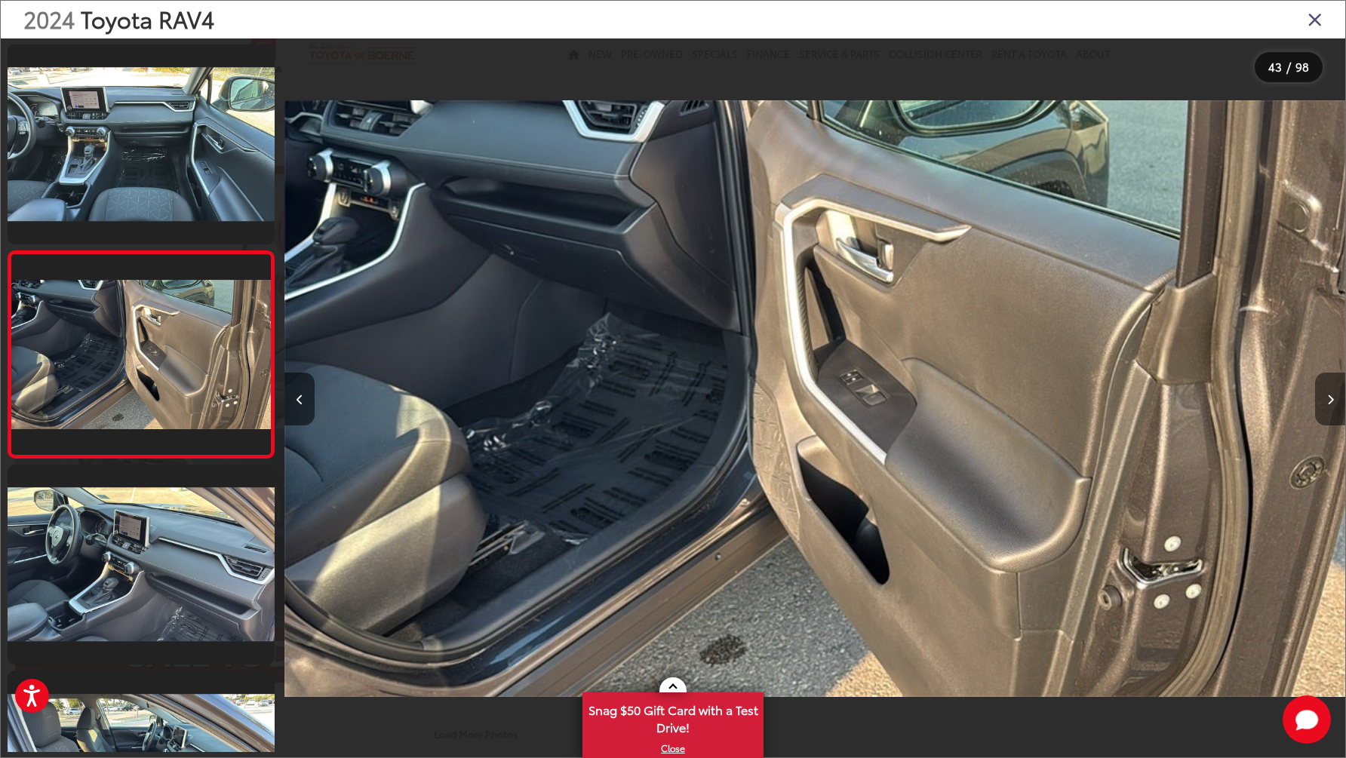
click at [1330, 404] on icon "Next image" at bounding box center [1330, 400] width 7 height 11
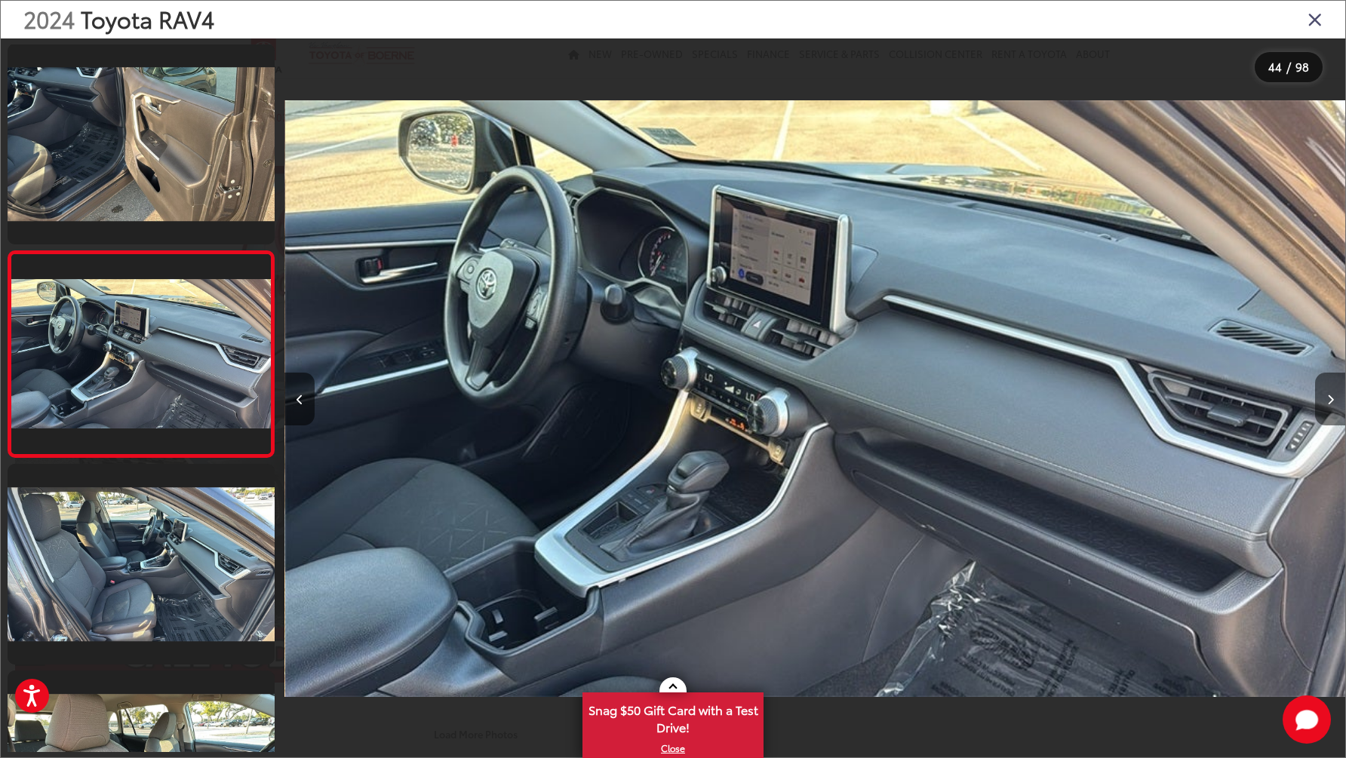
click at [1330, 404] on icon "Next image" at bounding box center [1330, 400] width 7 height 11
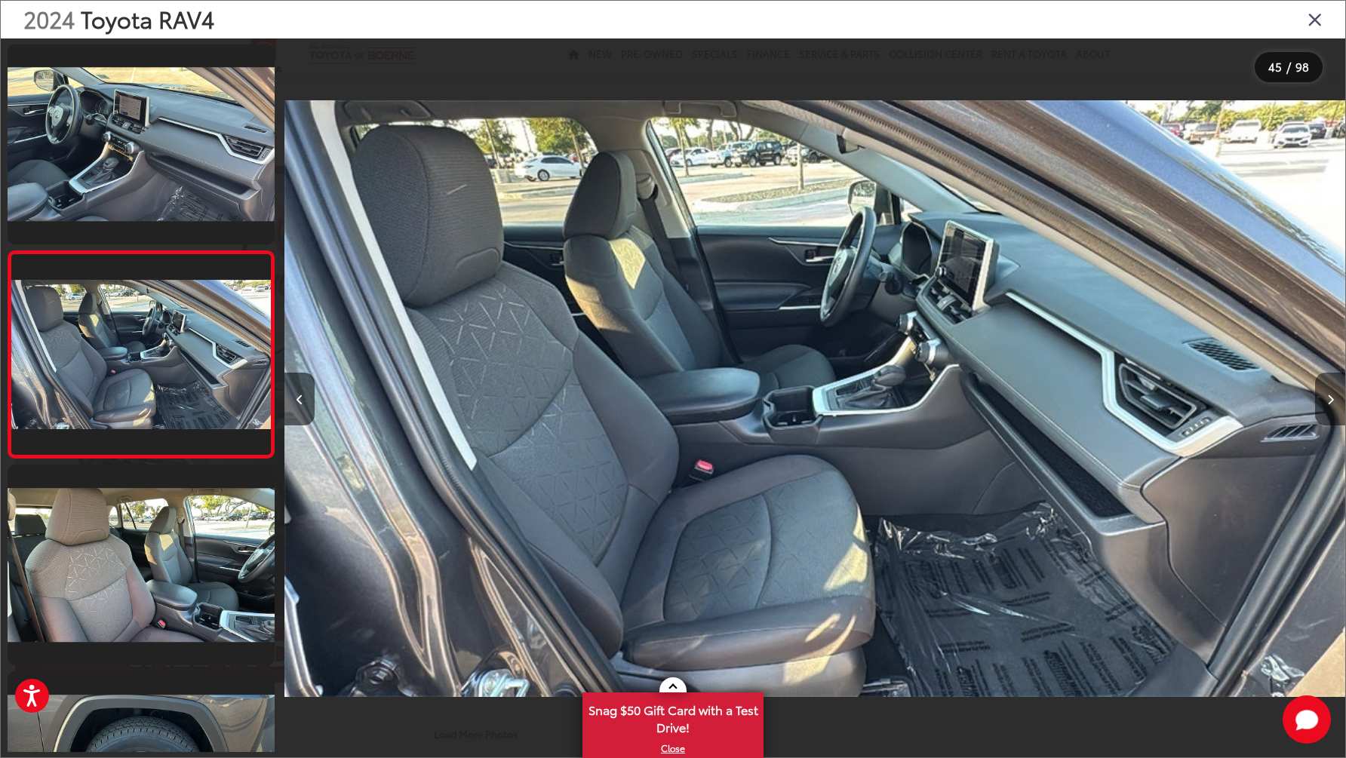
click at [1330, 404] on icon "Next image" at bounding box center [1330, 400] width 7 height 11
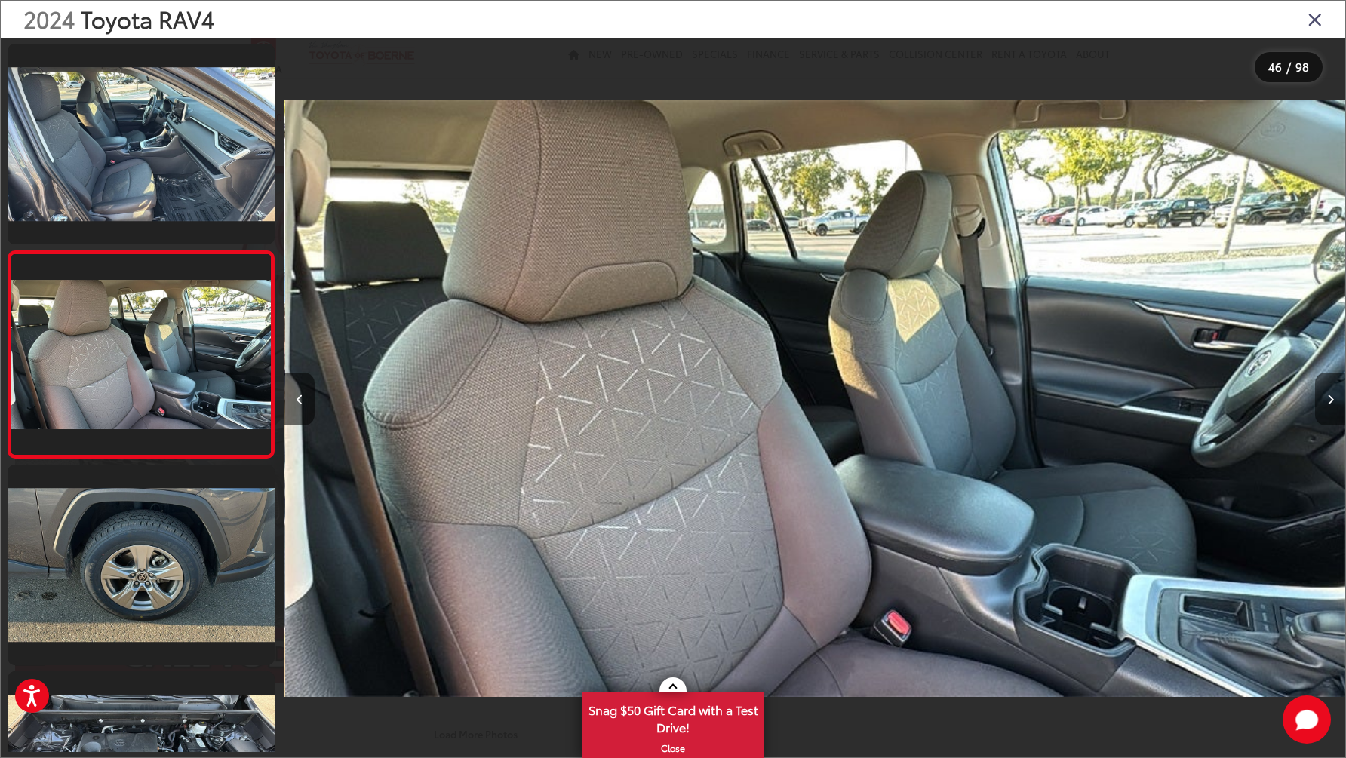
click at [1330, 404] on icon "Next image" at bounding box center [1330, 400] width 7 height 11
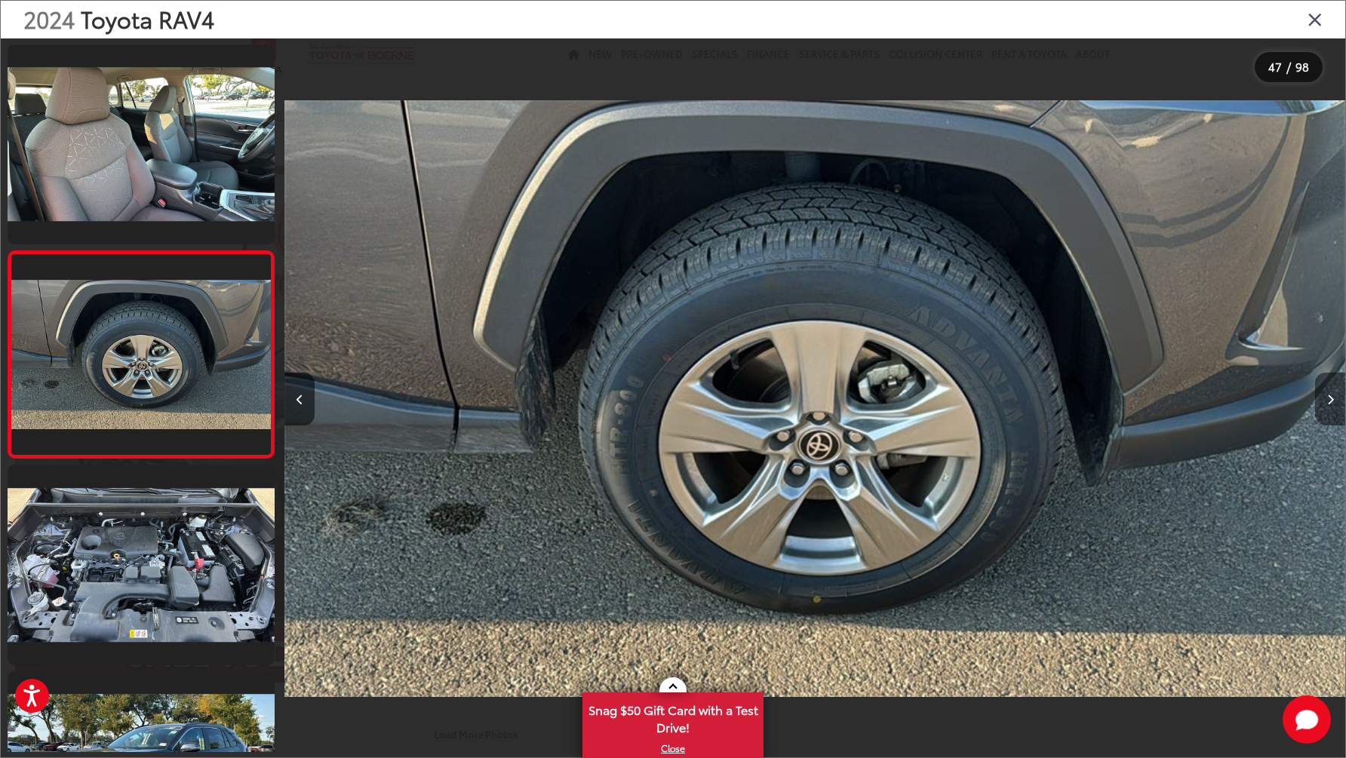
click at [1330, 404] on icon "Next image" at bounding box center [1330, 400] width 7 height 11
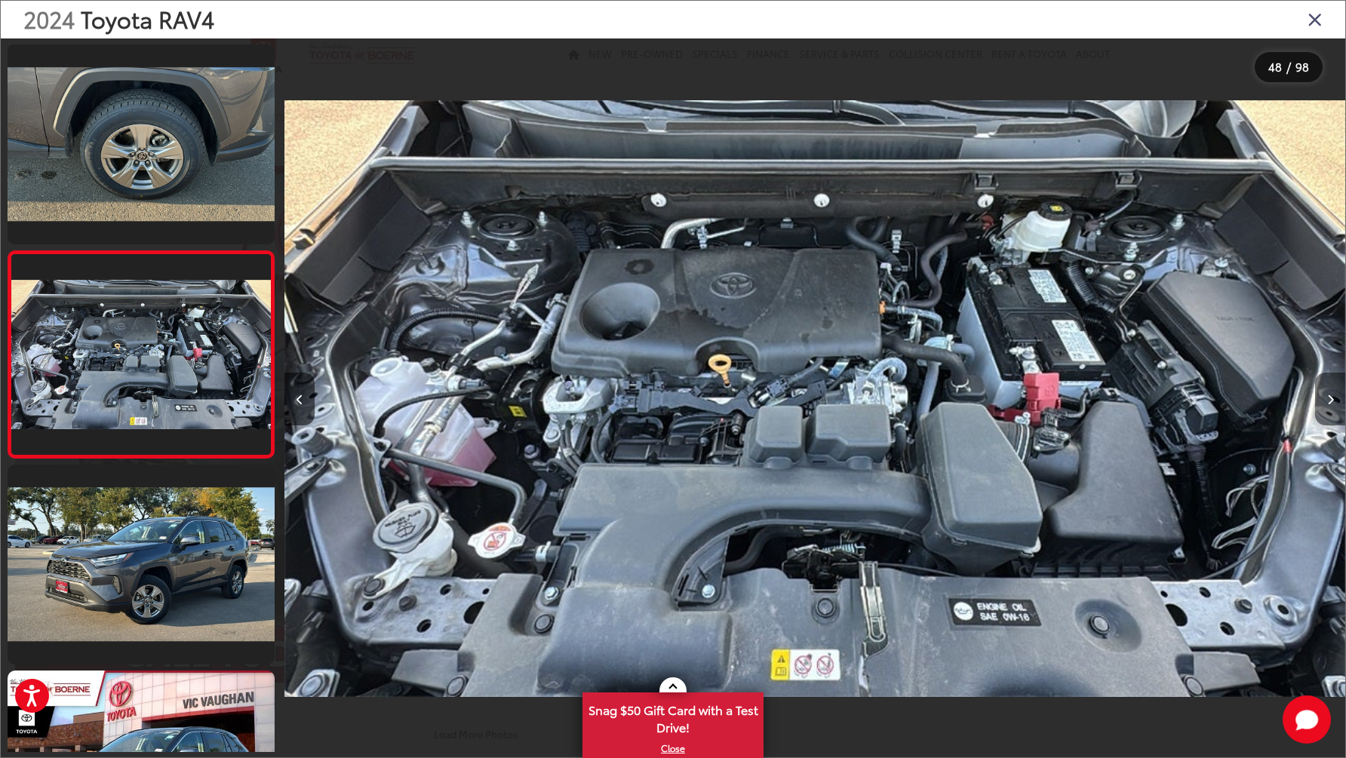
click at [1330, 390] on button "Next image" at bounding box center [1330, 399] width 30 height 53
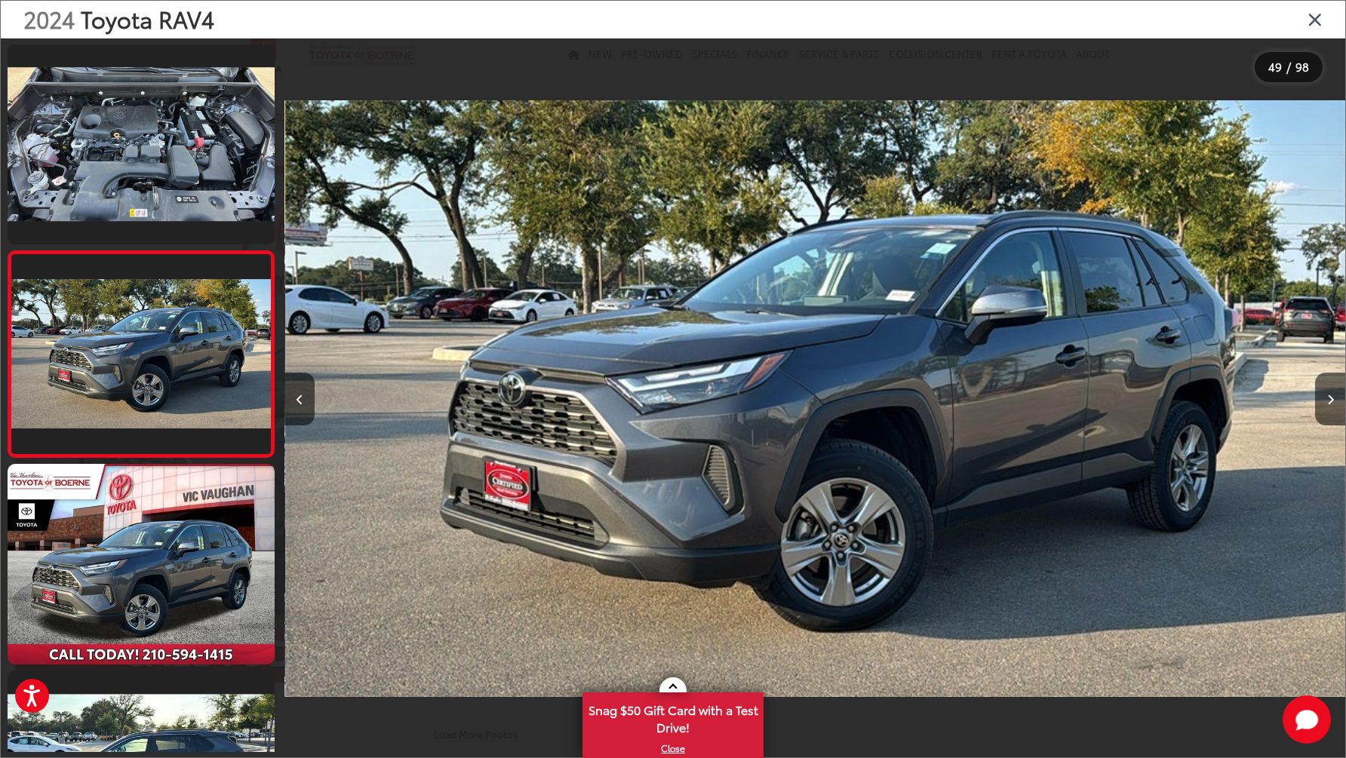
click at [1320, 22] on icon "Close gallery" at bounding box center [1314, 19] width 15 height 20
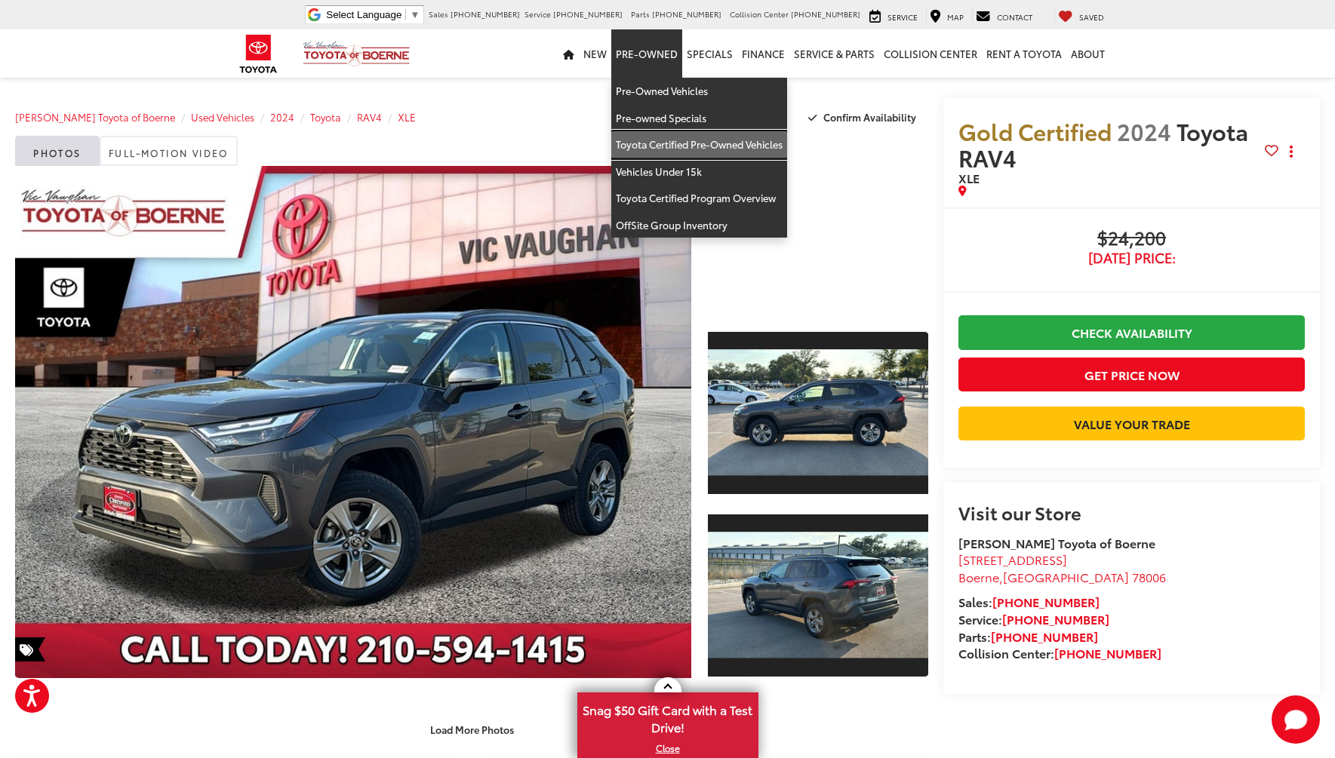
click at [673, 137] on link "Toyota Certified Pre-Owned Vehicles" at bounding box center [699, 144] width 176 height 27
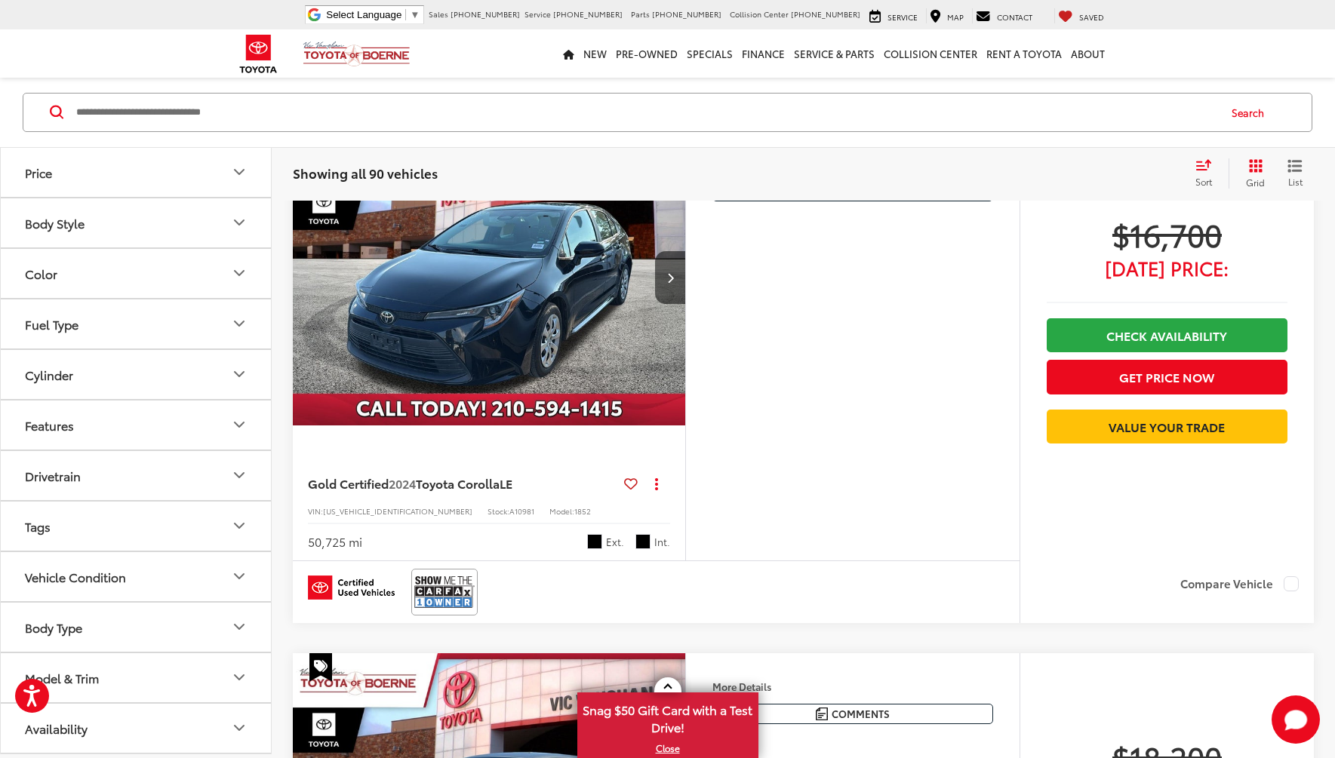
click at [176, 682] on button "Model & Trim" at bounding box center [137, 677] width 272 height 49
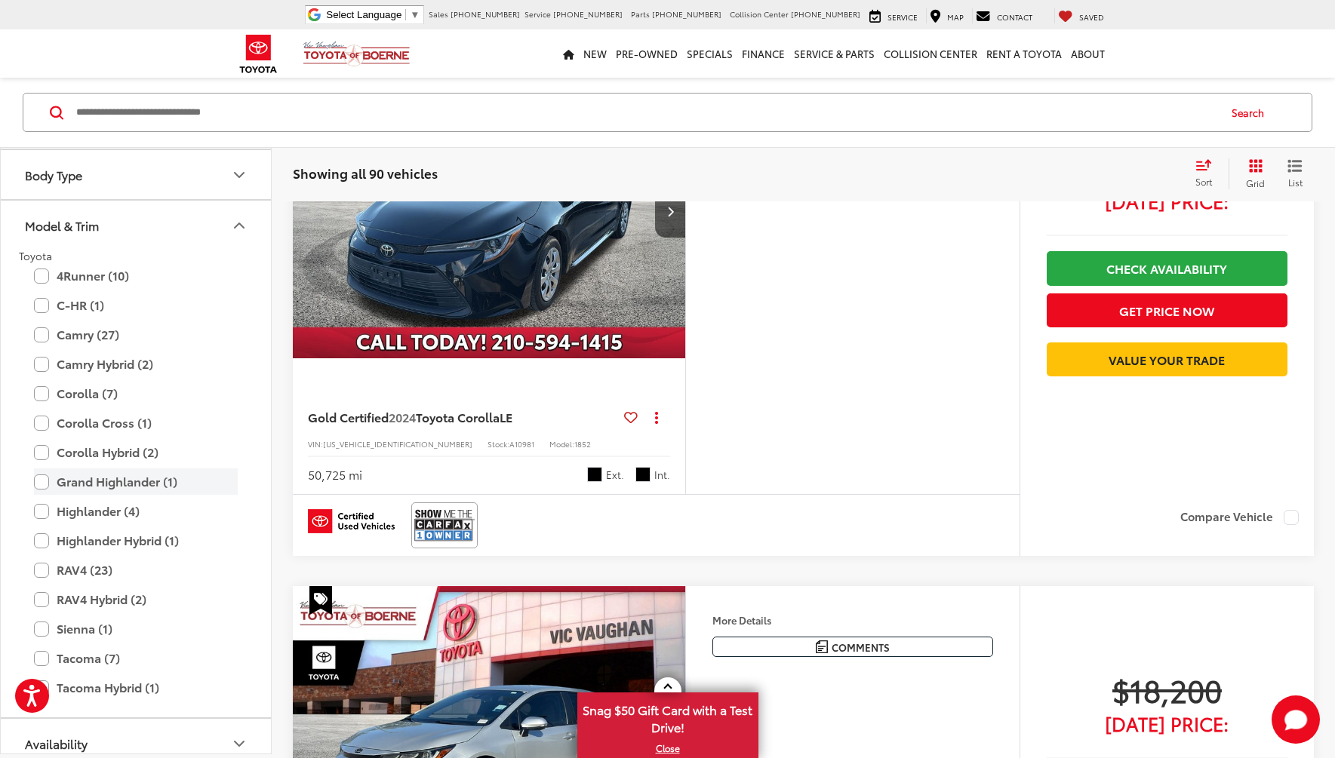
scroll to position [159, 0]
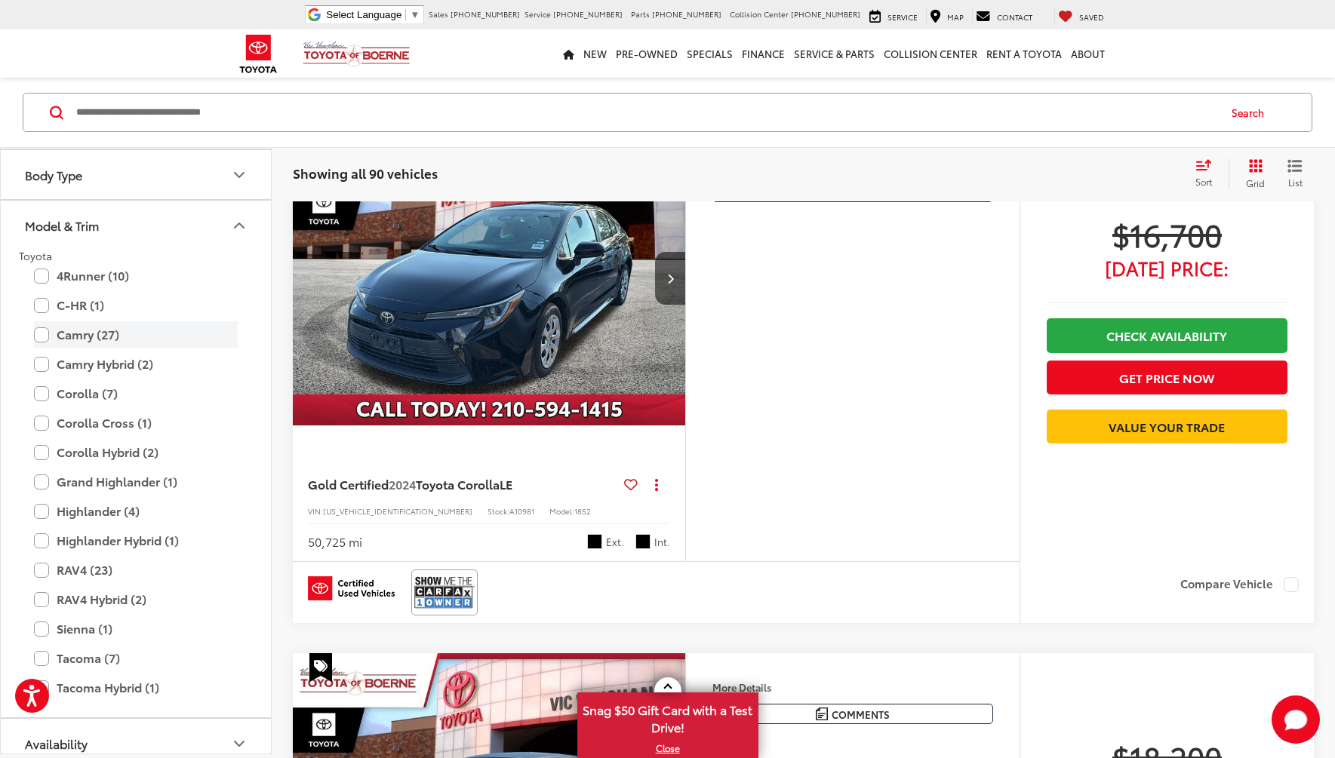
click at [69, 327] on label "Camry (27)" at bounding box center [136, 334] width 204 height 26
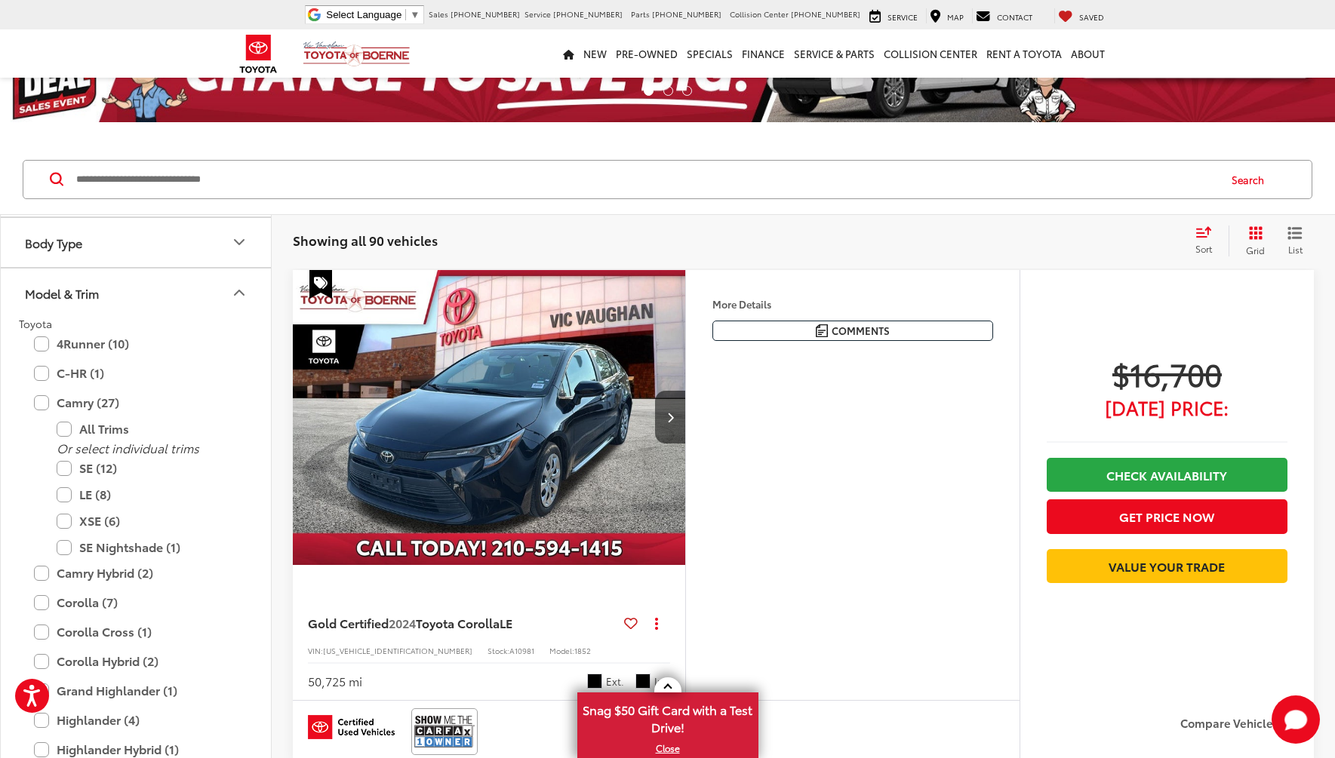
scroll to position [154, 0]
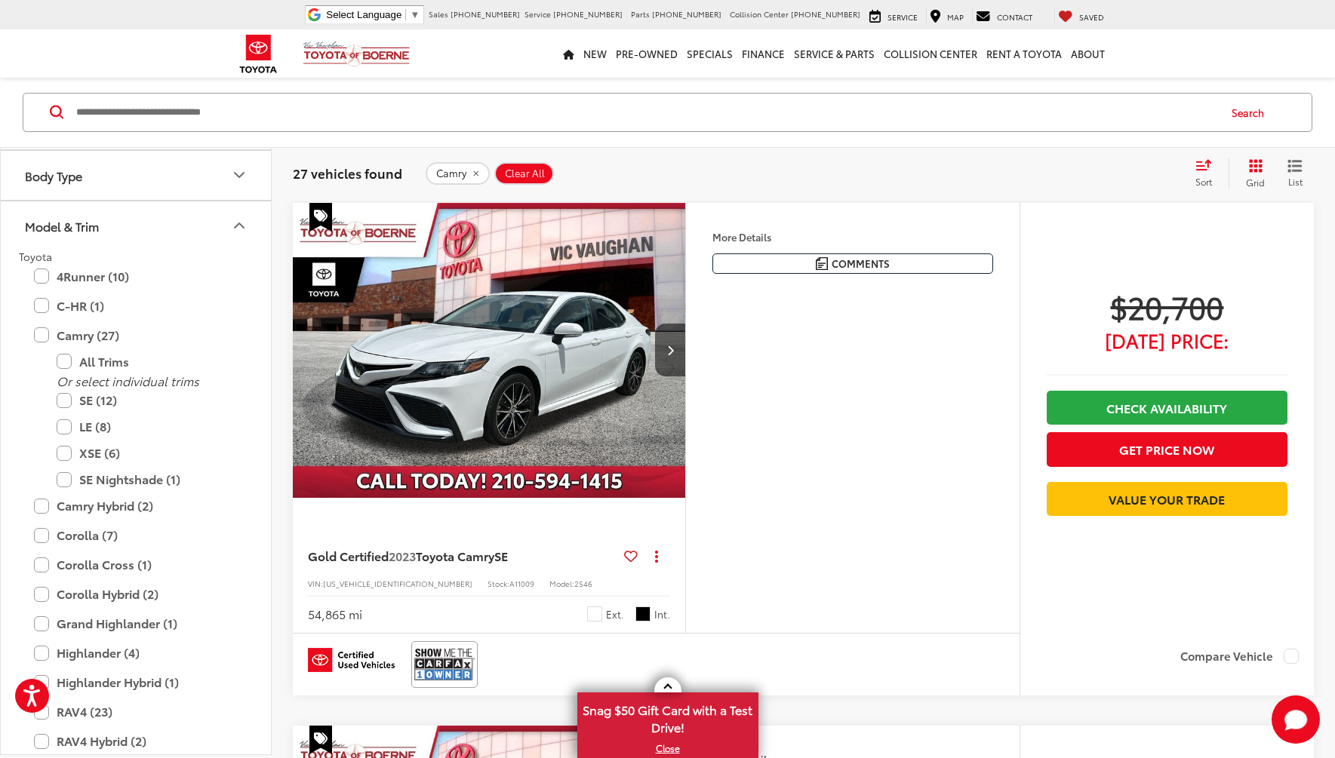
click at [1209, 182] on span "Sort" at bounding box center [1203, 181] width 17 height 13
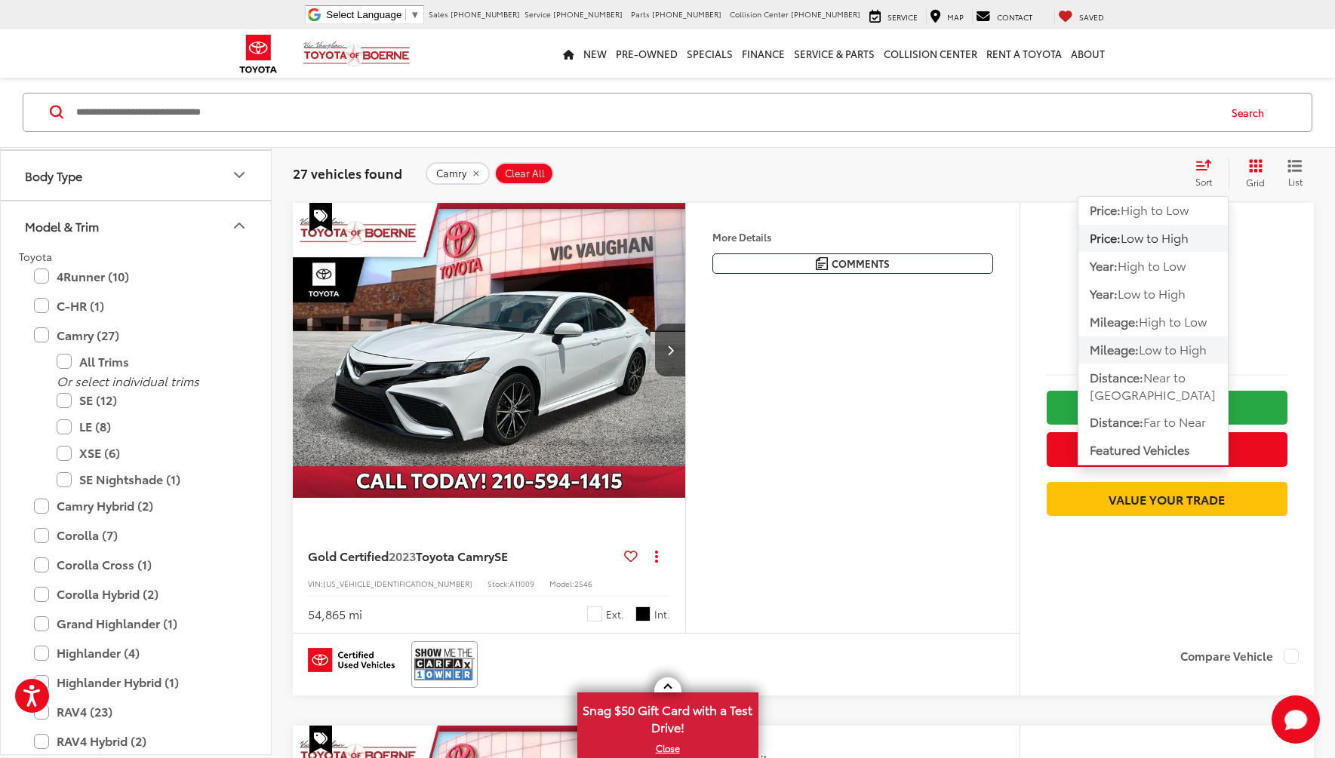
click at [1162, 346] on span "Low to High" at bounding box center [1172, 349] width 68 height 17
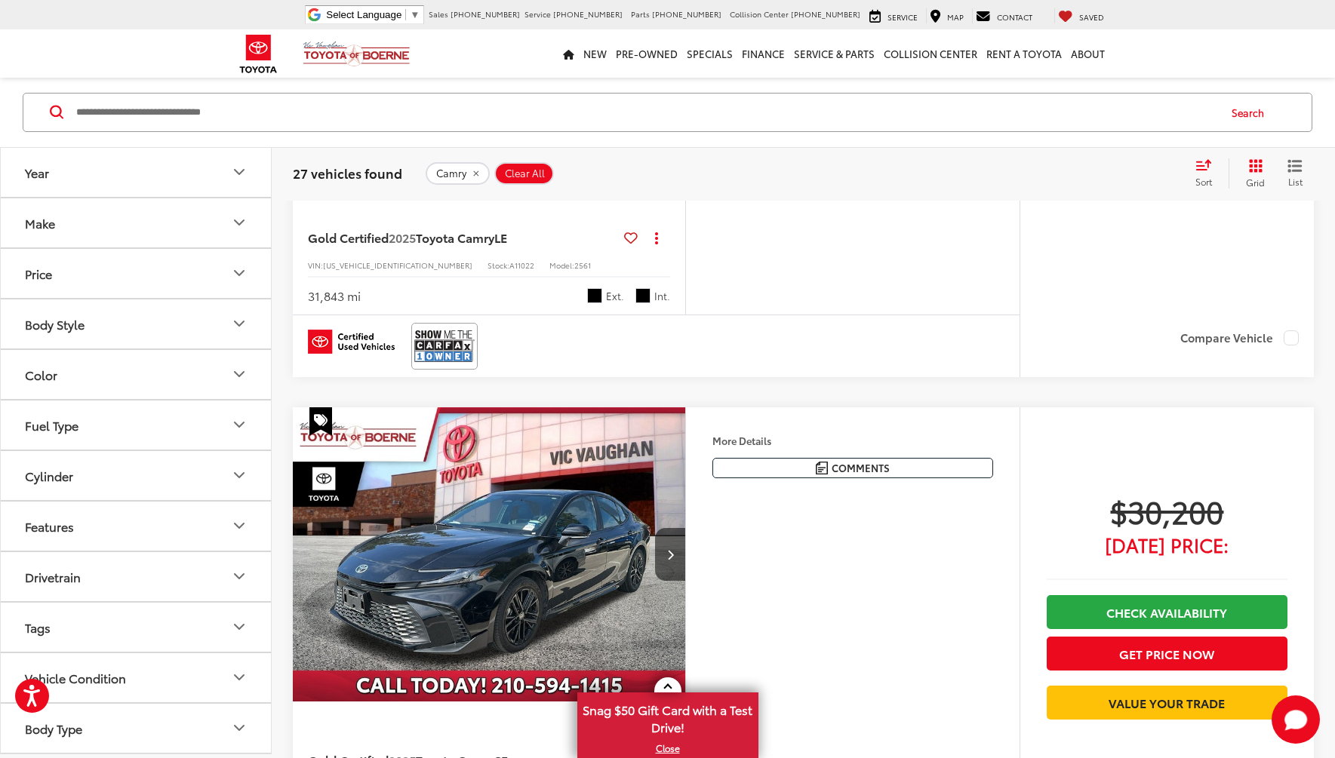
click at [219, 377] on button "Color" at bounding box center [137, 374] width 272 height 49
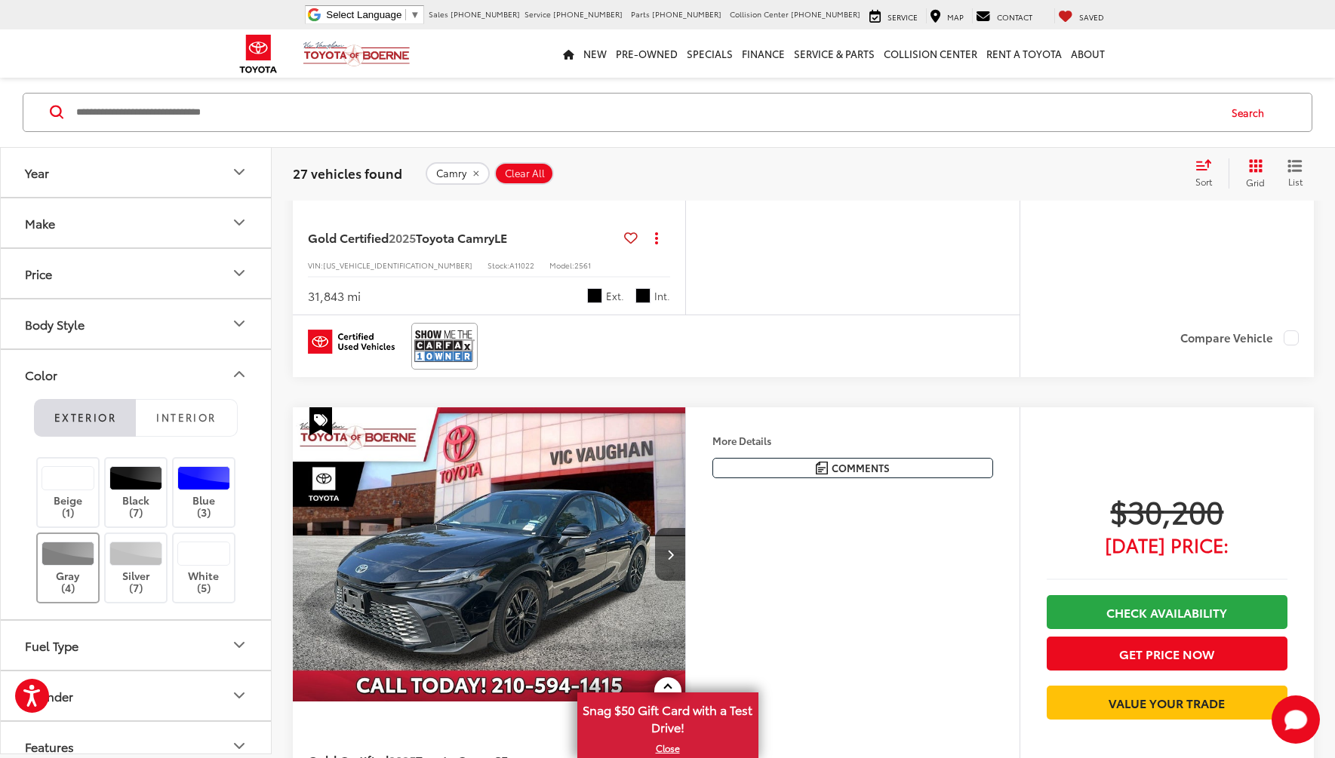
click at [83, 564] on div at bounding box center [68, 554] width 54 height 24
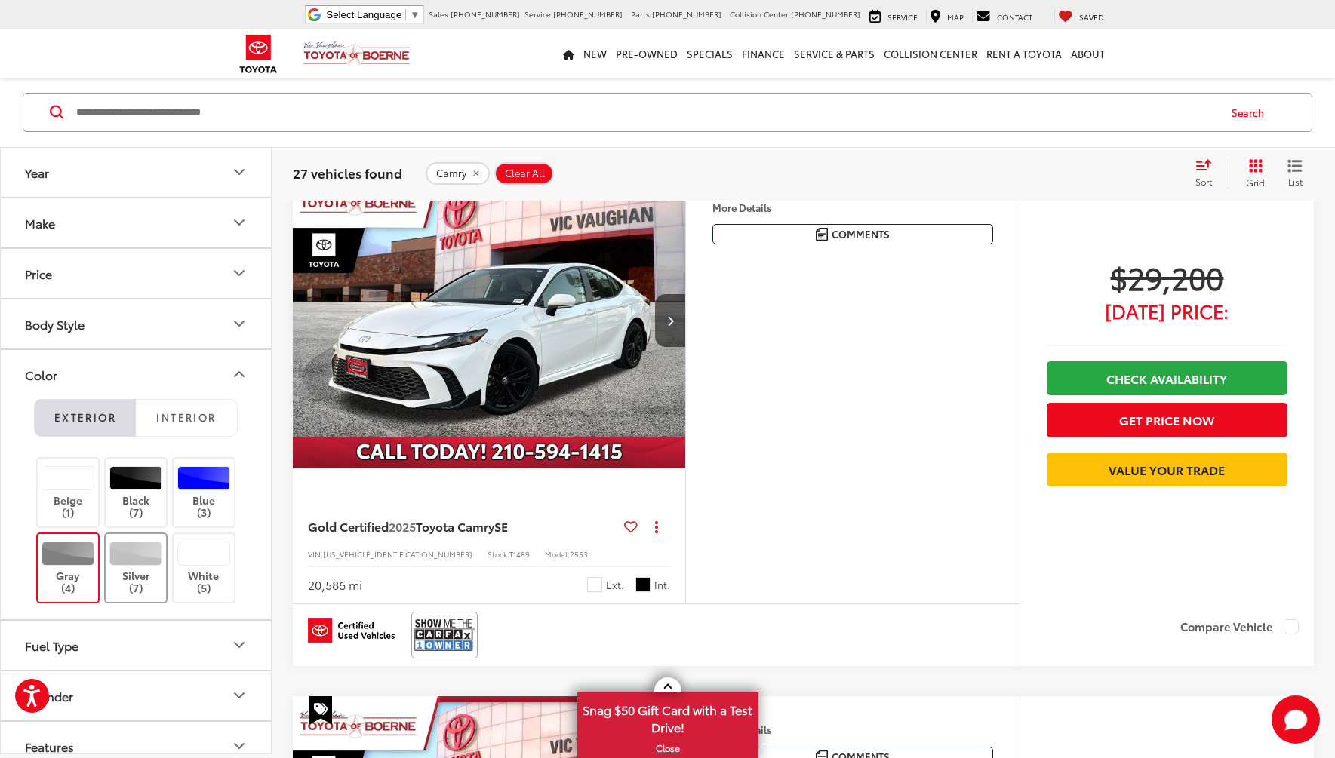
click at [151, 561] on div at bounding box center [136, 554] width 54 height 24
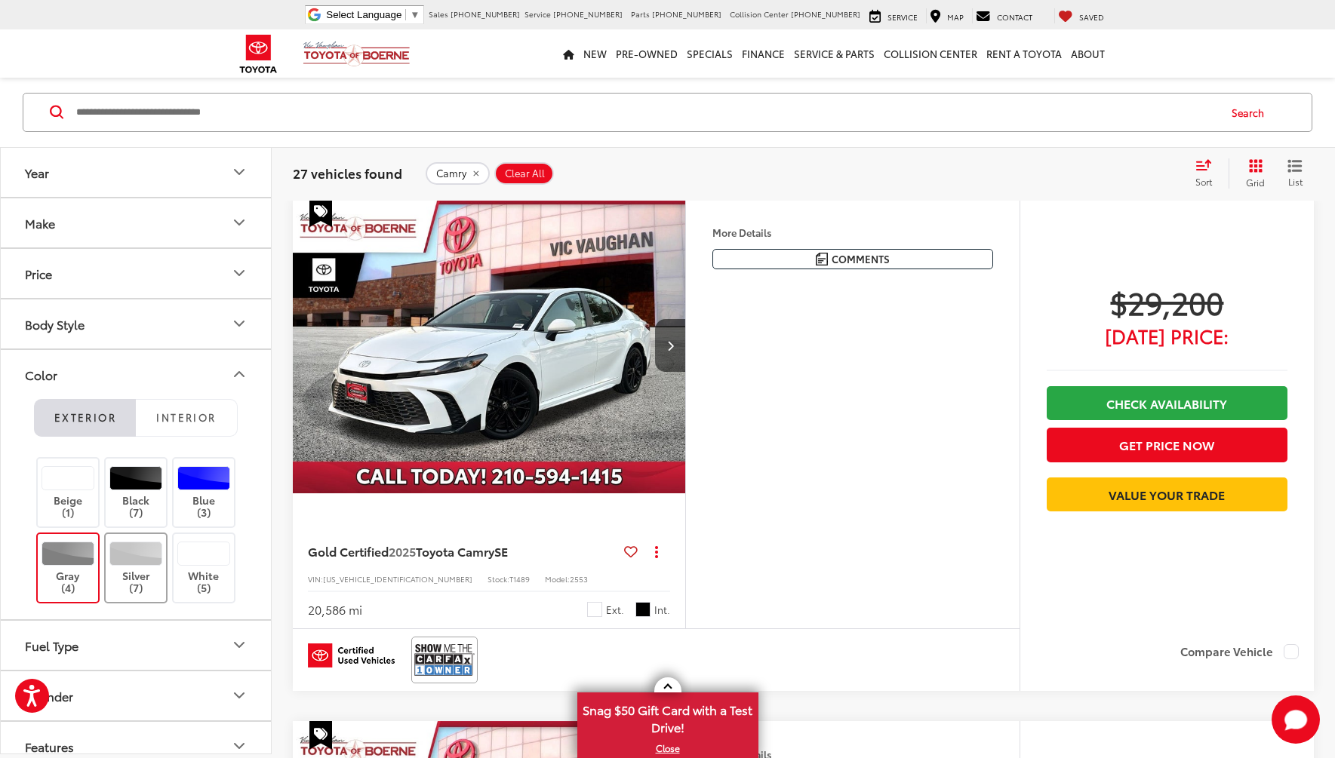
scroll to position [154, 0]
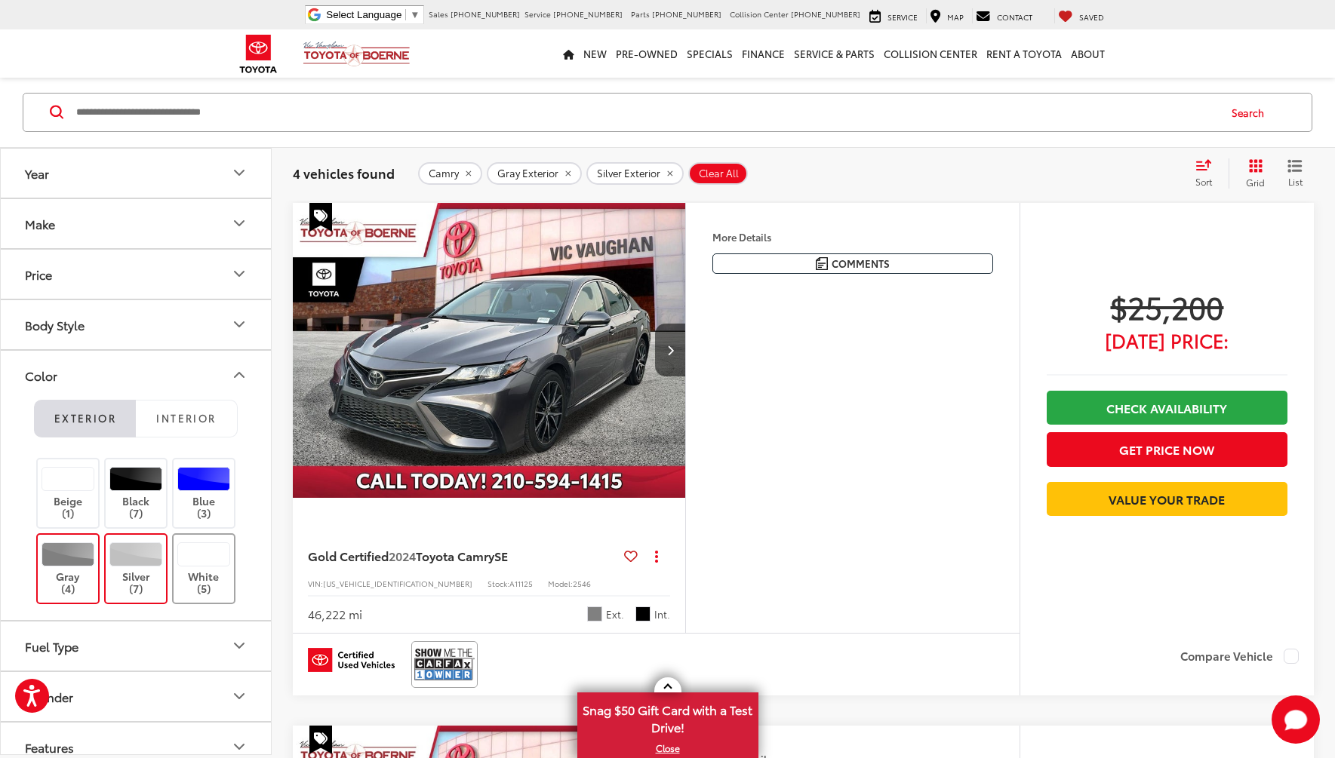
click at [204, 556] on div at bounding box center [204, 554] width 54 height 24
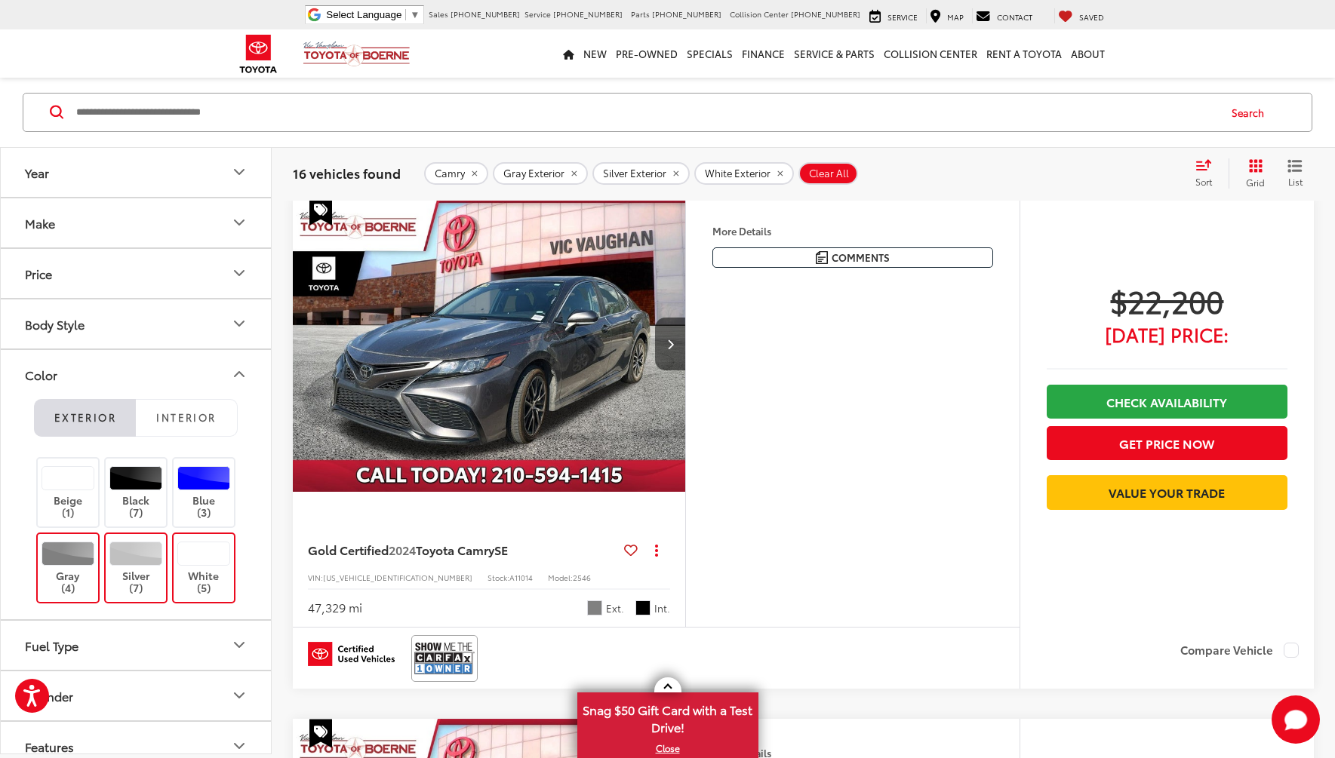
scroll to position [3322, 0]
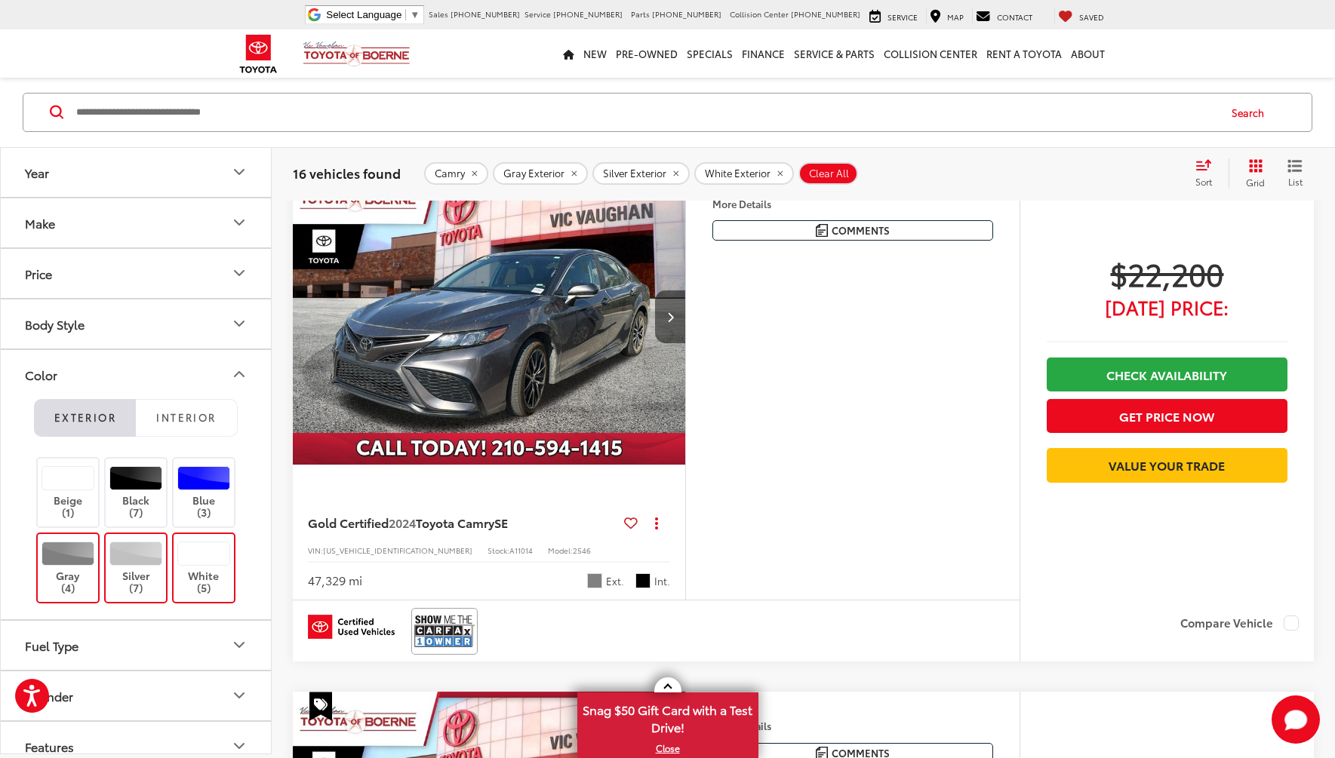
click at [662, 343] on button "Next image" at bounding box center [670, 316] width 30 height 53
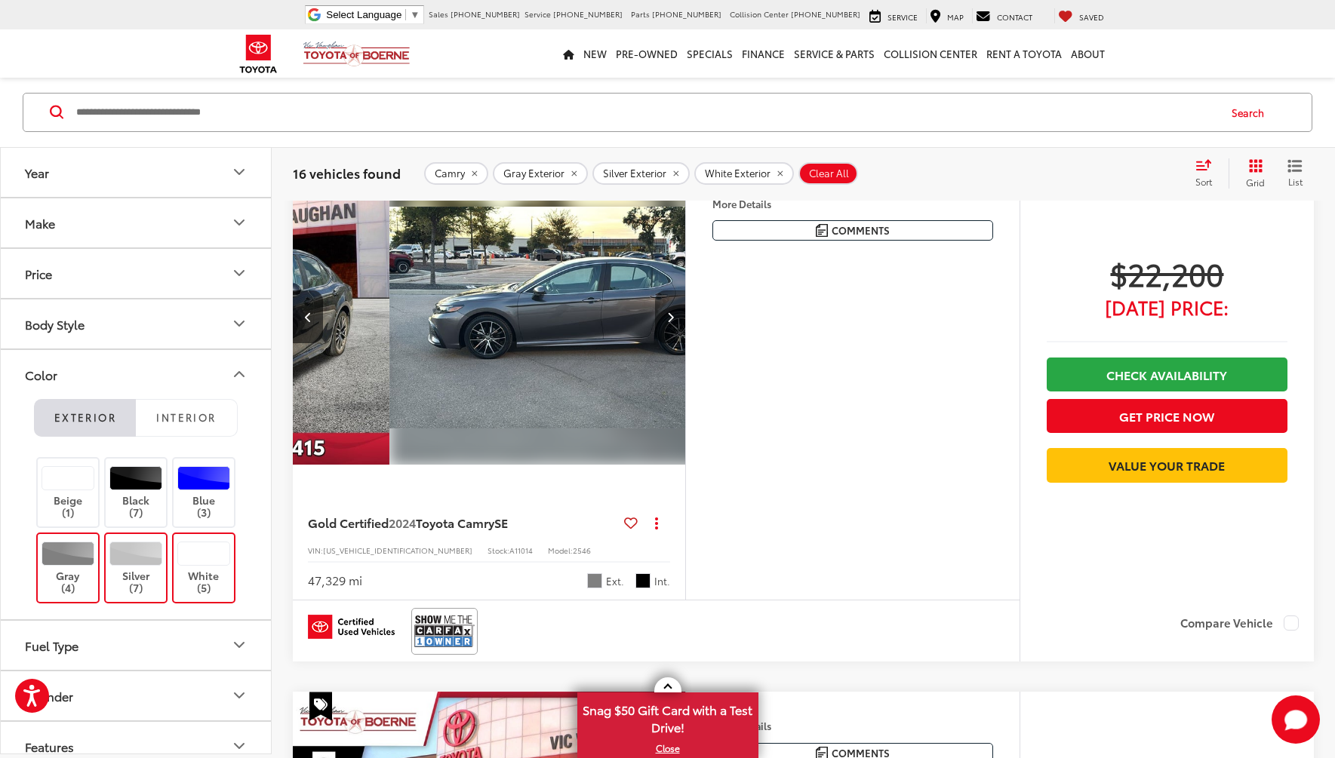
scroll to position [0, 395]
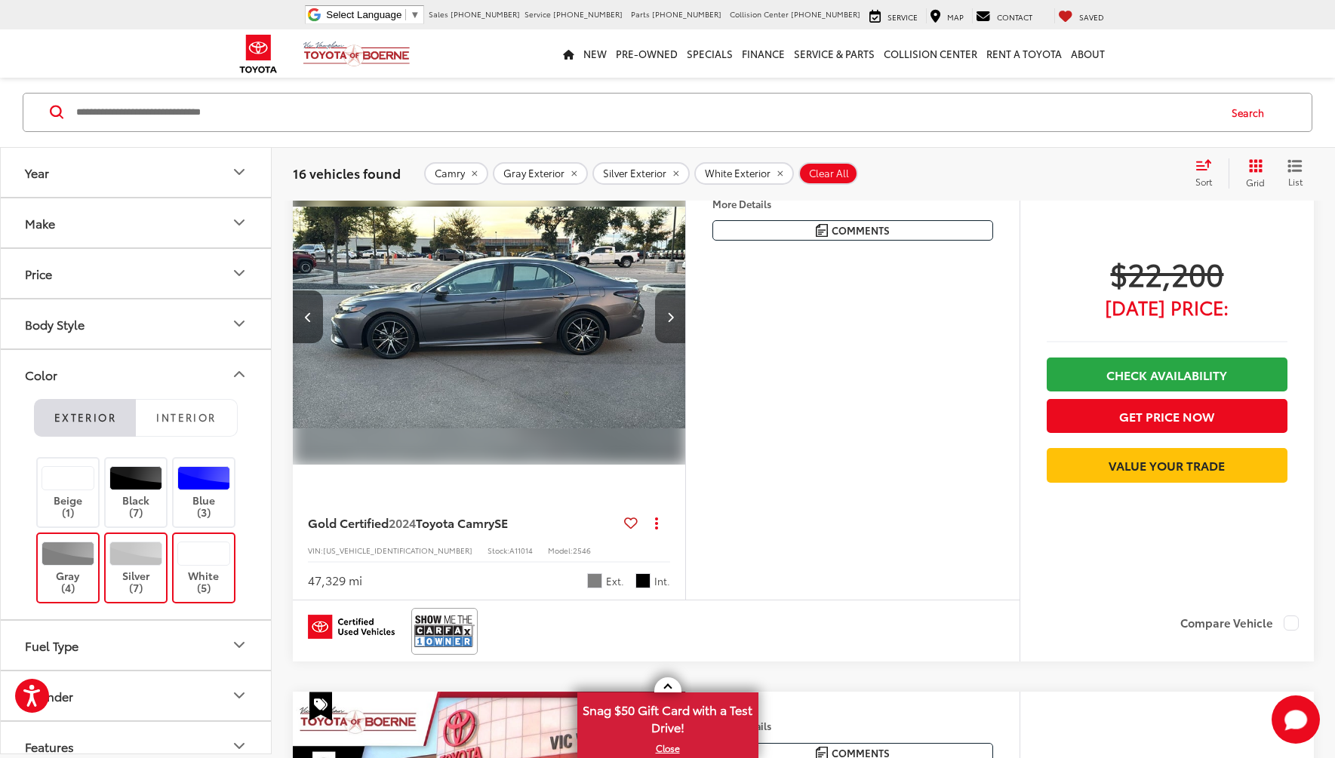
click at [674, 343] on button "Next image" at bounding box center [670, 316] width 30 height 53
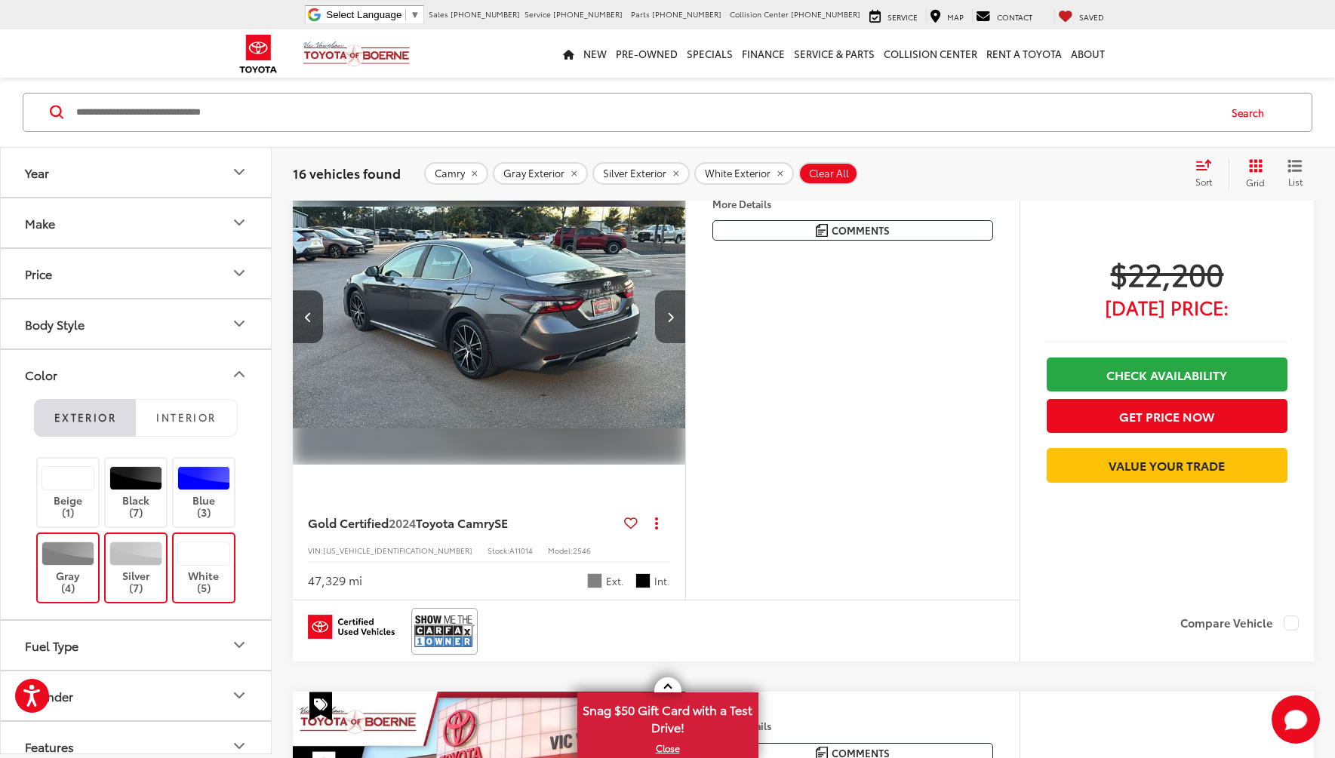
click at [670, 343] on button "Next image" at bounding box center [670, 316] width 30 height 53
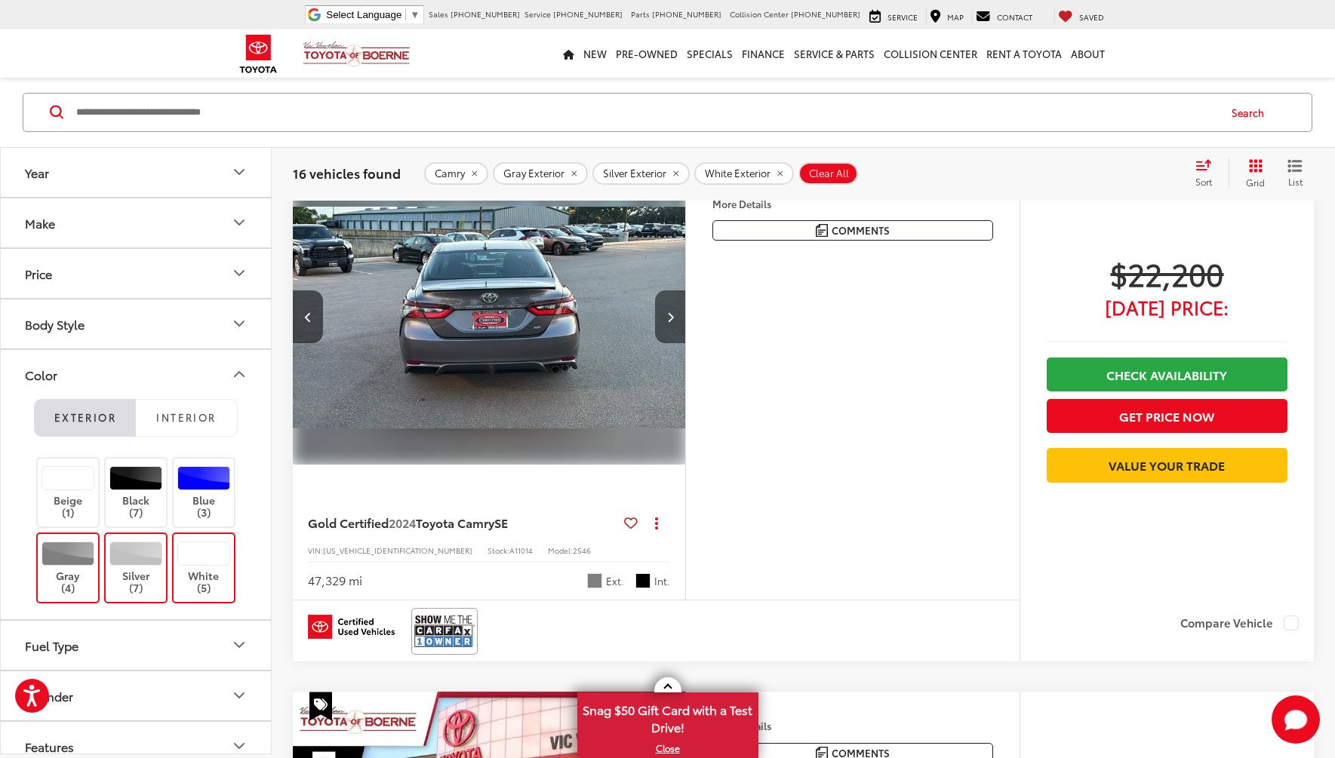
click at [665, 343] on button "Next image" at bounding box center [670, 316] width 30 height 53
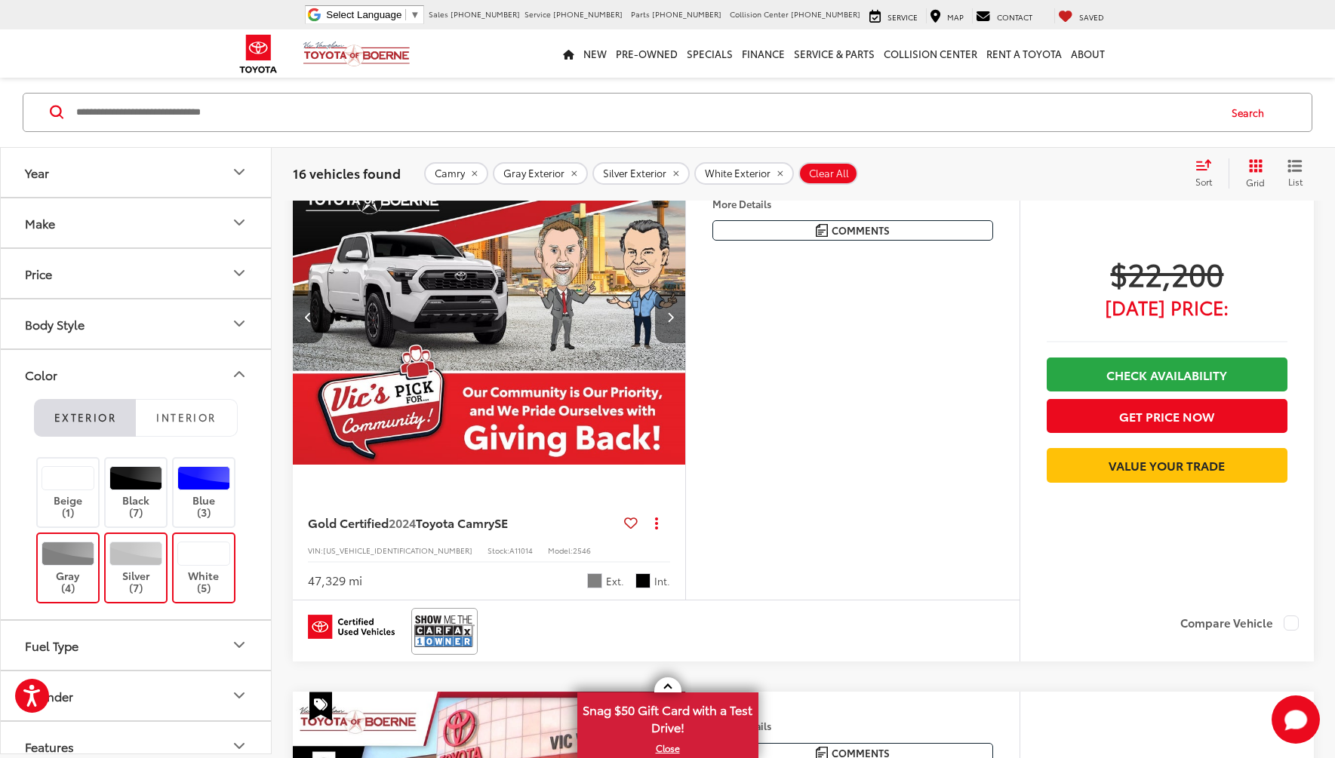
click at [665, 343] on button "Next image" at bounding box center [670, 316] width 30 height 53
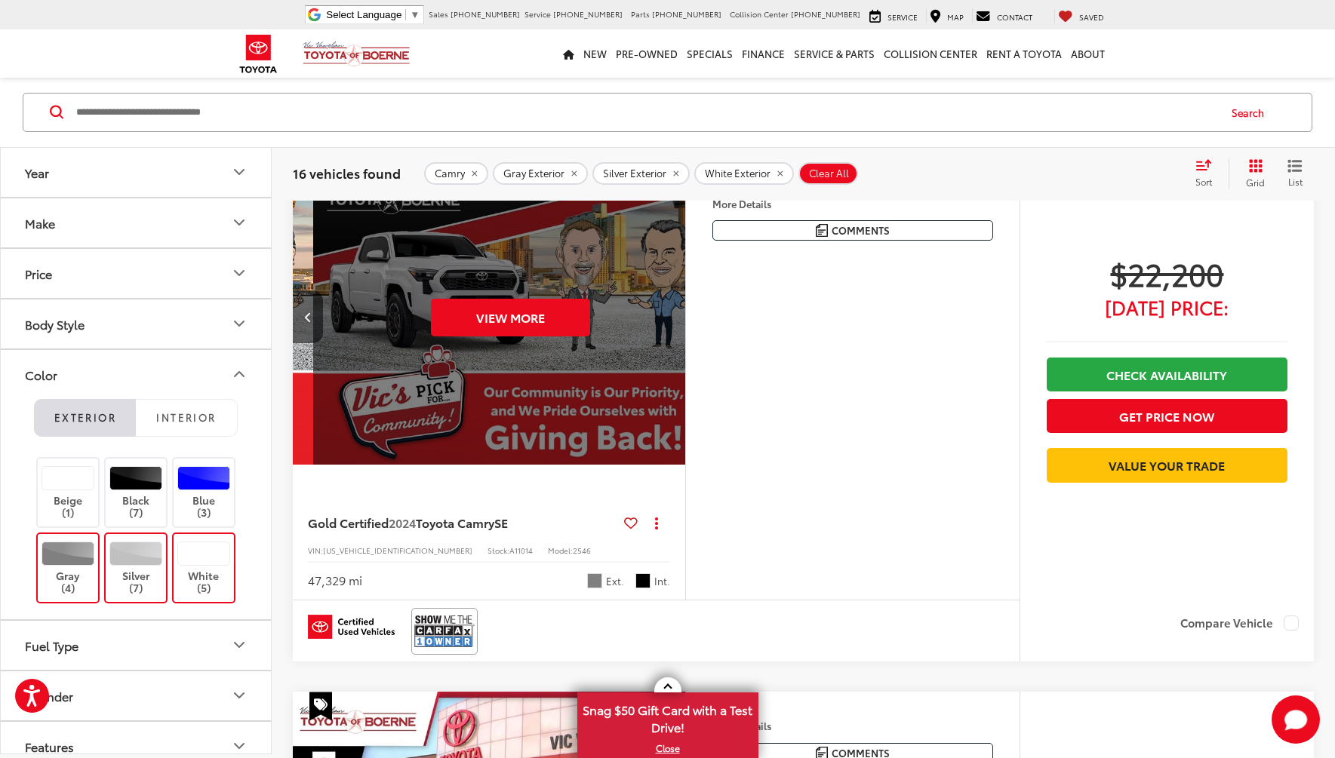
scroll to position [0, 1973]
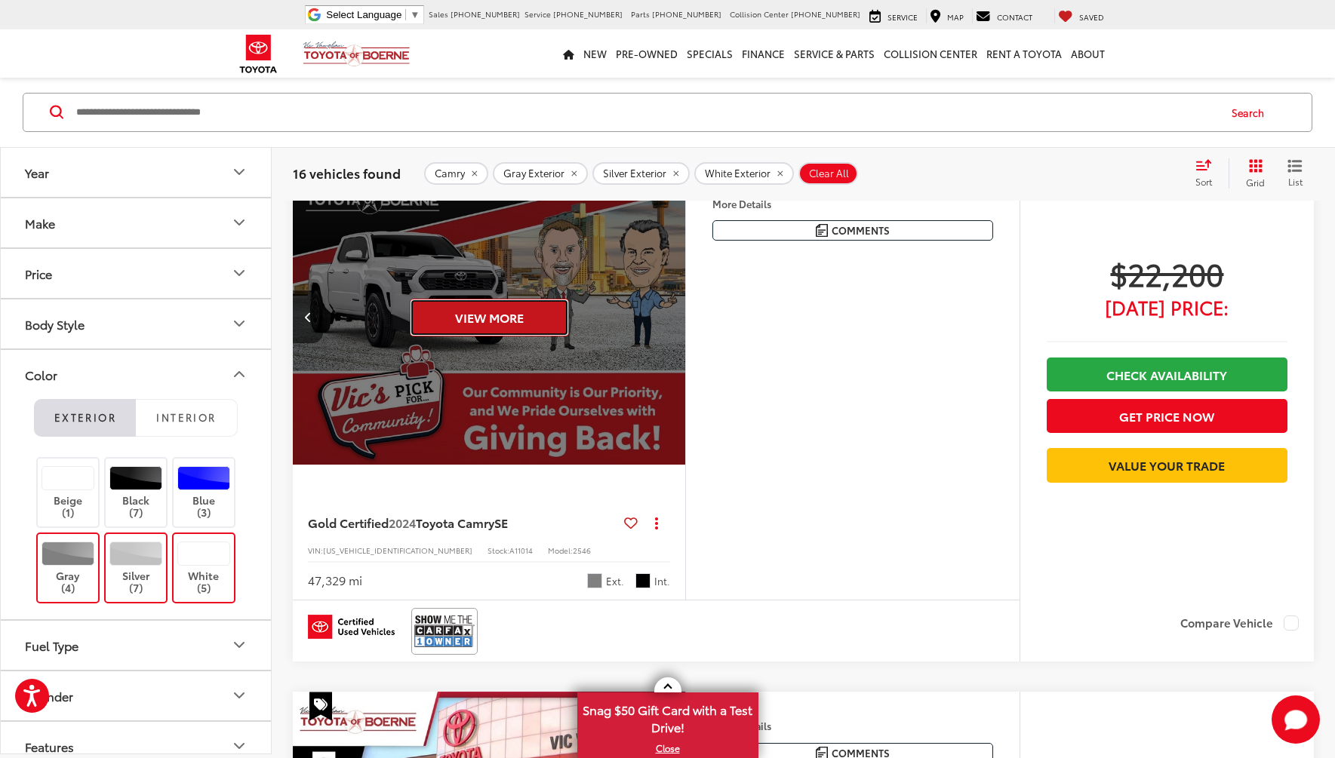
click at [493, 336] on button "View More" at bounding box center [489, 318] width 159 height 38
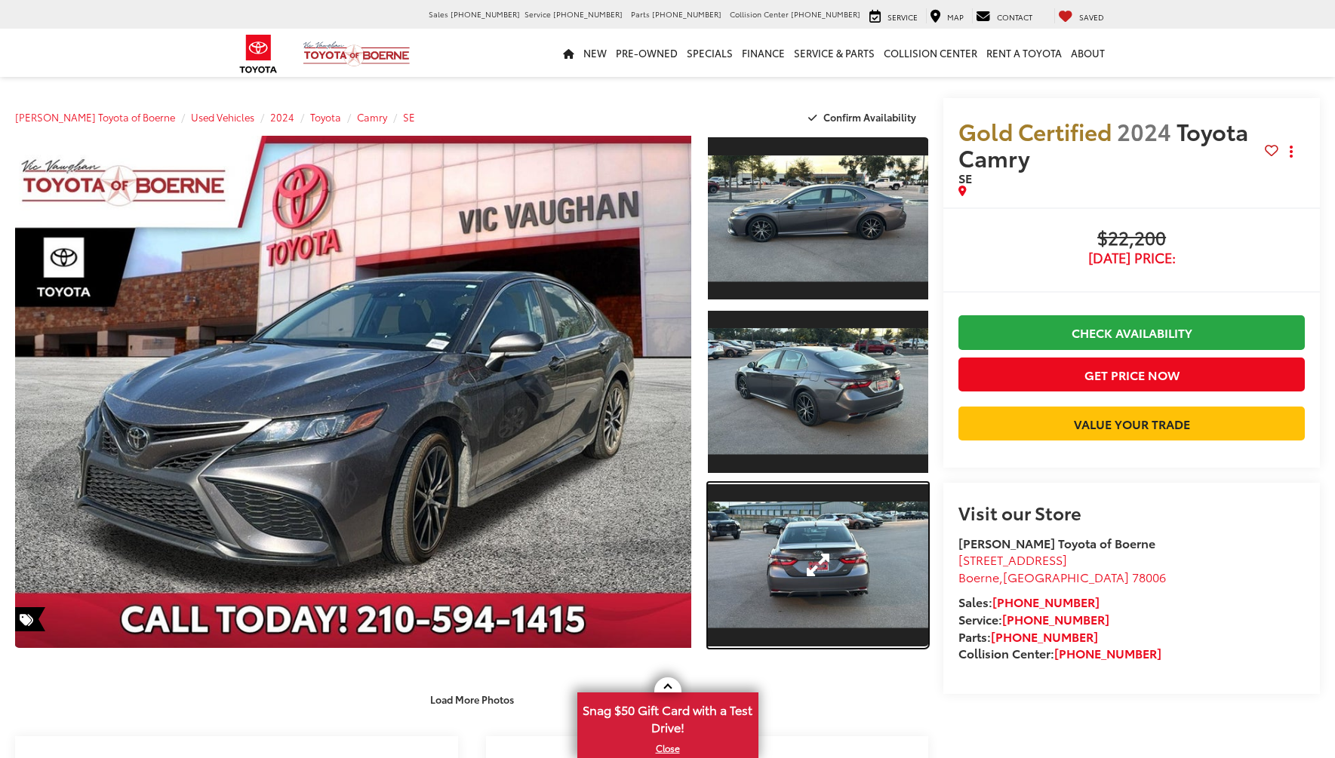
click at [834, 581] on link "Expand Photo 3" at bounding box center [818, 565] width 220 height 165
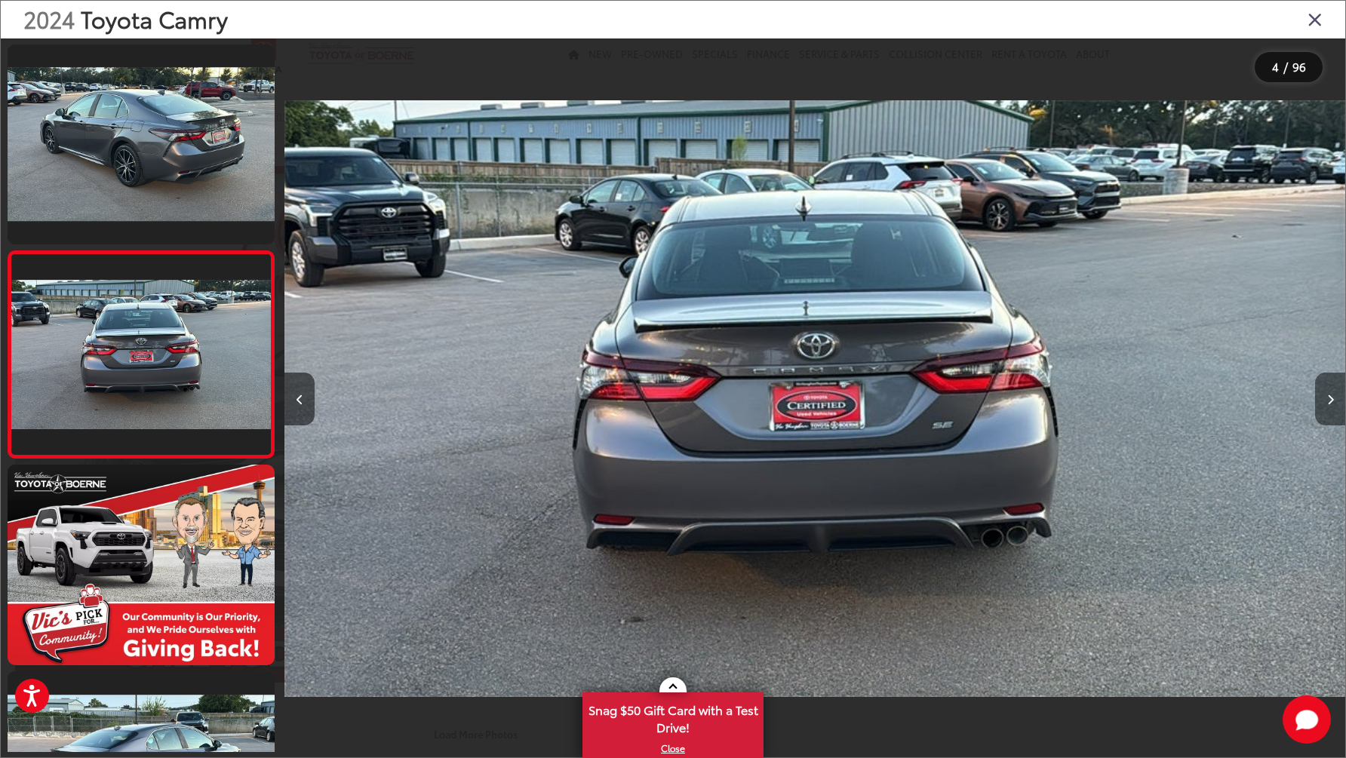
click at [1316, 414] on button "Next image" at bounding box center [1330, 399] width 30 height 53
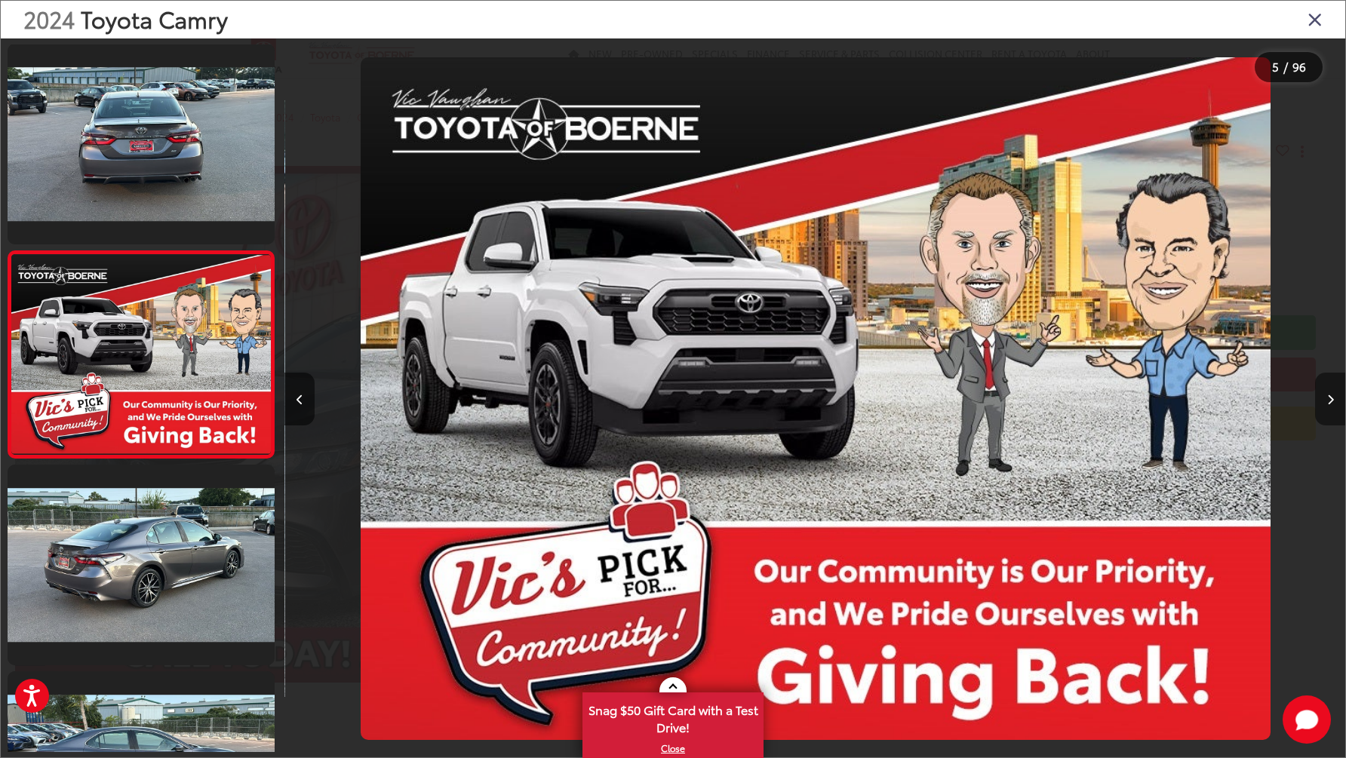
click at [1319, 417] on button "Next image" at bounding box center [1330, 399] width 30 height 53
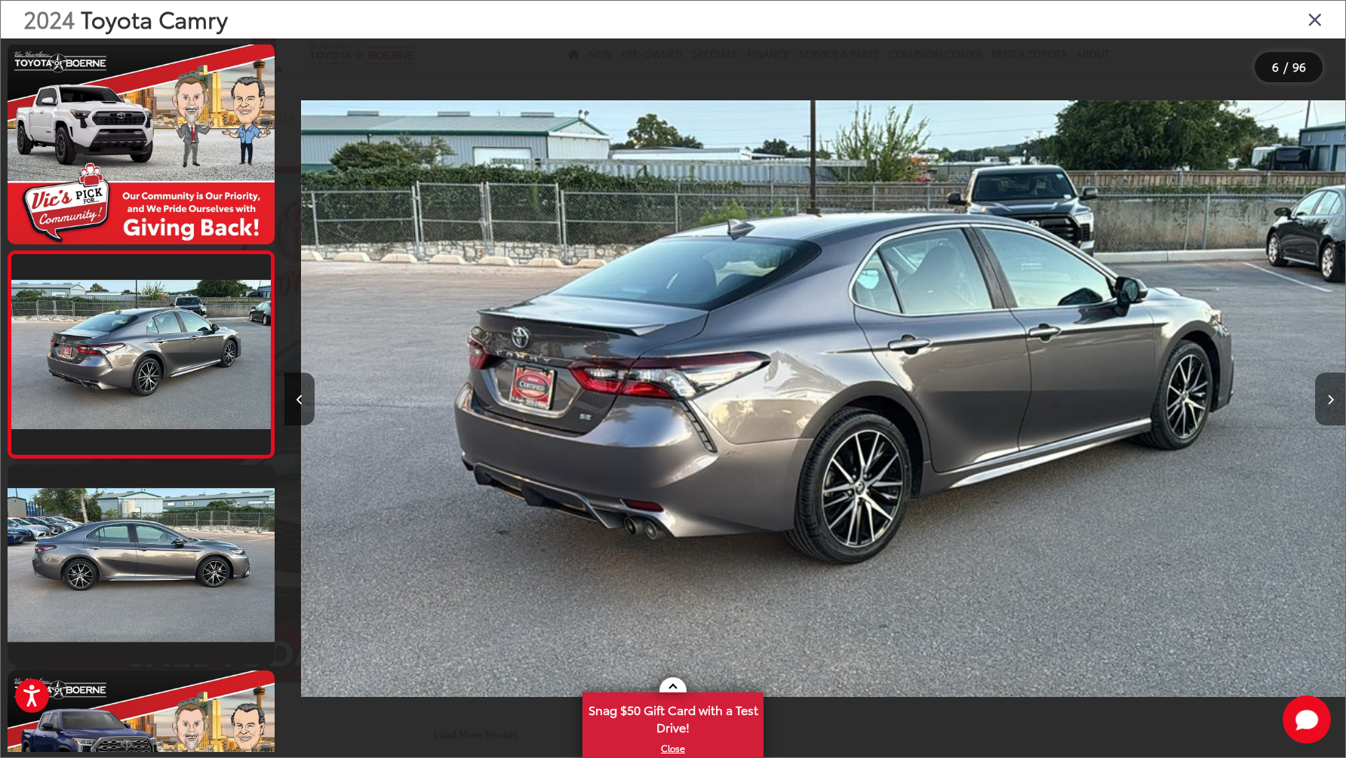
scroll to position [0, 5302]
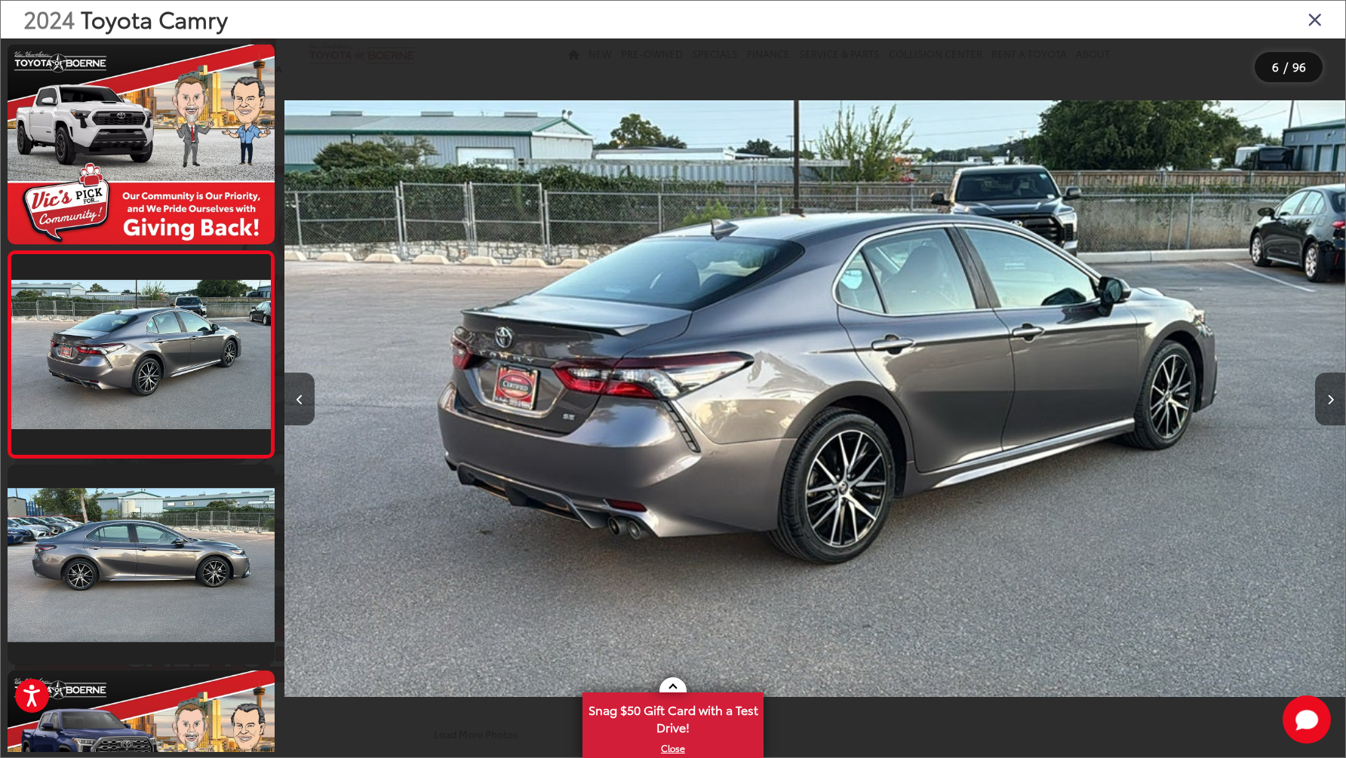
click at [1319, 417] on button "Next image" at bounding box center [1330, 399] width 30 height 53
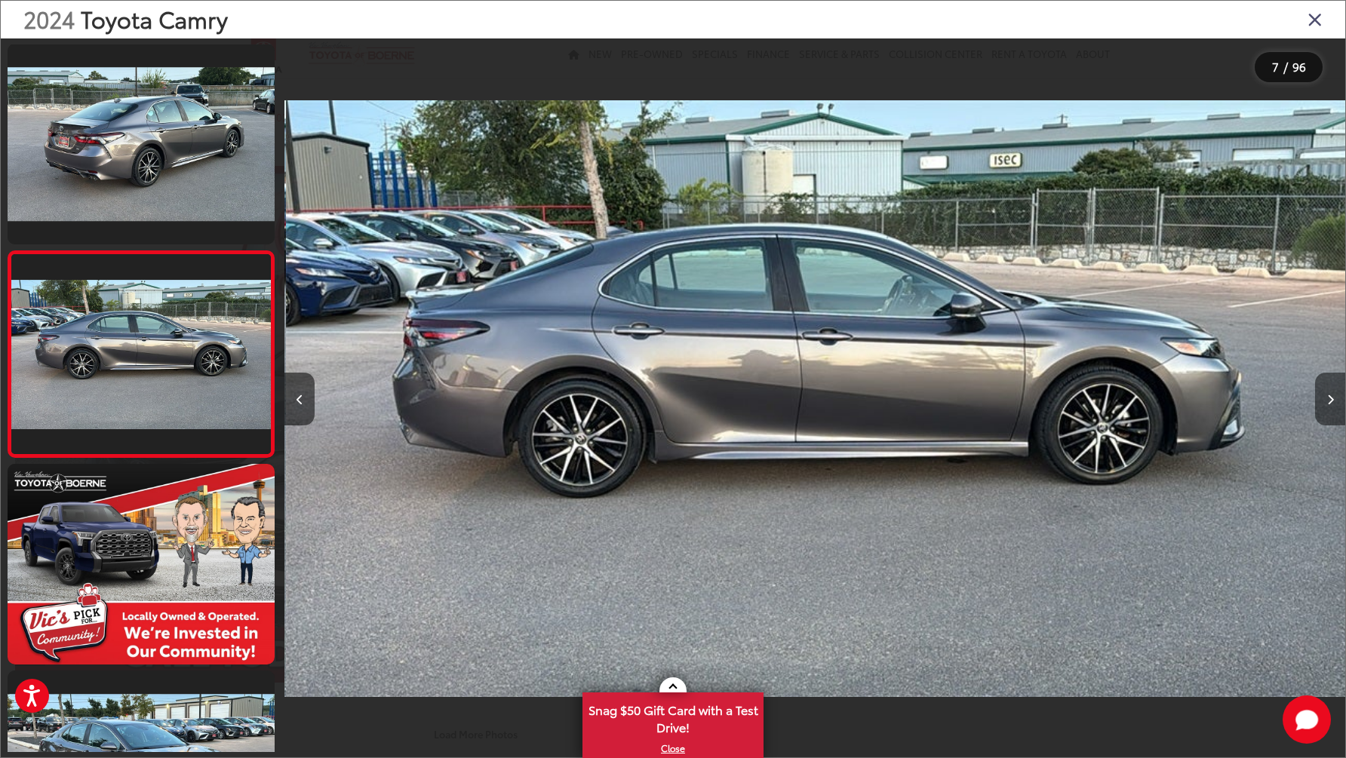
scroll to position [0, 6363]
click at [1332, 408] on button "Next image" at bounding box center [1330, 399] width 30 height 53
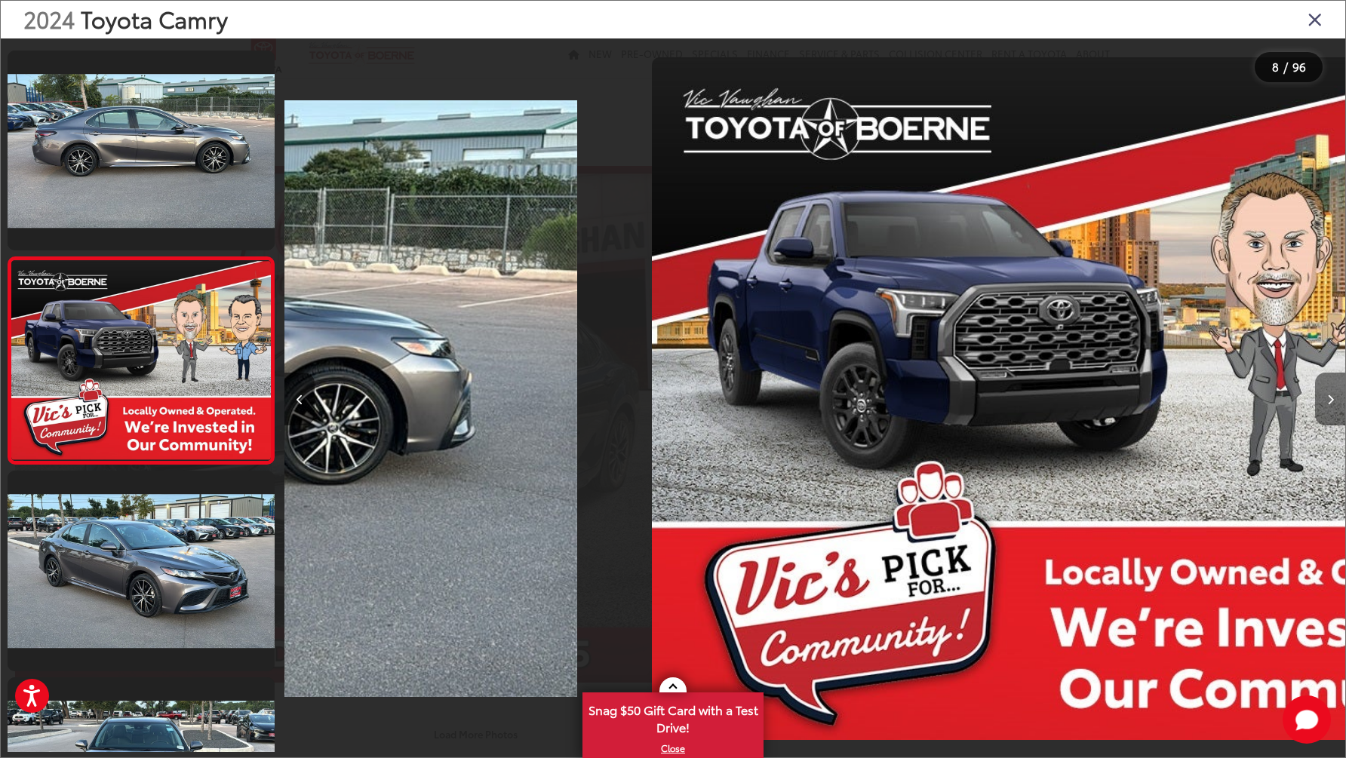
scroll to position [1240, 0]
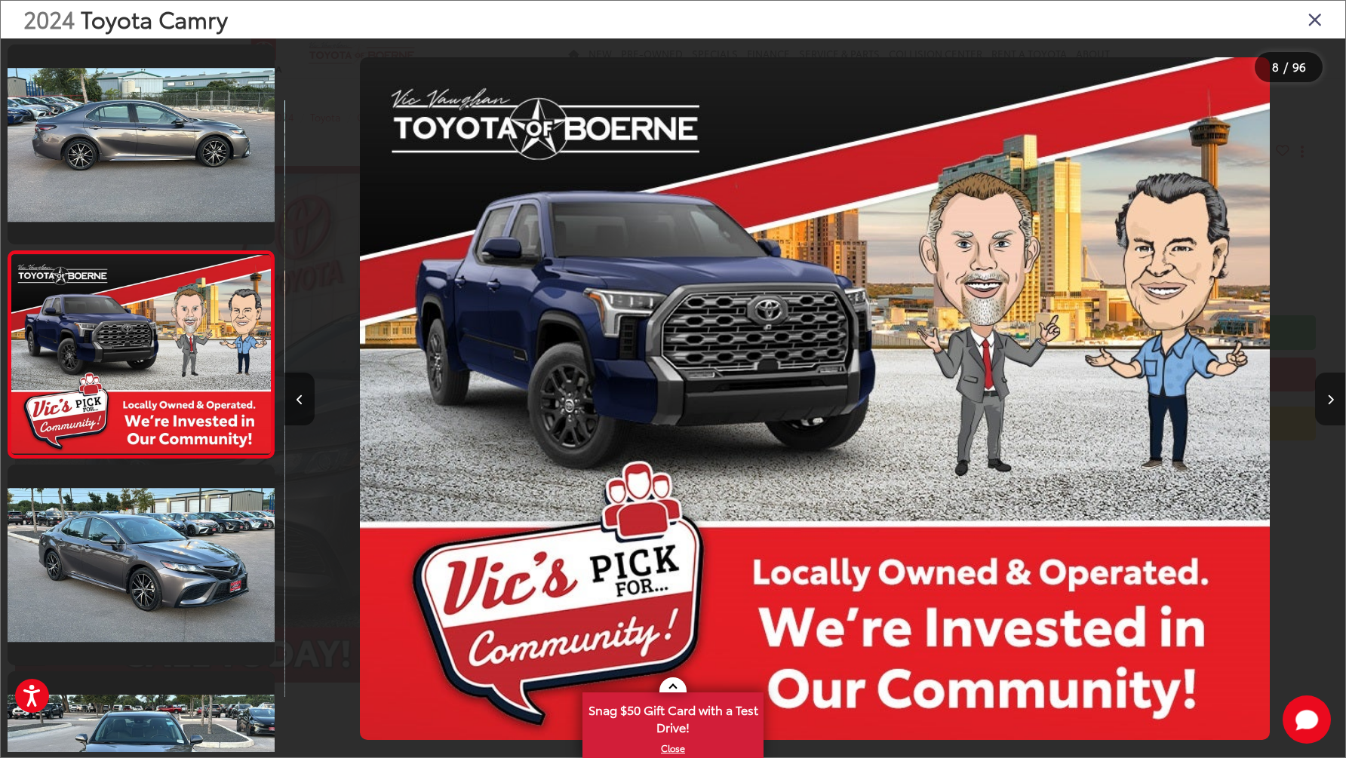
click at [1332, 408] on button "Next image" at bounding box center [1330, 399] width 30 height 53
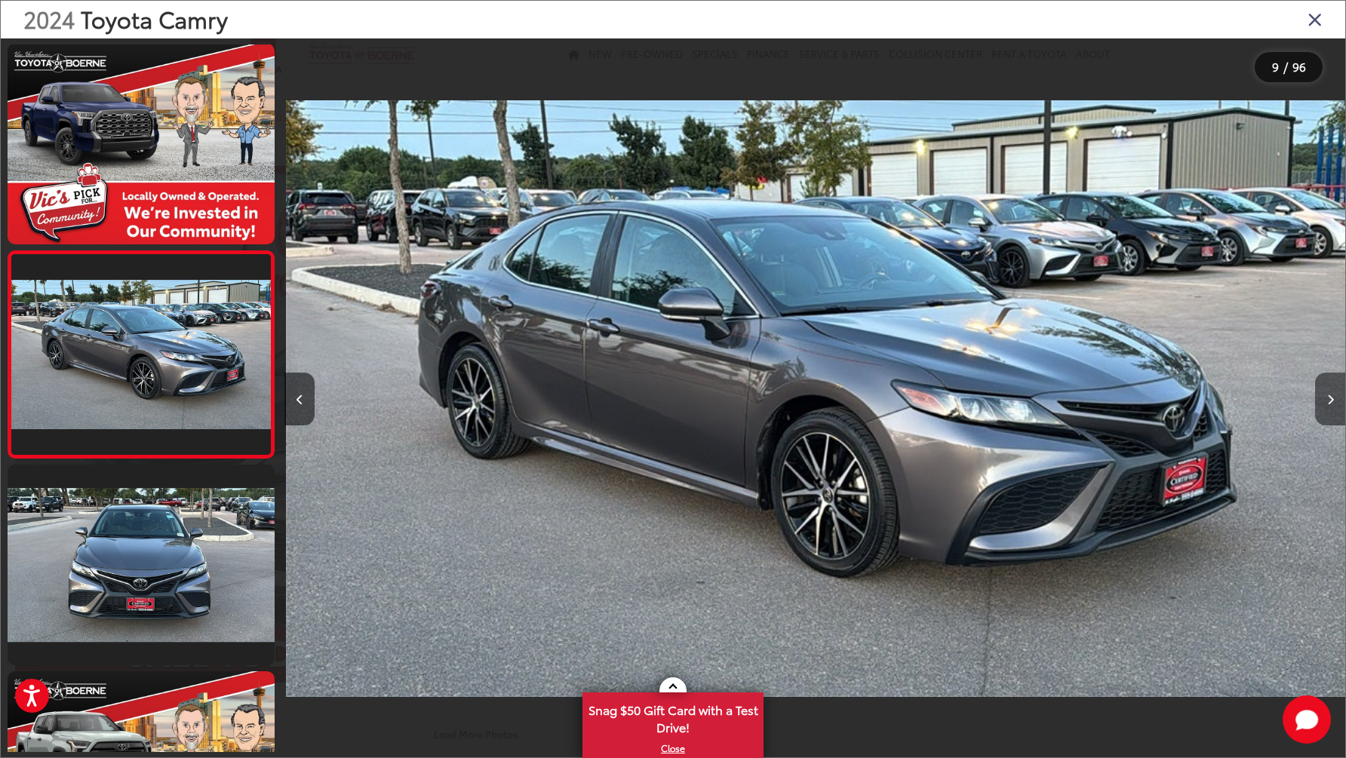
scroll to position [0, 8484]
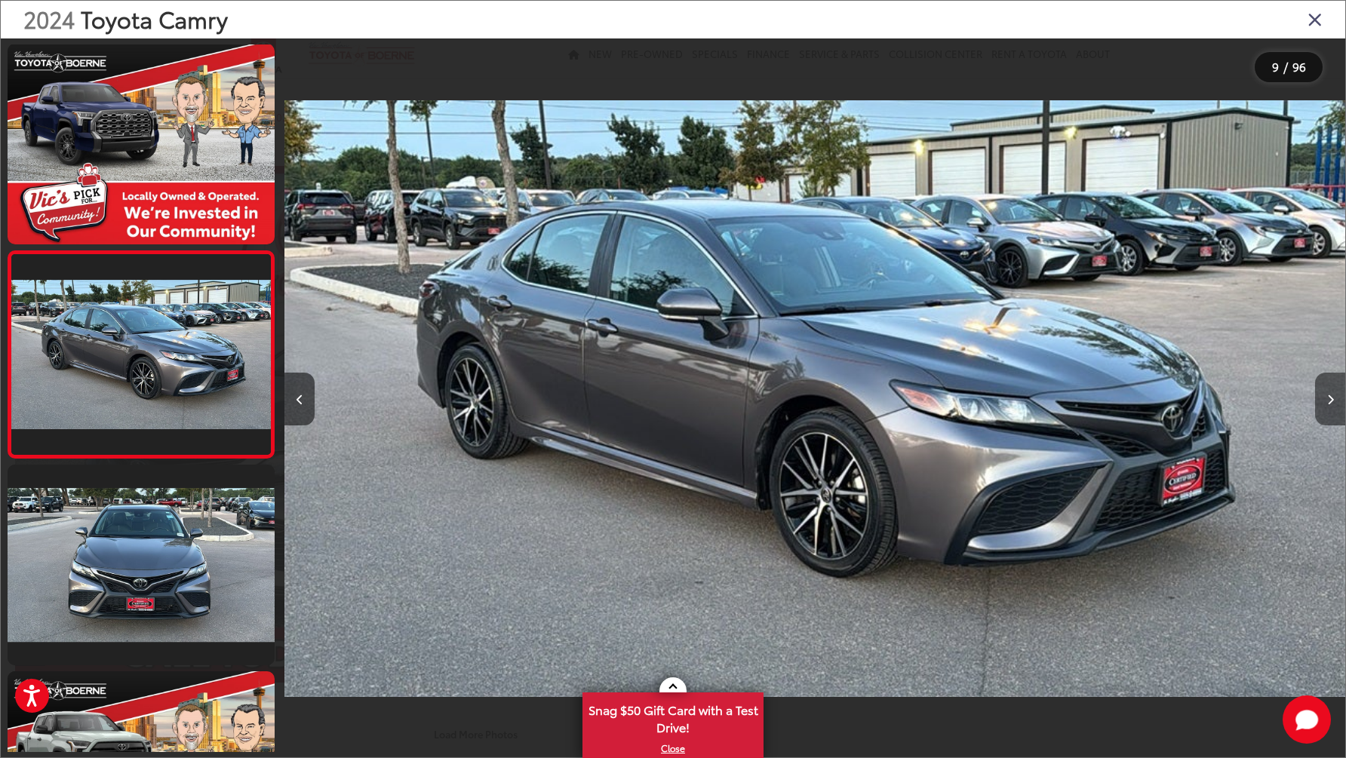
click at [1332, 408] on button "Next image" at bounding box center [1330, 399] width 30 height 53
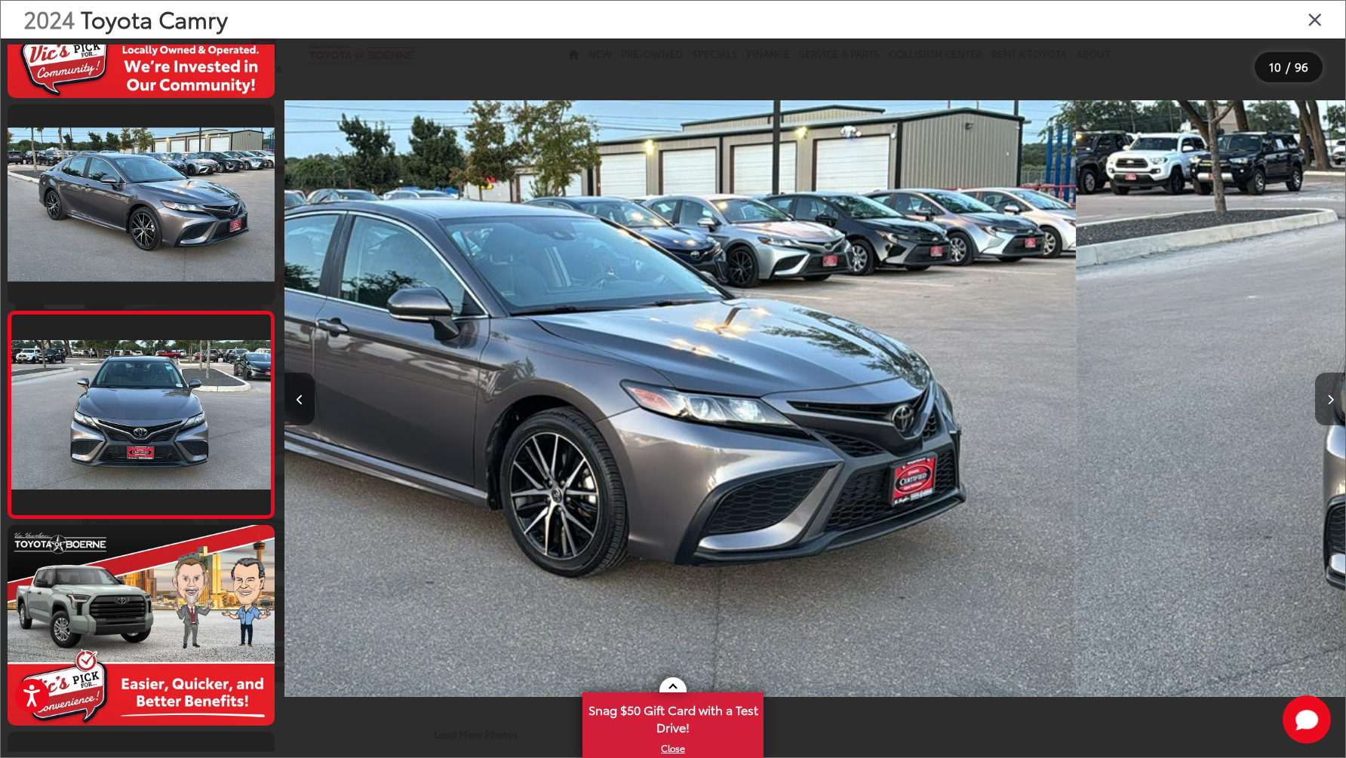
scroll to position [0, 0]
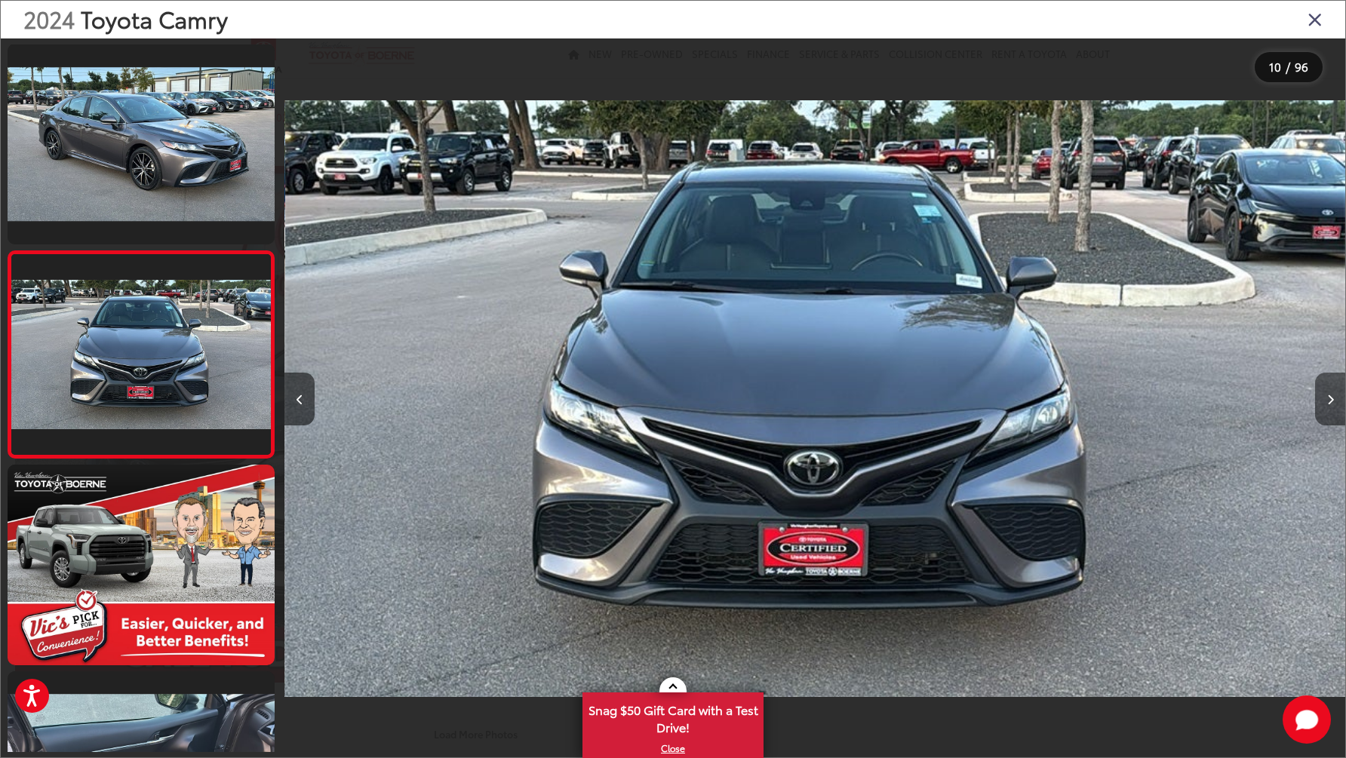
click at [1332, 408] on button "Next image" at bounding box center [1330, 399] width 30 height 53
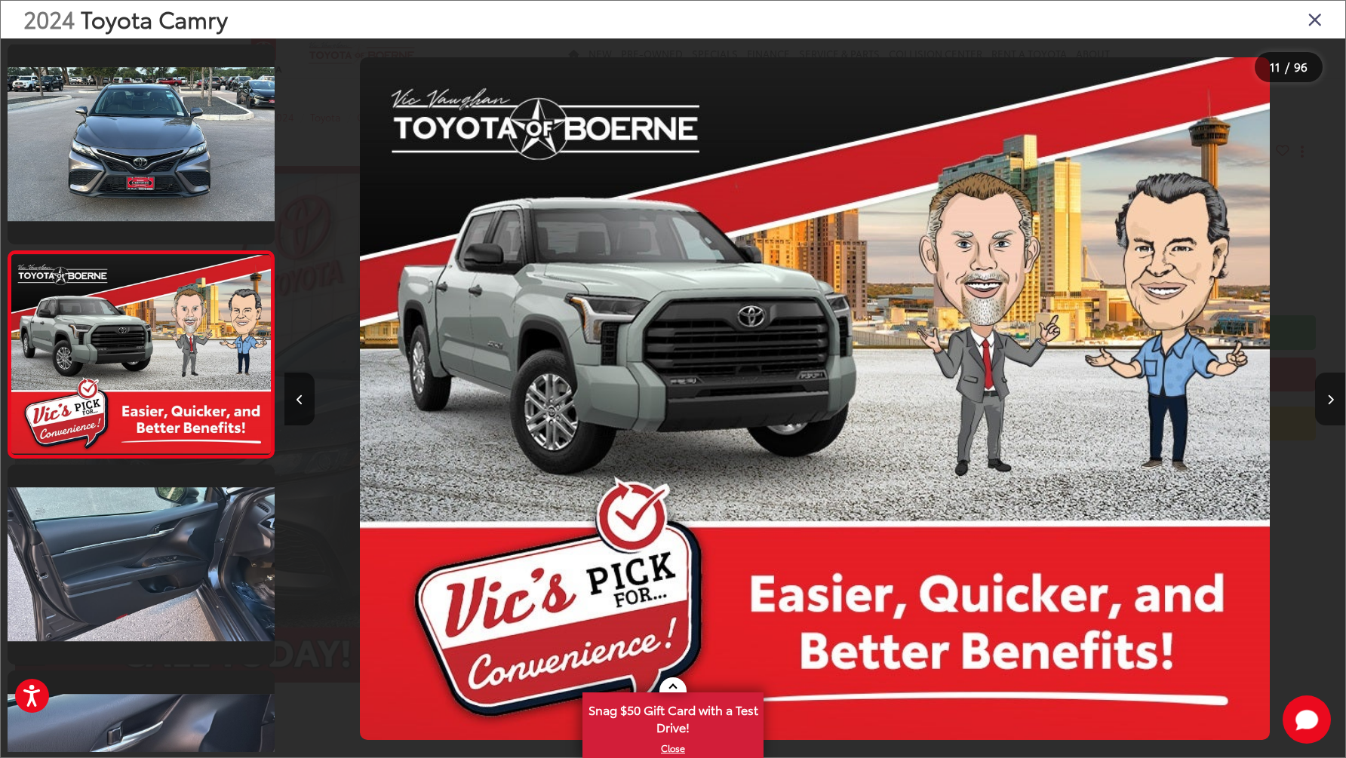
click at [1332, 408] on button "Next image" at bounding box center [1330, 399] width 30 height 53
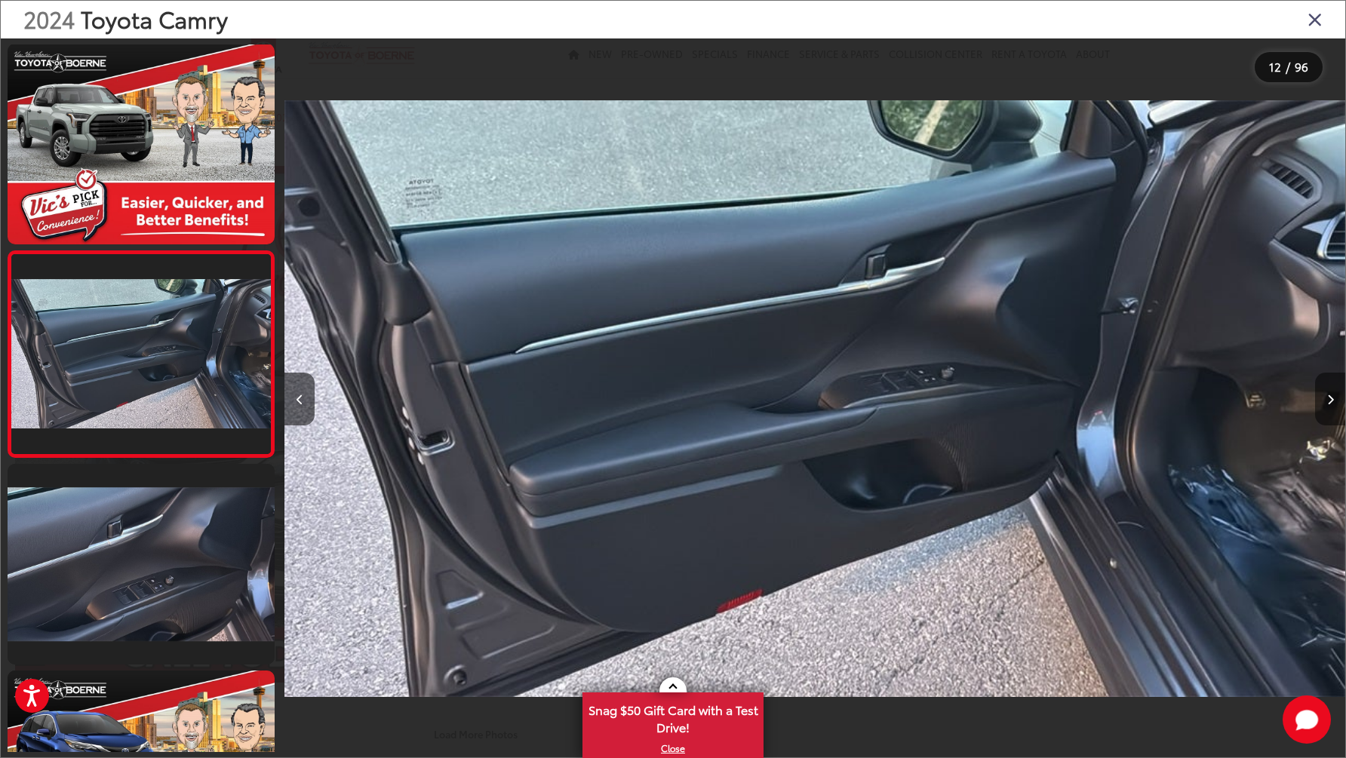
click at [1332, 408] on button "Next image" at bounding box center [1330, 399] width 30 height 53
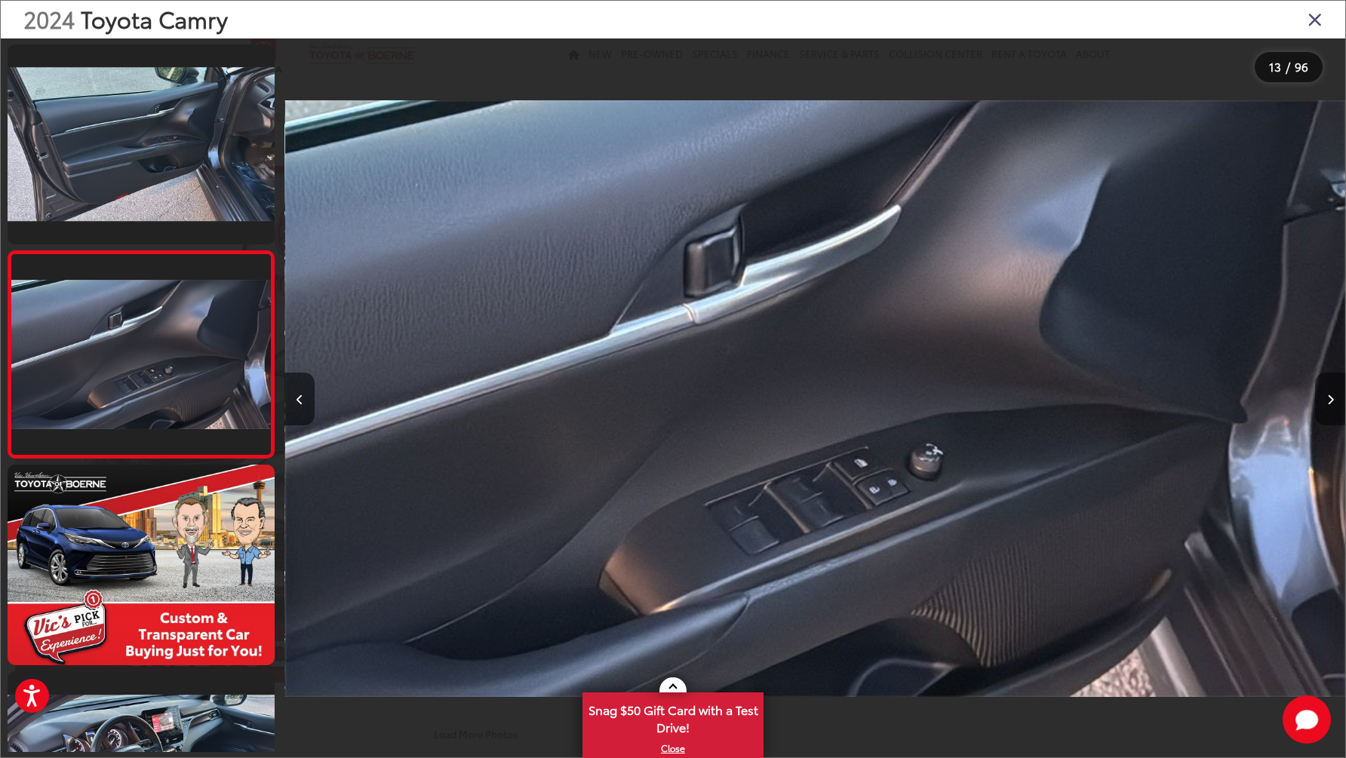
click at [1332, 408] on button "Next image" at bounding box center [1330, 399] width 30 height 53
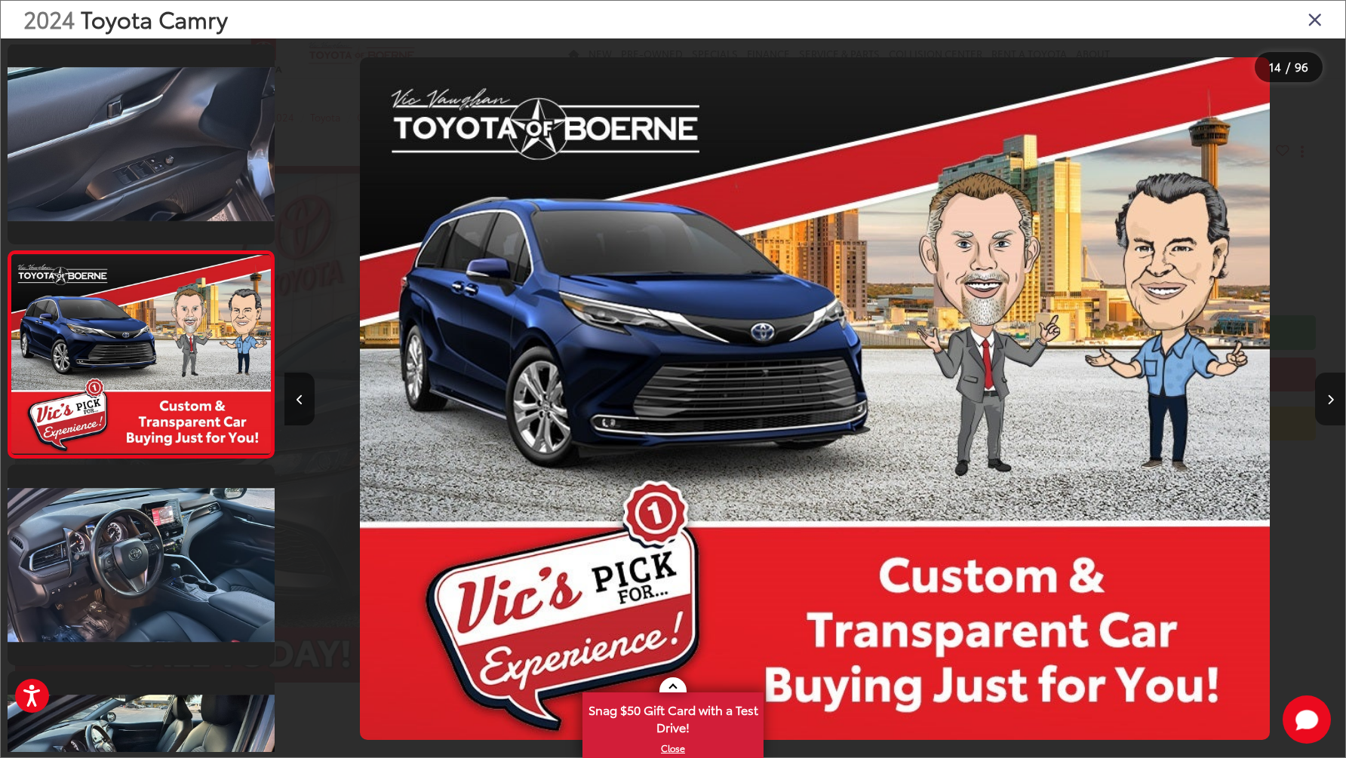
click at [1332, 408] on button "Next image" at bounding box center [1330, 399] width 30 height 53
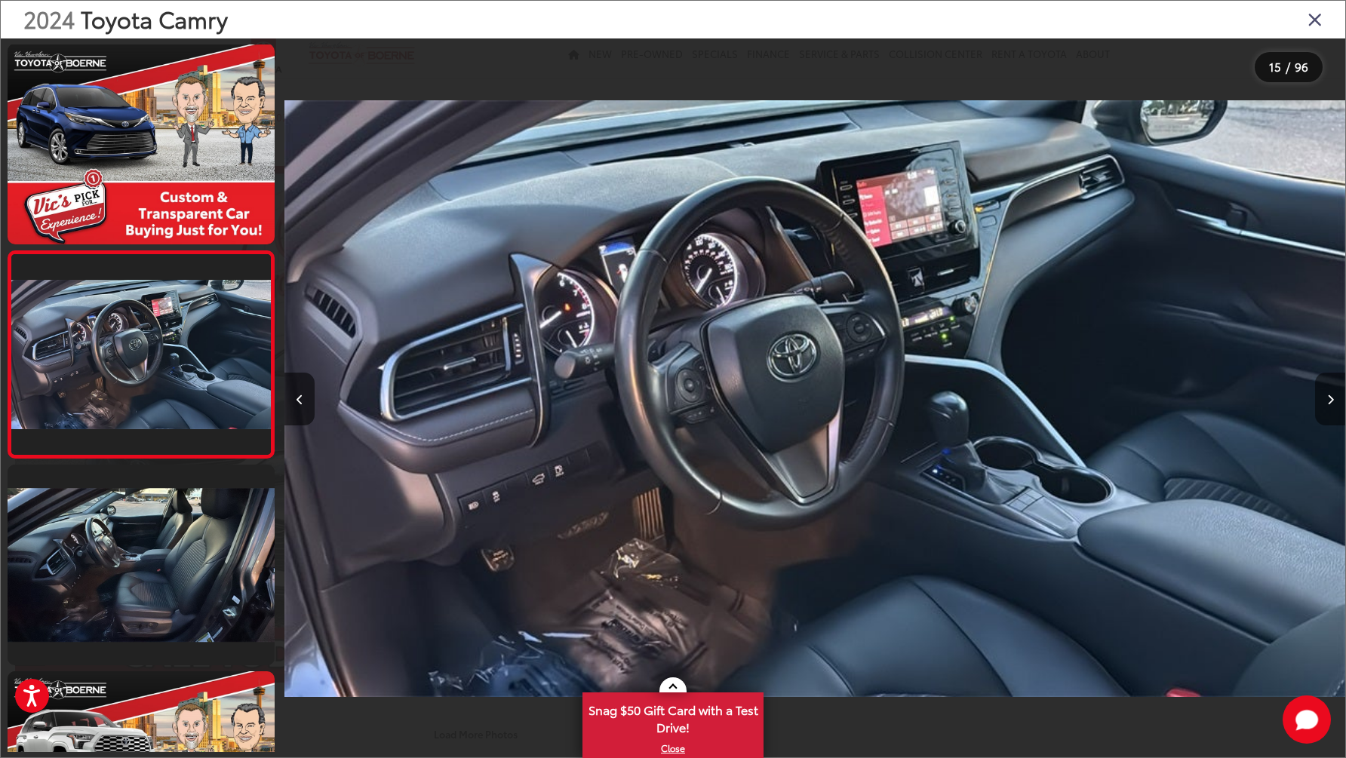
click at [1332, 408] on button "Next image" at bounding box center [1330, 399] width 30 height 53
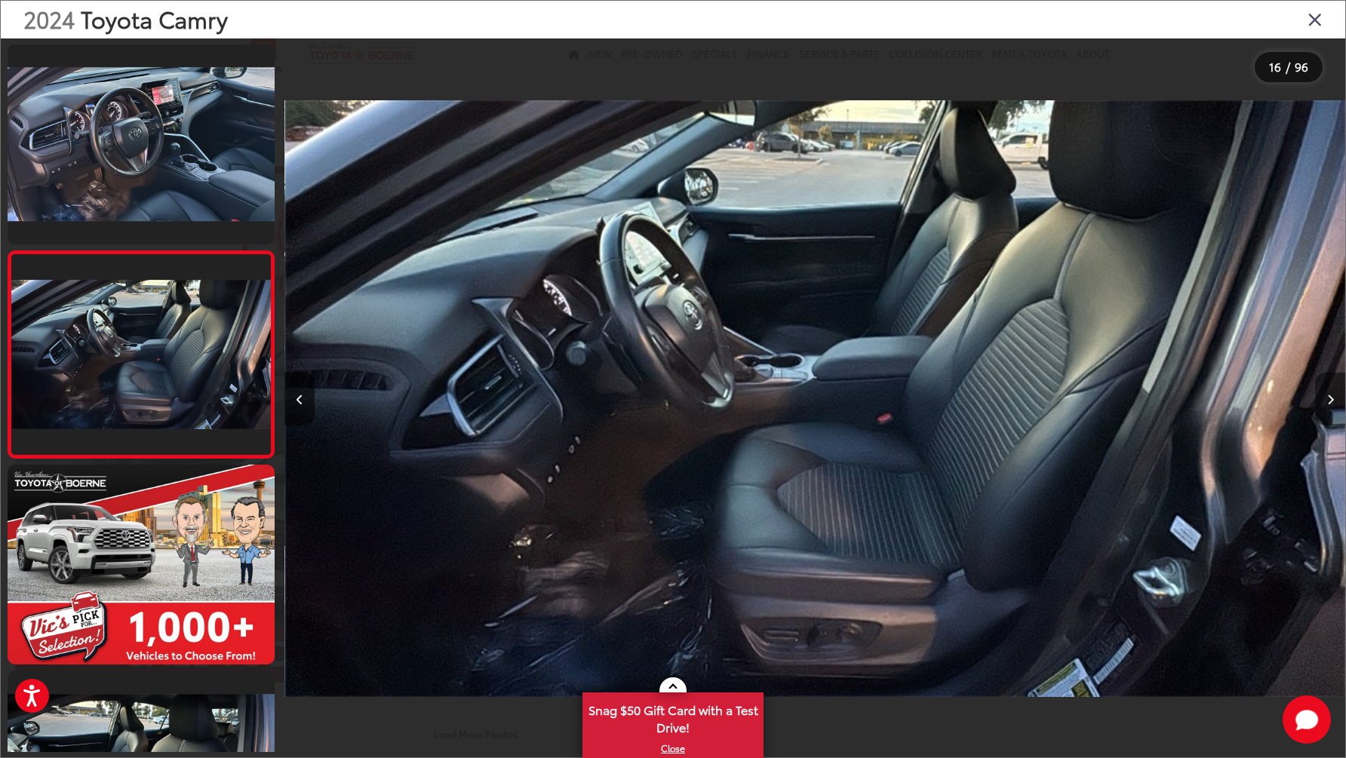
click at [1332, 407] on button "Next image" at bounding box center [1330, 399] width 30 height 53
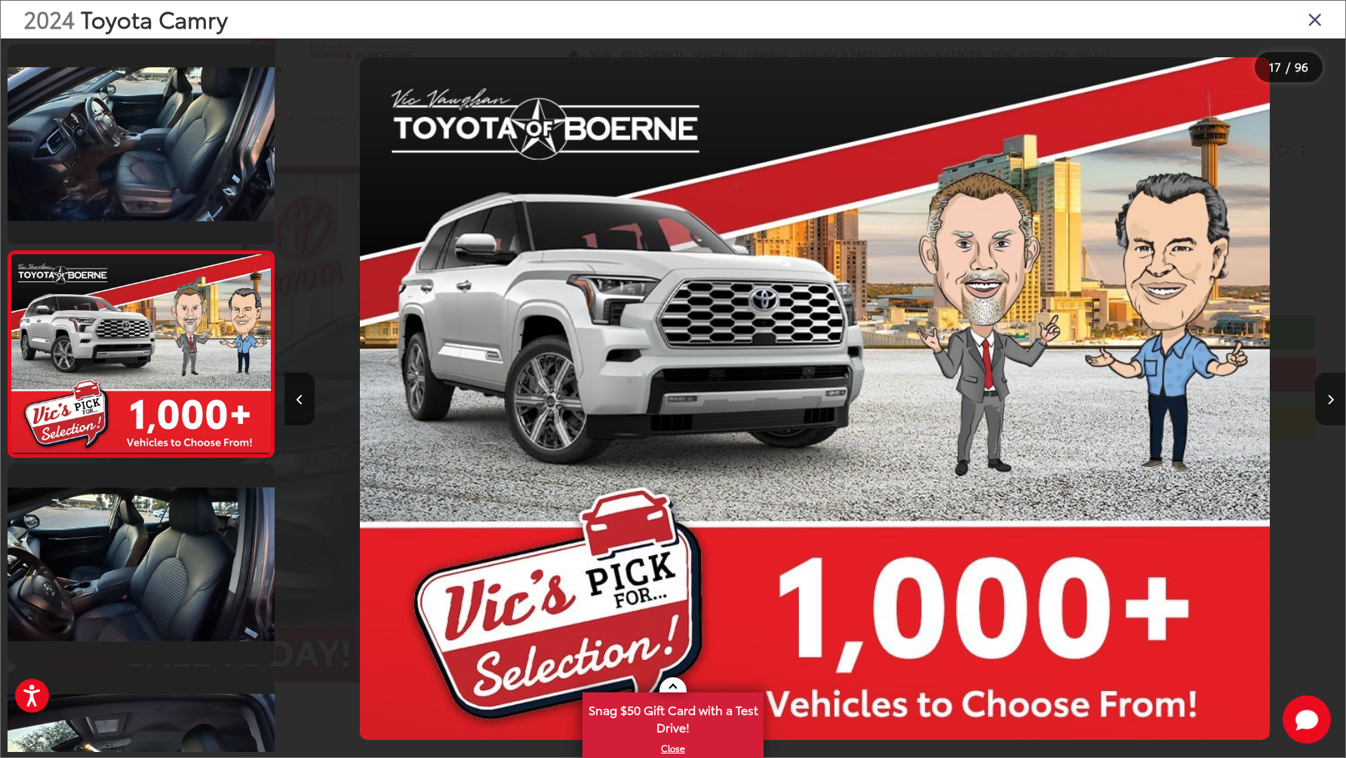
click at [1332, 407] on button "Next image" at bounding box center [1330, 399] width 30 height 53
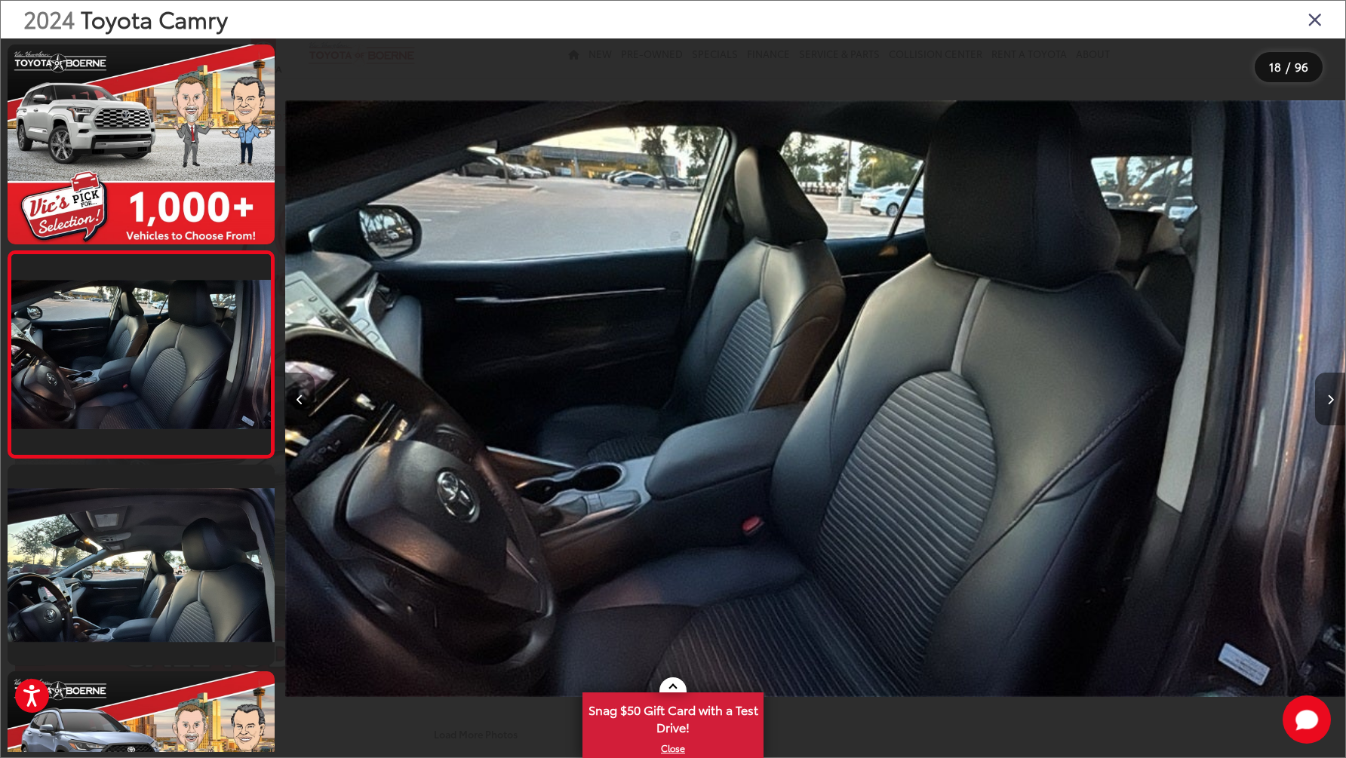
click at [1332, 407] on button "Next image" at bounding box center [1330, 399] width 30 height 53
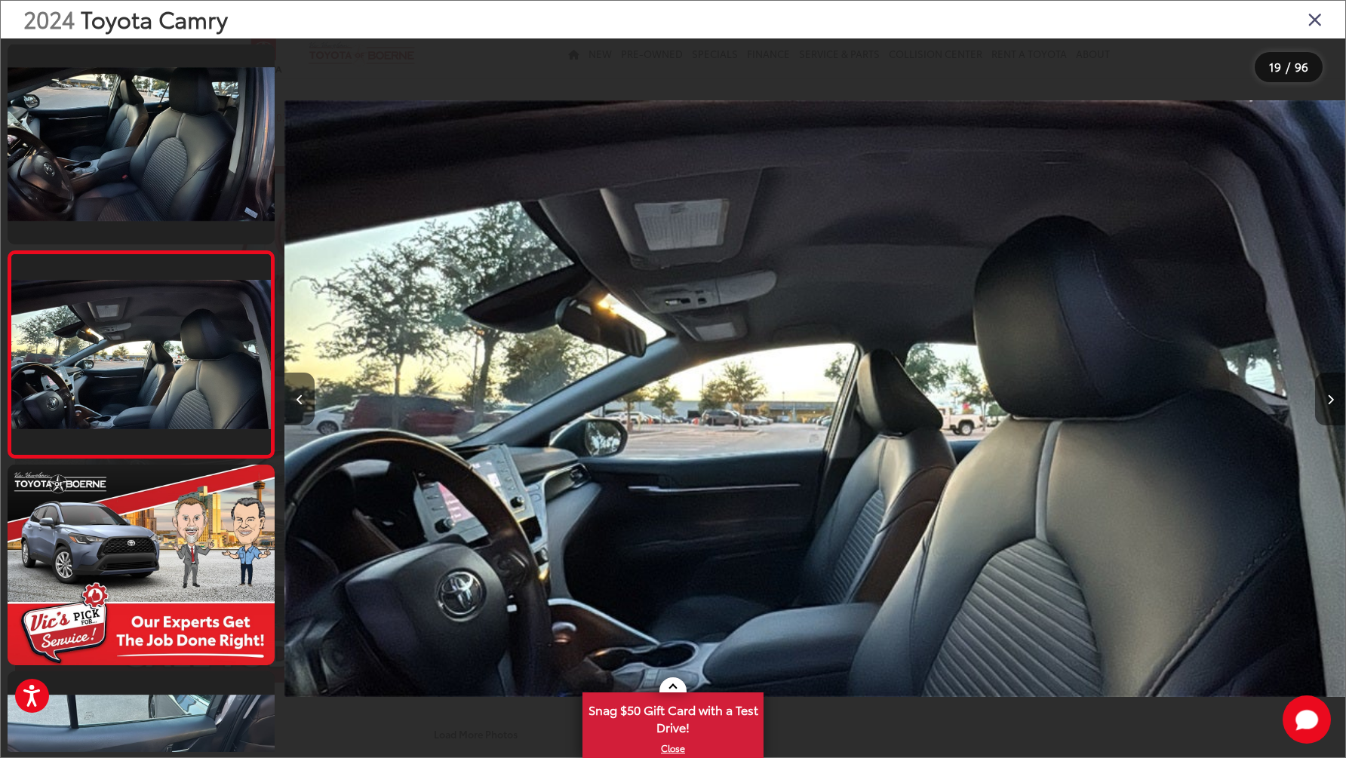
click at [1332, 407] on button "Next image" at bounding box center [1330, 399] width 30 height 53
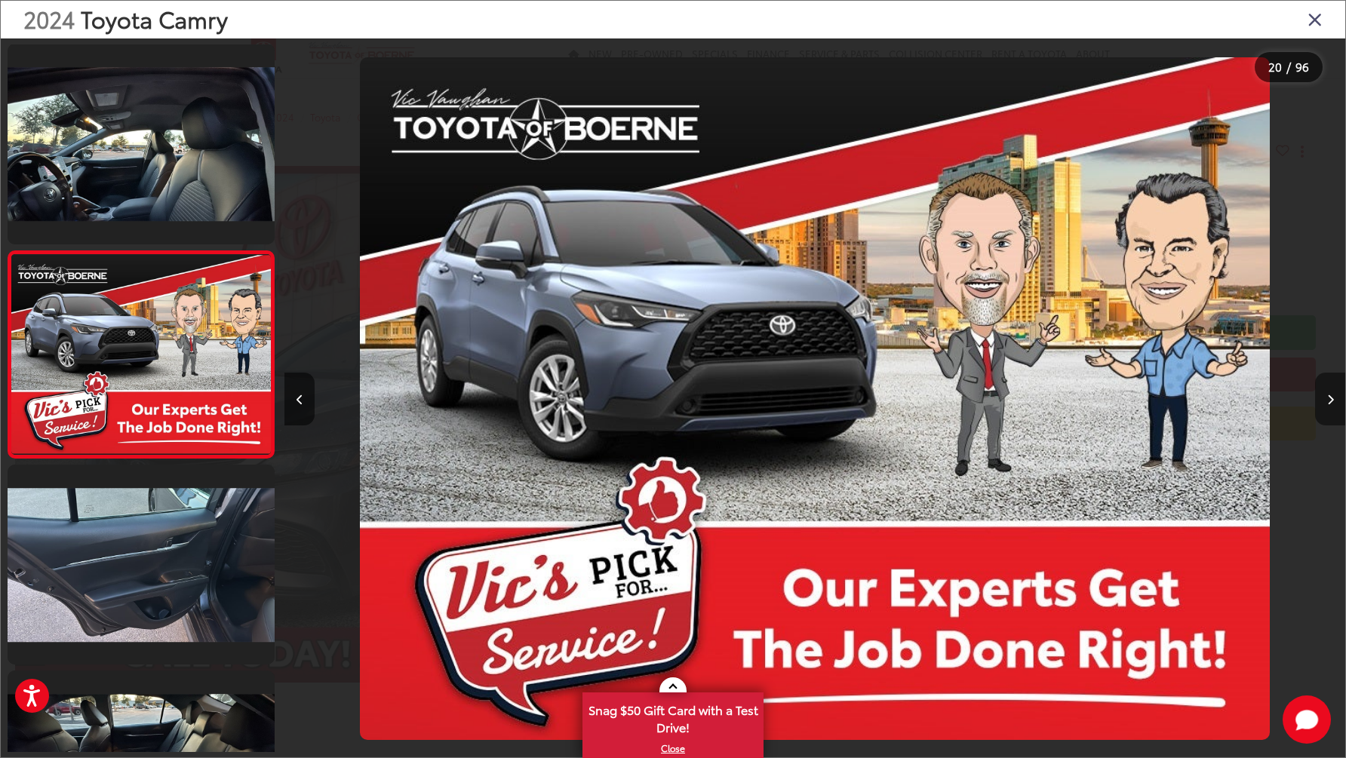
click at [1332, 407] on button "Next image" at bounding box center [1330, 399] width 30 height 53
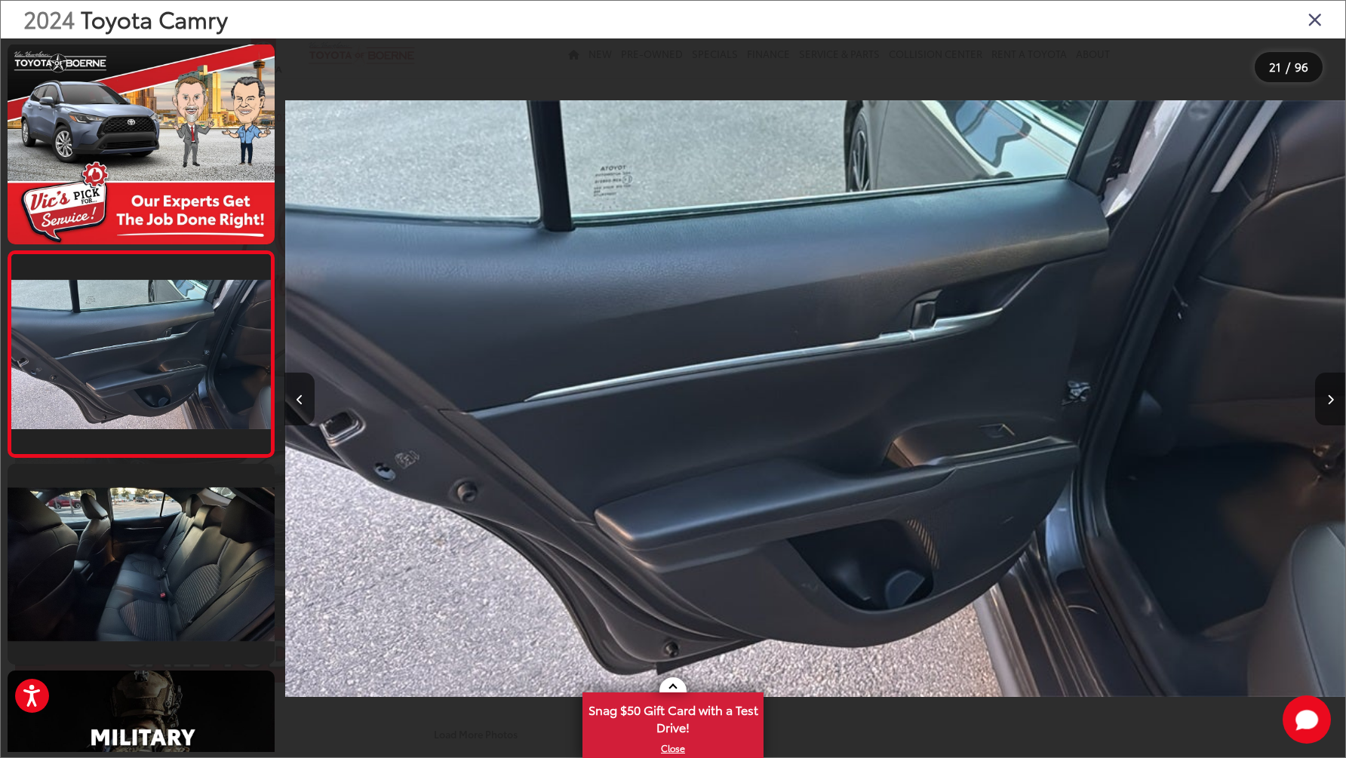
click at [1332, 407] on button "Next image" at bounding box center [1330, 399] width 30 height 53
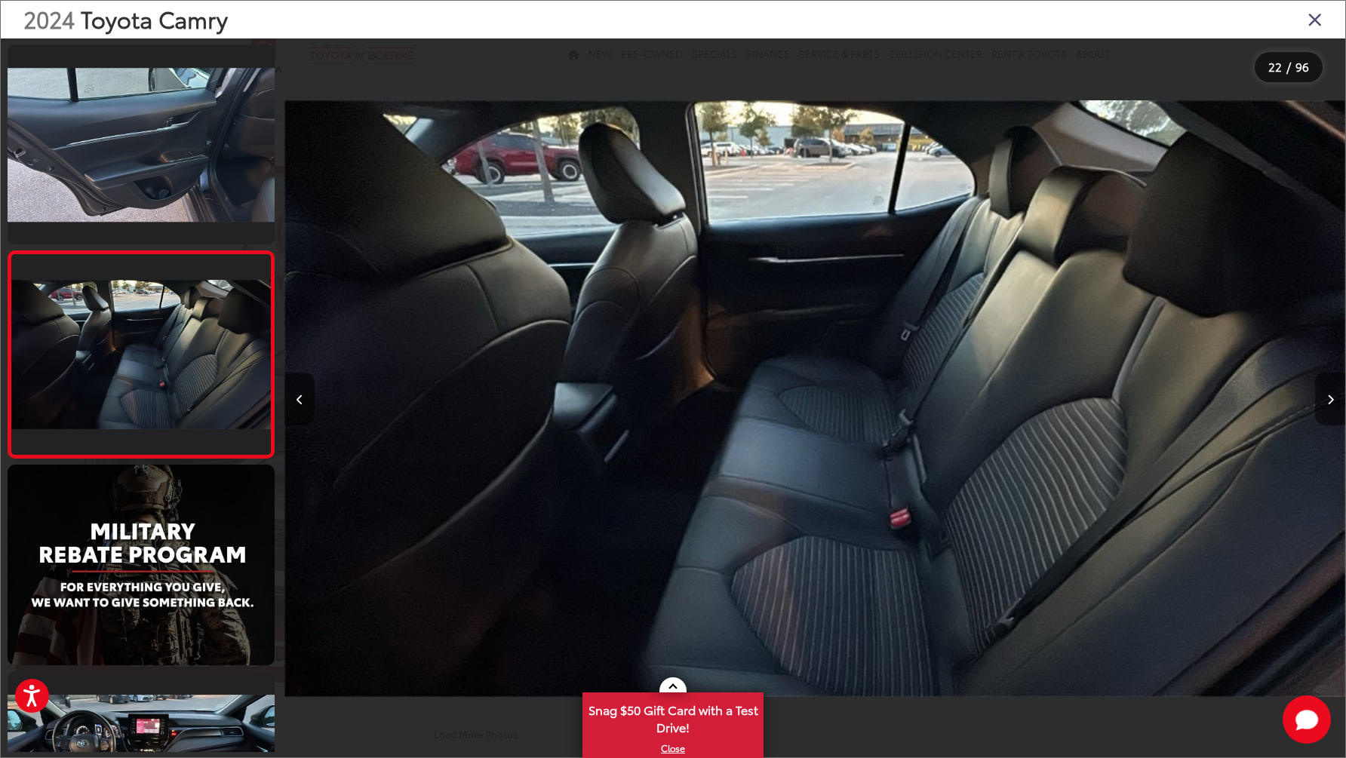
click at [1332, 407] on button "Next image" at bounding box center [1330, 399] width 30 height 53
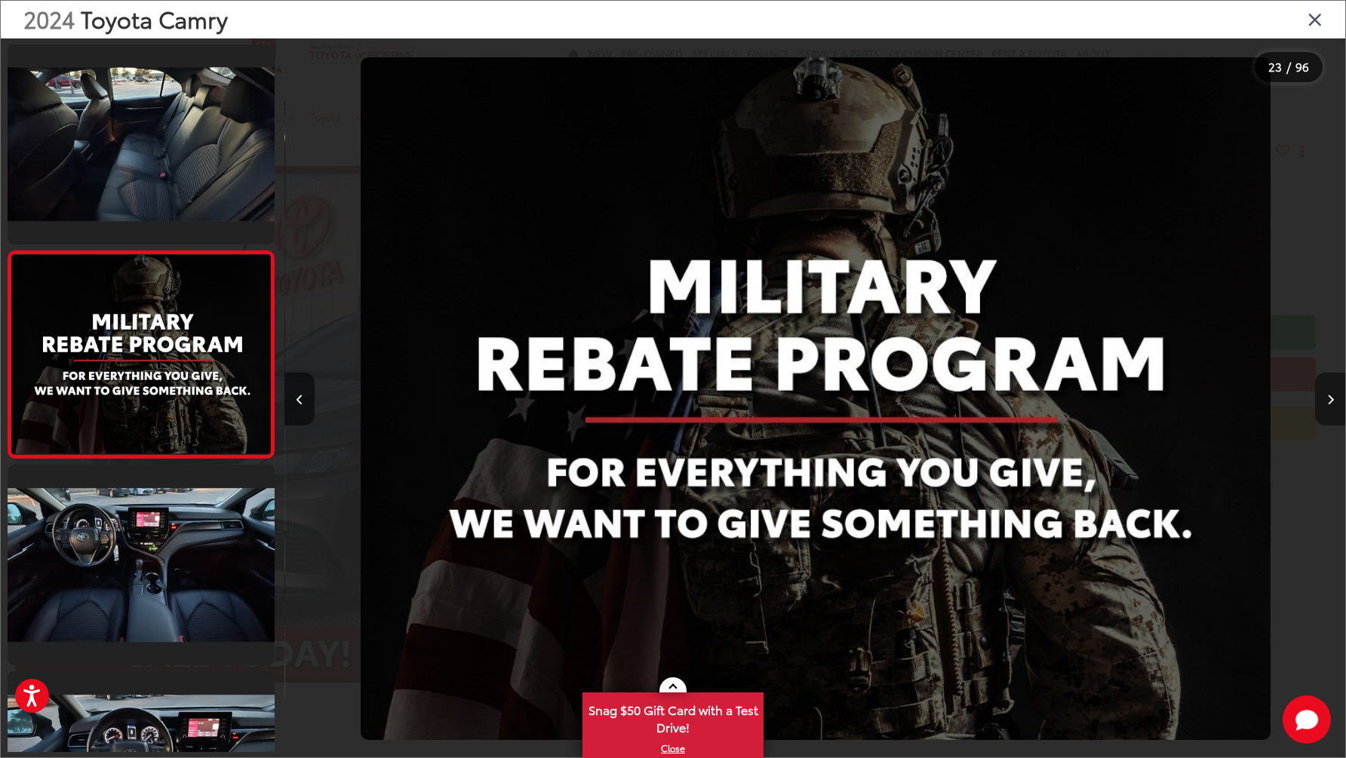
click at [1327, 404] on icon "Next image" at bounding box center [1330, 400] width 7 height 11
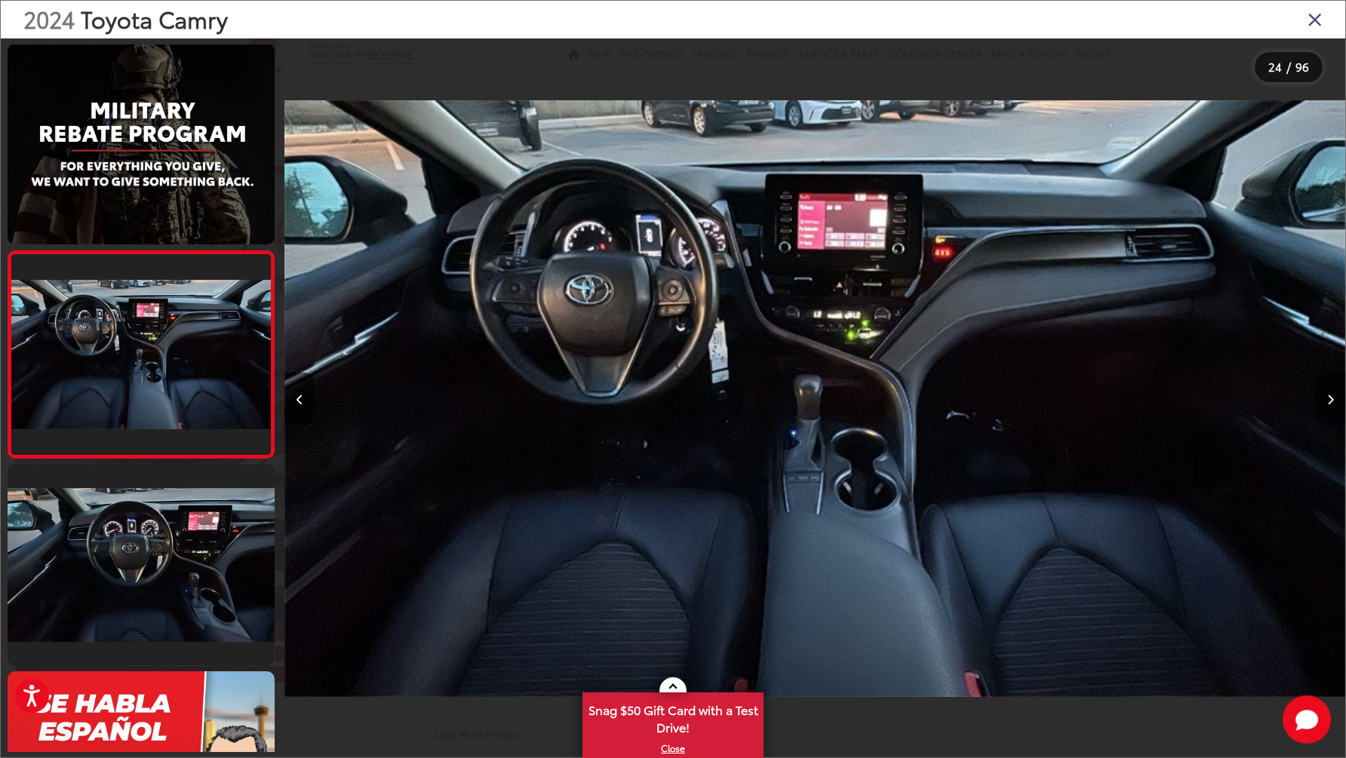
click at [1327, 403] on icon "Next image" at bounding box center [1330, 400] width 7 height 11
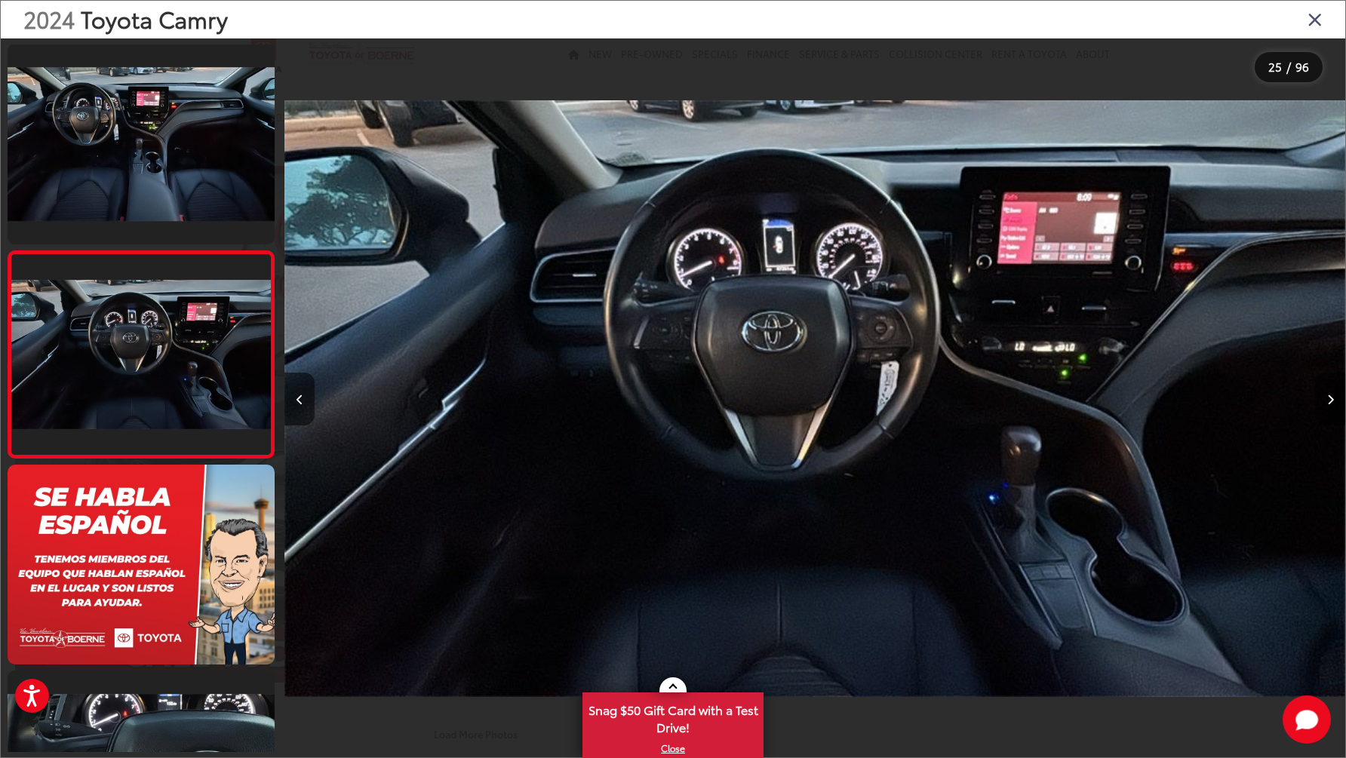
click at [1327, 403] on icon "Next image" at bounding box center [1330, 400] width 7 height 11
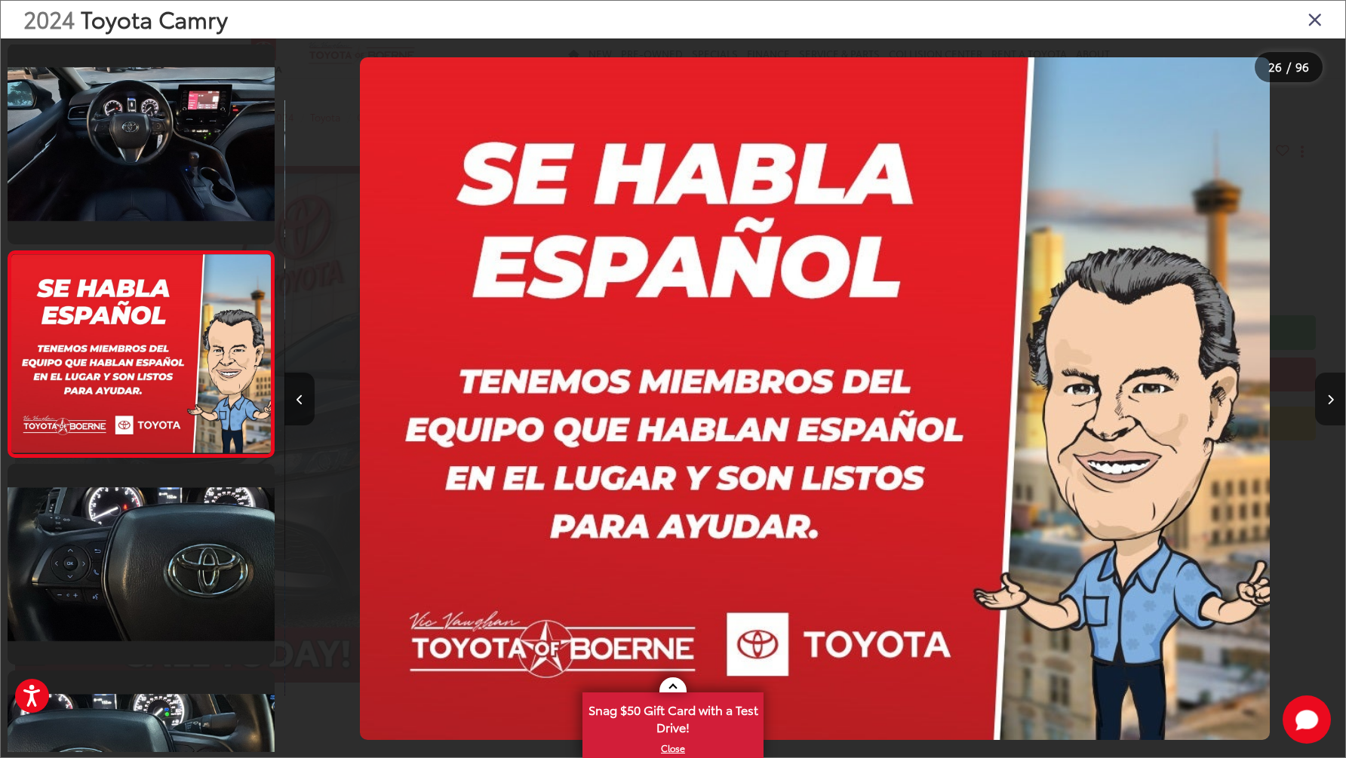
click at [1327, 404] on icon "Next image" at bounding box center [1330, 400] width 7 height 11
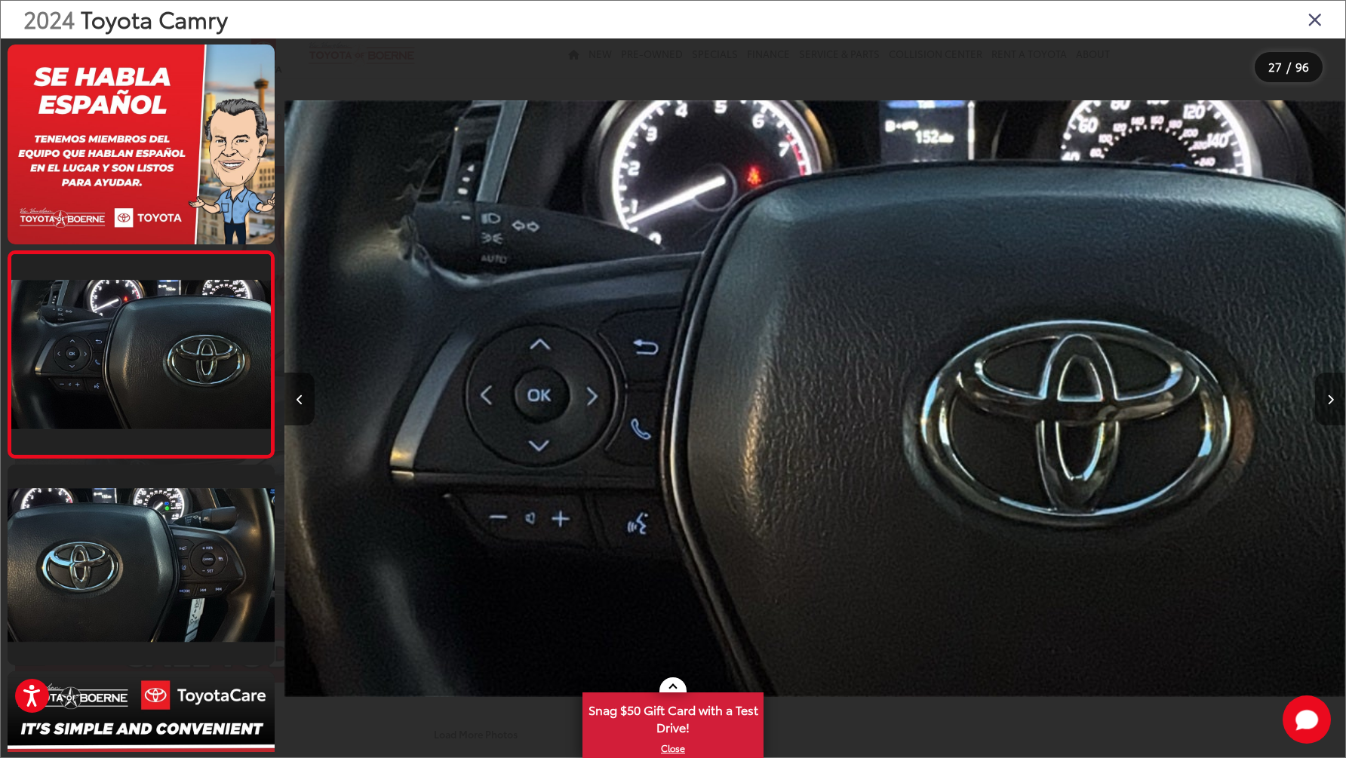
click at [1326, 403] on button "Next image" at bounding box center [1330, 399] width 30 height 53
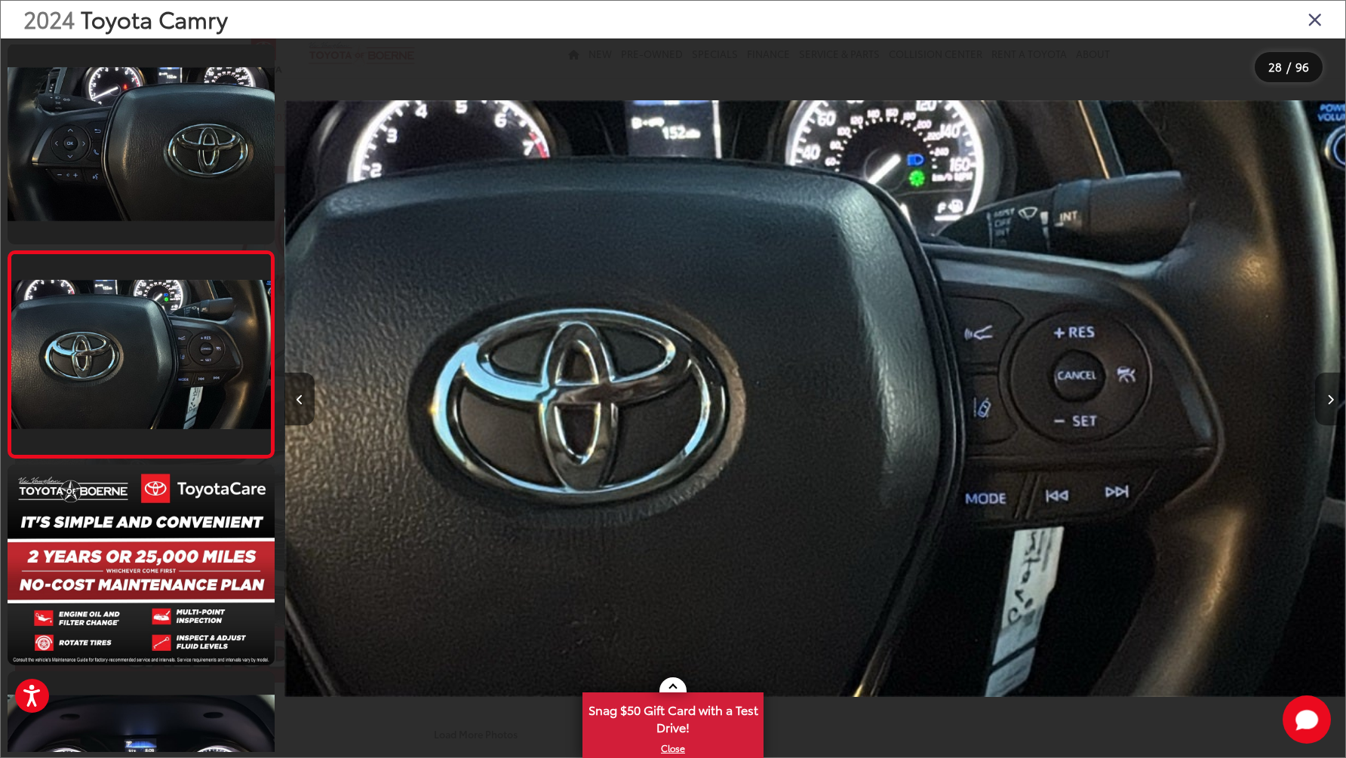
click at [1326, 403] on button "Next image" at bounding box center [1330, 399] width 30 height 53
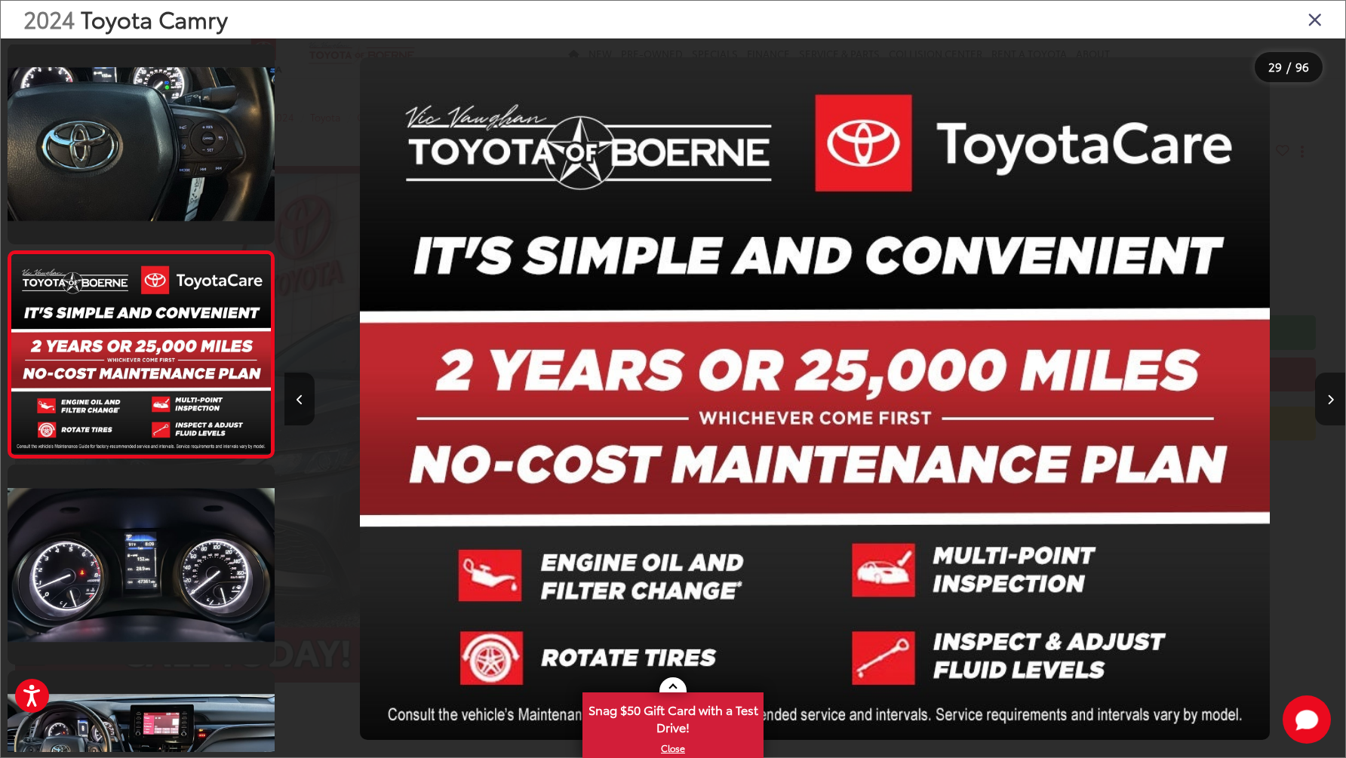
click at [1326, 403] on button "Next image" at bounding box center [1330, 399] width 30 height 53
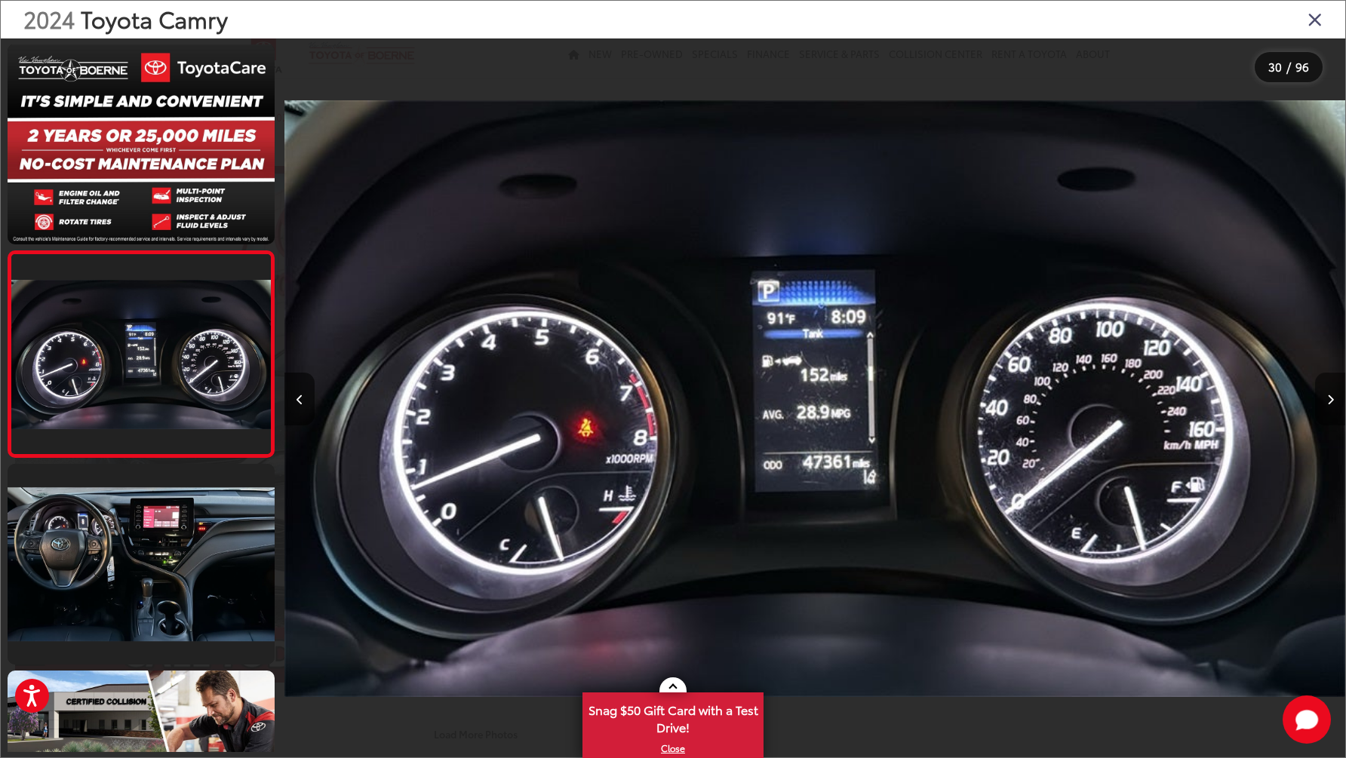
click at [1326, 403] on button "Next image" at bounding box center [1330, 399] width 30 height 53
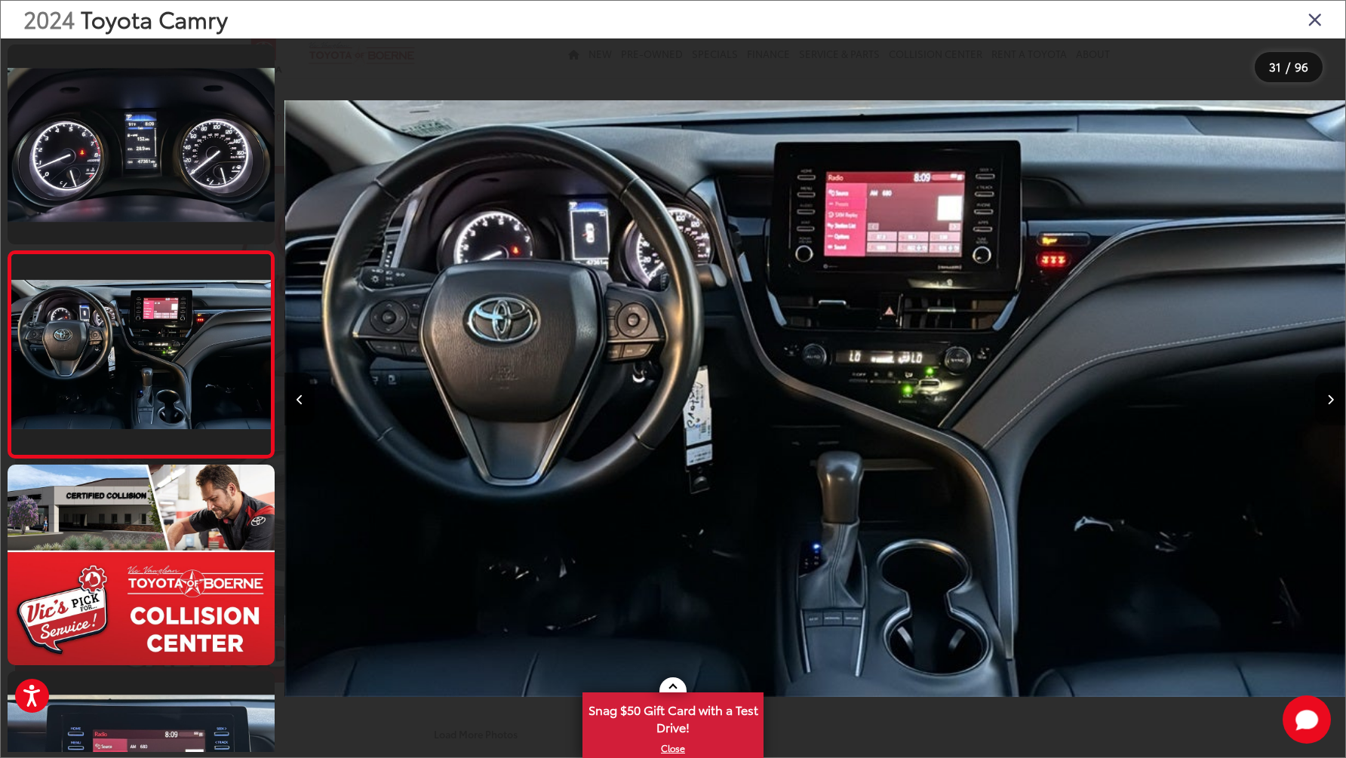
click at [1326, 403] on button "Next image" at bounding box center [1330, 399] width 30 height 53
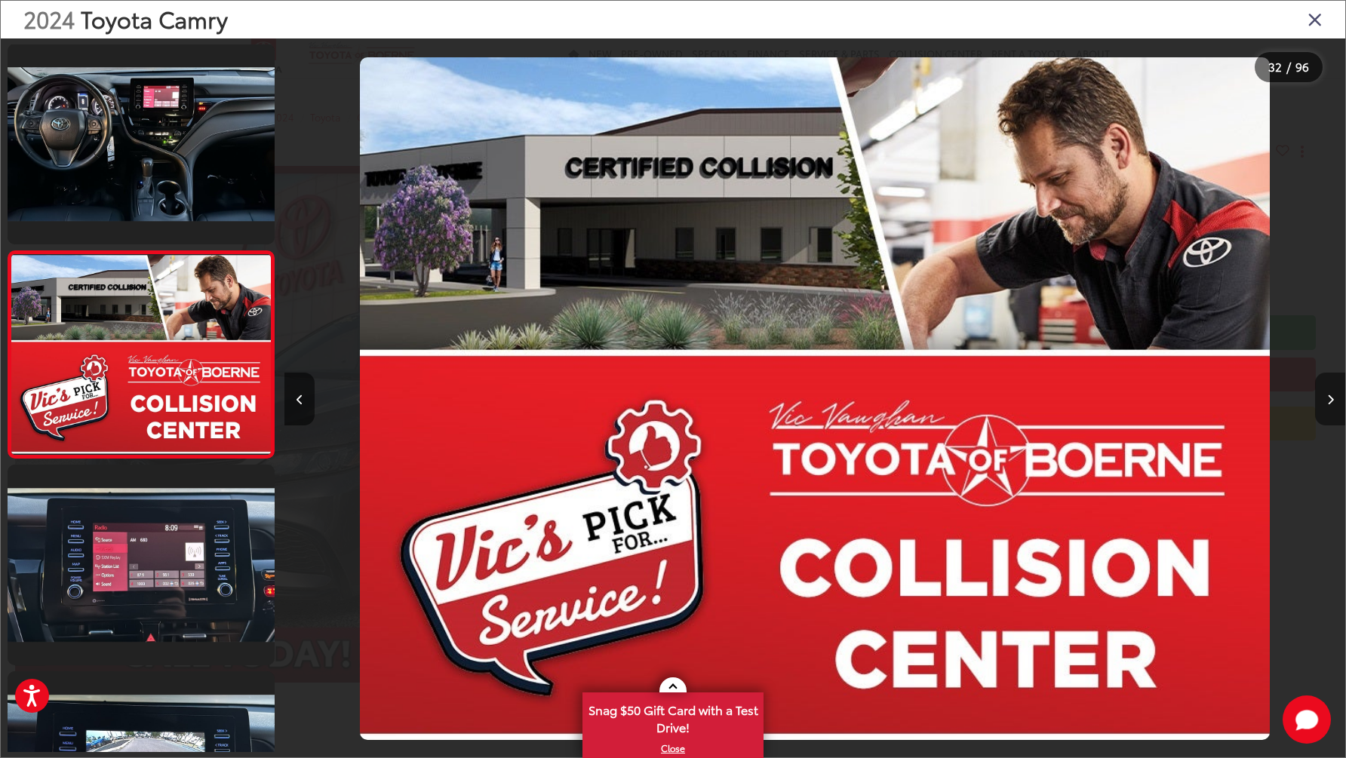
click at [1326, 403] on button "Next image" at bounding box center [1330, 399] width 30 height 53
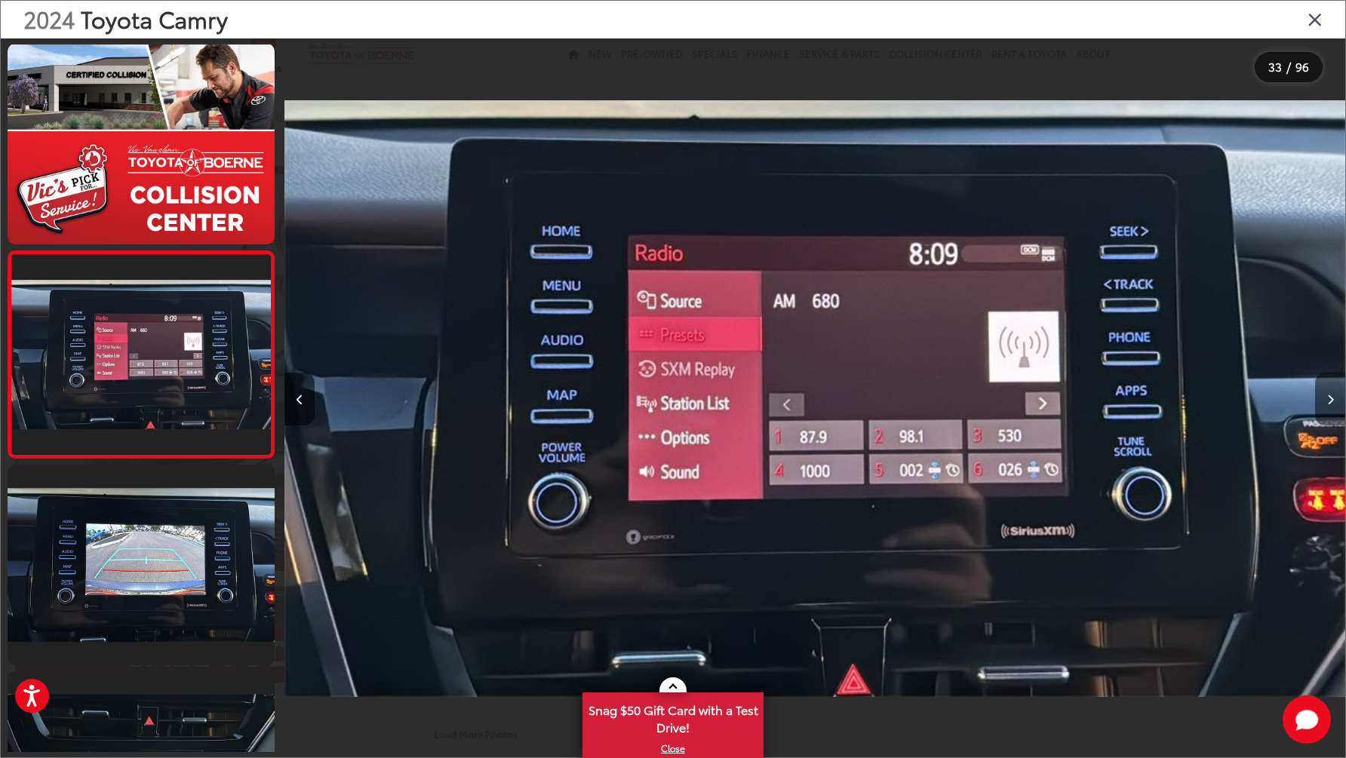
click at [1326, 403] on button "Next image" at bounding box center [1330, 399] width 30 height 53
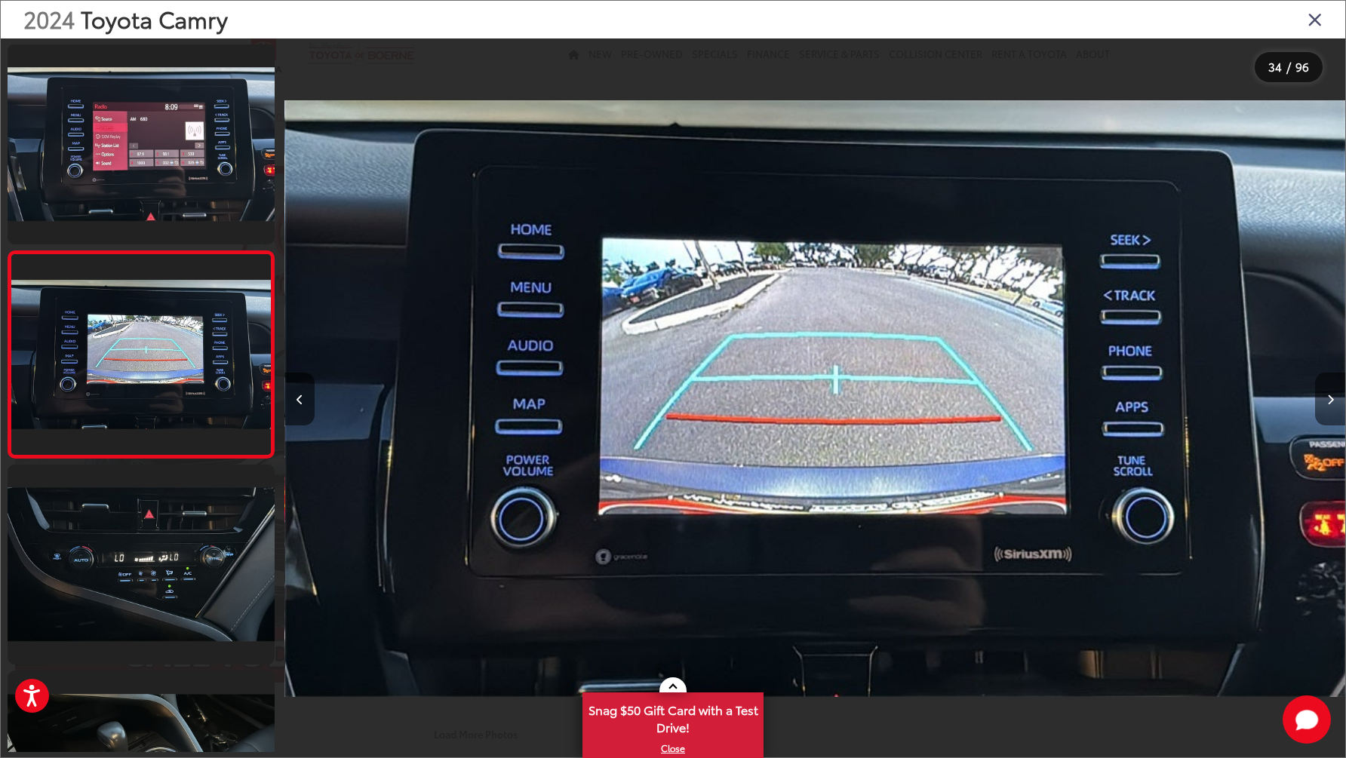
click at [1326, 403] on button "Next image" at bounding box center [1330, 399] width 30 height 53
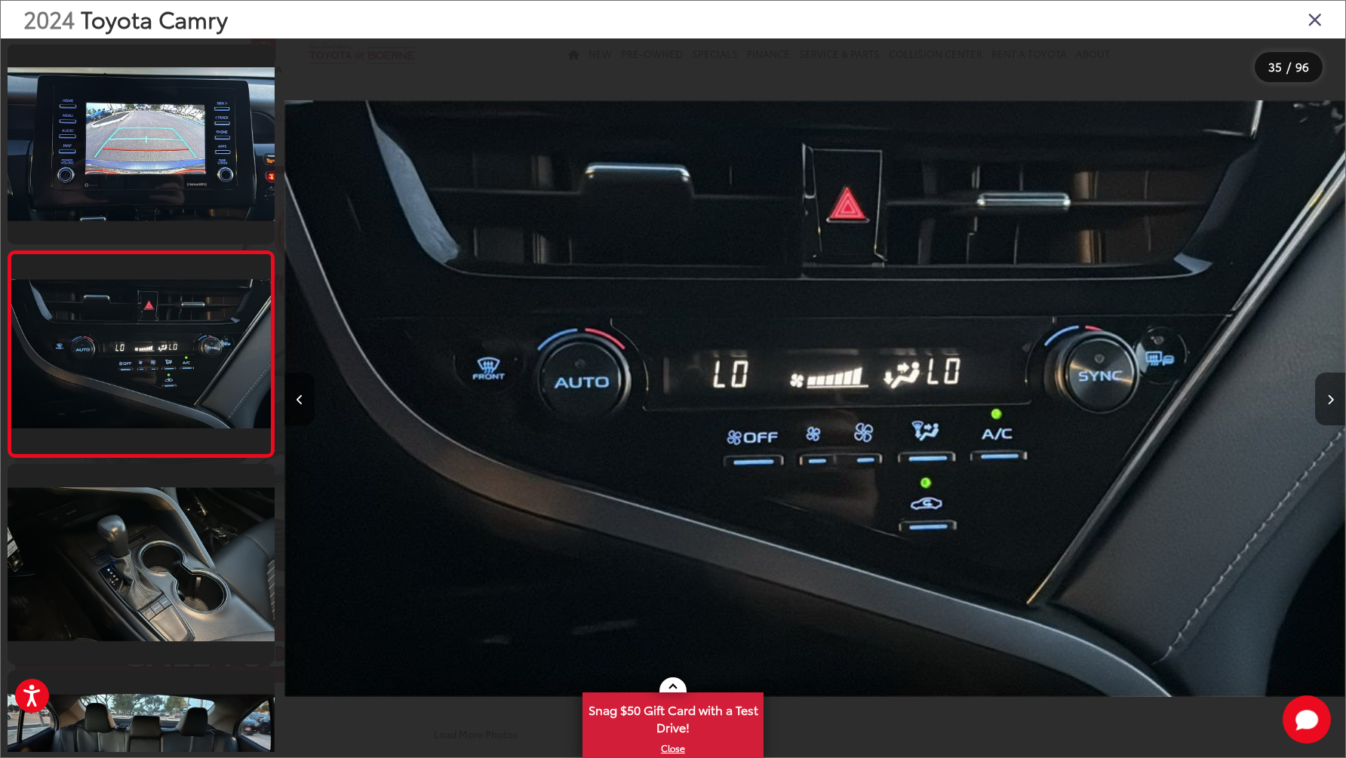
click at [1326, 403] on button "Next image" at bounding box center [1330, 399] width 30 height 53
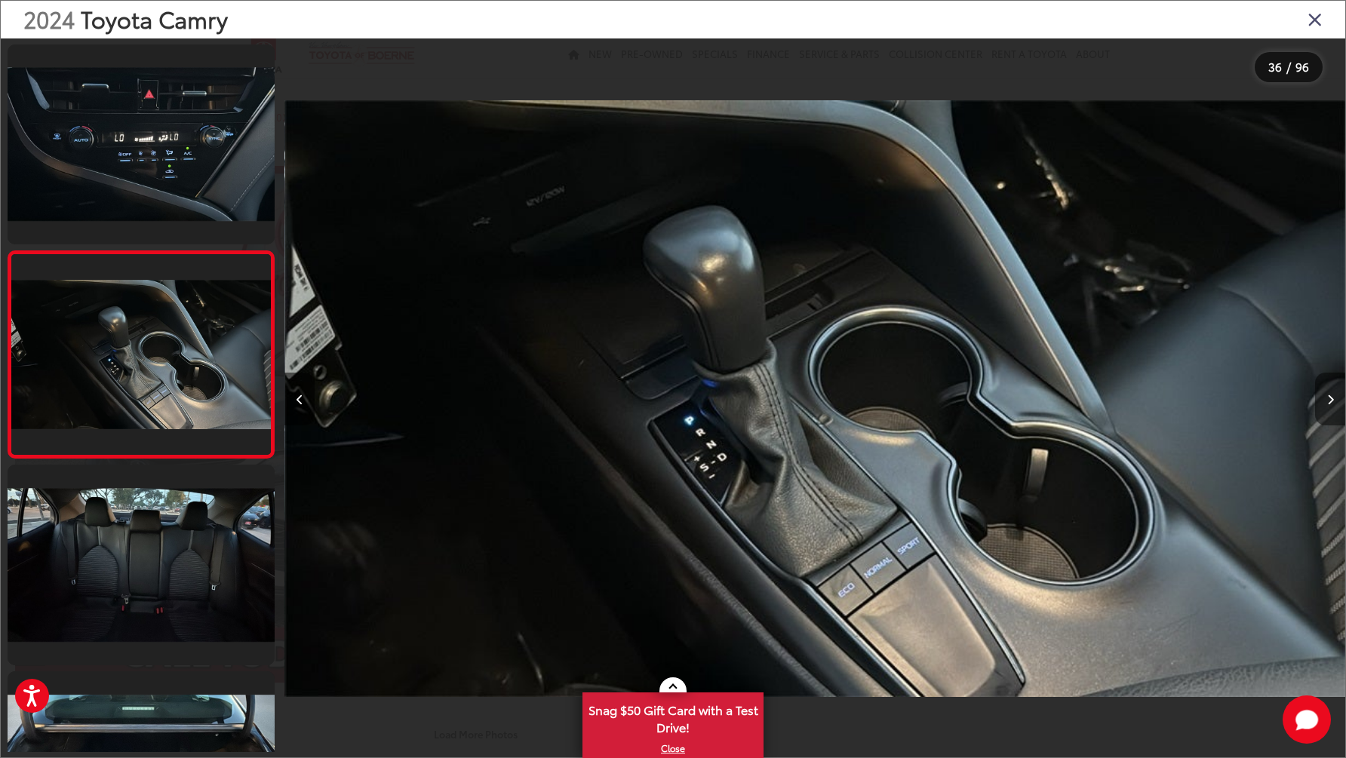
click at [1326, 403] on button "Next image" at bounding box center [1330, 399] width 30 height 53
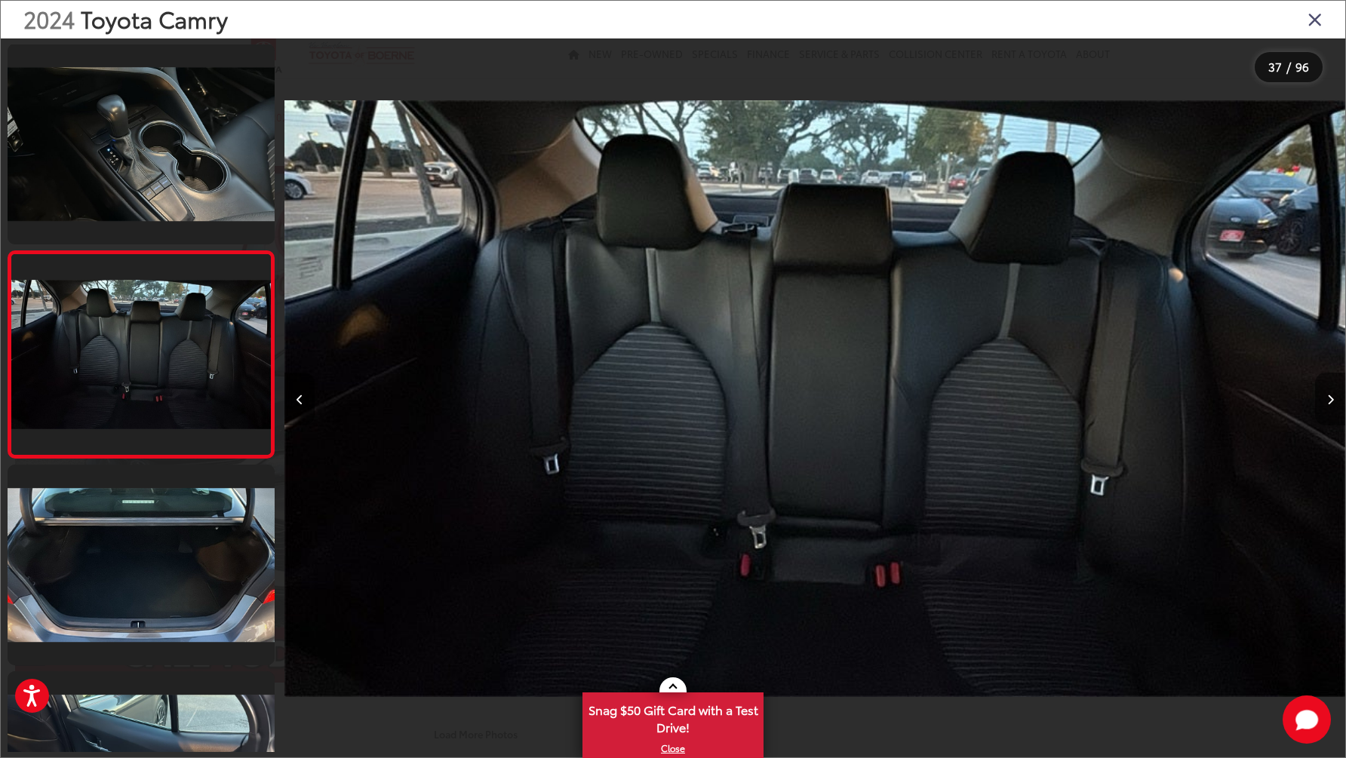
click at [1326, 403] on button "Next image" at bounding box center [1330, 399] width 30 height 53
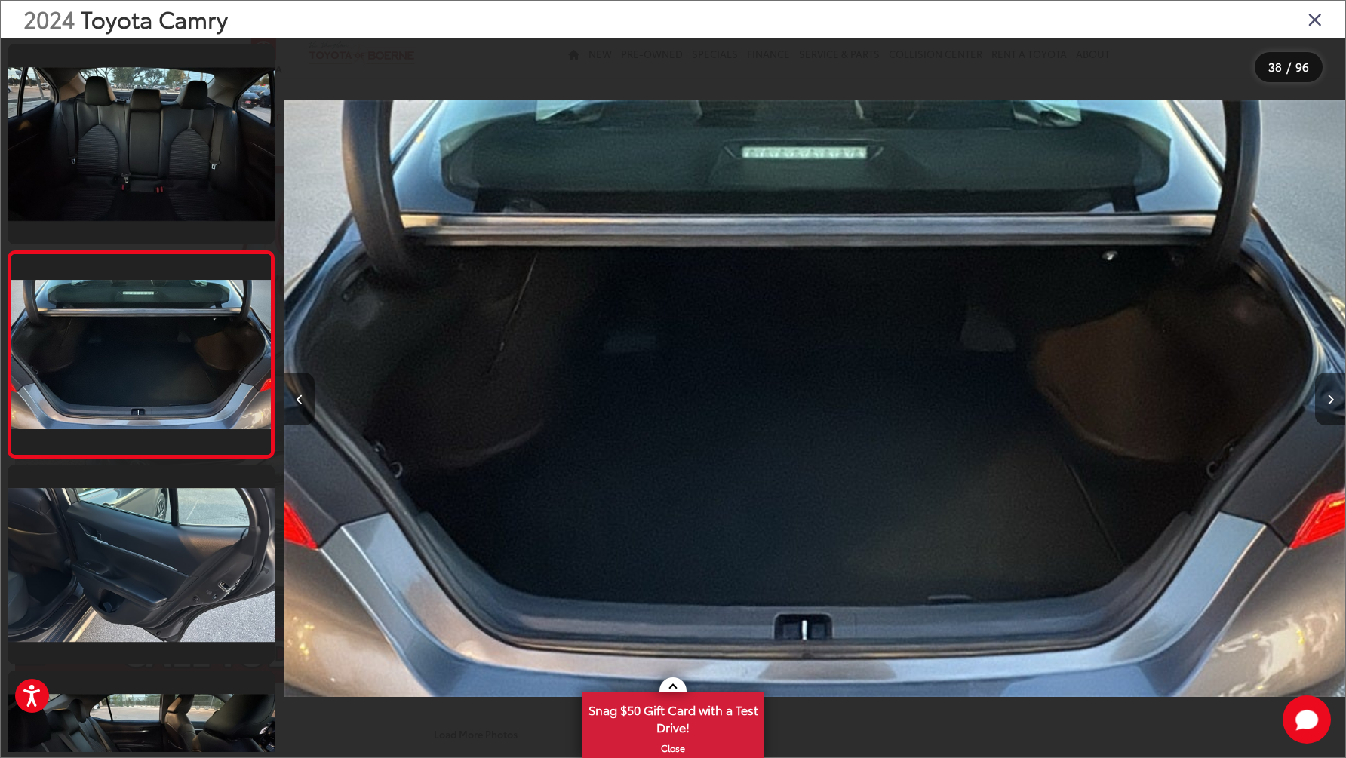
click at [1326, 403] on button "Next image" at bounding box center [1330, 399] width 30 height 53
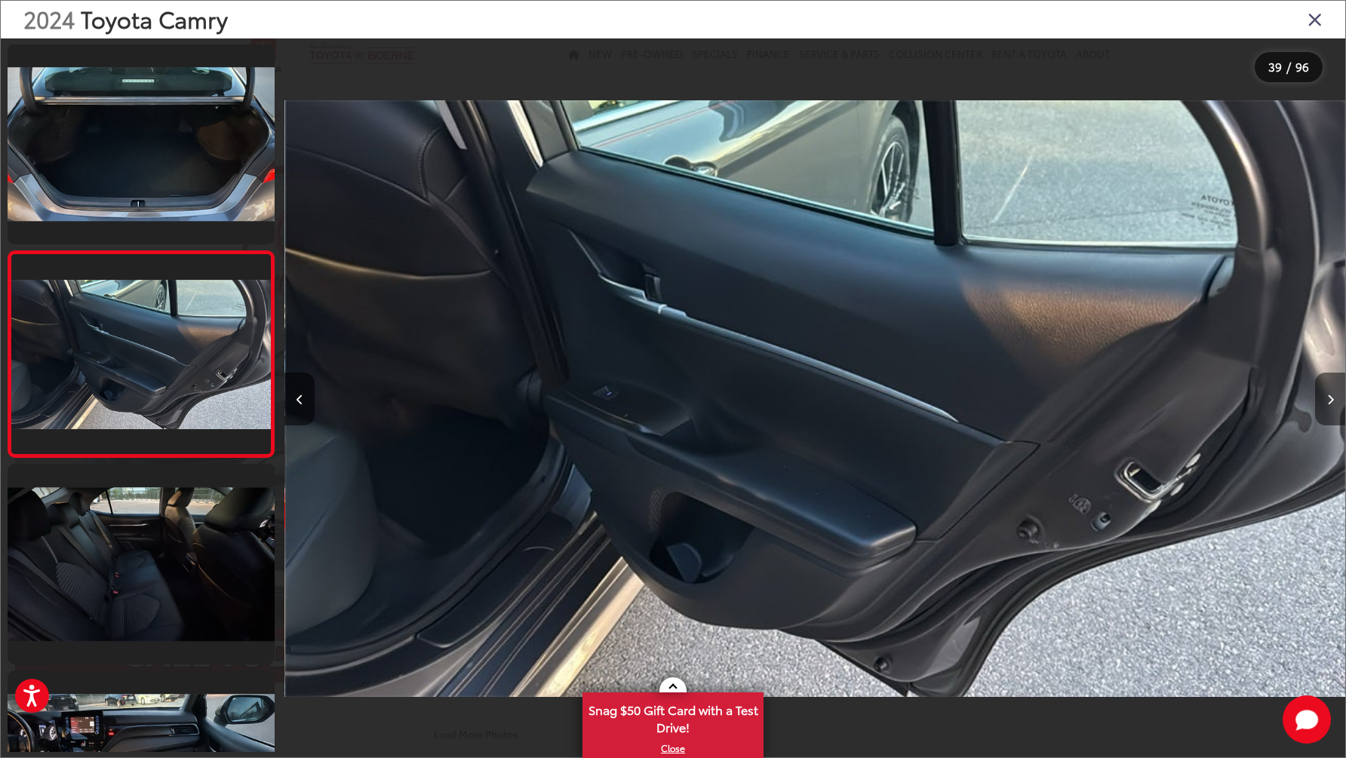
click at [1326, 403] on button "Next image" at bounding box center [1330, 399] width 30 height 53
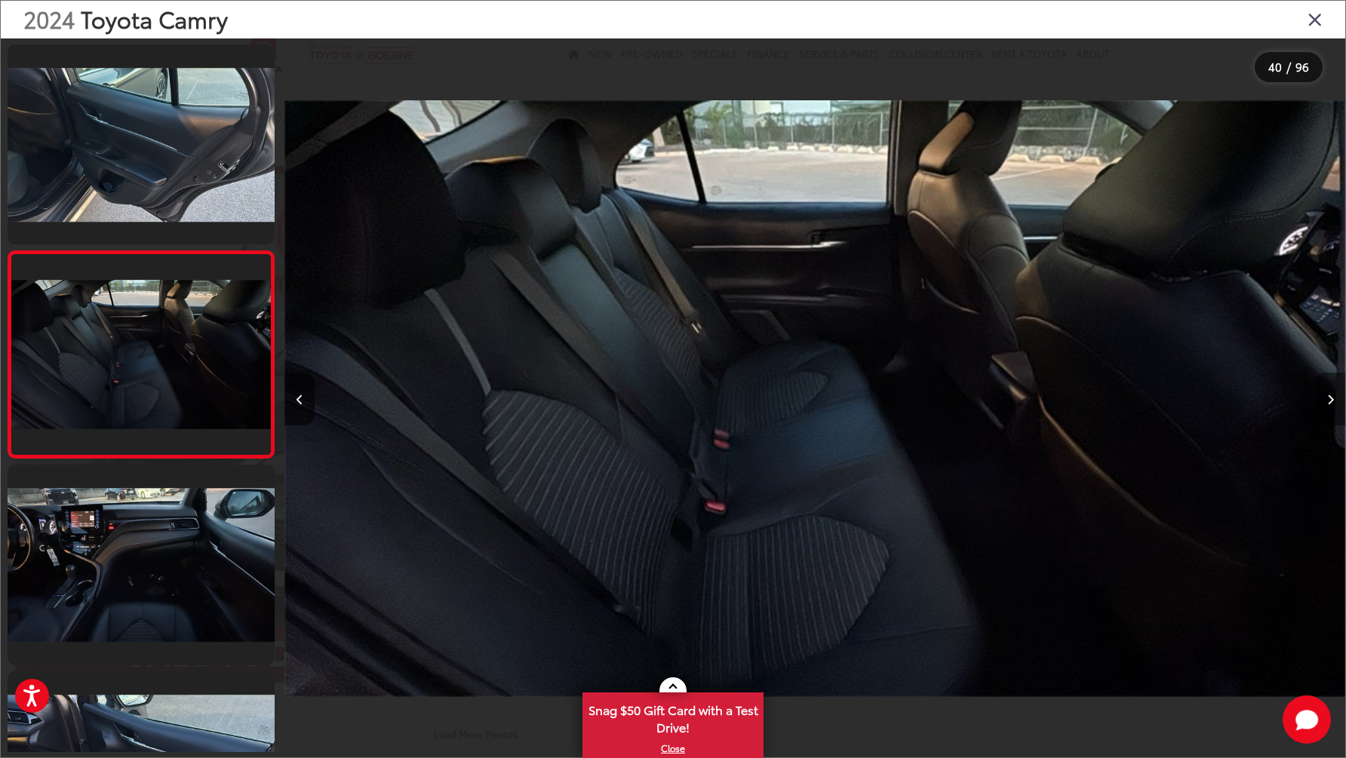
click at [1326, 403] on button "Next image" at bounding box center [1330, 399] width 30 height 53
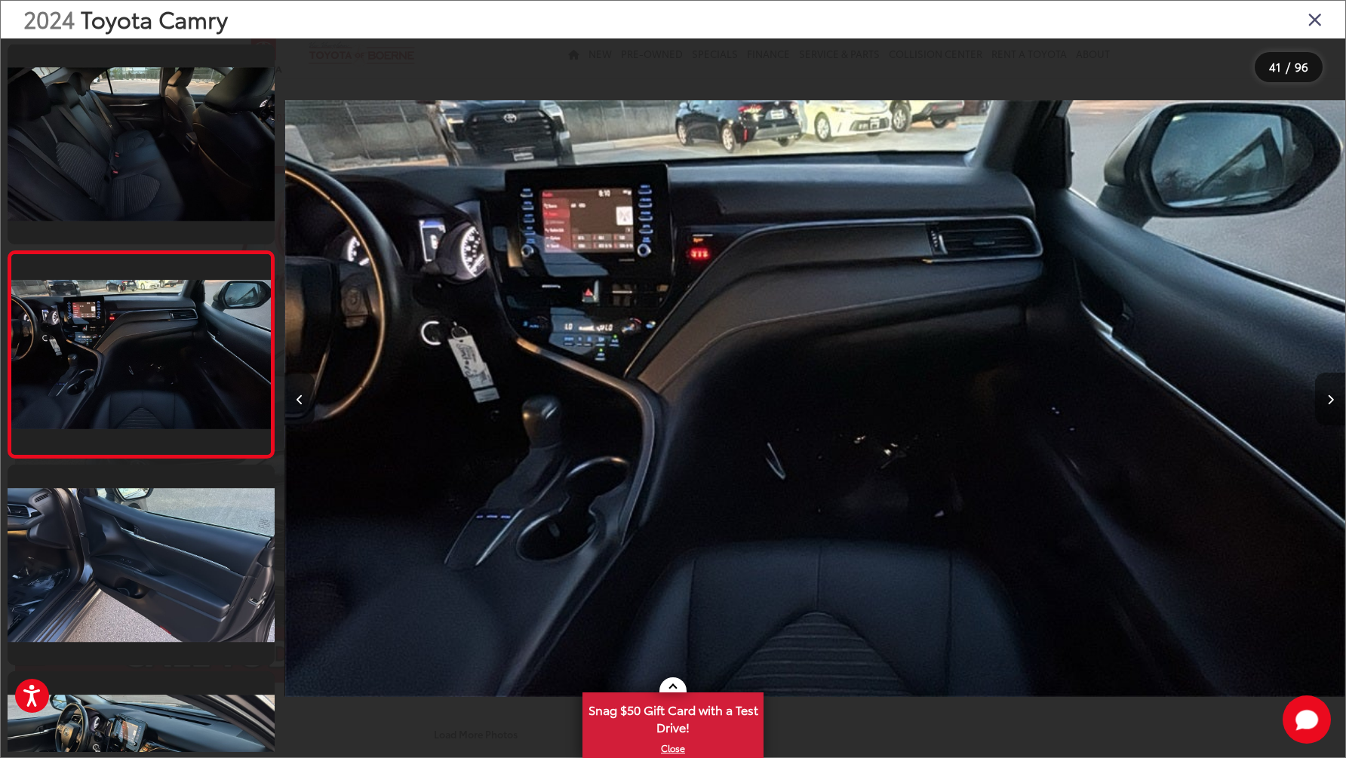
click at [1326, 403] on button "Next image" at bounding box center [1330, 399] width 30 height 53
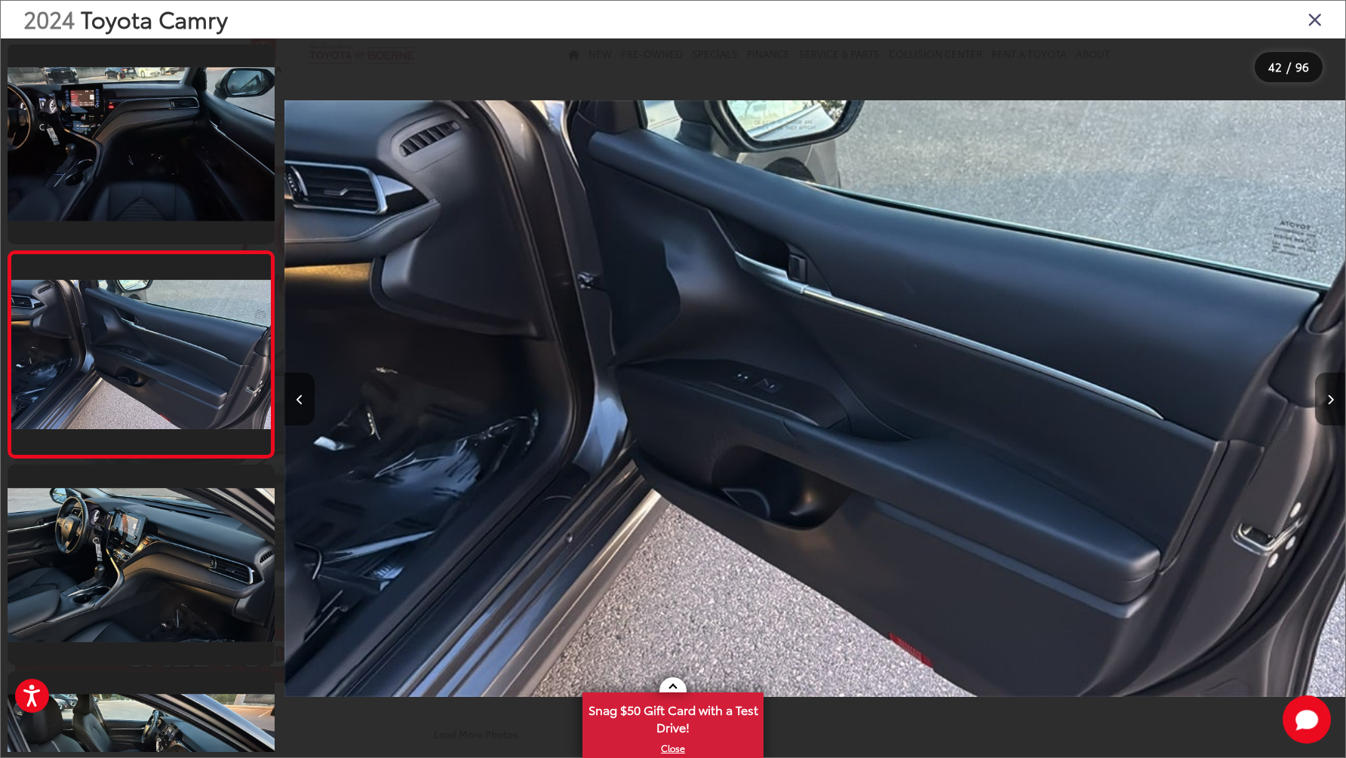
click at [1326, 403] on button "Next image" at bounding box center [1330, 399] width 30 height 53
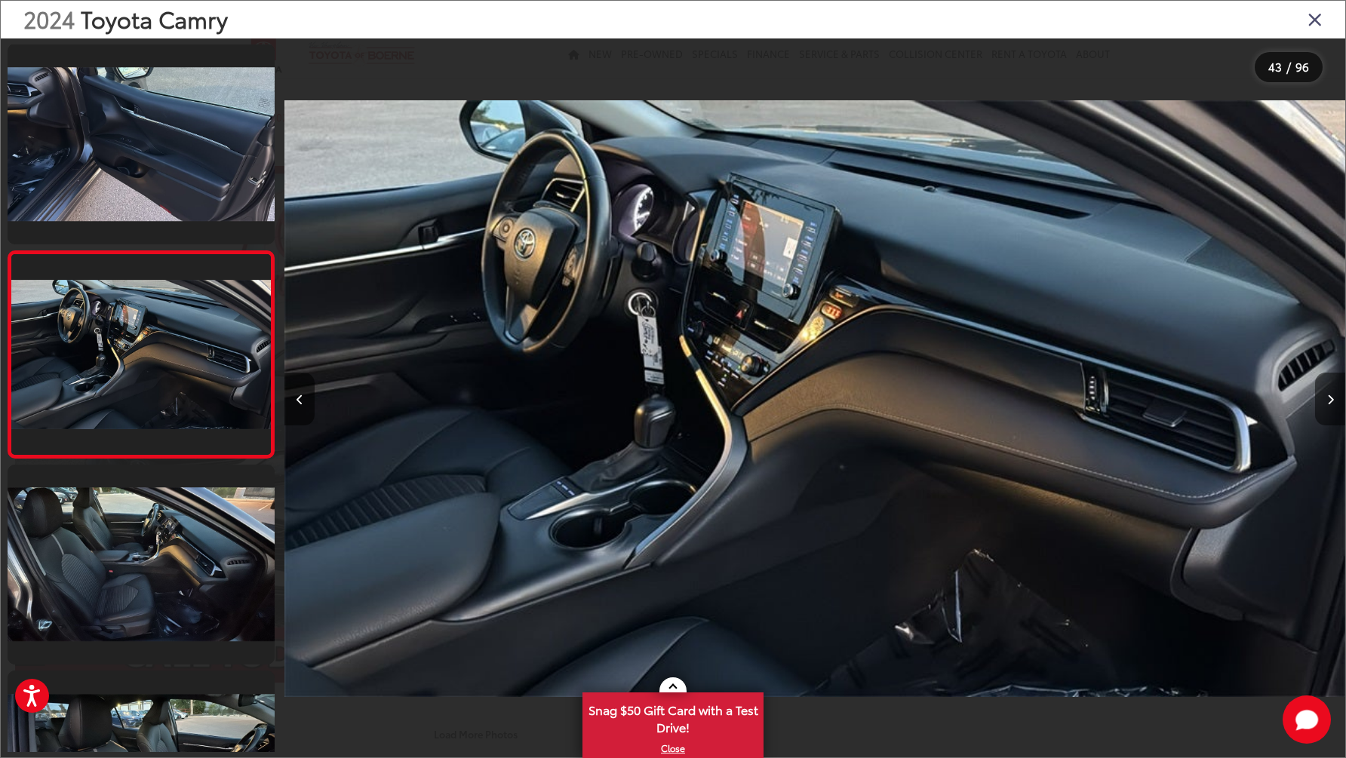
click at [1326, 403] on button "Next image" at bounding box center [1330, 399] width 30 height 53
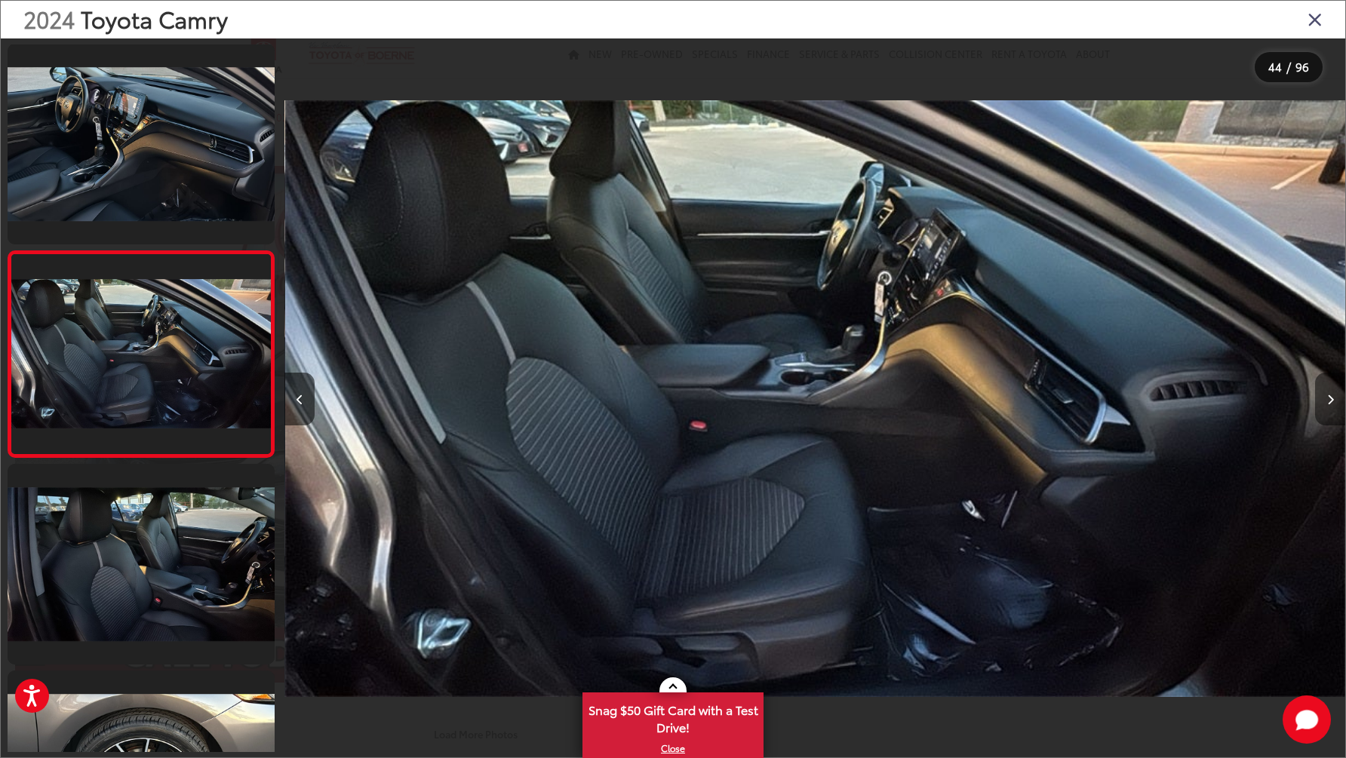
click at [1326, 403] on button "Next image" at bounding box center [1330, 399] width 30 height 53
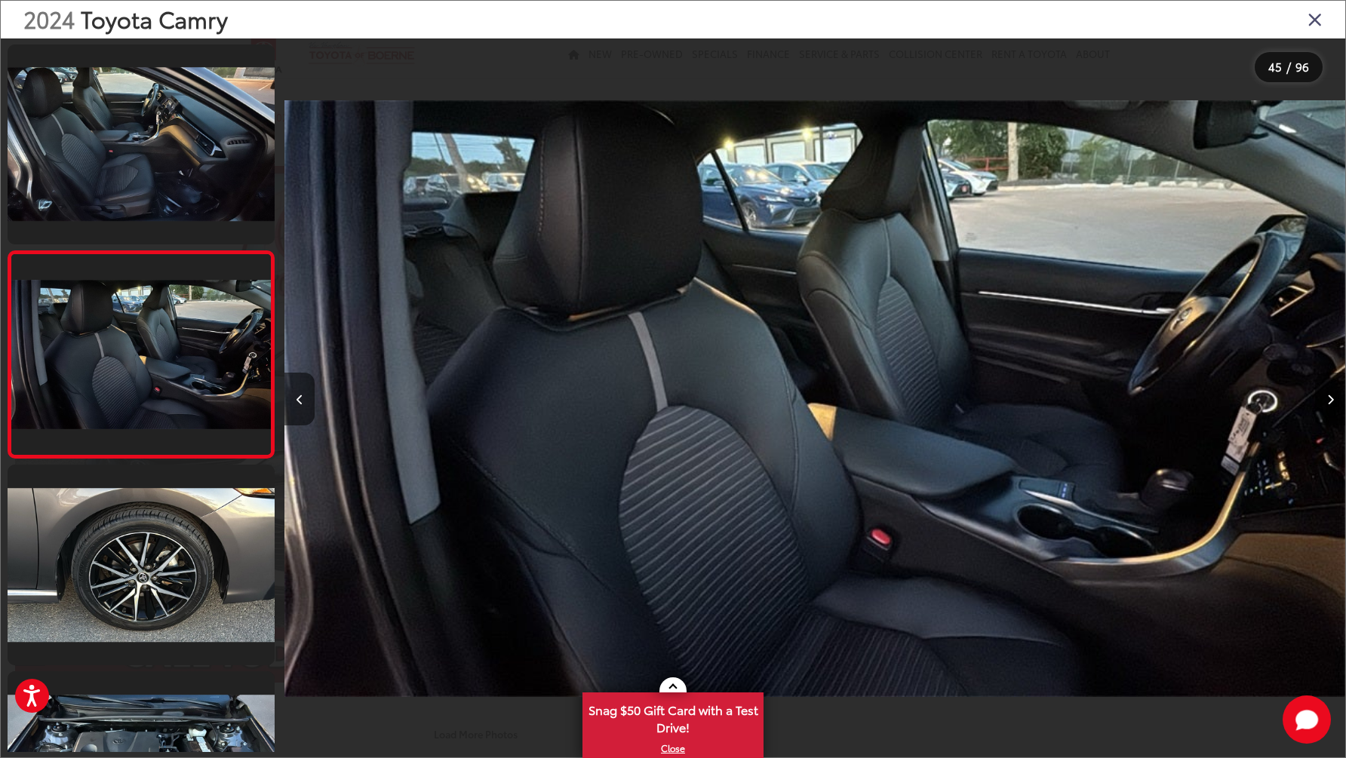
click at [1326, 403] on button "Next image" at bounding box center [1330, 399] width 30 height 53
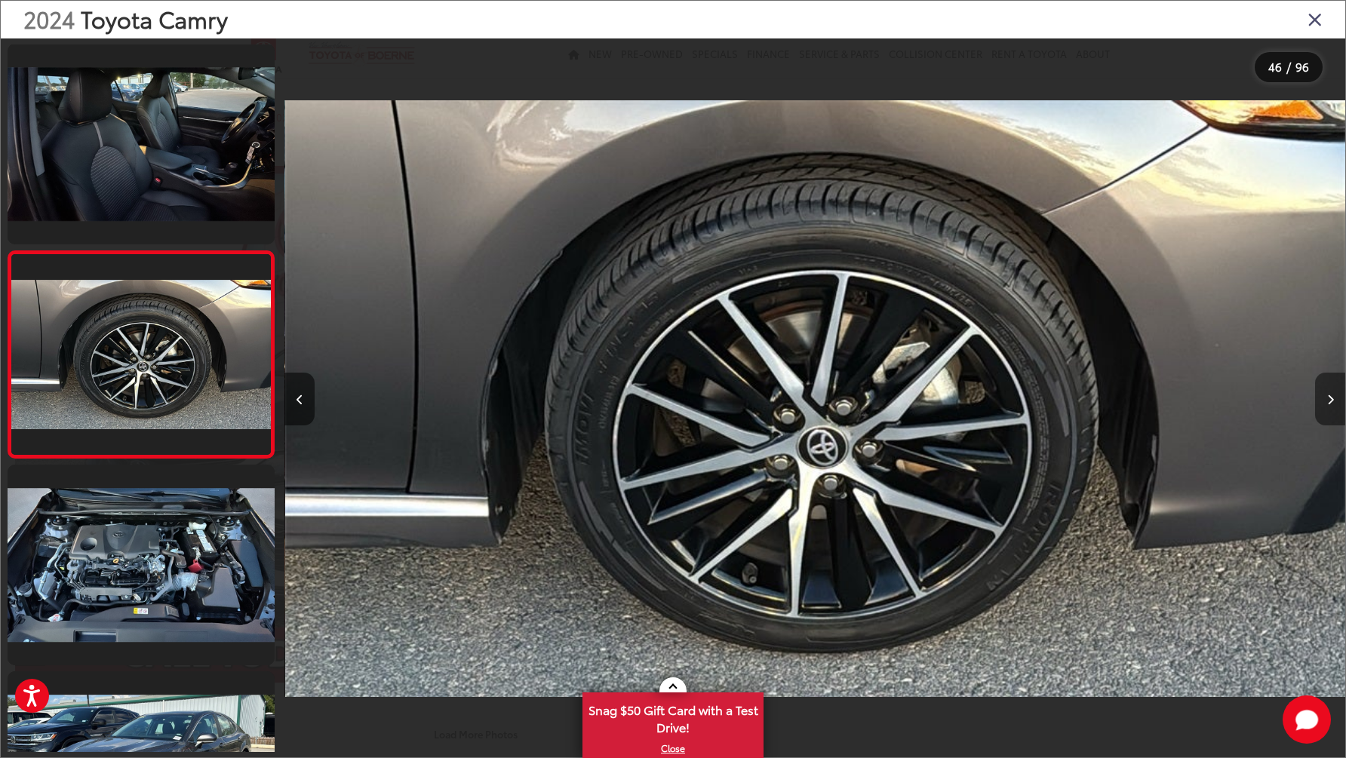
click at [1326, 403] on button "Next image" at bounding box center [1330, 399] width 30 height 53
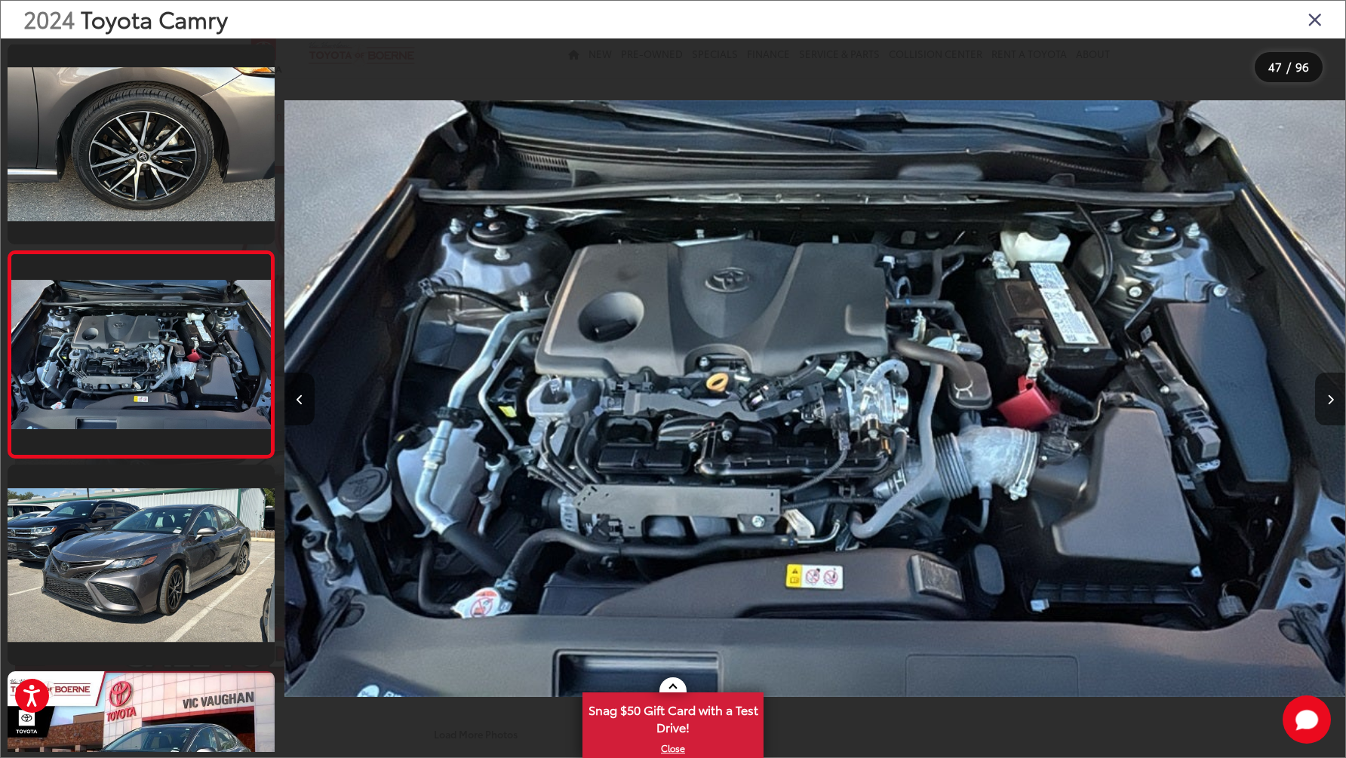
click at [1326, 403] on button "Next image" at bounding box center [1330, 399] width 30 height 53
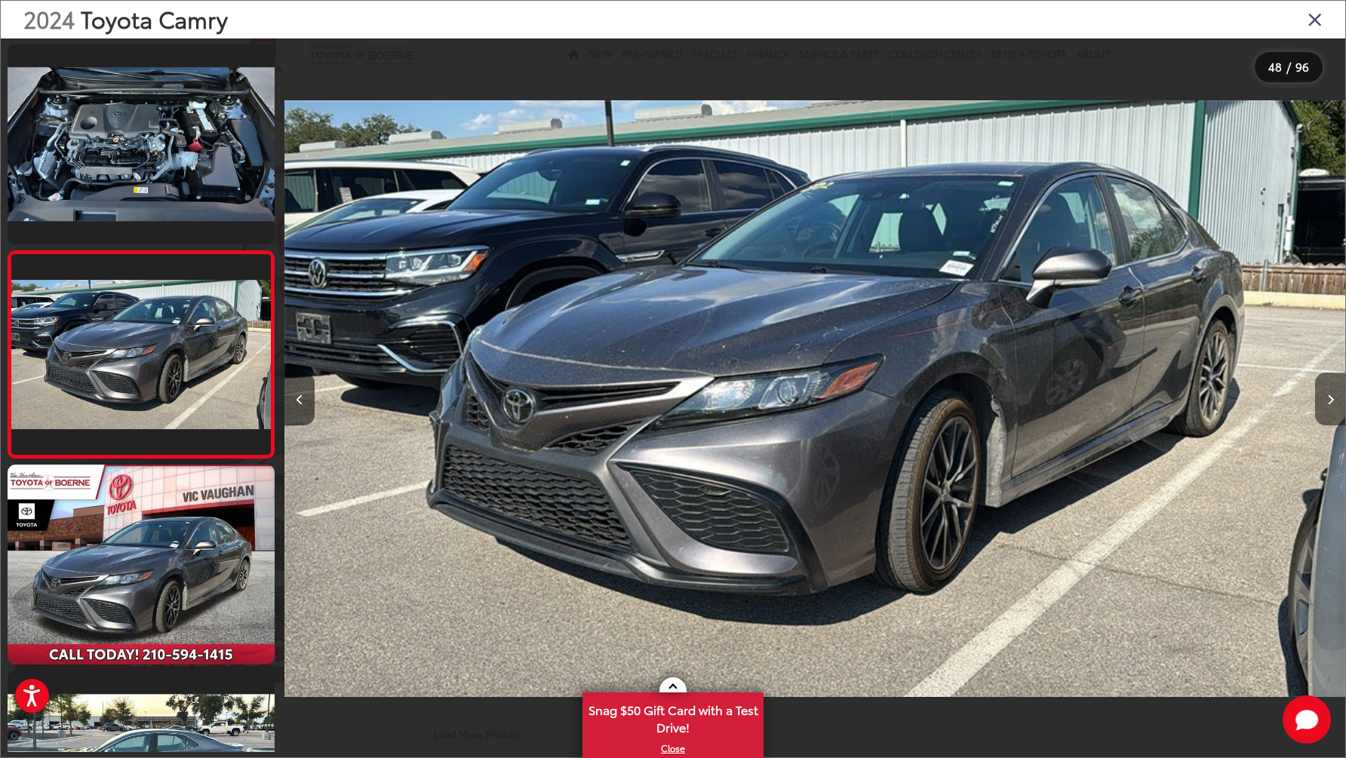
click at [1326, 403] on button "Next image" at bounding box center [1330, 399] width 30 height 53
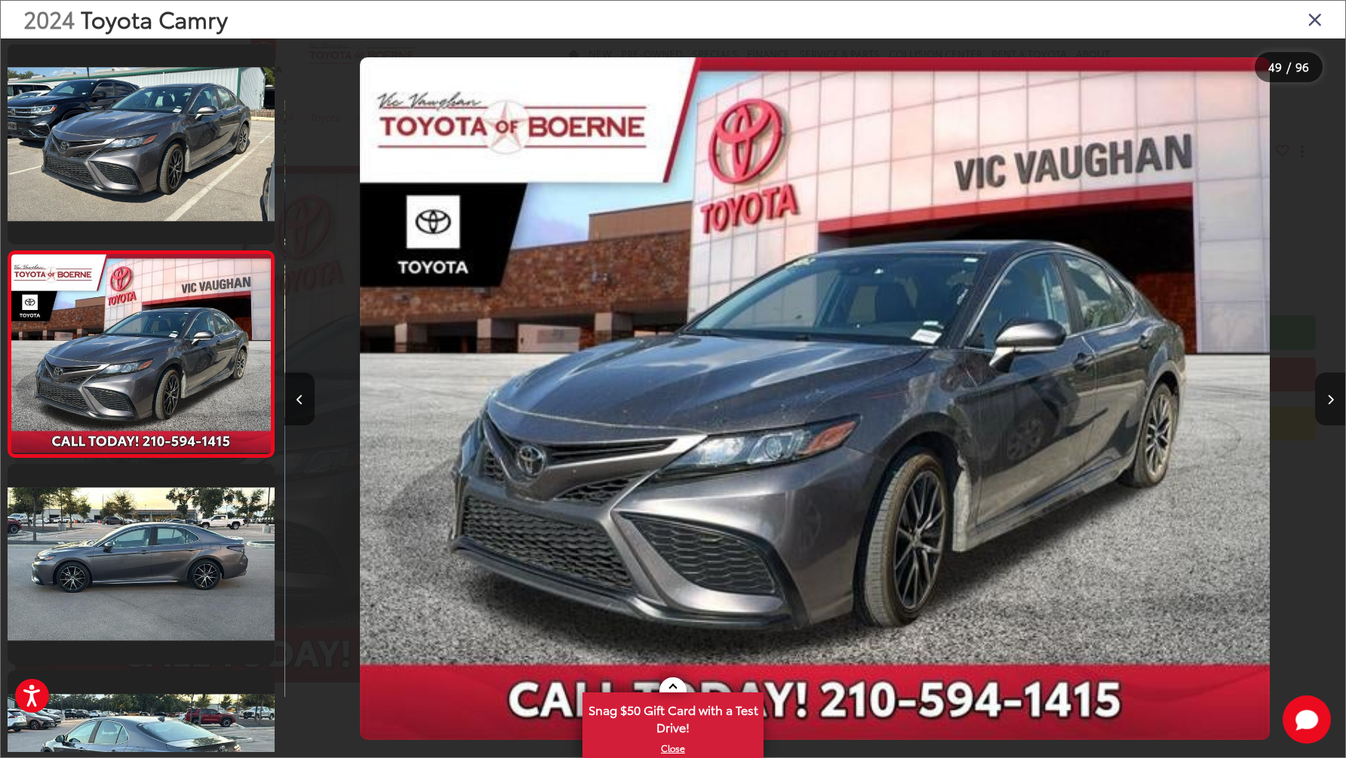
click at [1326, 403] on button "Next image" at bounding box center [1330, 399] width 30 height 53
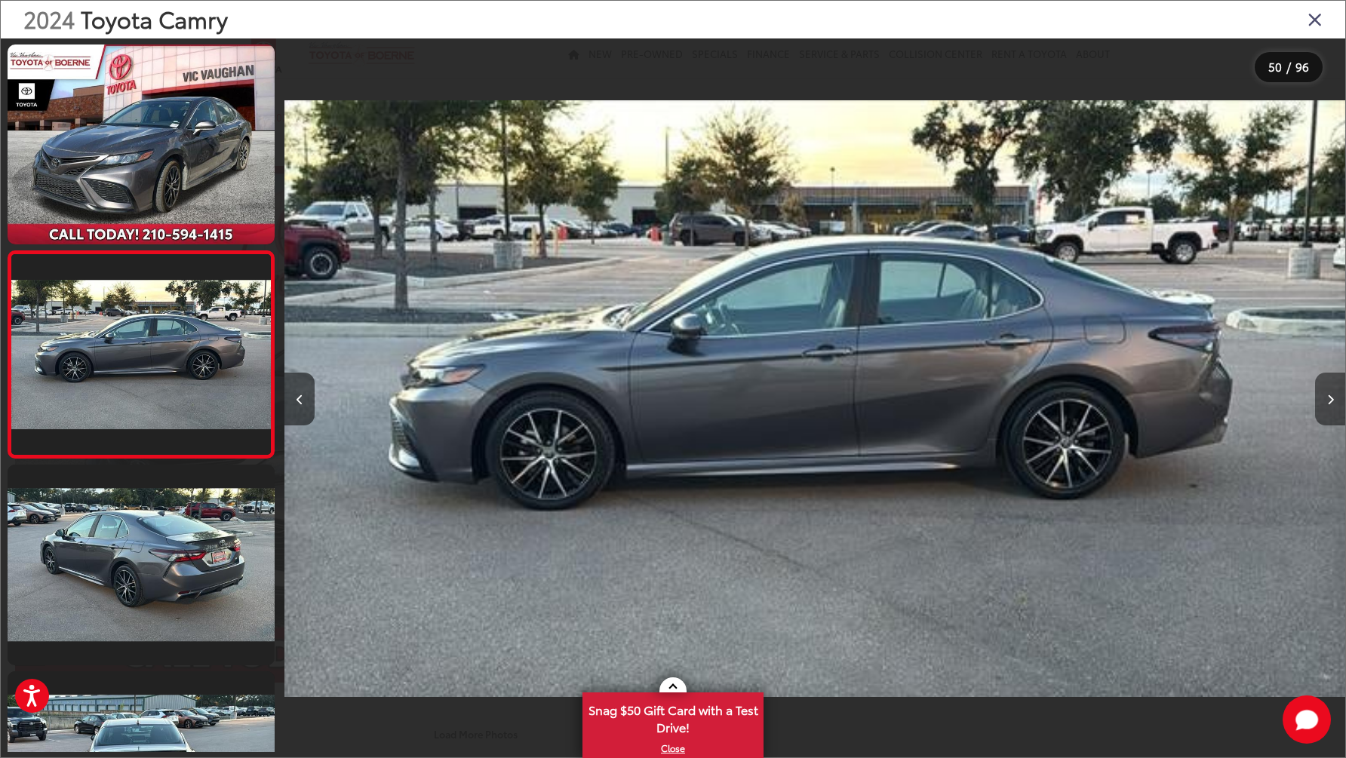
click at [1326, 403] on button "Next image" at bounding box center [1330, 399] width 30 height 53
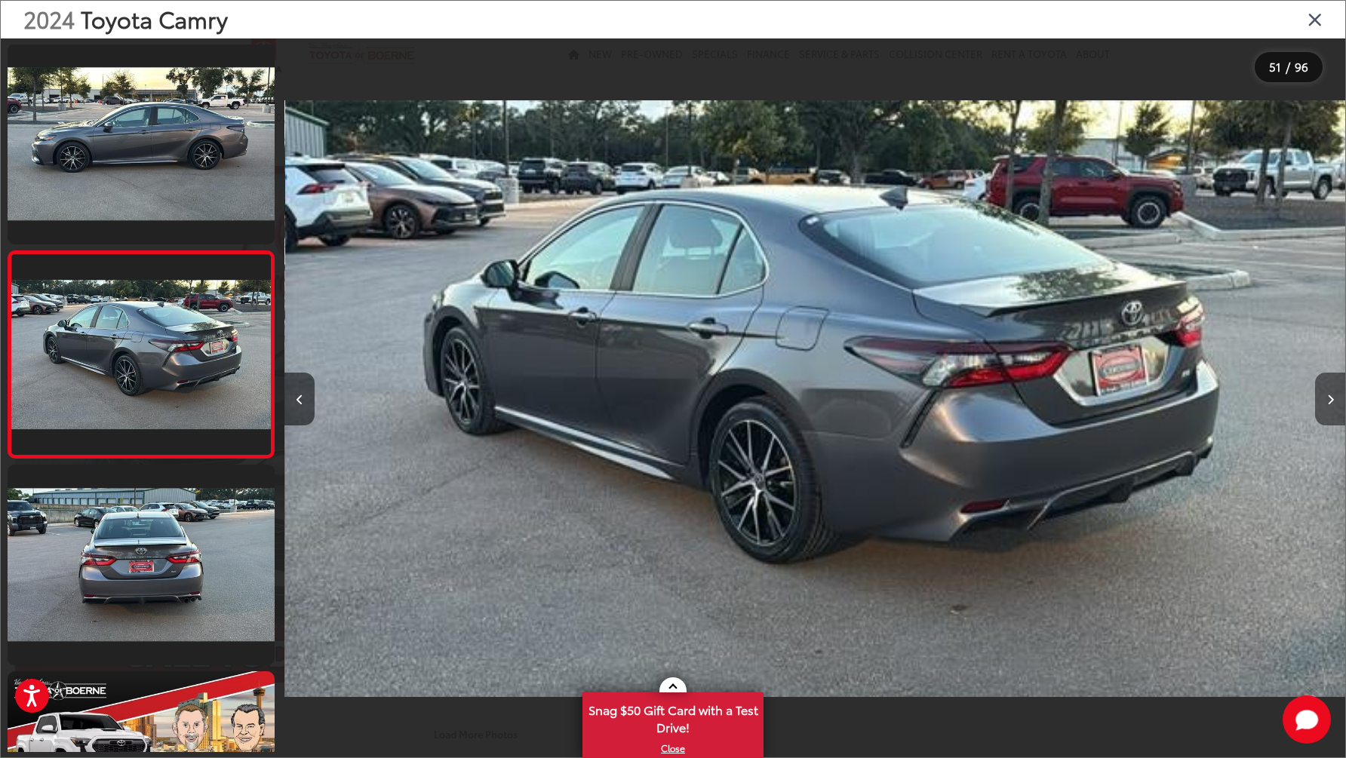
click at [1326, 403] on button "Next image" at bounding box center [1330, 399] width 30 height 53
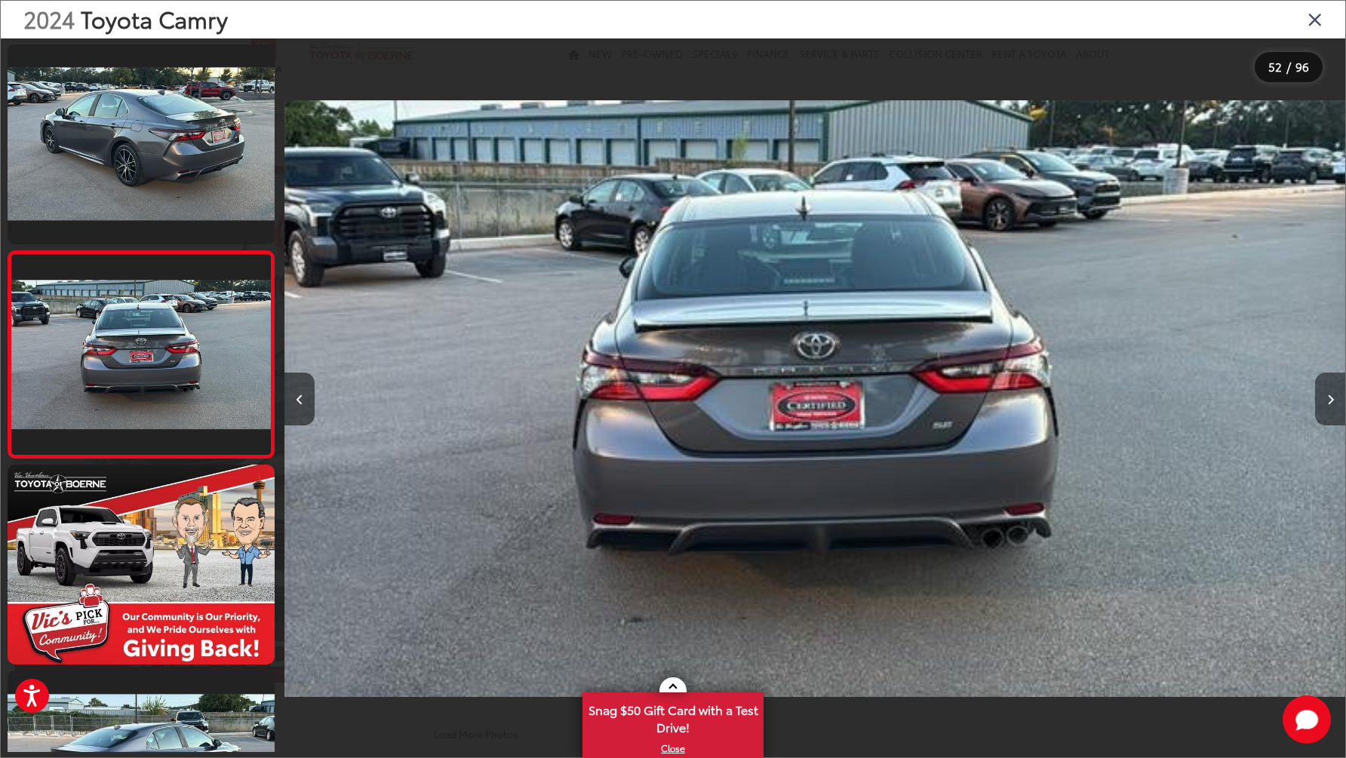
click at [1326, 403] on button "Next image" at bounding box center [1330, 399] width 30 height 53
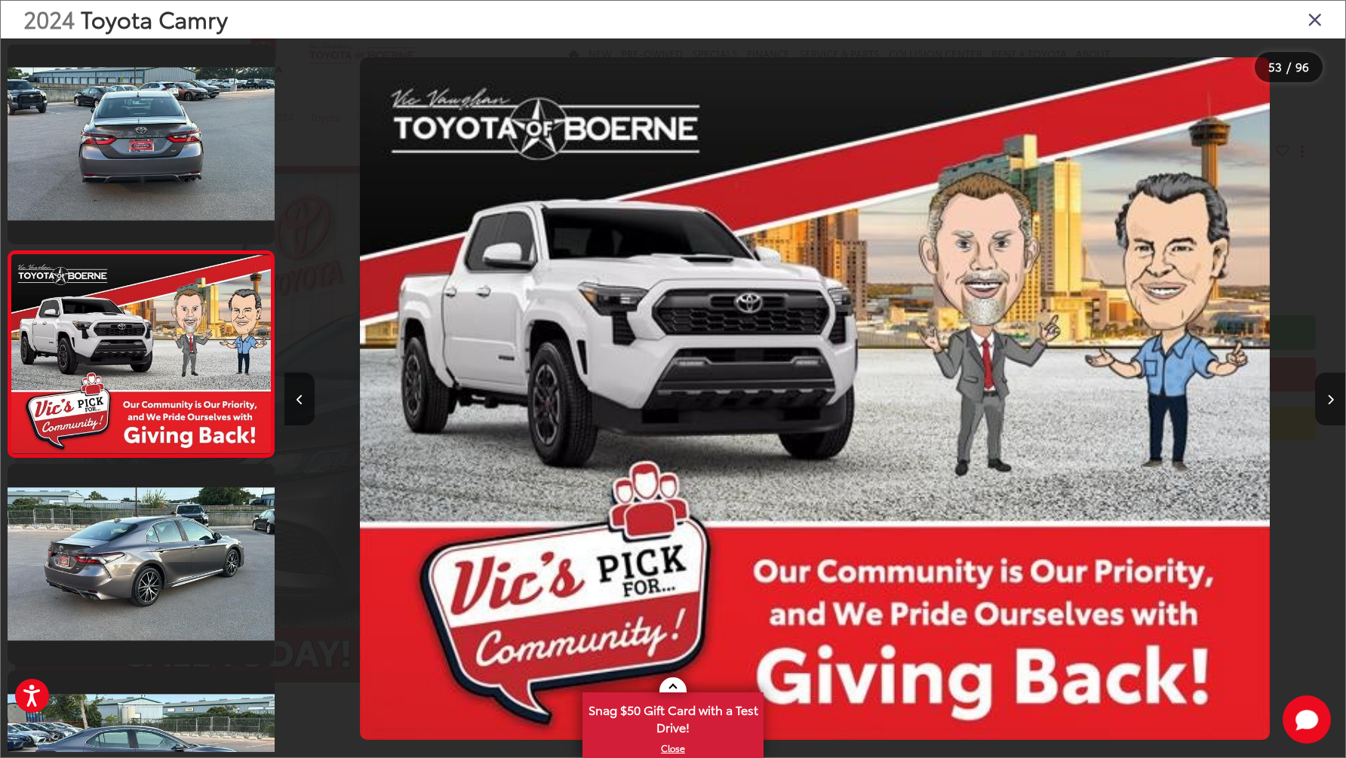
click at [1326, 403] on button "Next image" at bounding box center [1330, 399] width 30 height 53
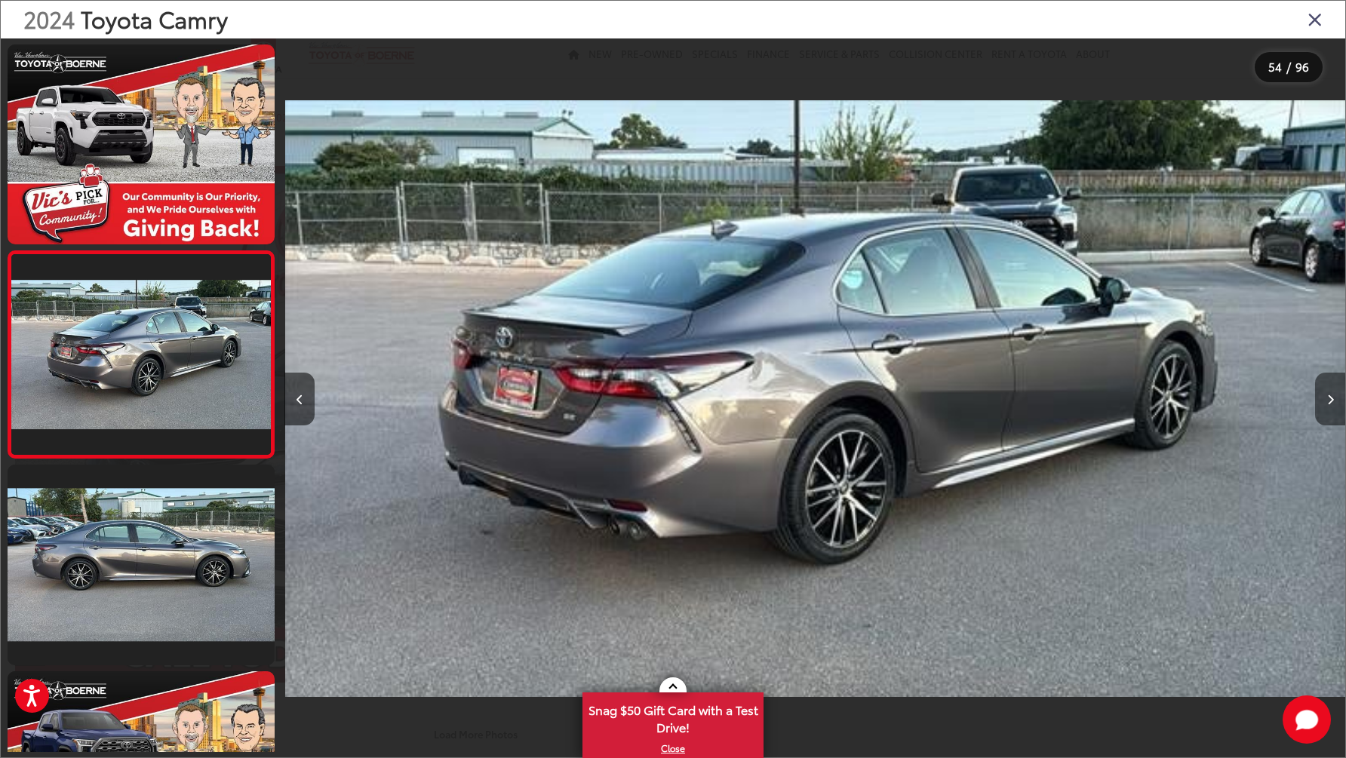
click at [1326, 403] on button "Next image" at bounding box center [1330, 399] width 30 height 53
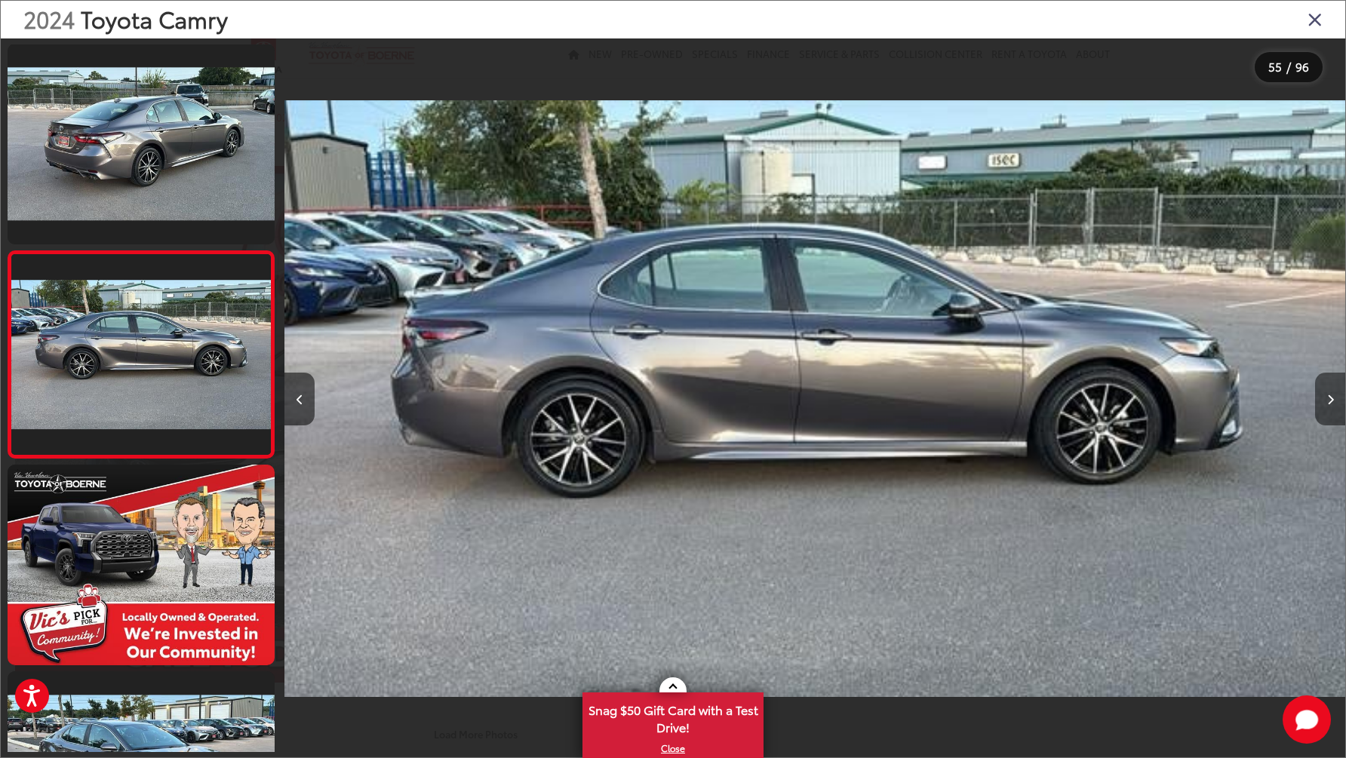
click at [1326, 403] on button "Next image" at bounding box center [1330, 399] width 30 height 53
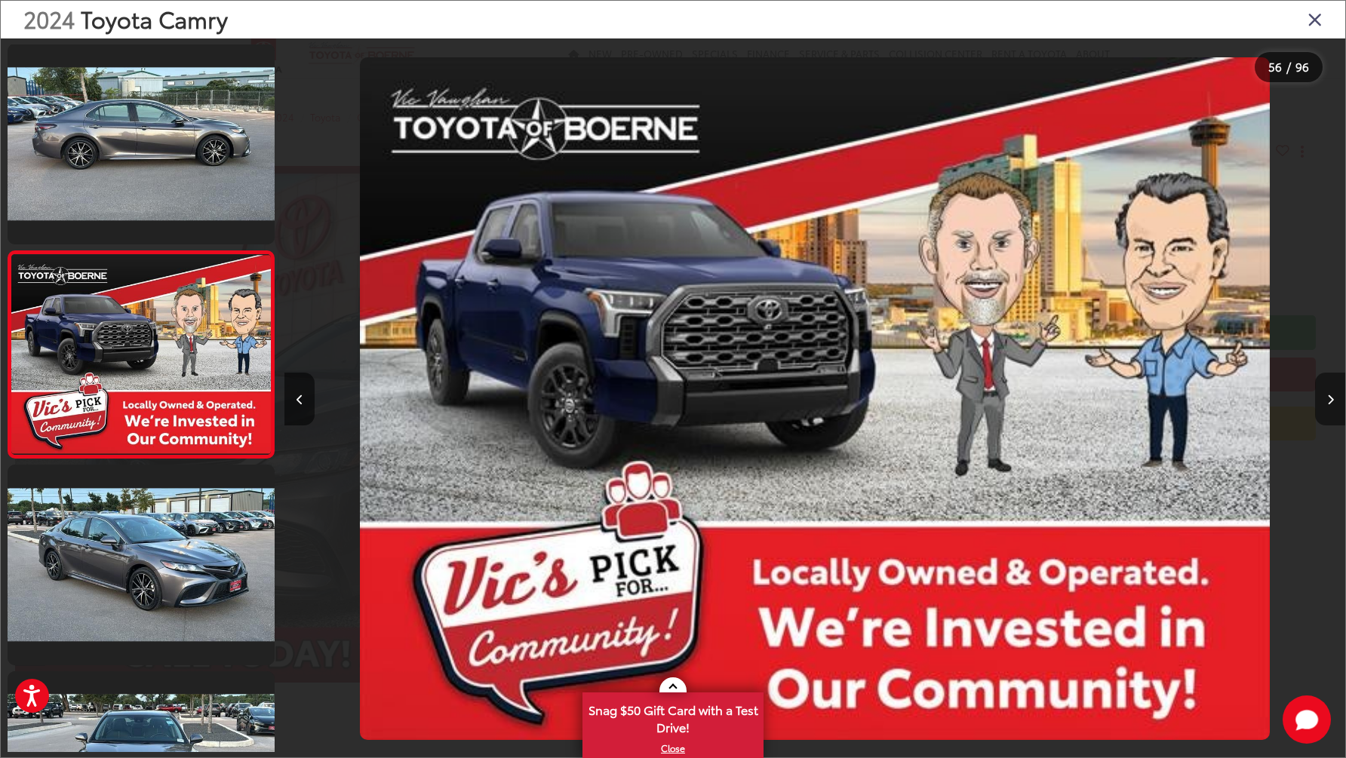
click at [1326, 403] on button "Next image" at bounding box center [1330, 399] width 30 height 53
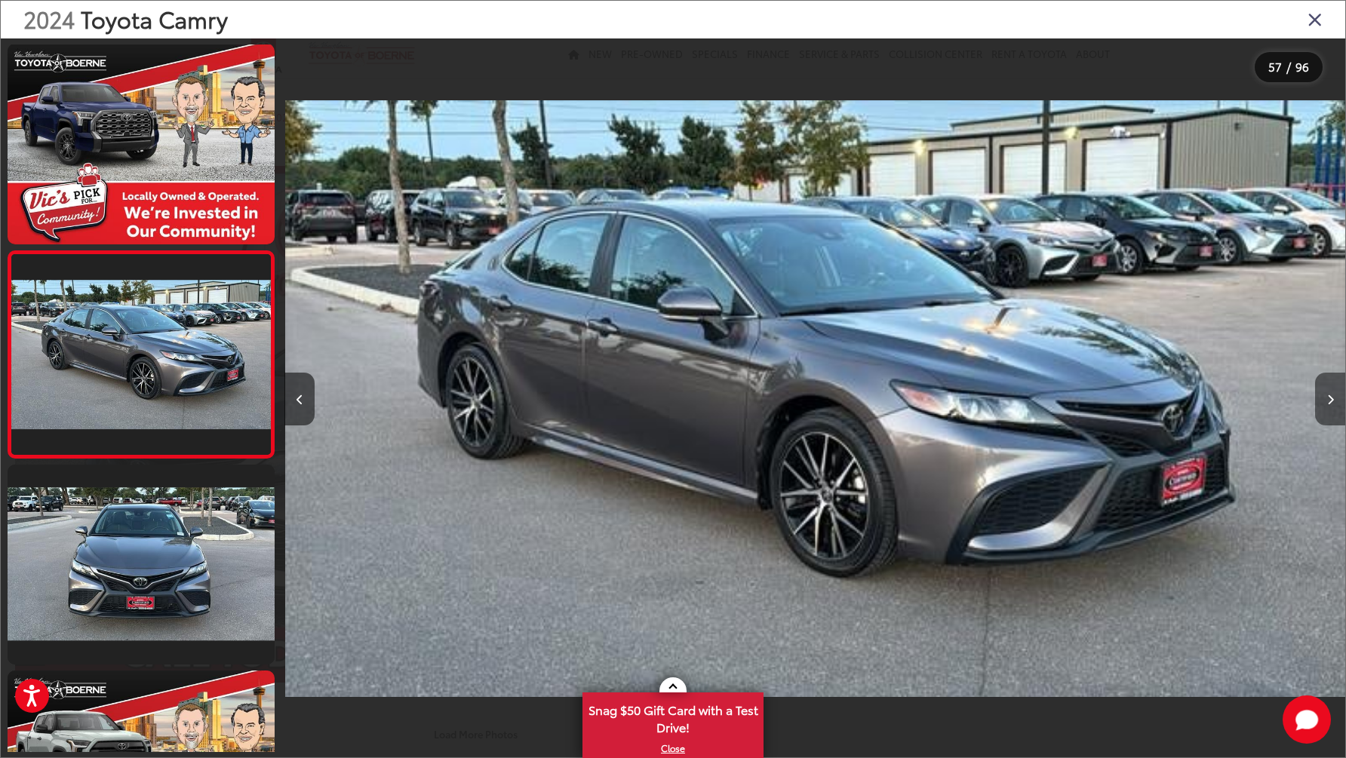
click at [1326, 403] on button "Next image" at bounding box center [1330, 399] width 30 height 53
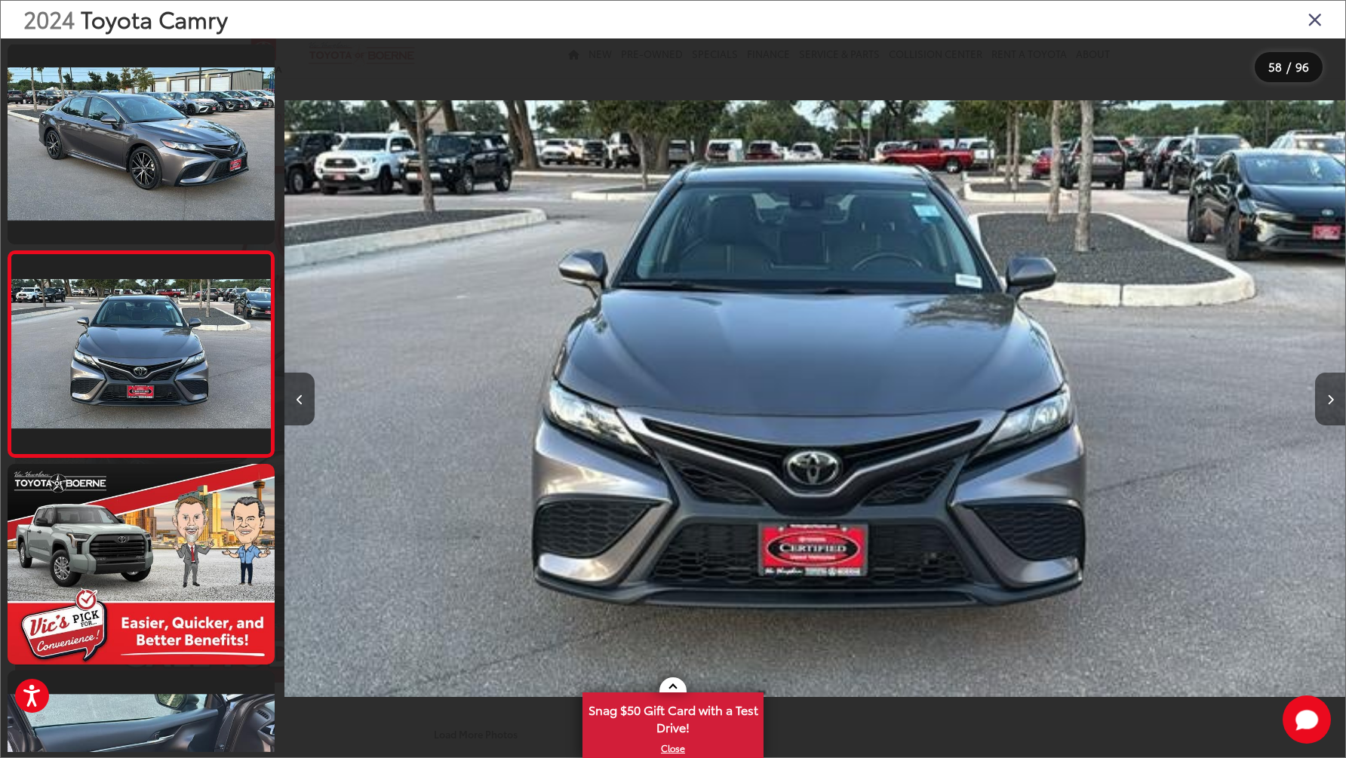
click at [1326, 403] on button "Next image" at bounding box center [1330, 399] width 30 height 53
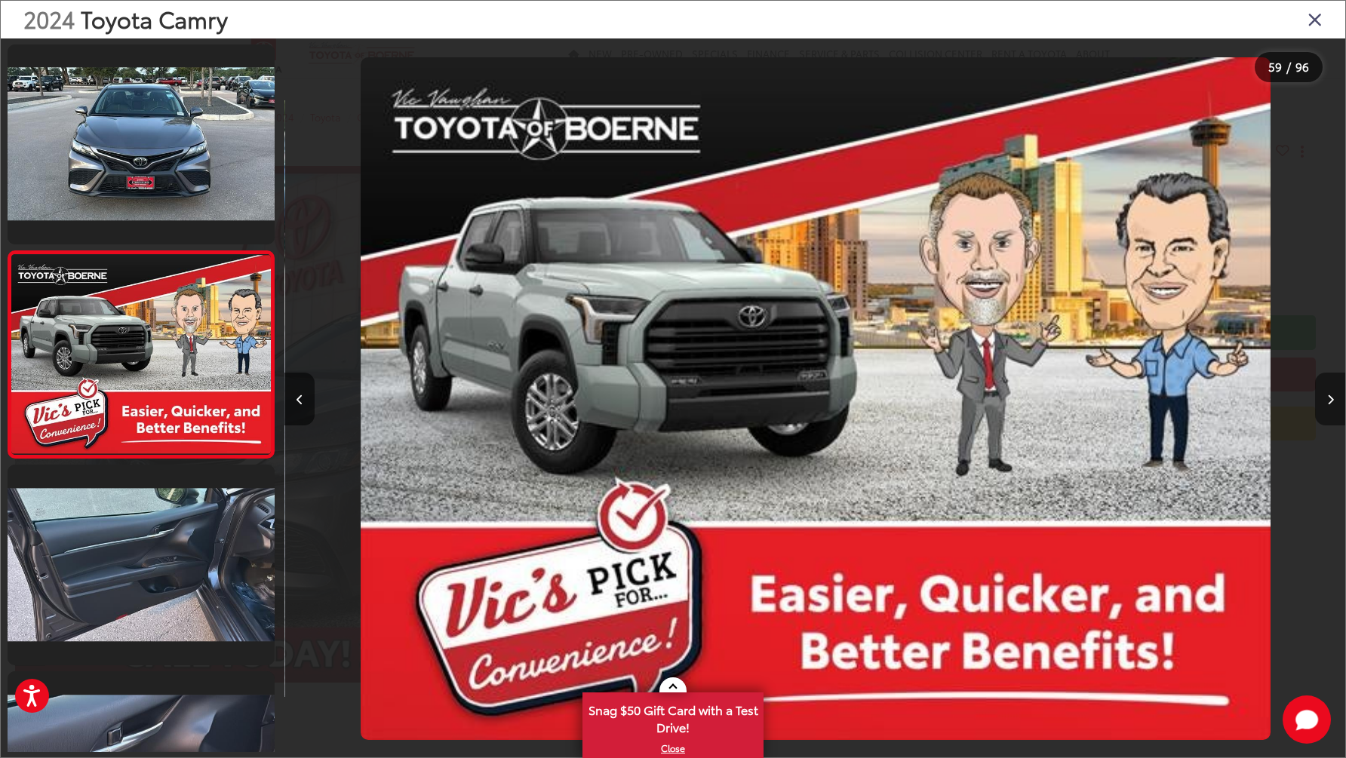
click at [1326, 403] on button "Next image" at bounding box center [1330, 399] width 30 height 53
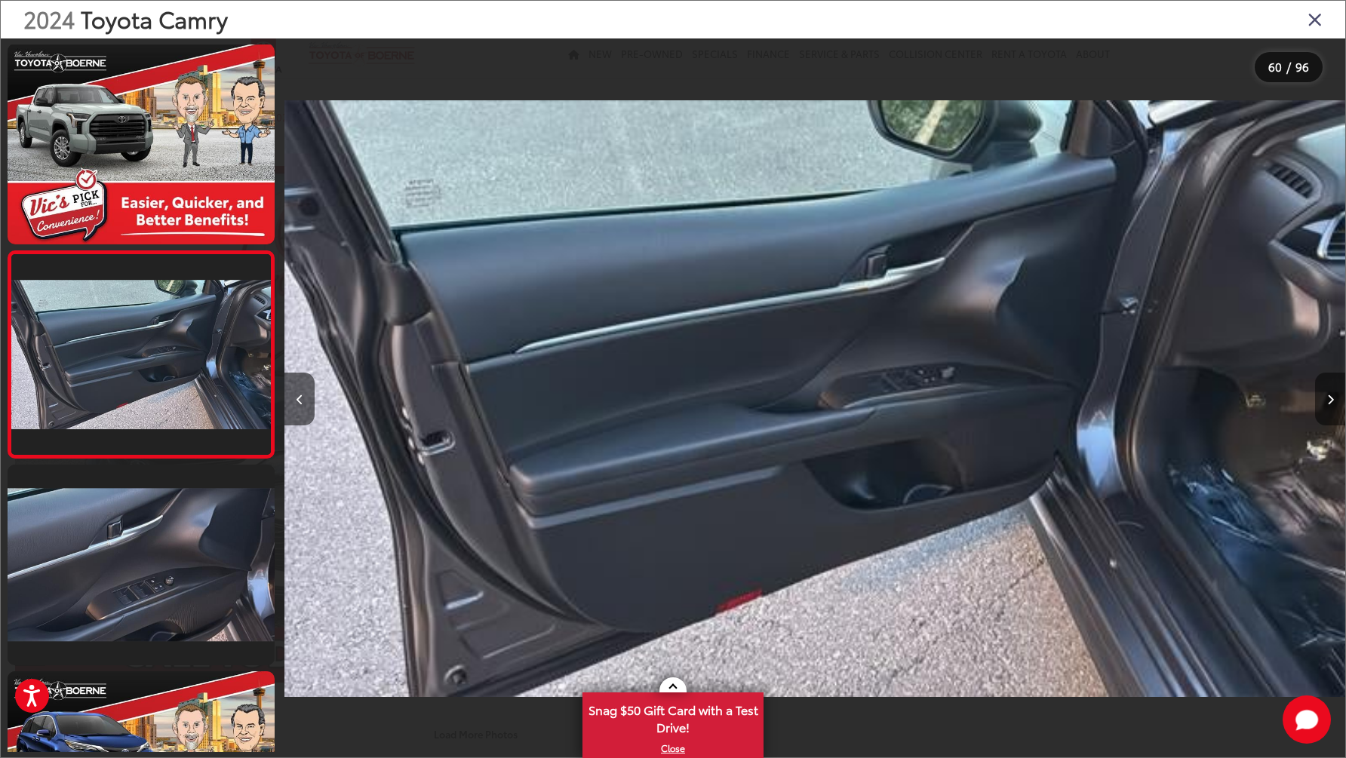
click at [1326, 403] on button "Next image" at bounding box center [1330, 399] width 30 height 53
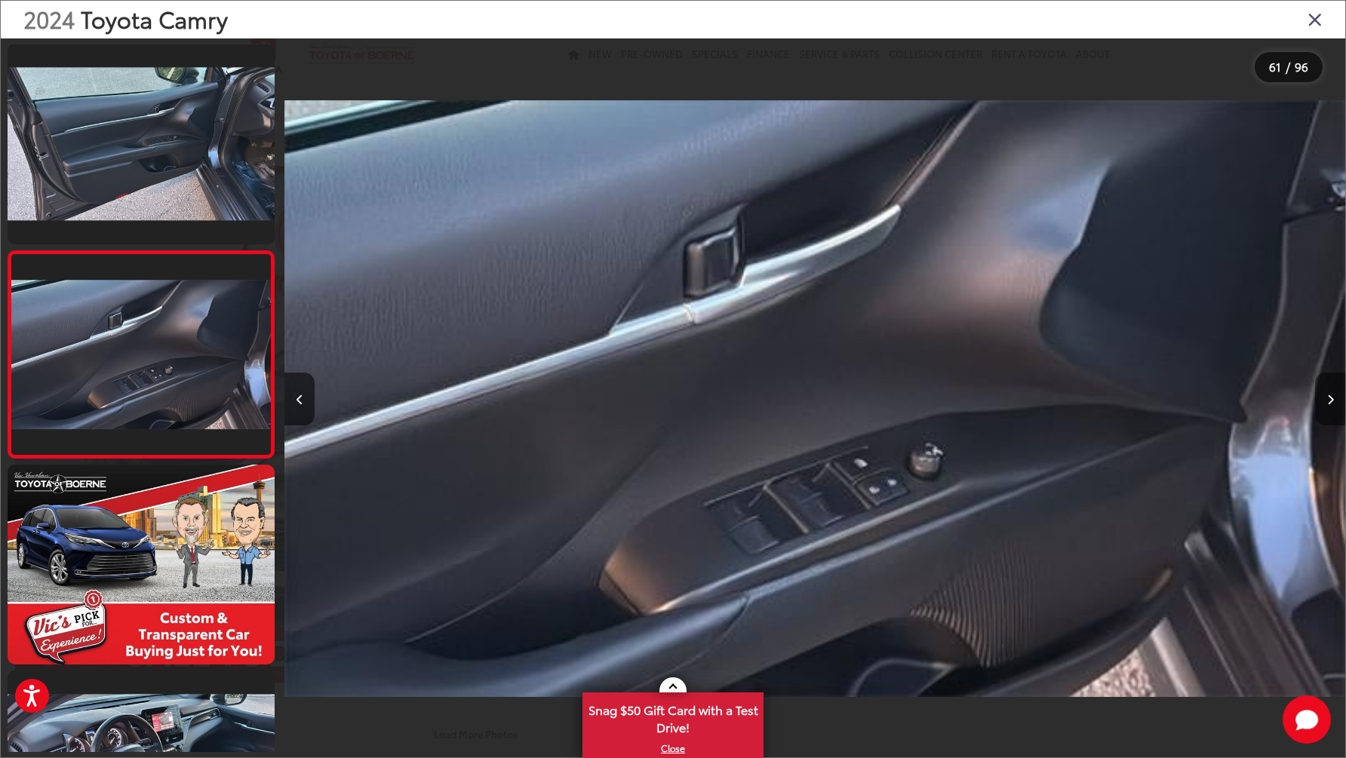
click at [1326, 403] on button "Next image" at bounding box center [1330, 399] width 30 height 53
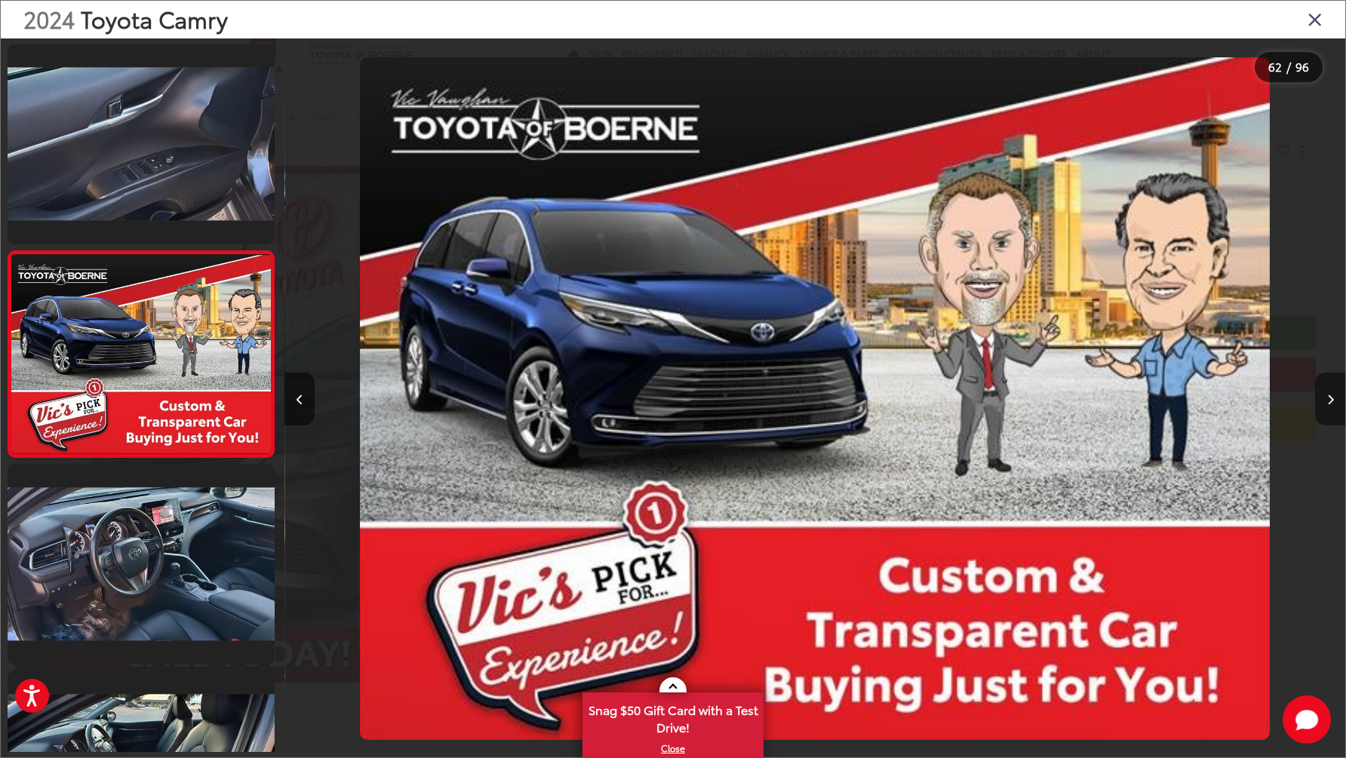
click at [1326, 403] on button "Next image" at bounding box center [1330, 399] width 30 height 53
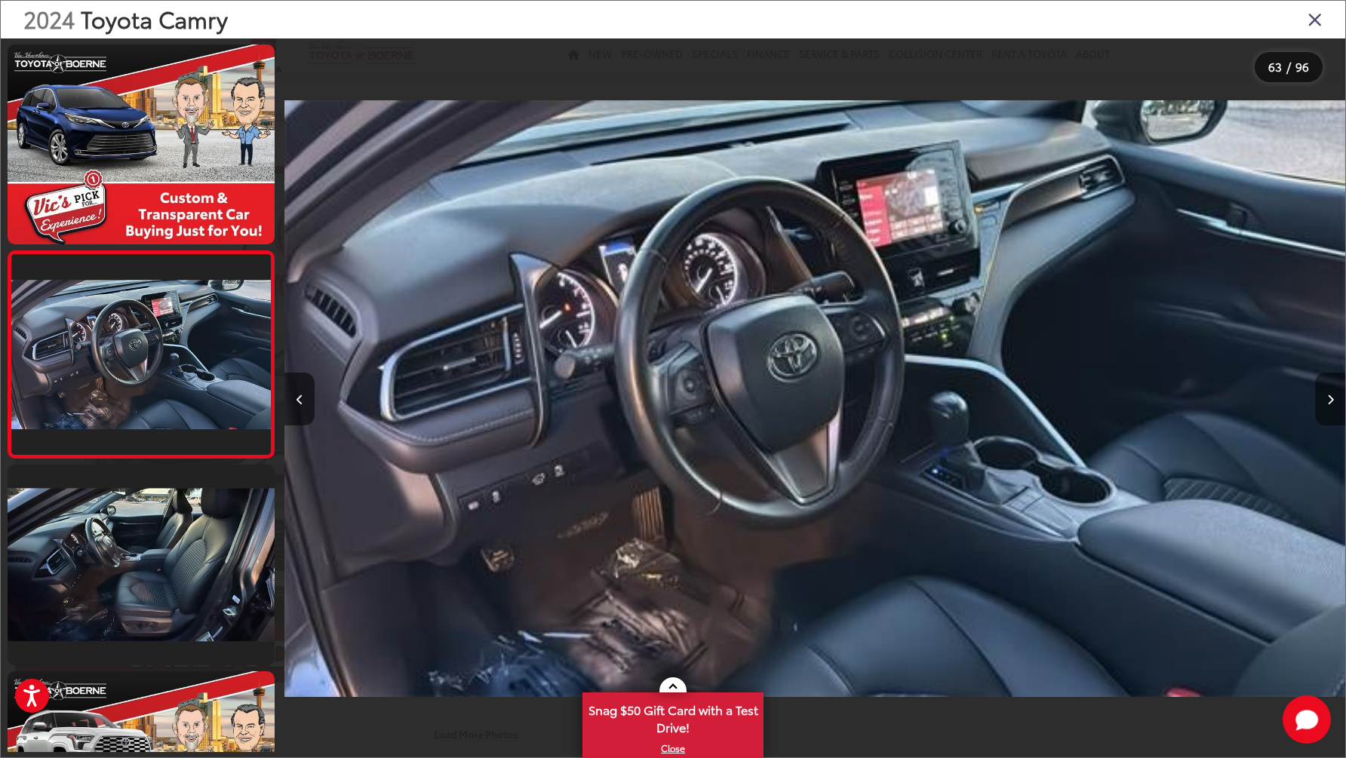
click at [1326, 403] on button "Next image" at bounding box center [1330, 399] width 30 height 53
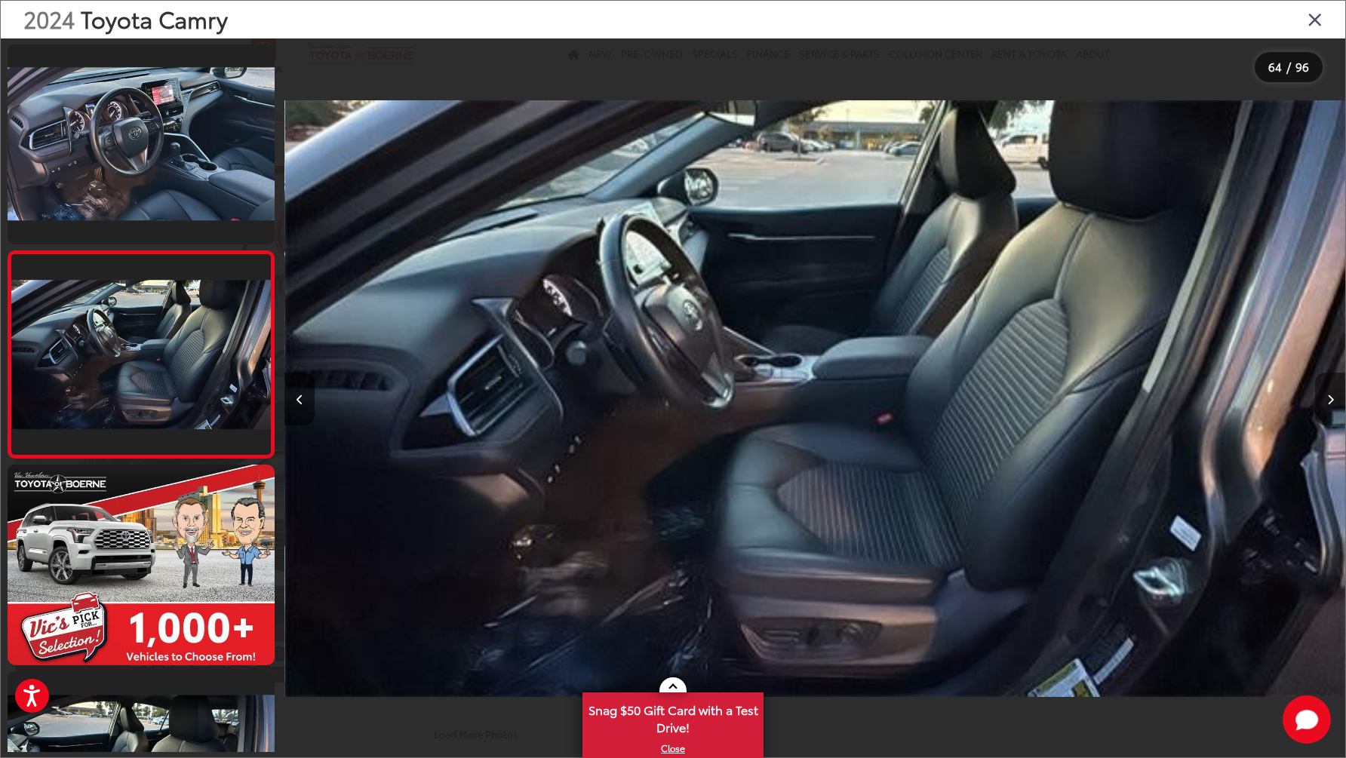
click at [1326, 403] on button "Next image" at bounding box center [1330, 399] width 30 height 53
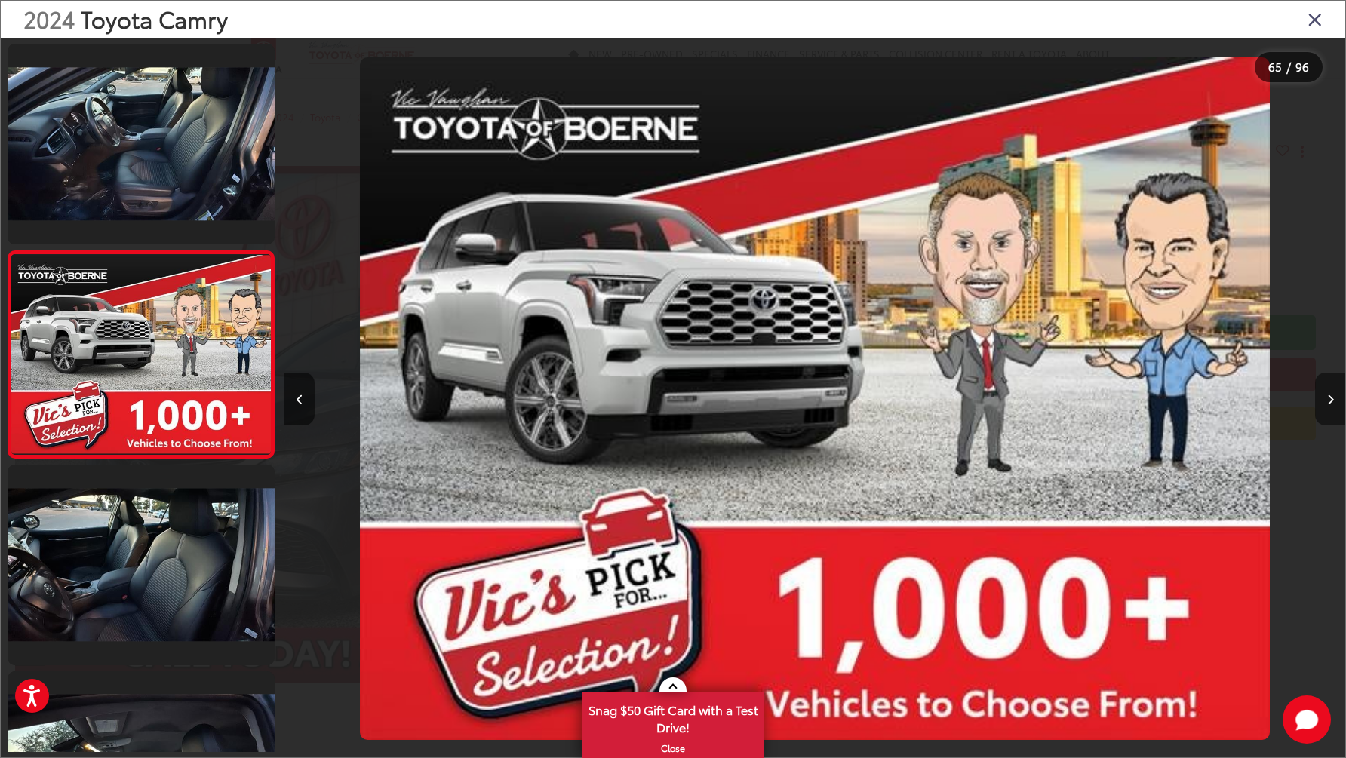
click at [1326, 403] on button "Next image" at bounding box center [1330, 399] width 30 height 53
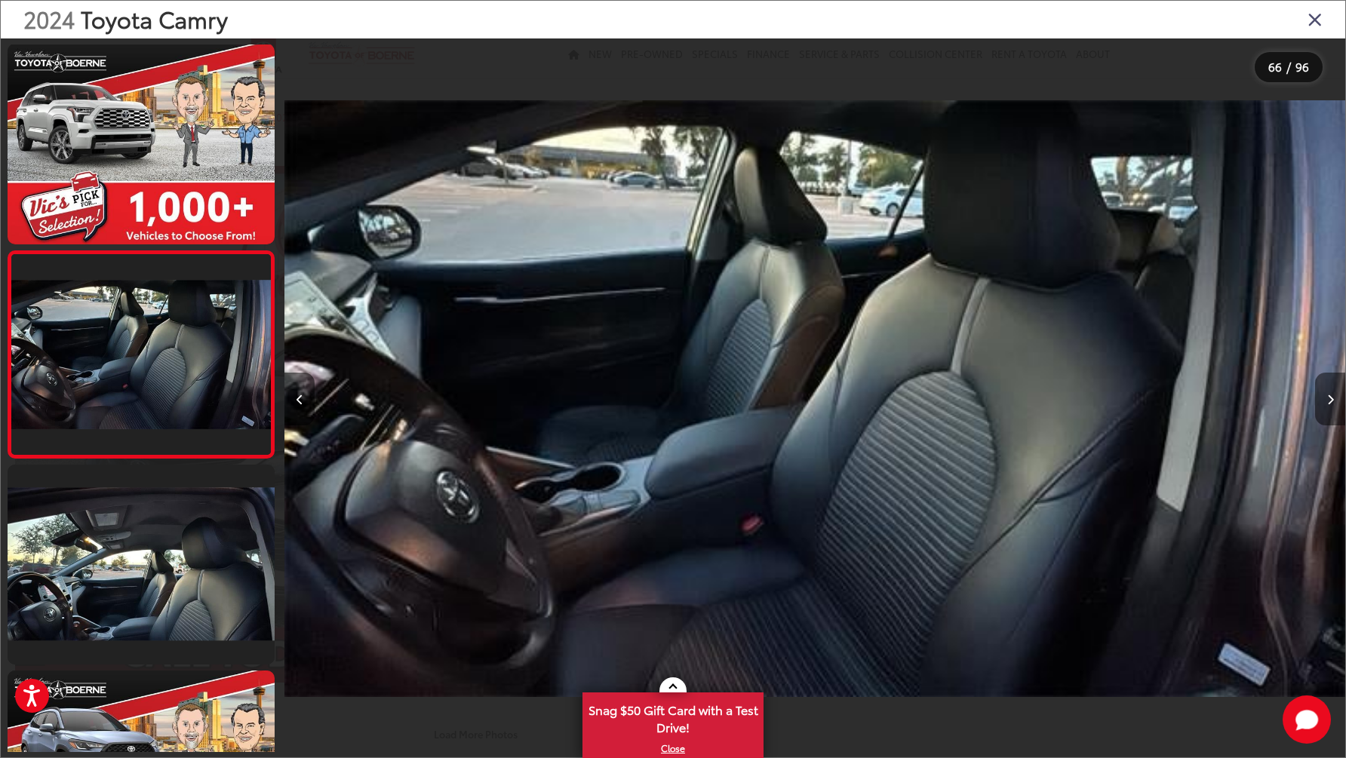
click at [1326, 403] on button "Next image" at bounding box center [1330, 399] width 30 height 53
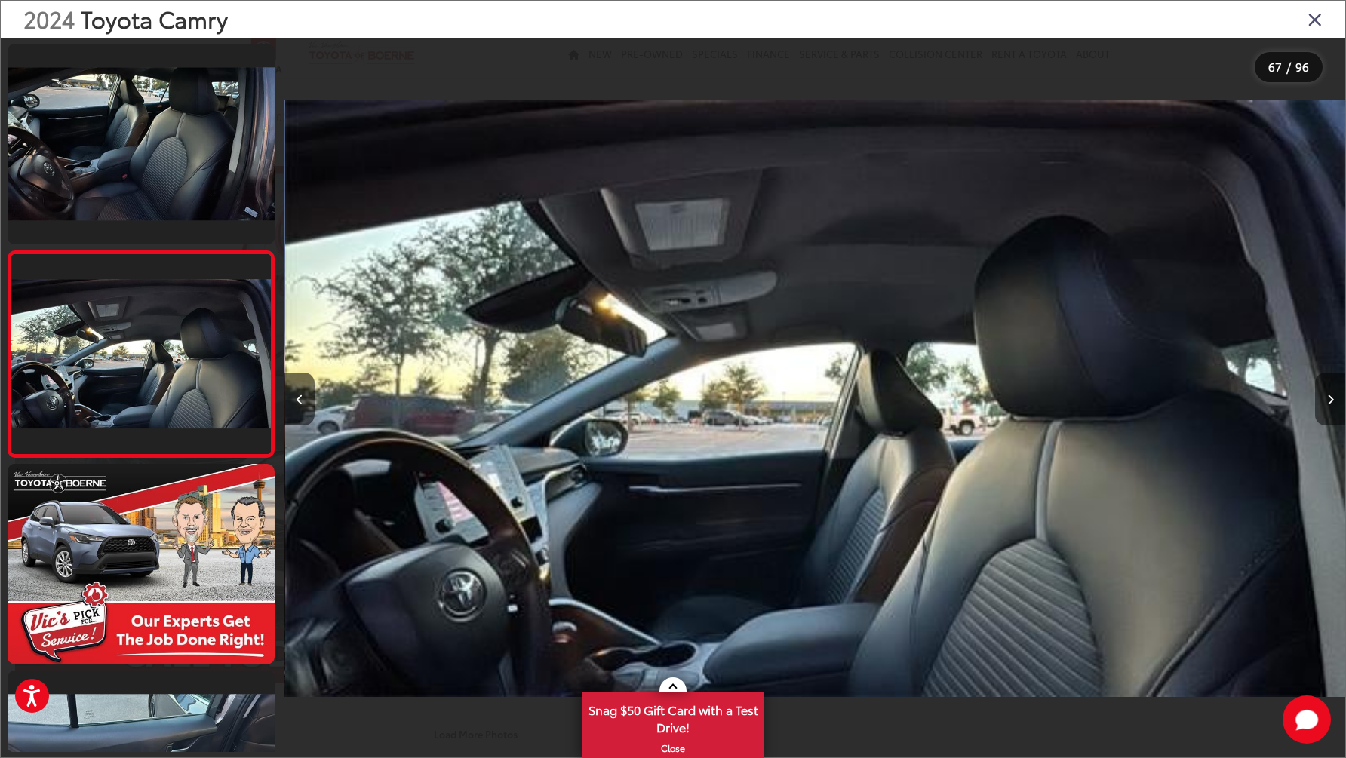
click at [1326, 404] on button "Next image" at bounding box center [1330, 399] width 30 height 53
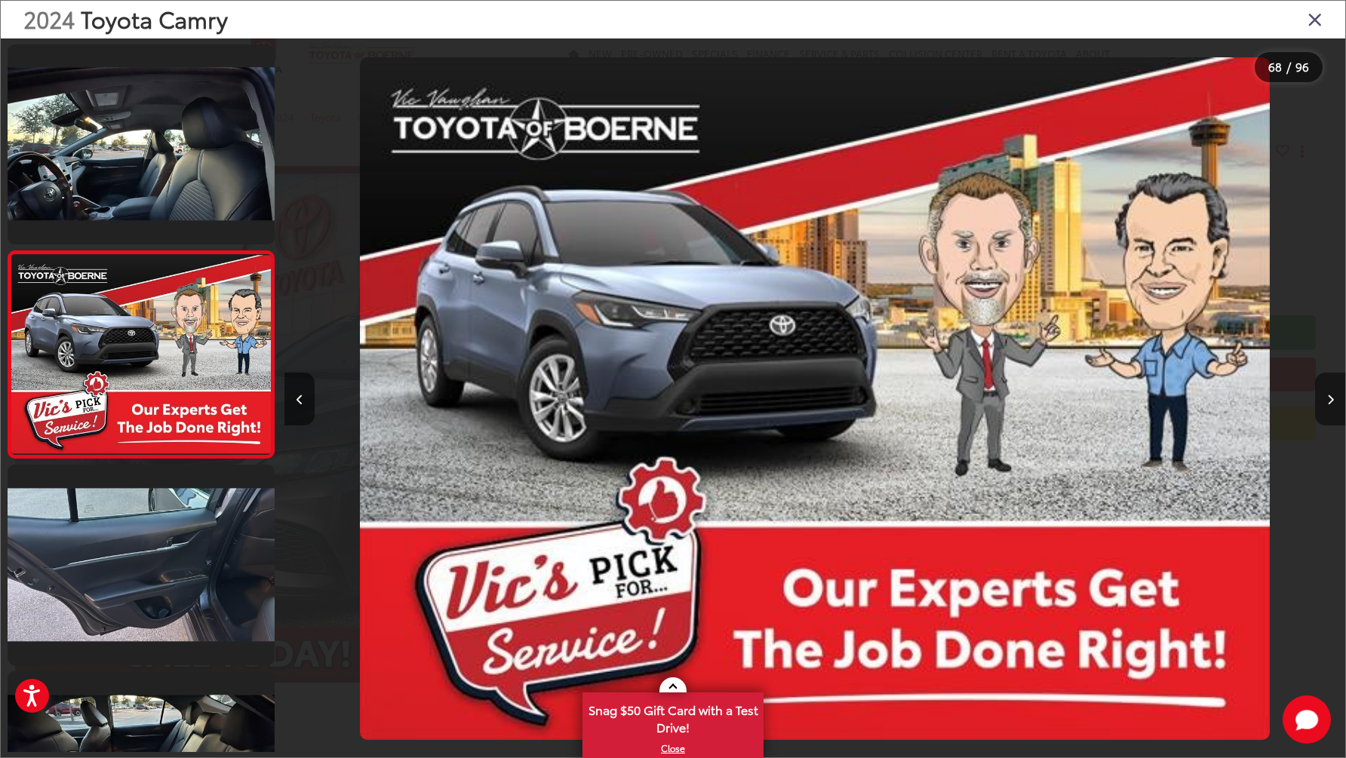
click at [1326, 404] on button "Next image" at bounding box center [1330, 399] width 30 height 53
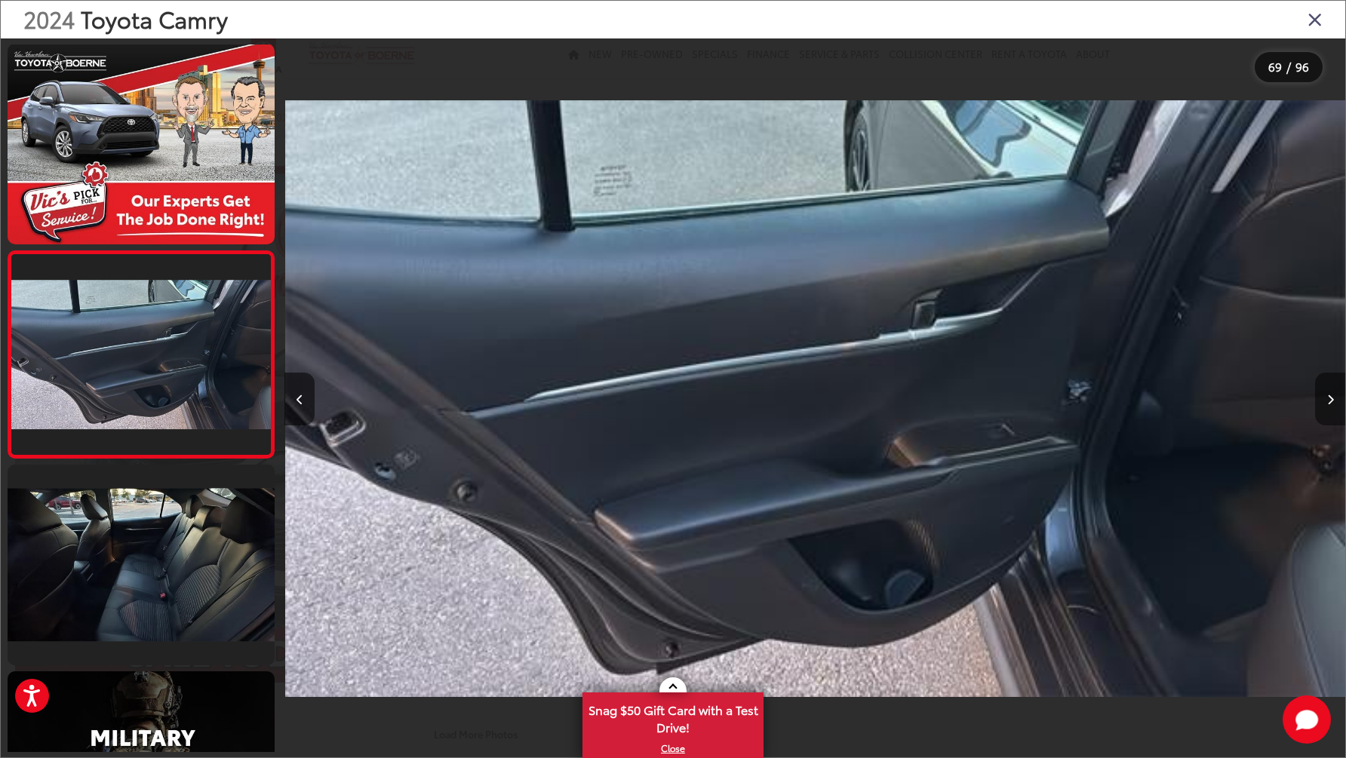
click at [1326, 404] on button "Next image" at bounding box center [1330, 399] width 30 height 53
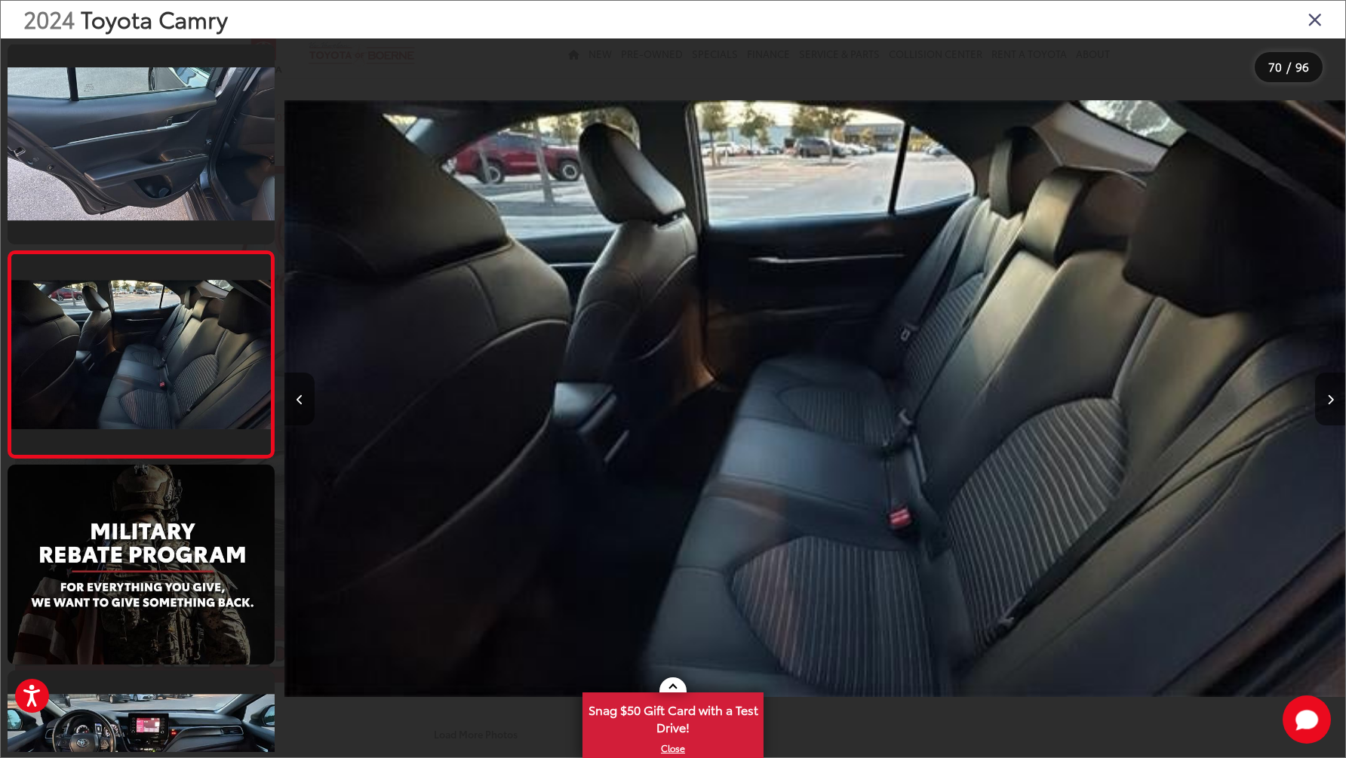
click at [1326, 404] on button "Next image" at bounding box center [1330, 399] width 30 height 53
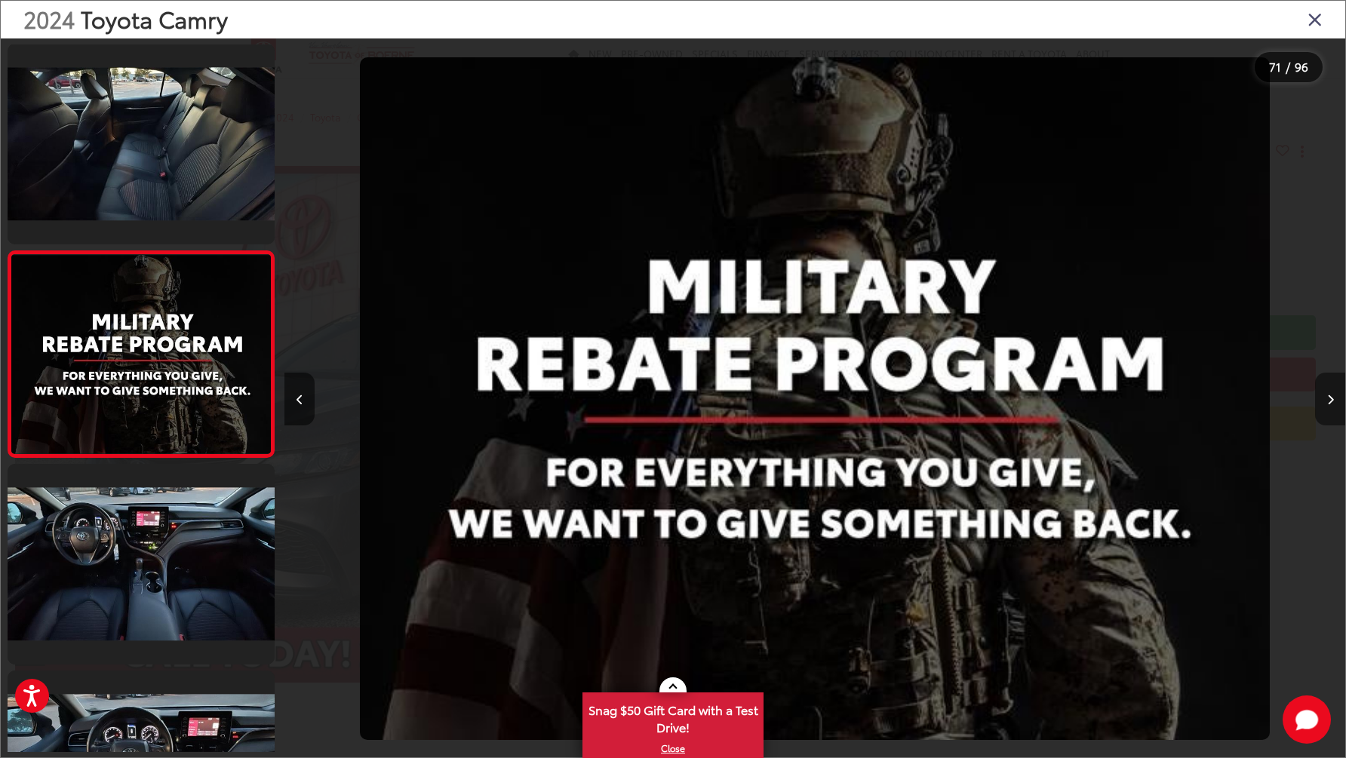
click at [1326, 404] on button "Next image" at bounding box center [1330, 399] width 30 height 53
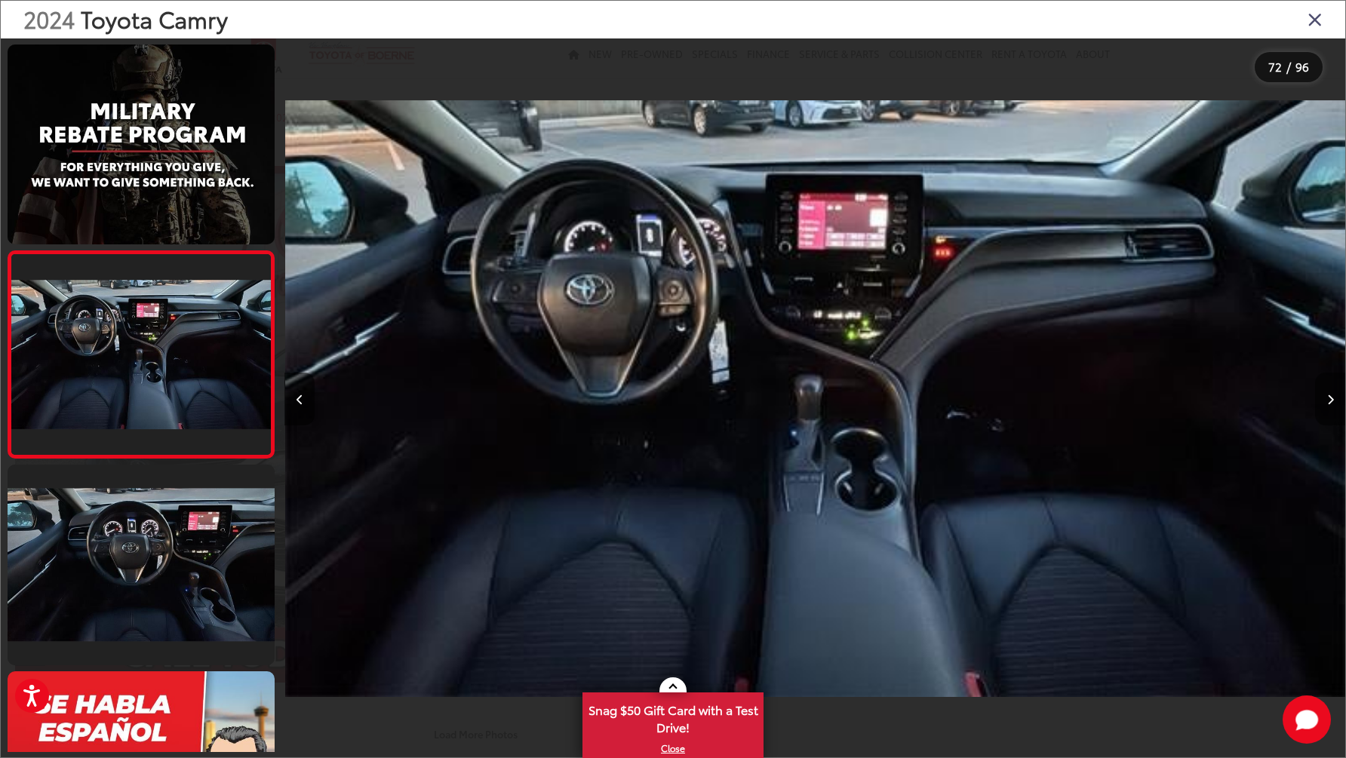
click at [1326, 404] on button "Next image" at bounding box center [1330, 399] width 30 height 53
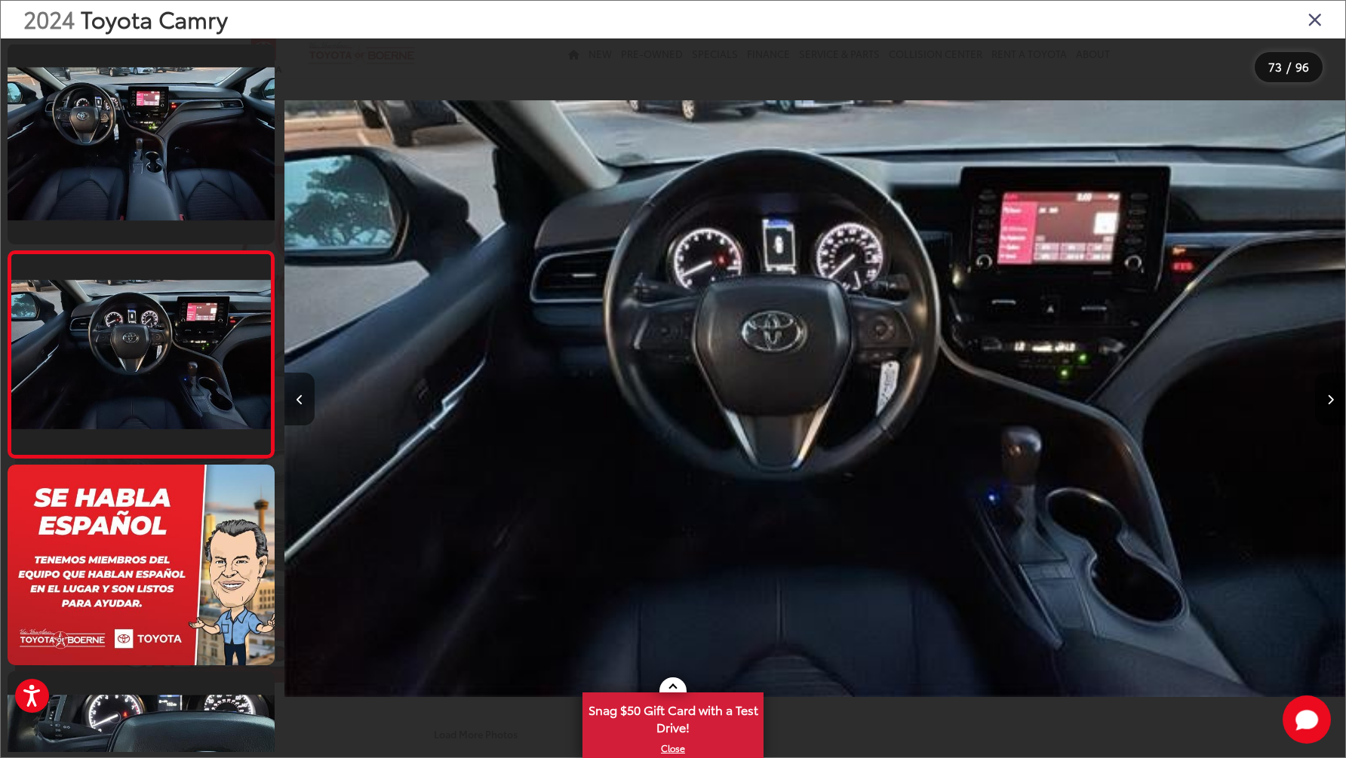
click at [1326, 404] on button "Next image" at bounding box center [1330, 399] width 30 height 53
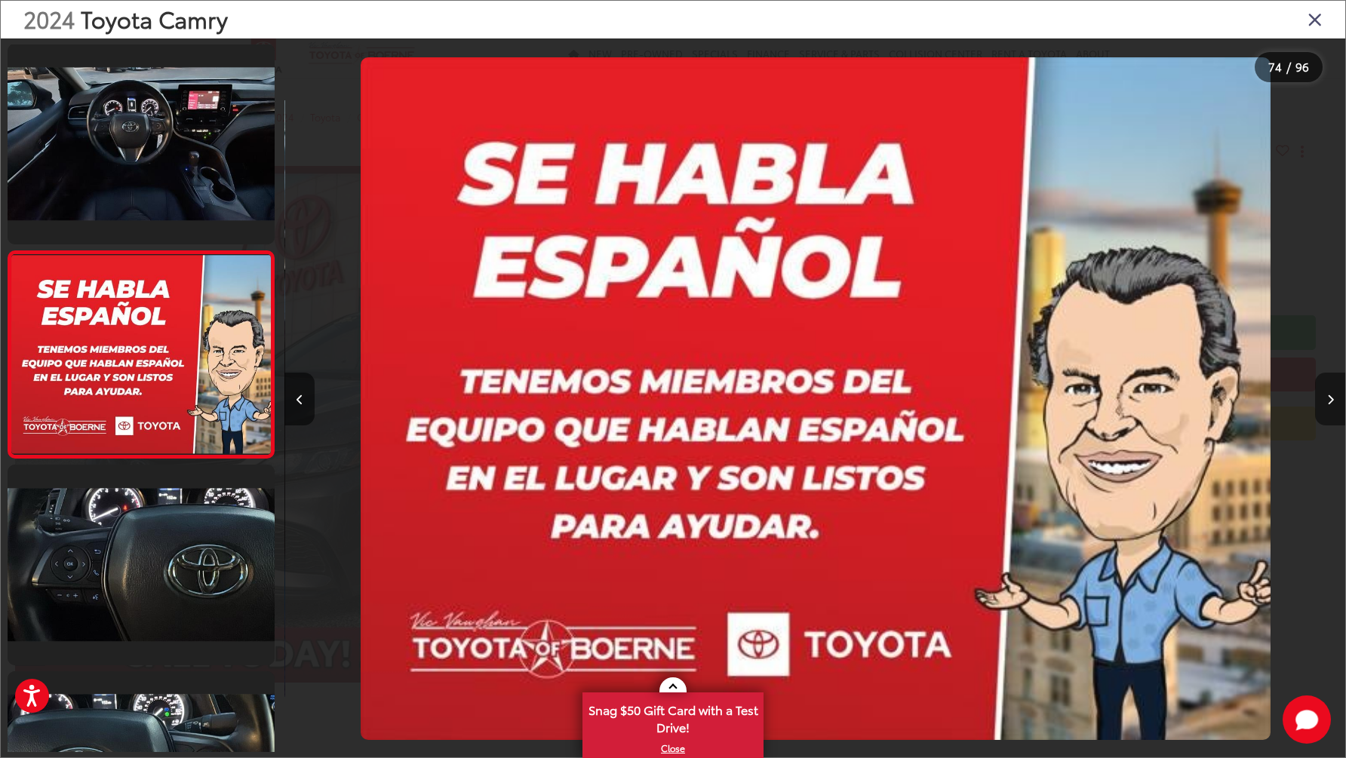
click at [1326, 404] on button "Next image" at bounding box center [1330, 399] width 30 height 53
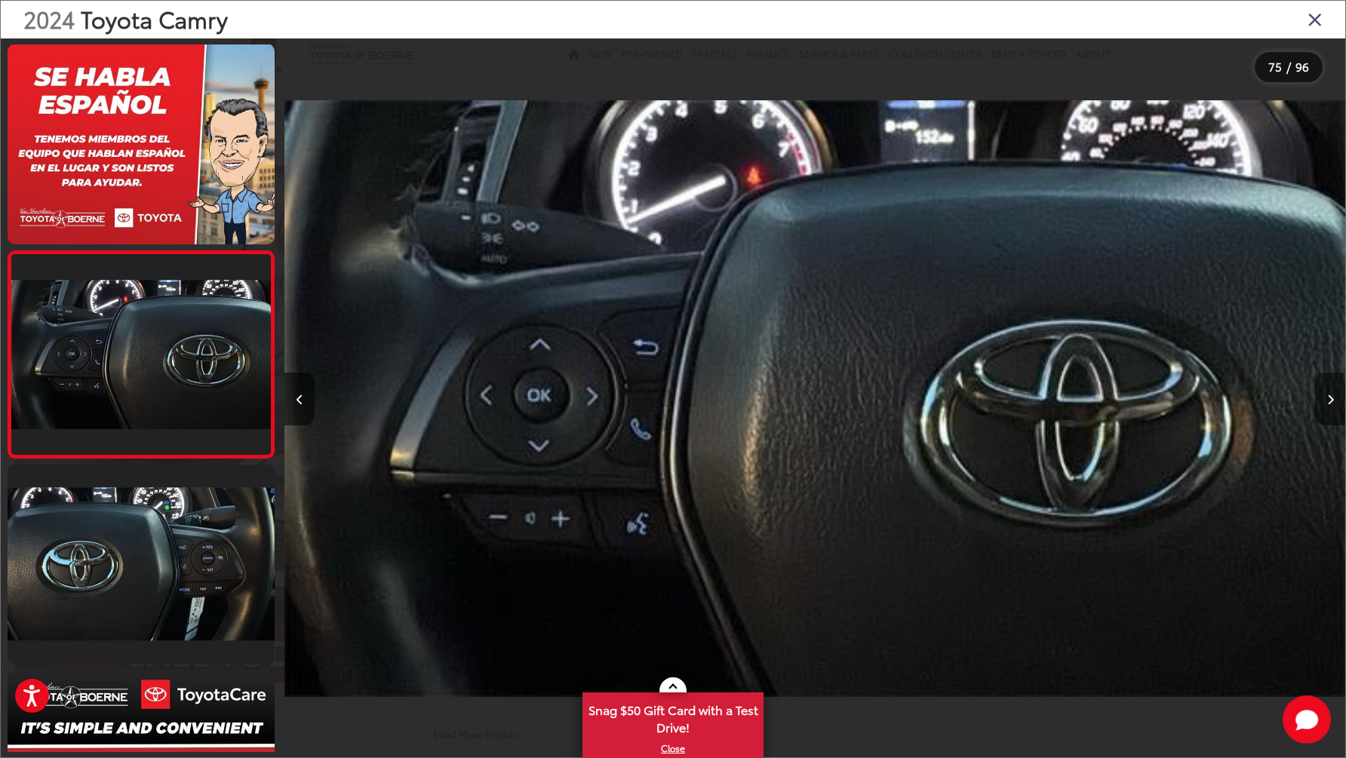
click at [1326, 404] on button "Next image" at bounding box center [1330, 399] width 30 height 53
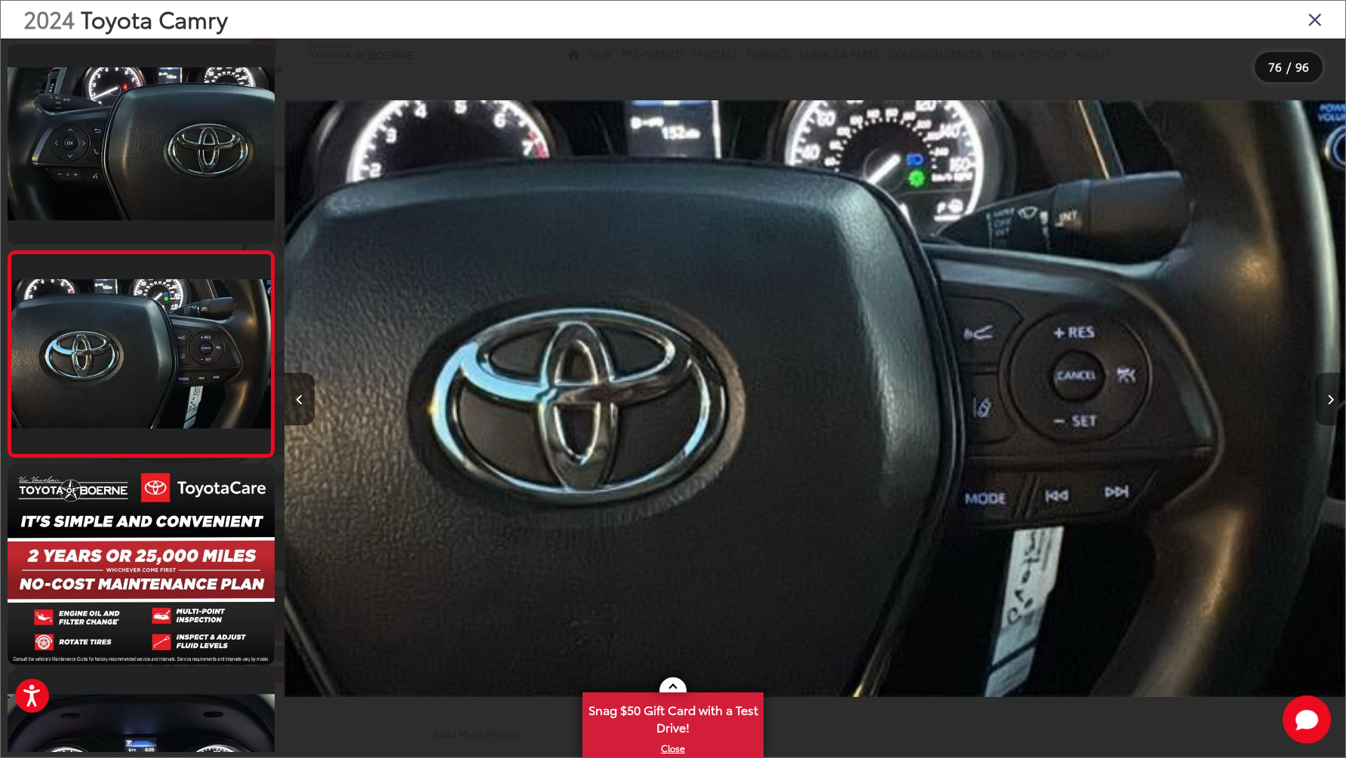
click at [1326, 404] on button "Next image" at bounding box center [1330, 399] width 30 height 53
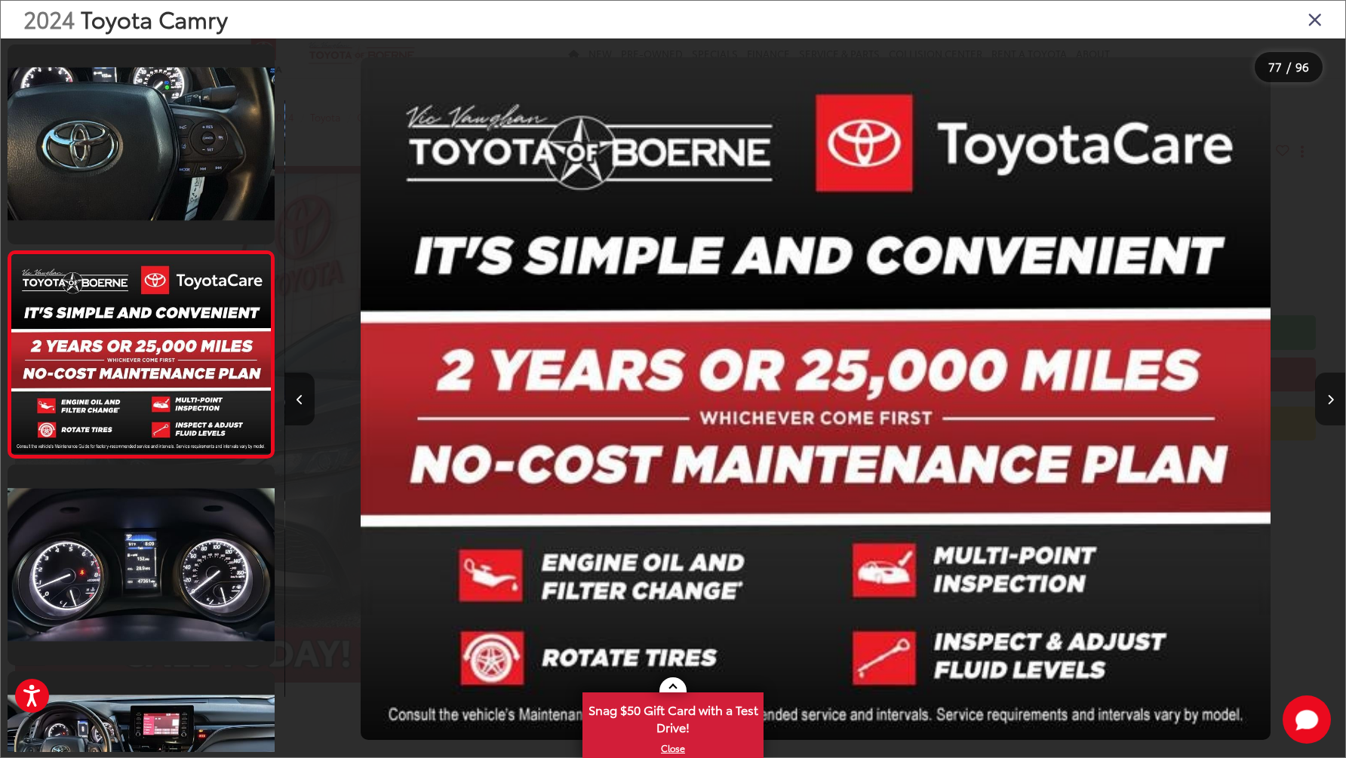
click at [1326, 404] on button "Next image" at bounding box center [1330, 399] width 30 height 53
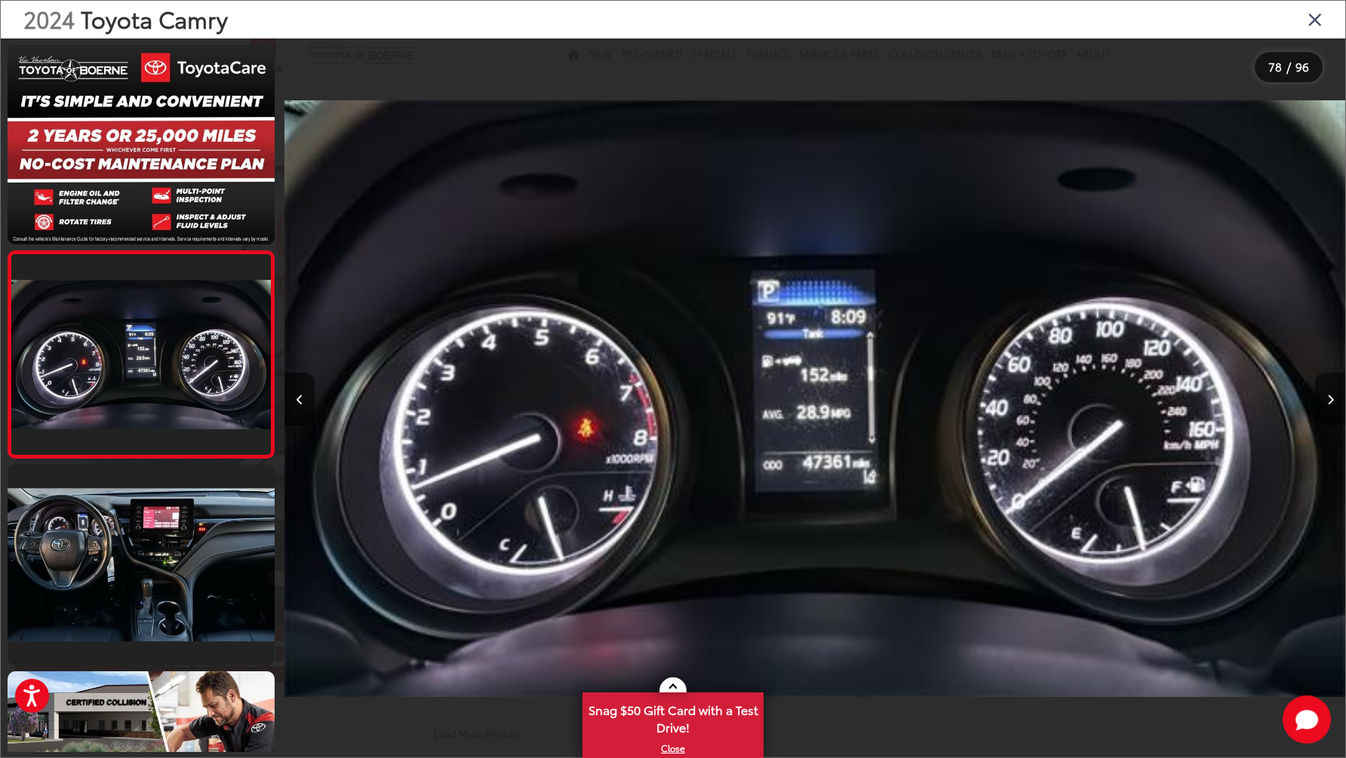
click at [1326, 404] on button "Next image" at bounding box center [1330, 399] width 30 height 53
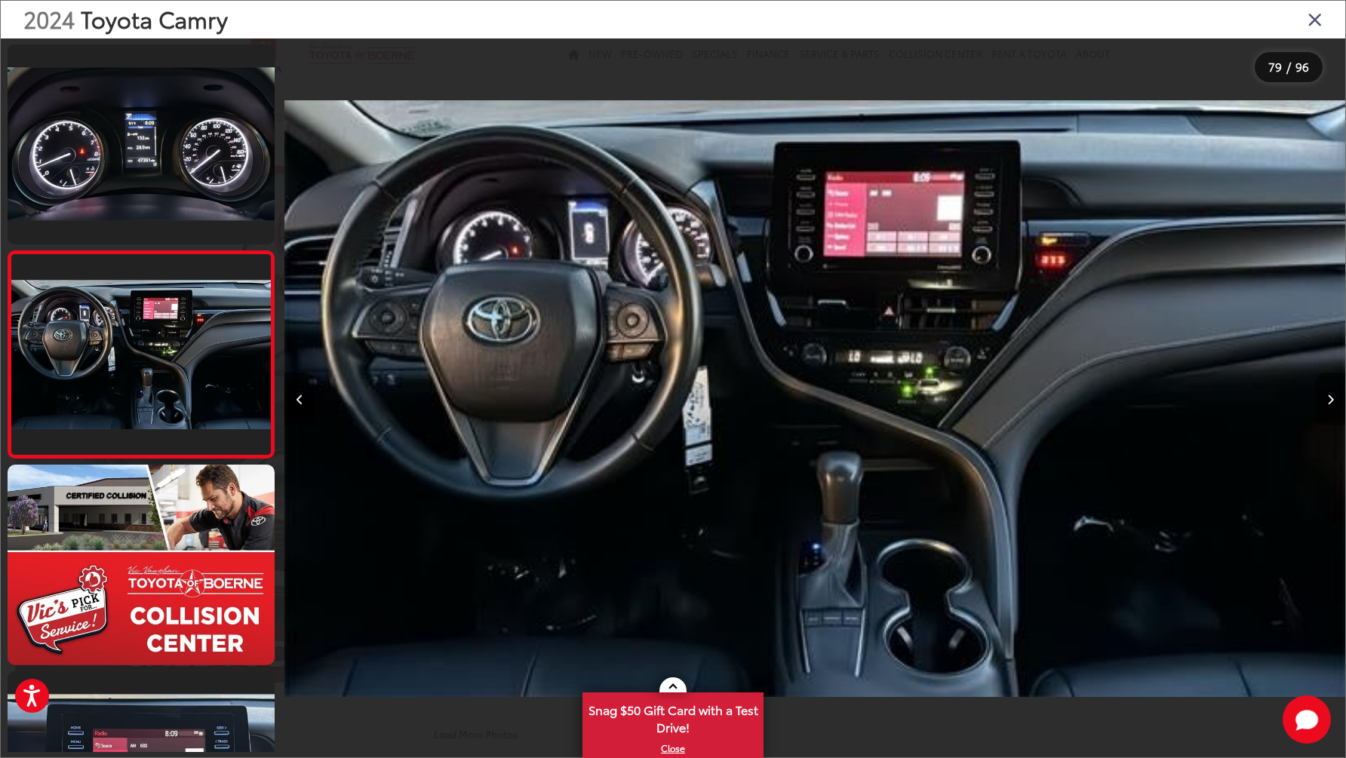
click at [1320, 410] on button "Next image" at bounding box center [1330, 399] width 30 height 53
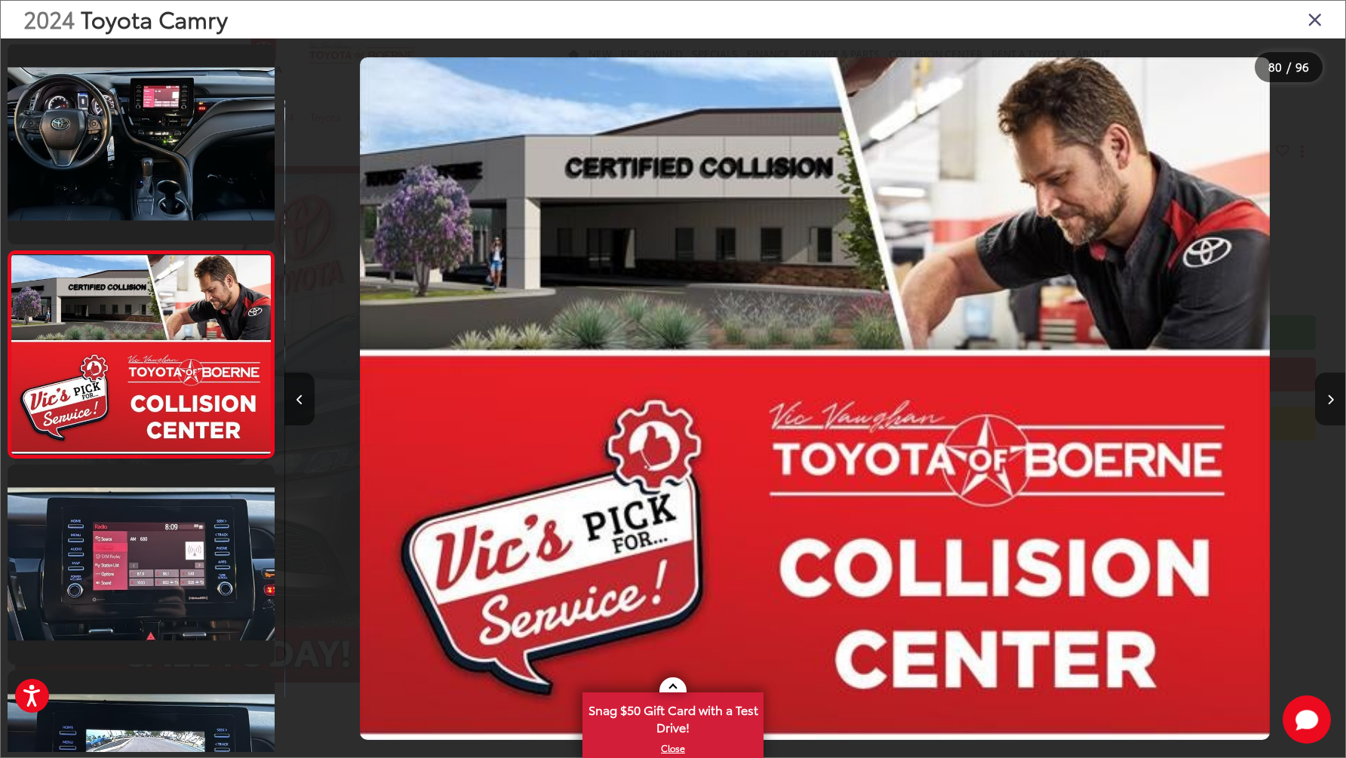
click at [1323, 413] on button "Next image" at bounding box center [1330, 399] width 30 height 53
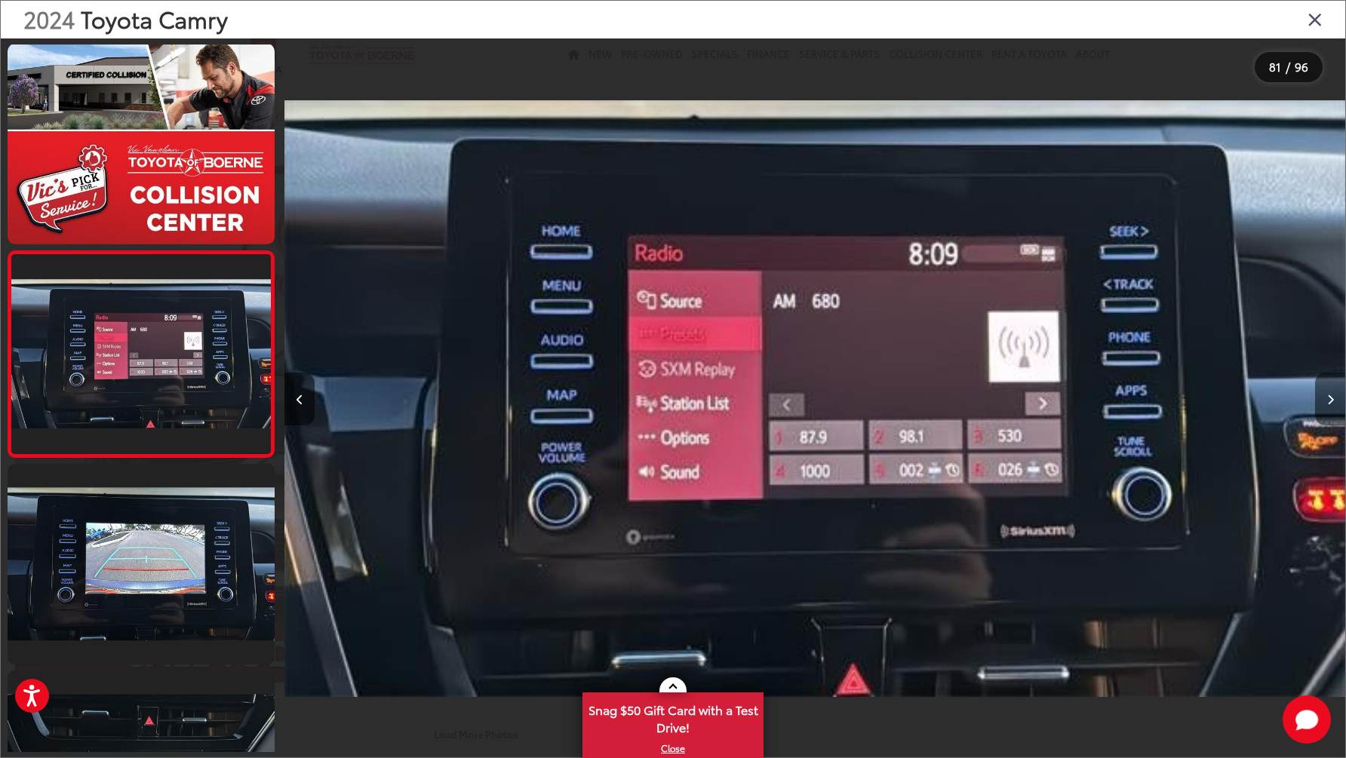
click at [1323, 413] on button "Next image" at bounding box center [1330, 399] width 30 height 53
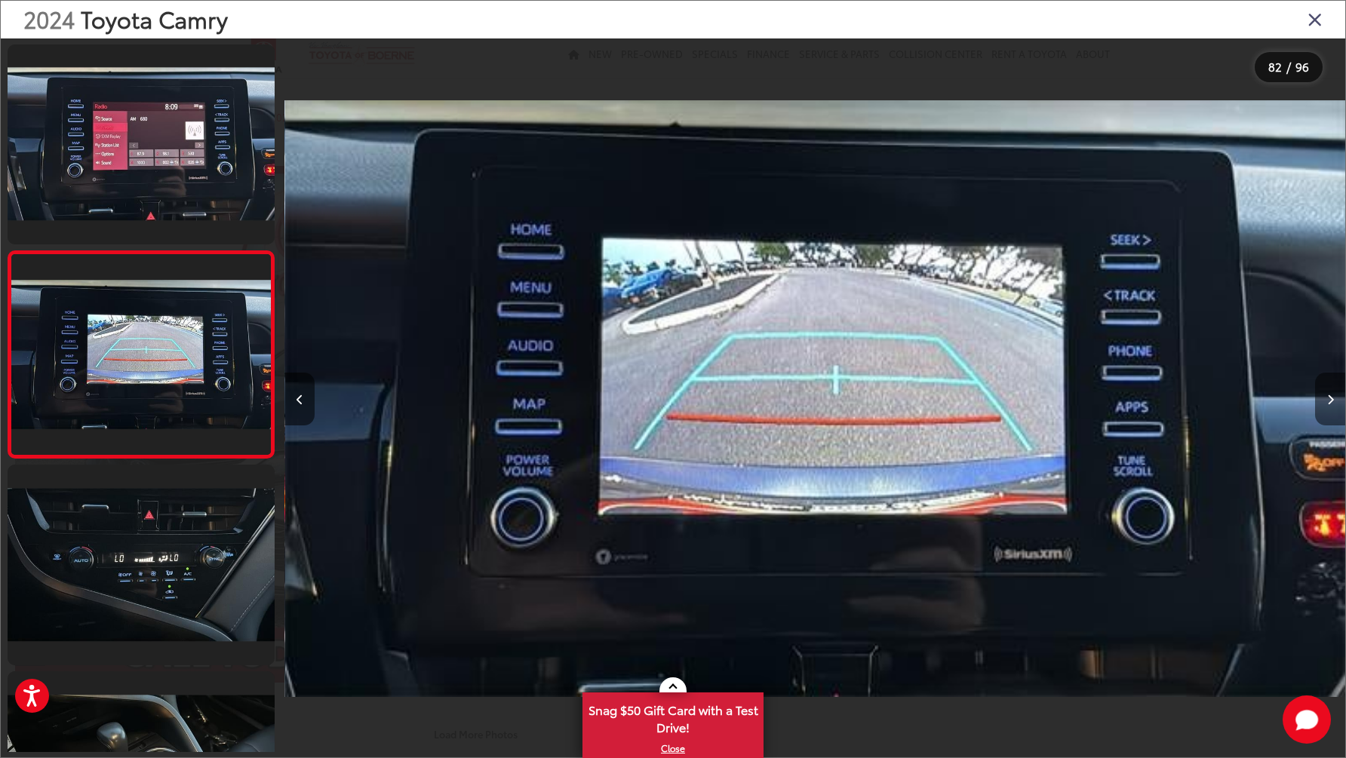
click at [1326, 411] on button "Next image" at bounding box center [1330, 399] width 30 height 53
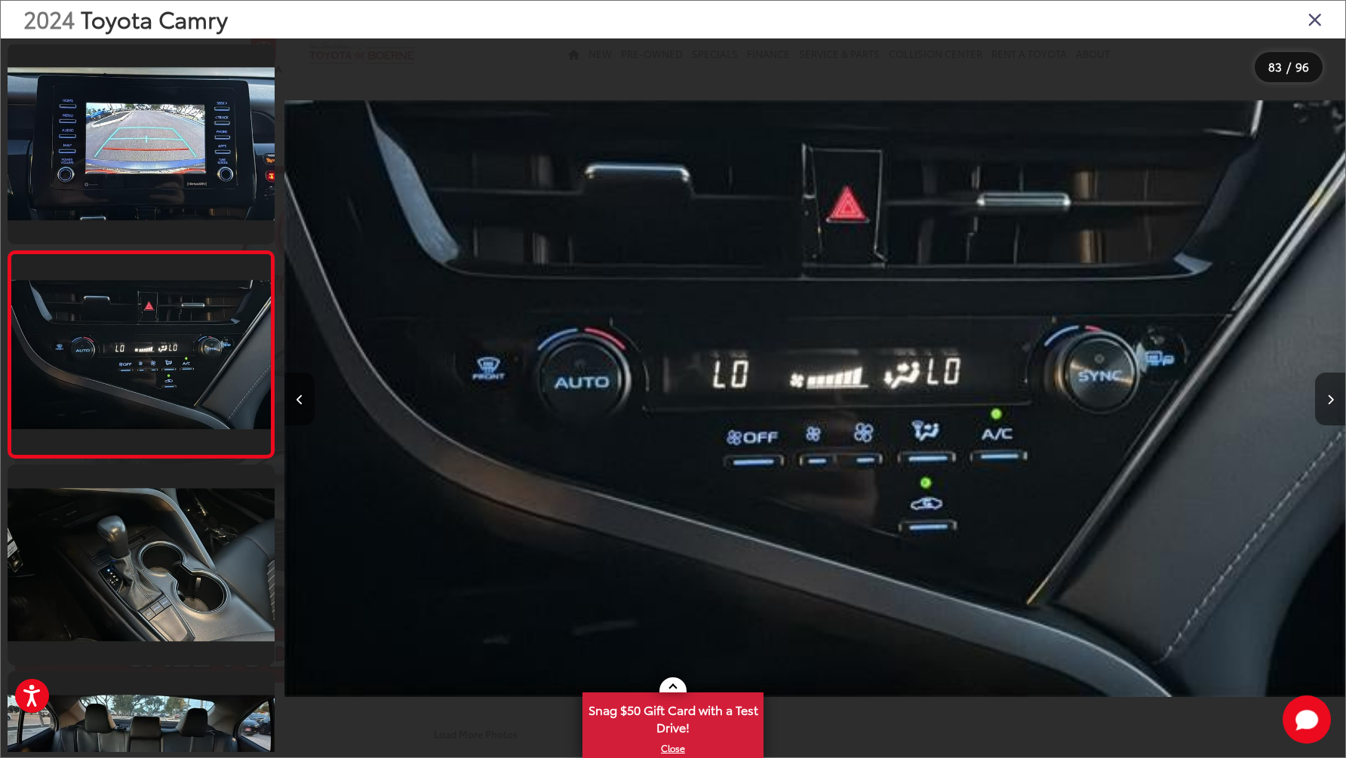
click at [1326, 411] on button "Next image" at bounding box center [1330, 399] width 30 height 53
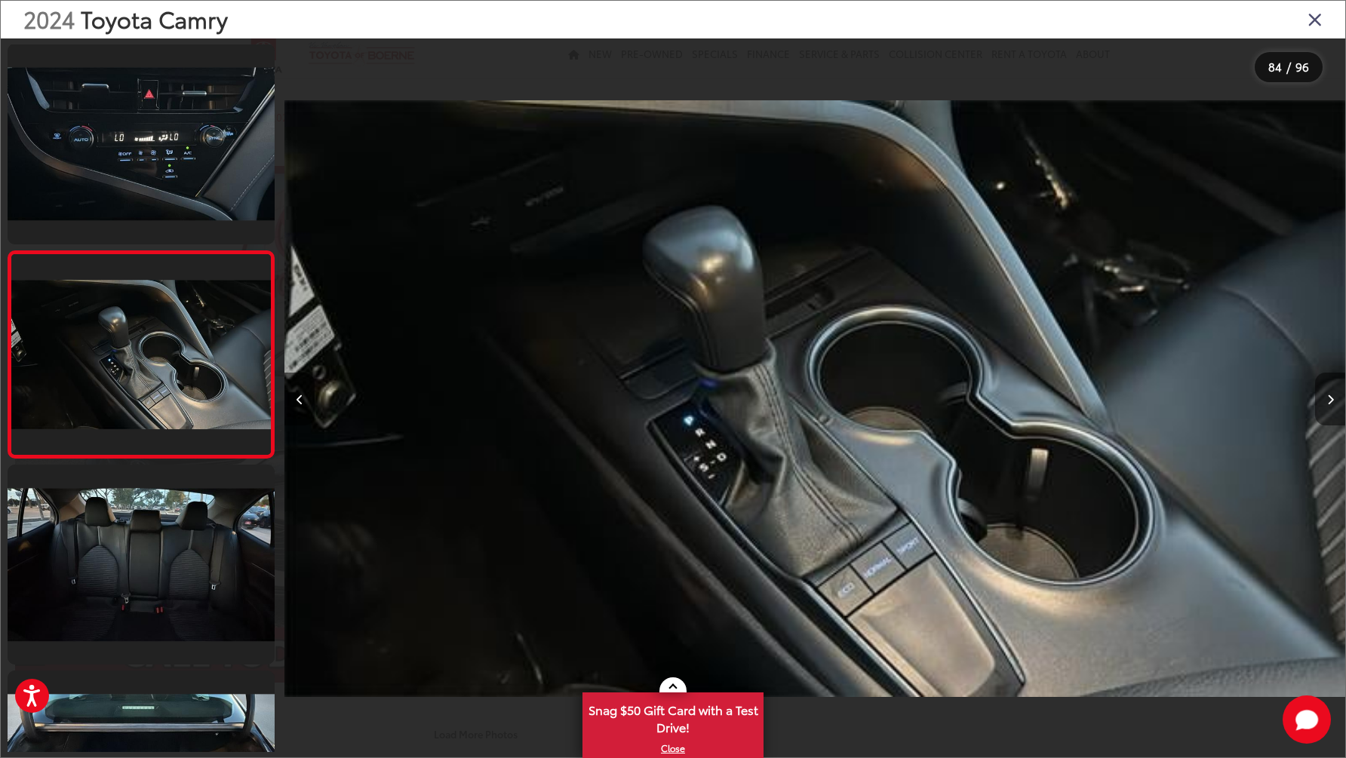
click at [1326, 411] on button "Next image" at bounding box center [1330, 399] width 30 height 53
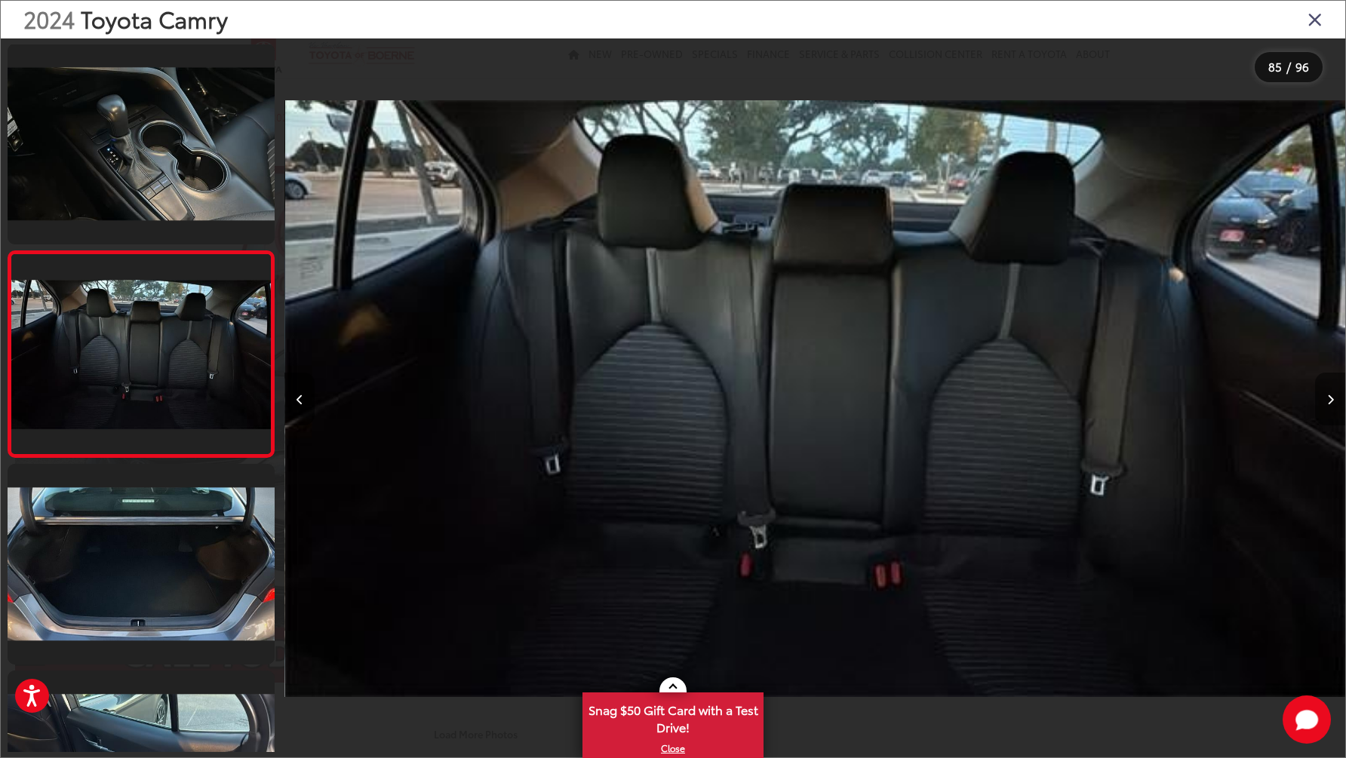
click at [1326, 411] on button "Next image" at bounding box center [1330, 399] width 30 height 53
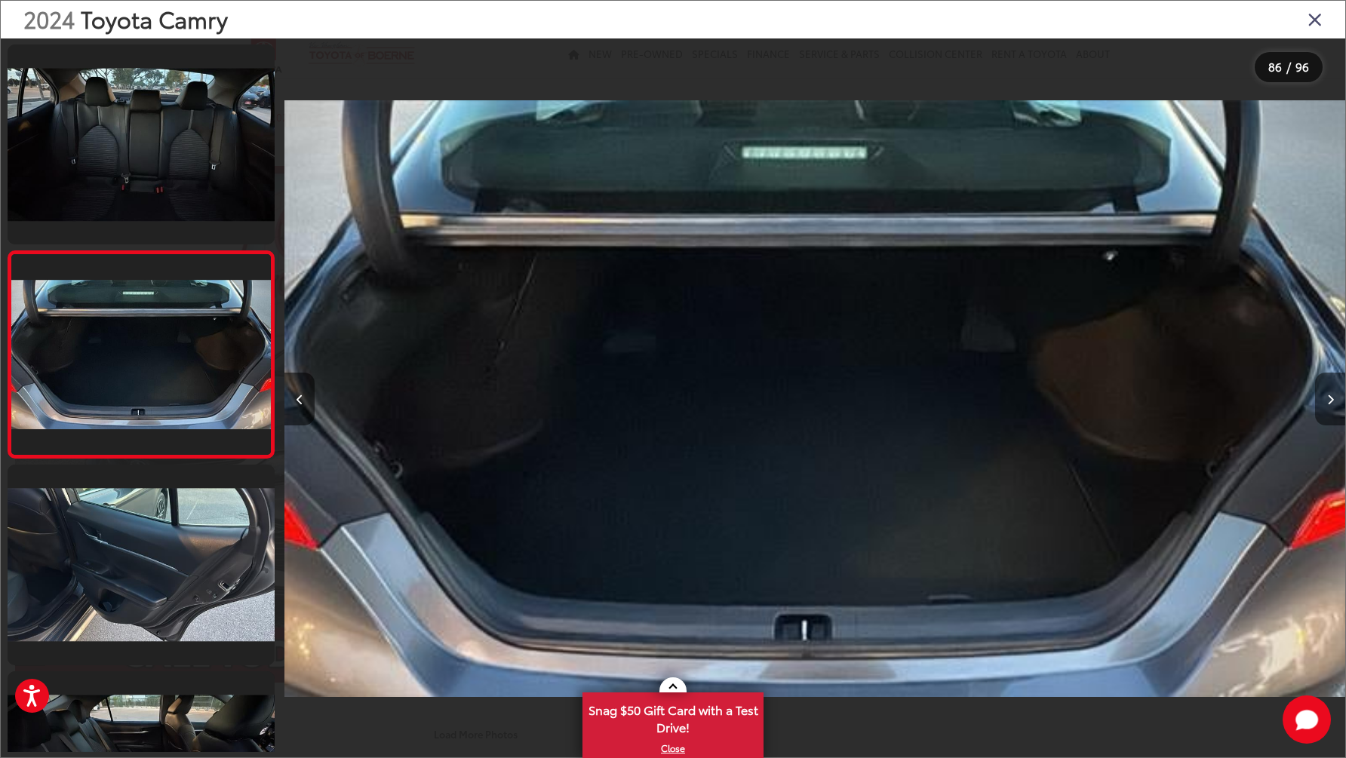
click at [1326, 411] on button "Next image" at bounding box center [1330, 399] width 30 height 53
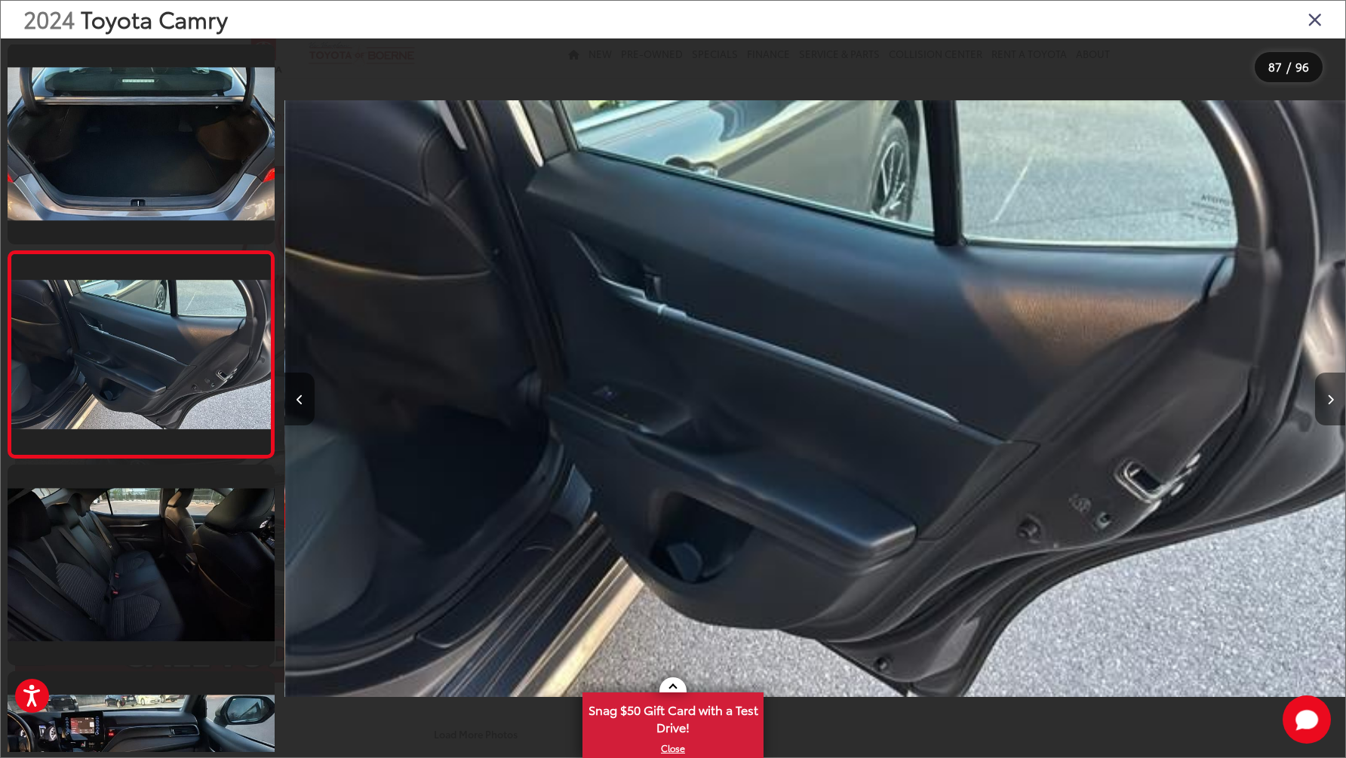
click at [1326, 411] on button "Next image" at bounding box center [1330, 399] width 30 height 53
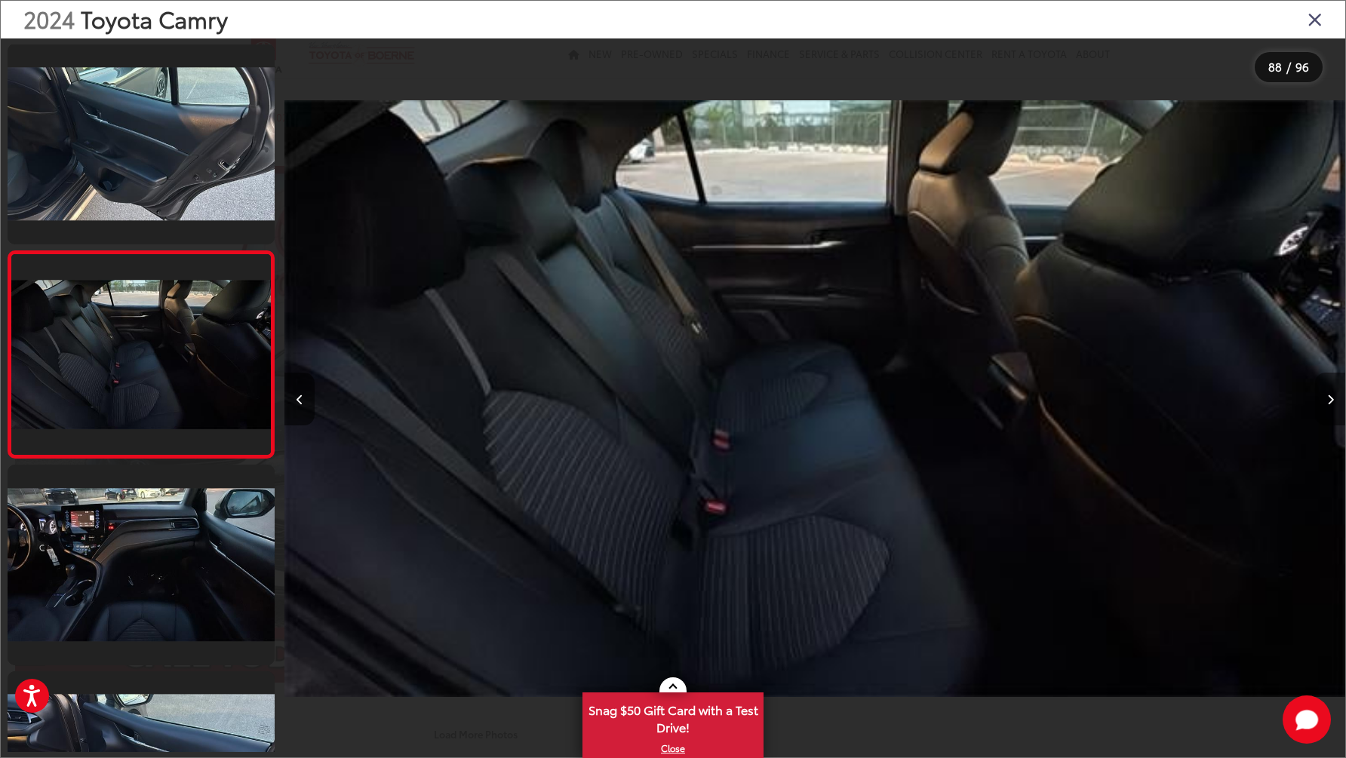
click at [1326, 411] on button "Next image" at bounding box center [1330, 399] width 30 height 53
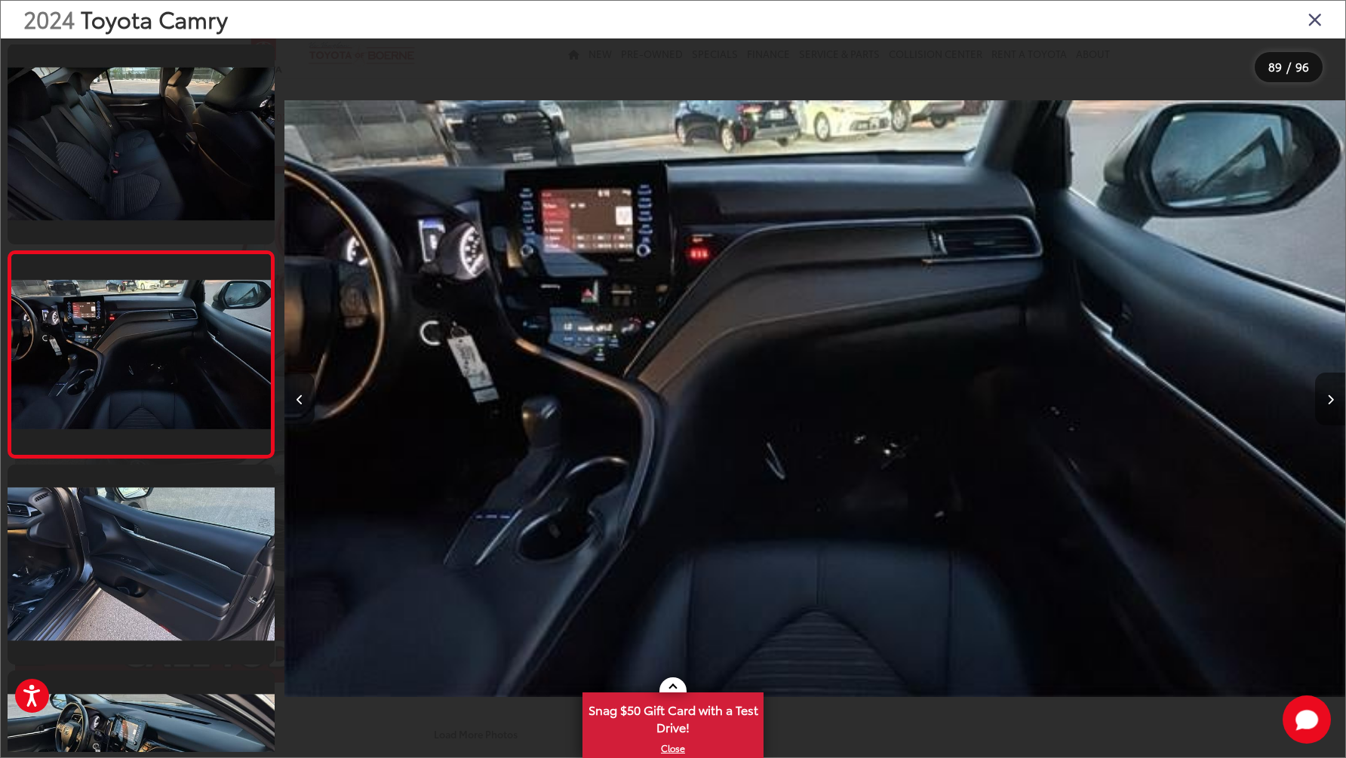
click at [1326, 411] on button "Next image" at bounding box center [1330, 399] width 30 height 53
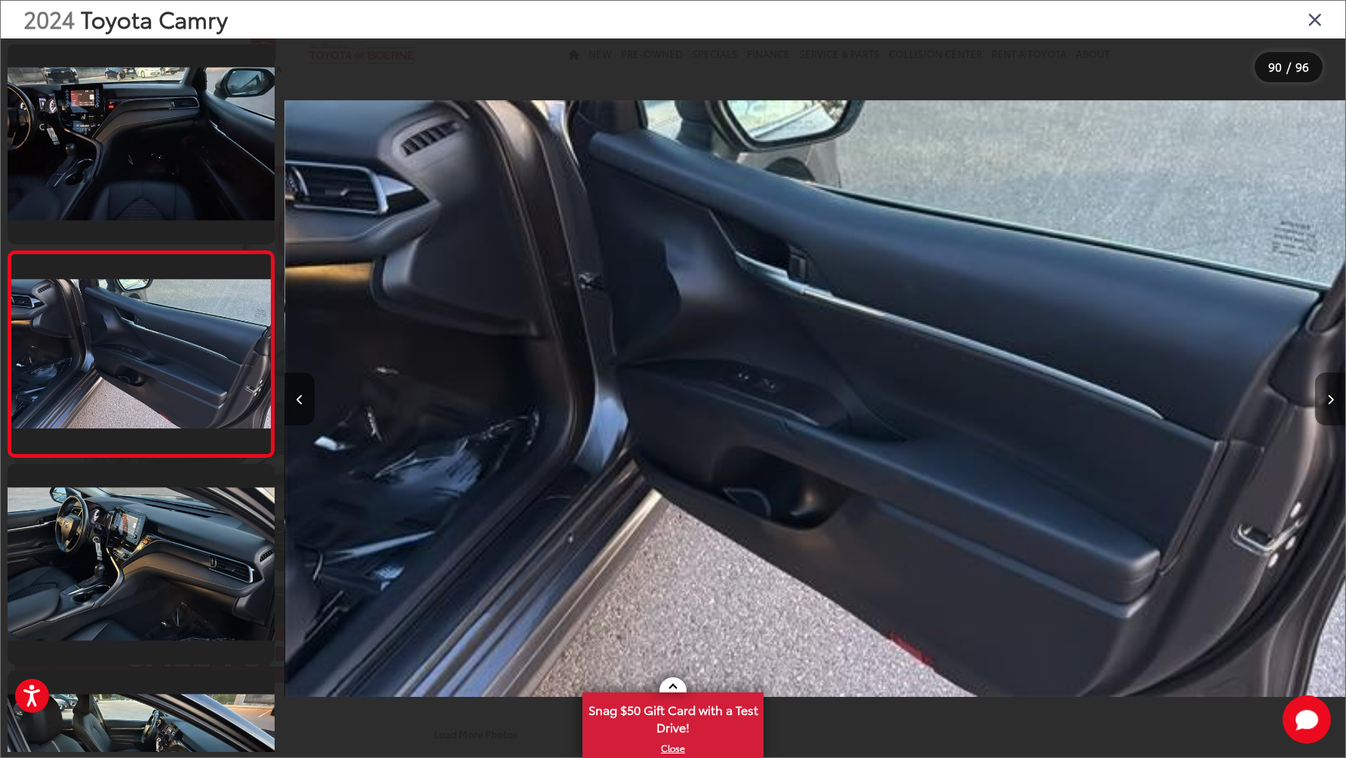
click at [1326, 411] on button "Next image" at bounding box center [1330, 399] width 30 height 53
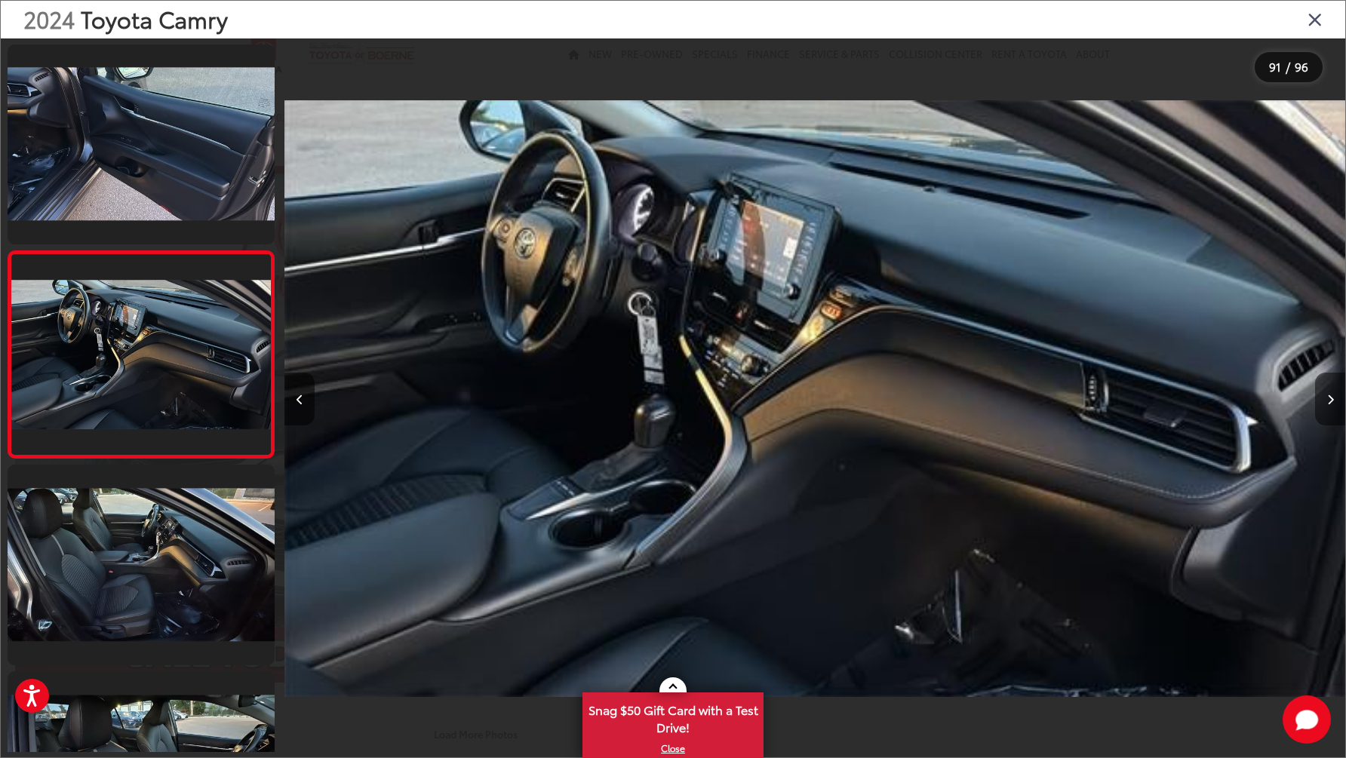
click at [1326, 411] on button "Next image" at bounding box center [1330, 399] width 30 height 53
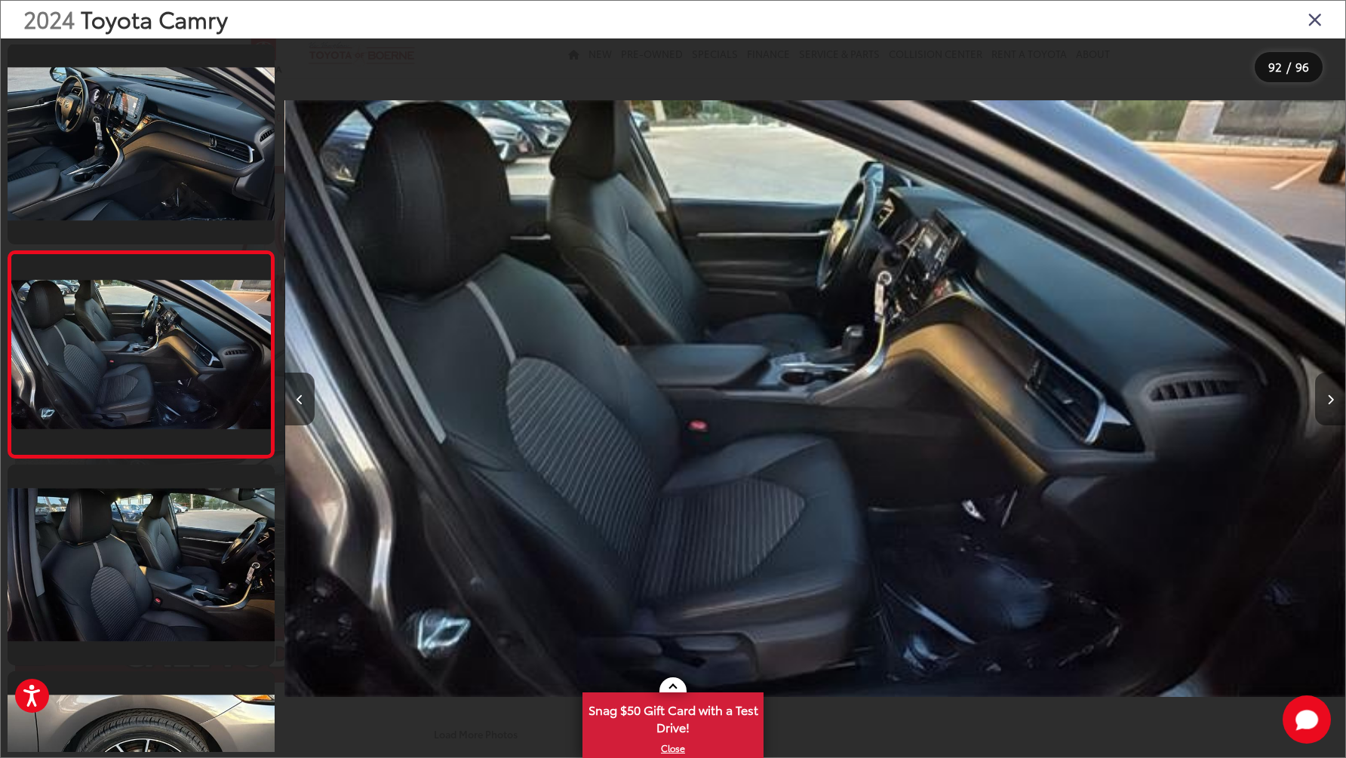
click at [1326, 411] on button "Next image" at bounding box center [1330, 399] width 30 height 53
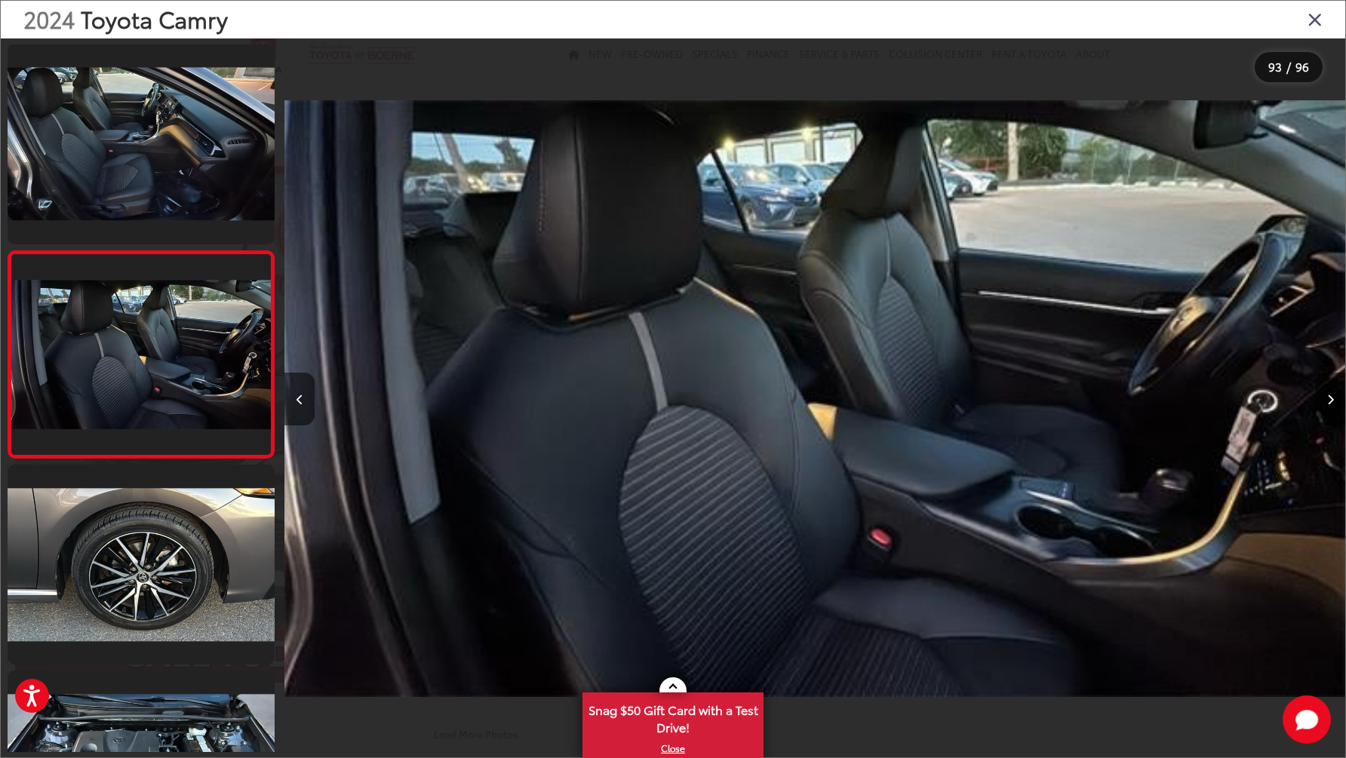
click at [1326, 411] on button "Next image" at bounding box center [1330, 399] width 30 height 53
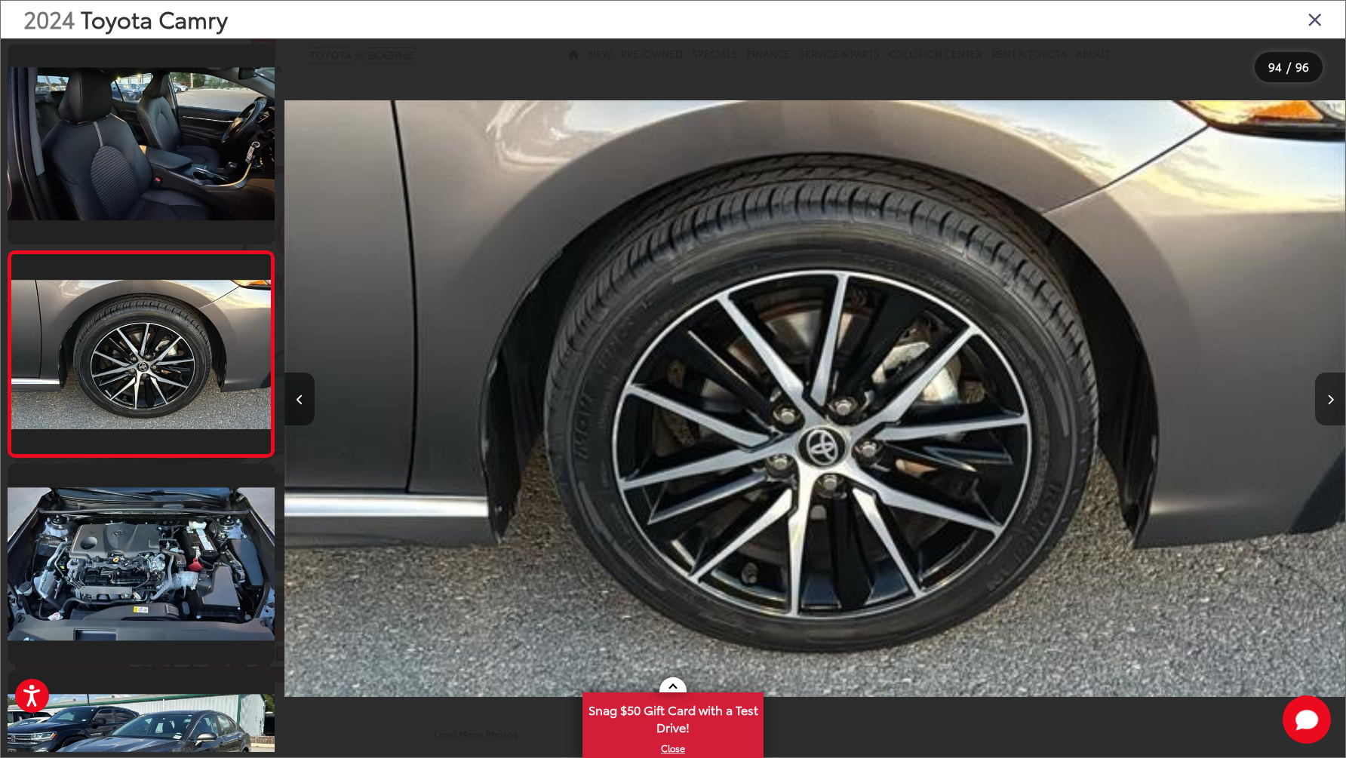
click at [1326, 411] on button "Next image" at bounding box center [1330, 399] width 30 height 53
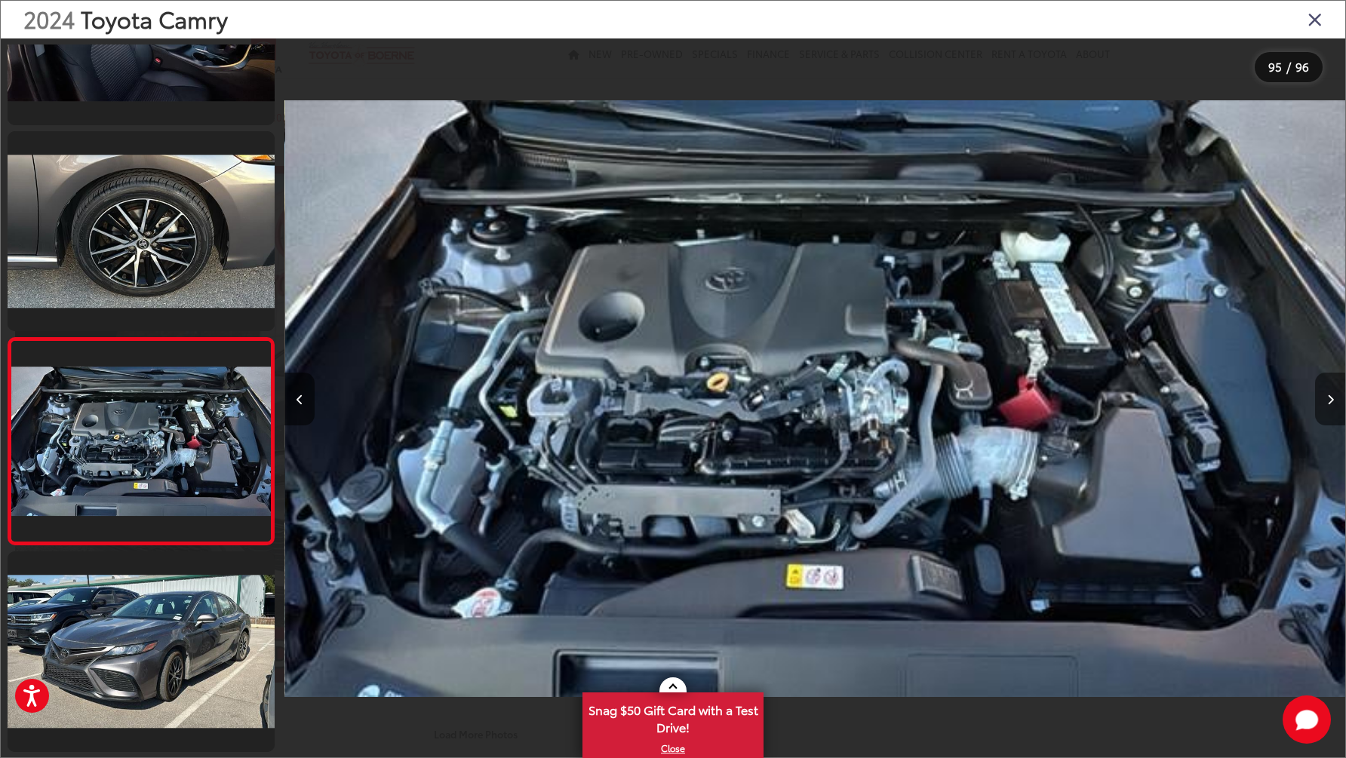
click at [1326, 411] on button "Next image" at bounding box center [1330, 399] width 30 height 53
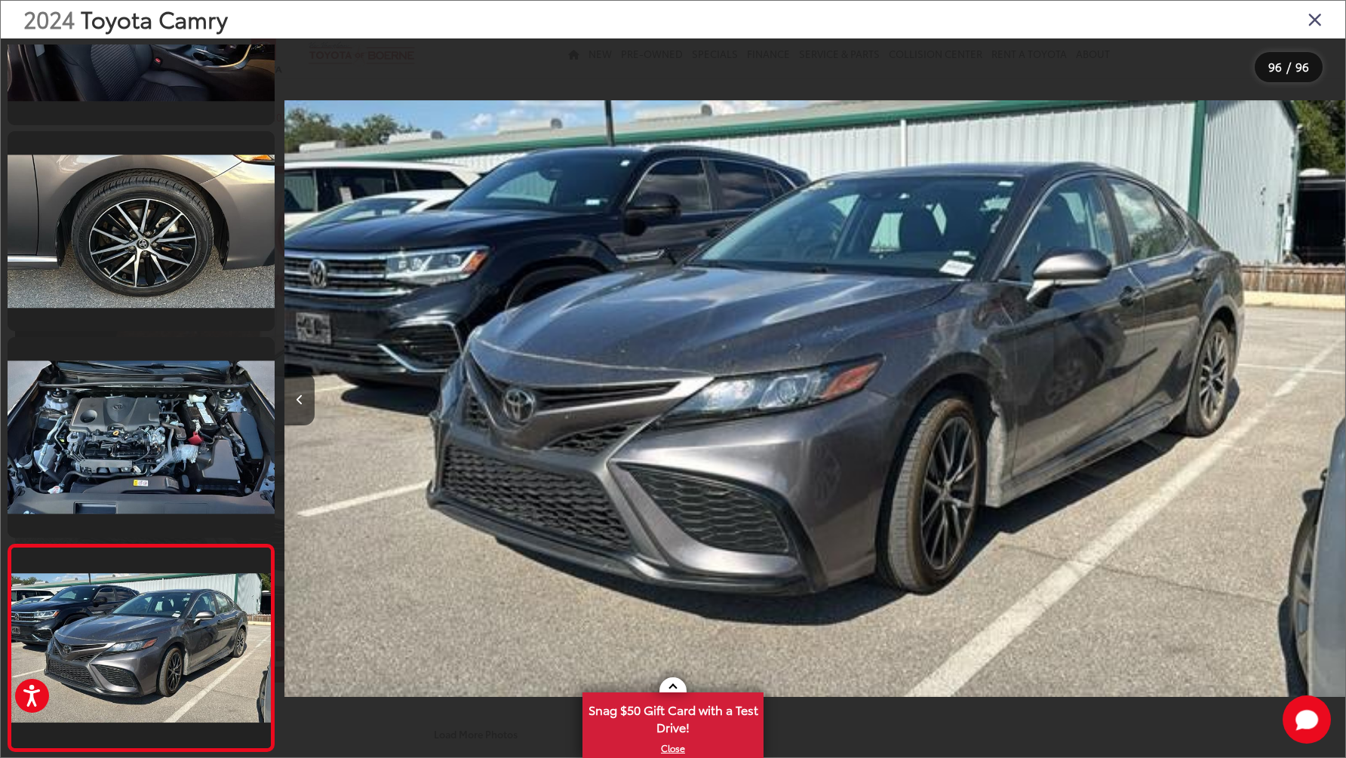
click at [1318, 23] on icon "Close gallery" at bounding box center [1314, 19] width 15 height 20
